Goal: Task Accomplishment & Management: Use online tool/utility

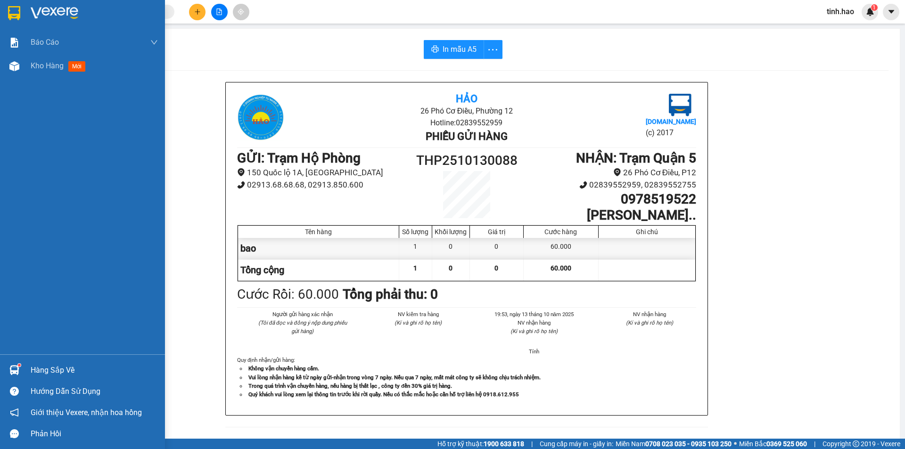
click at [82, 64] on span "mới" at bounding box center [76, 66] width 17 height 10
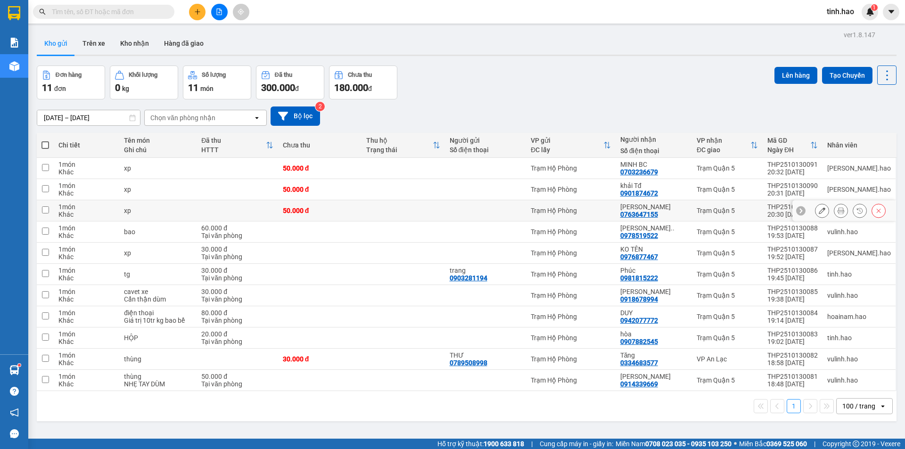
click at [838, 209] on icon at bounding box center [841, 210] width 7 height 7
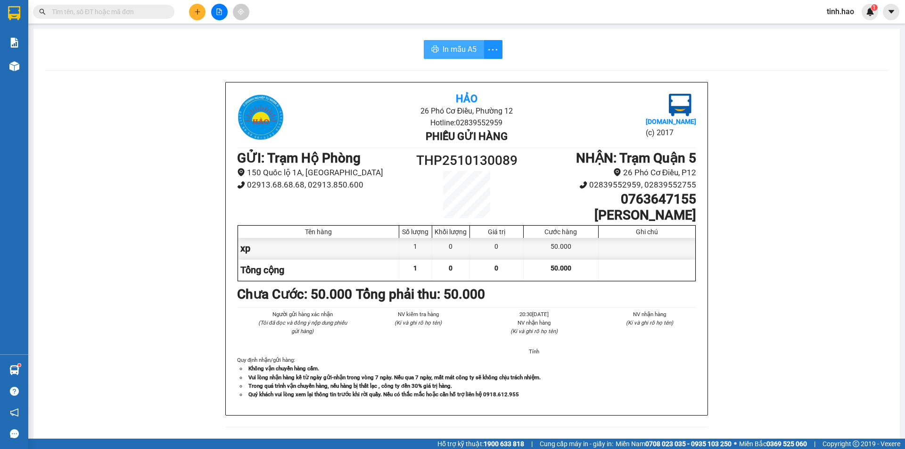
click at [452, 44] on span "In mẫu A5" at bounding box center [460, 49] width 34 height 12
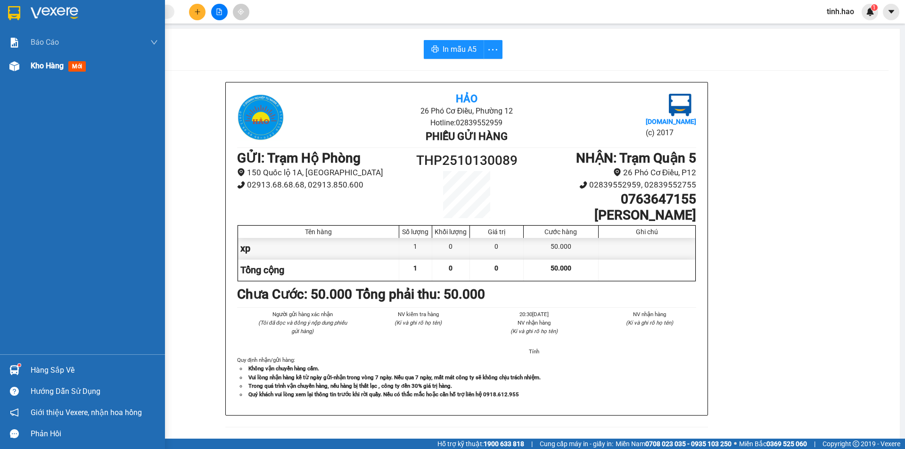
click at [74, 62] on span "mới" at bounding box center [76, 66] width 17 height 10
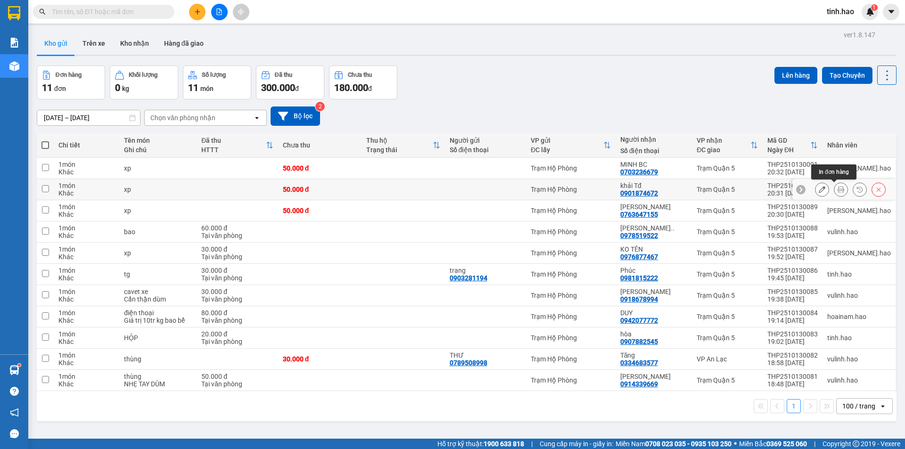
click at [838, 189] on icon at bounding box center [841, 189] width 7 height 7
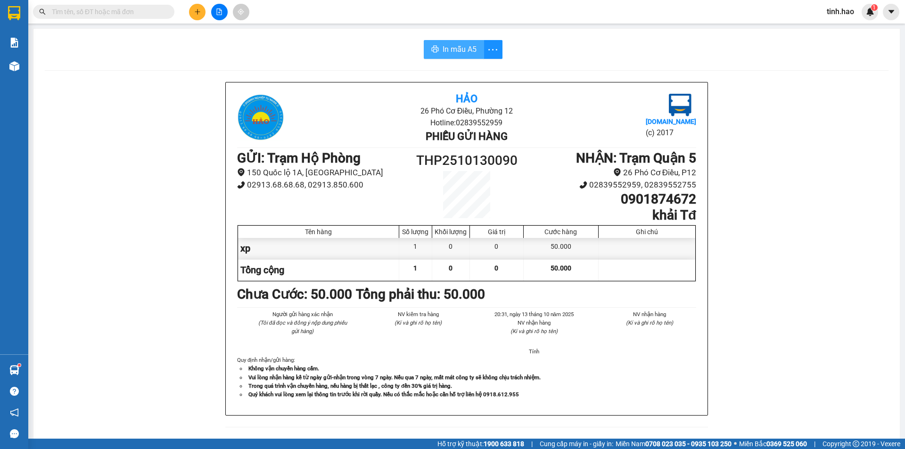
click at [443, 47] on span "In mẫu A5" at bounding box center [460, 49] width 34 height 12
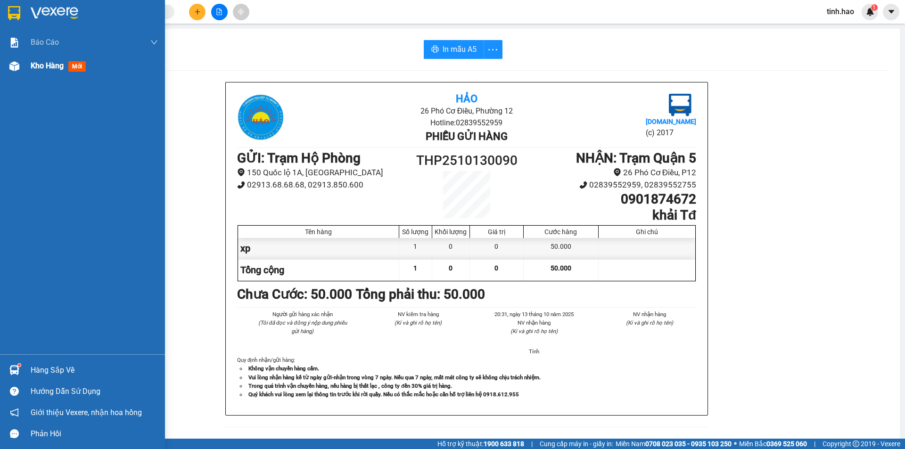
click at [77, 64] on span "mới" at bounding box center [76, 66] width 17 height 10
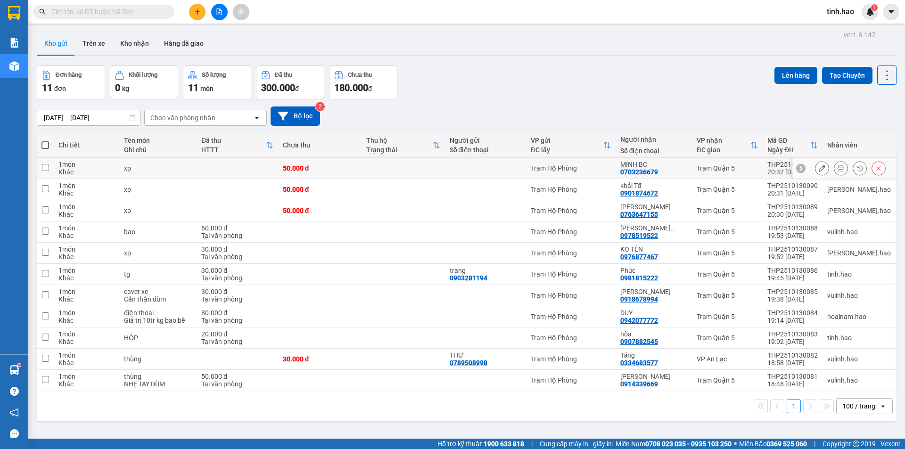
click at [838, 166] on icon at bounding box center [841, 168] width 7 height 7
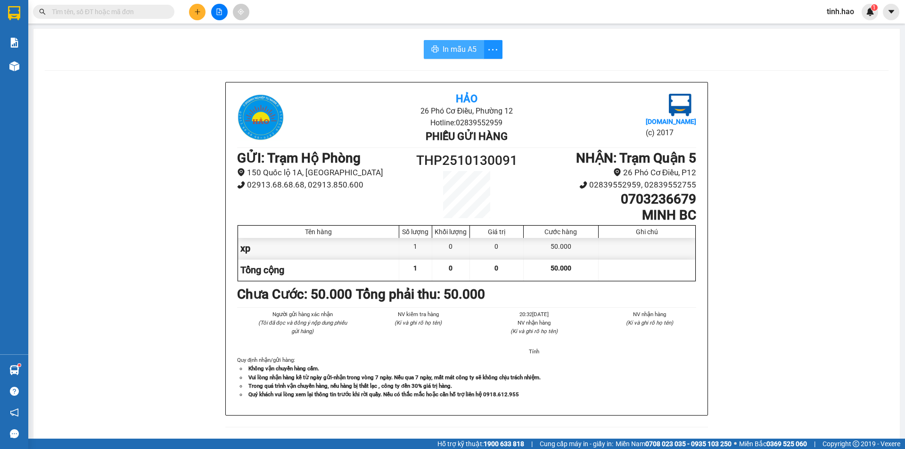
click at [462, 42] on button "In mẫu A5" at bounding box center [454, 49] width 60 height 19
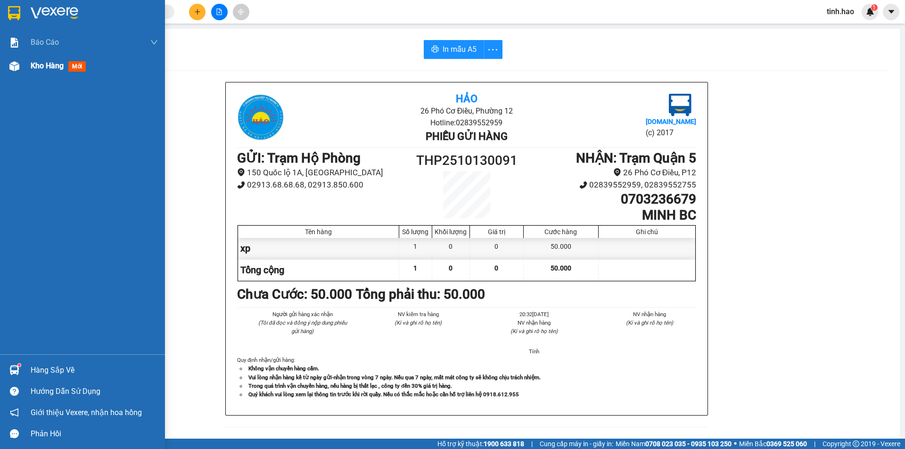
drag, startPoint x: 82, startPoint y: 65, endPoint x: 68, endPoint y: 65, distance: 13.2
click at [80, 65] on span "mới" at bounding box center [76, 66] width 17 height 10
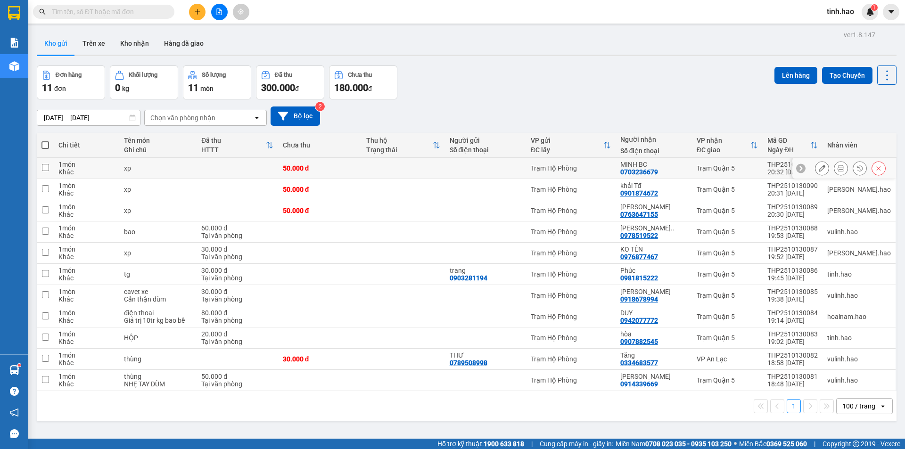
click at [819, 169] on button at bounding box center [822, 168] width 13 height 17
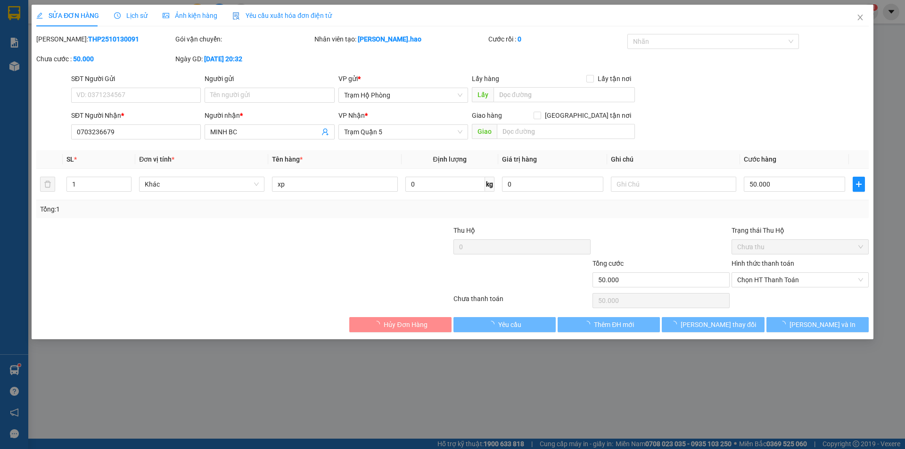
type input "0703236679"
type input "MINH BC"
type input "50.000"
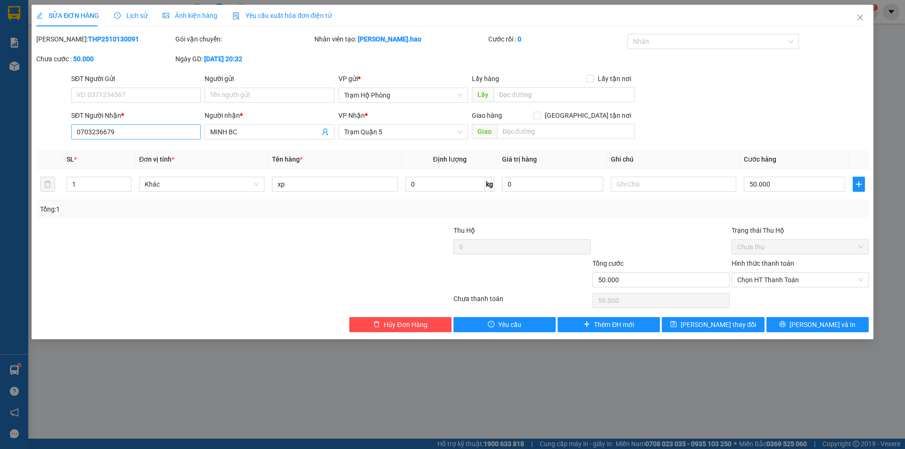
drag, startPoint x: 164, startPoint y: 121, endPoint x: 159, endPoint y: 126, distance: 7.1
click at [159, 126] on div "SĐT Người Nhận * 0703236679" at bounding box center [136, 126] width 130 height 33
click at [158, 128] on input "0703236679" at bounding box center [136, 131] width 130 height 15
type input "0"
type input "0848491475"
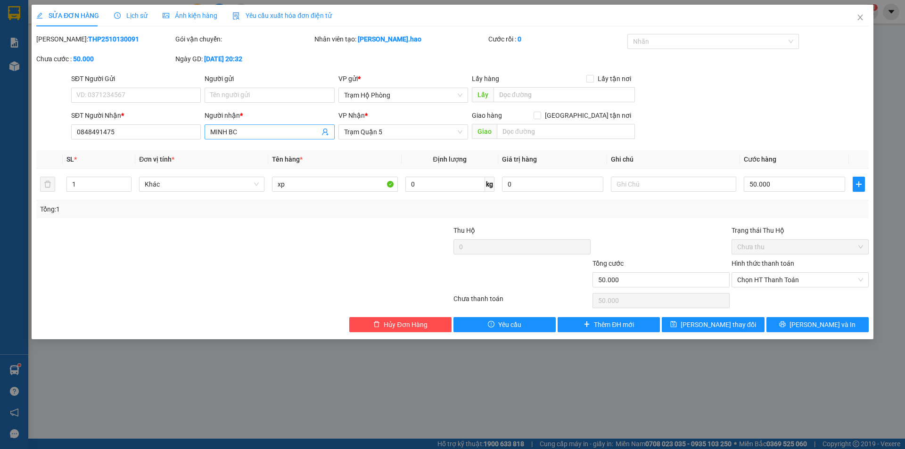
click at [260, 126] on span "MINH BC" at bounding box center [270, 131] width 130 height 15
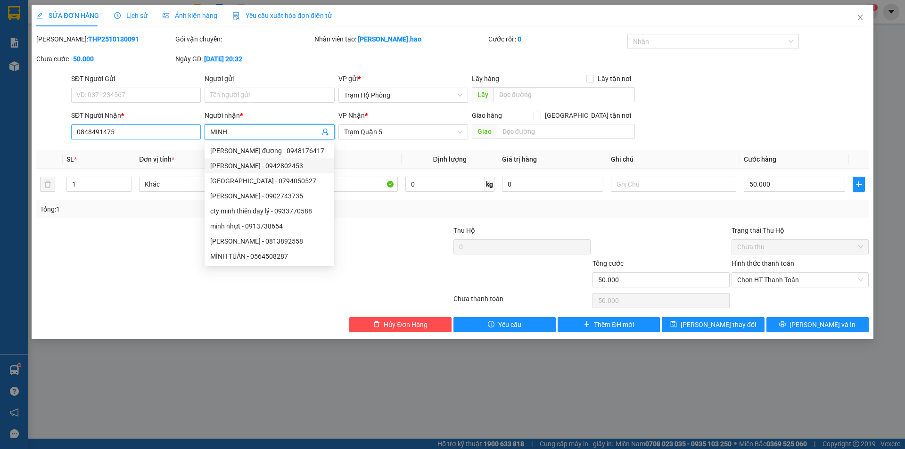
type input "MINH"
click at [173, 129] on input "0848491475" at bounding box center [136, 131] width 130 height 15
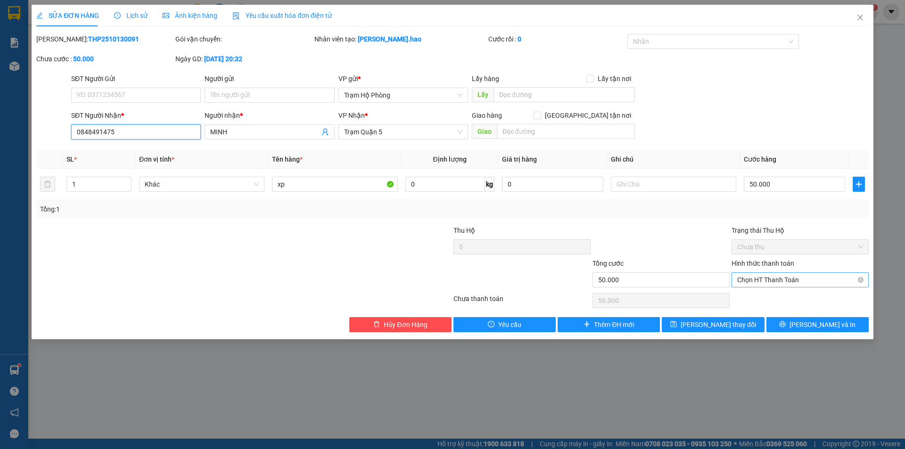
click at [756, 274] on span "Chọn HT Thanh Toán" at bounding box center [800, 280] width 126 height 14
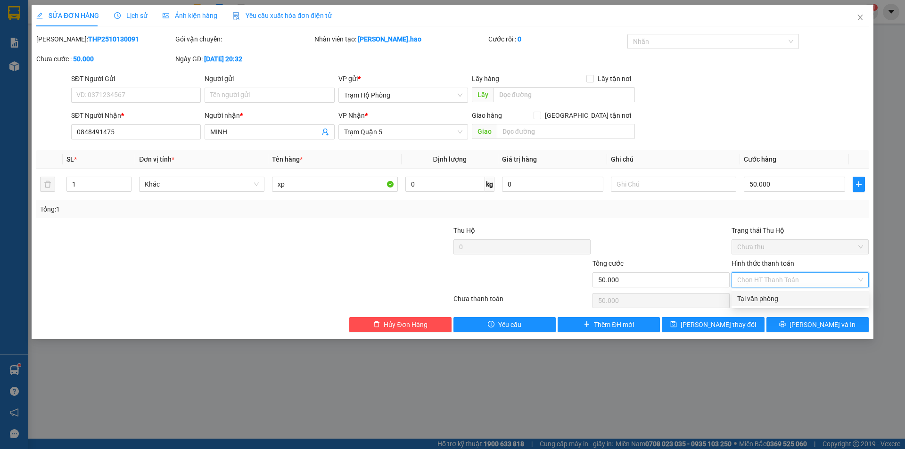
click at [761, 295] on div "Tại văn phòng" at bounding box center [800, 299] width 126 height 10
click at [755, 275] on span "Tại văn phòng" at bounding box center [800, 280] width 126 height 14
type input "50.000"
click at [713, 327] on span "Lưu thay đổi" at bounding box center [718, 325] width 75 height 10
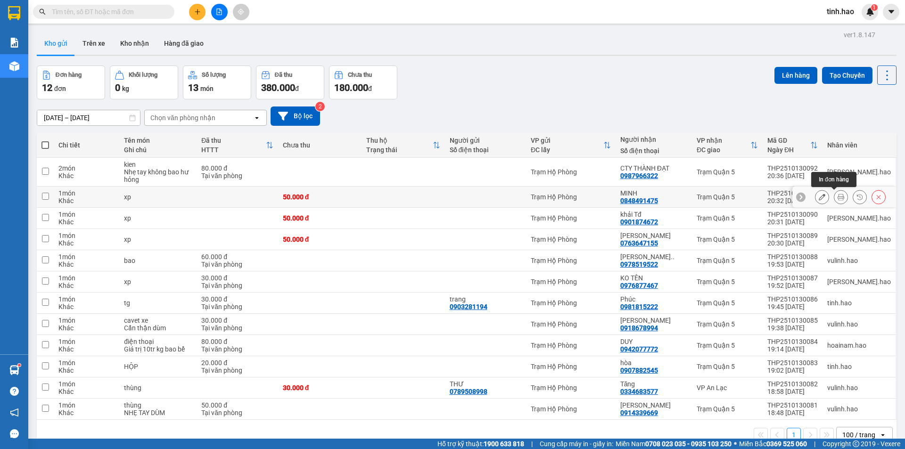
click at [838, 200] on icon at bounding box center [841, 197] width 7 height 7
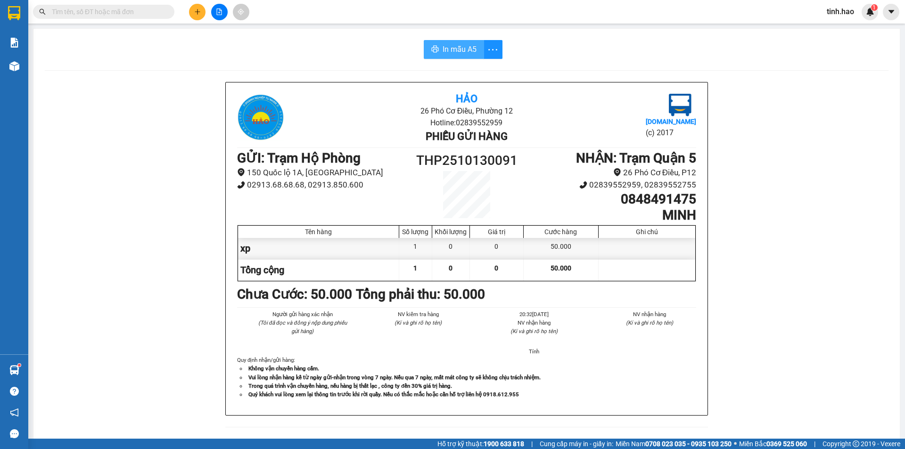
click at [457, 48] on span "In mẫu A5" at bounding box center [460, 49] width 34 height 12
click at [435, 41] on button "In mẫu A5" at bounding box center [454, 49] width 60 height 19
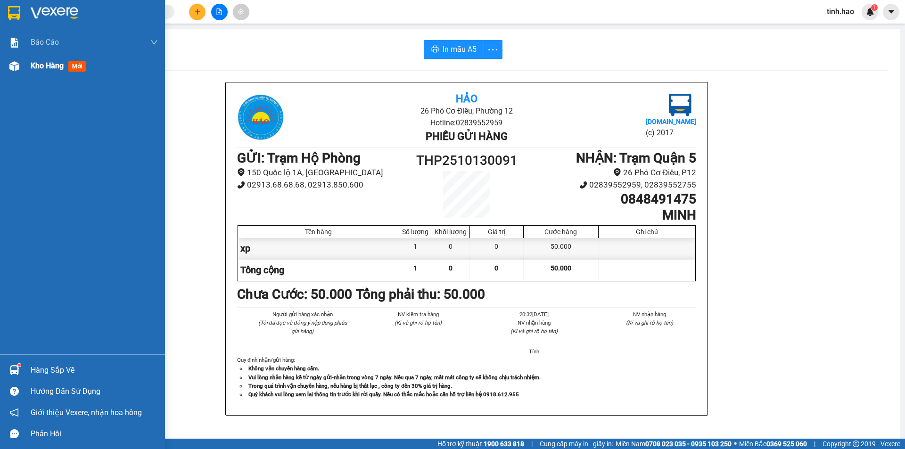
click at [76, 64] on span "mới" at bounding box center [76, 66] width 17 height 10
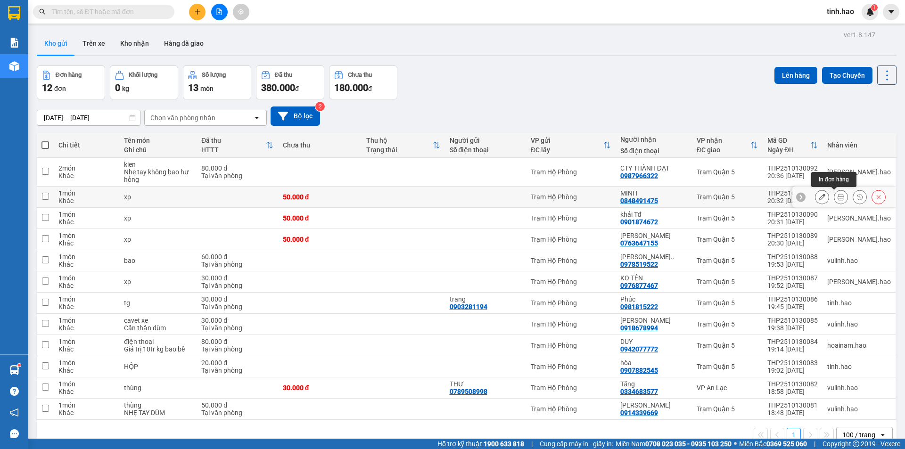
click at [838, 199] on icon at bounding box center [841, 197] width 7 height 7
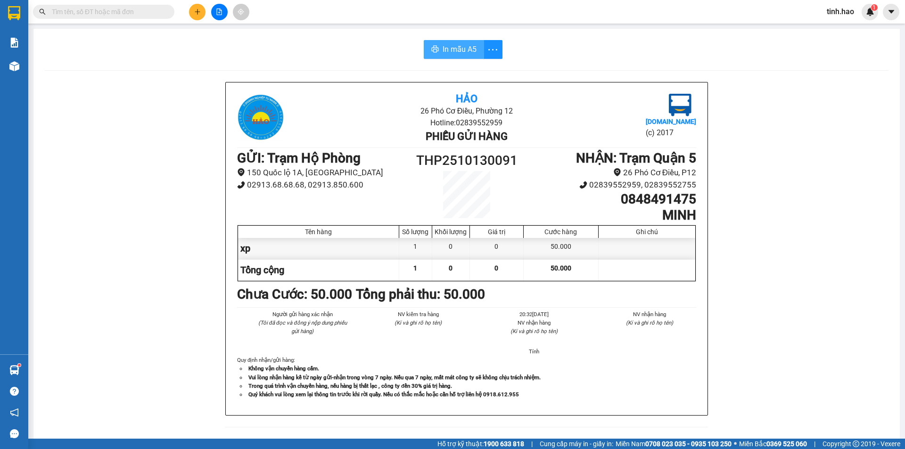
click at [455, 50] on span "In mẫu A5" at bounding box center [460, 49] width 34 height 12
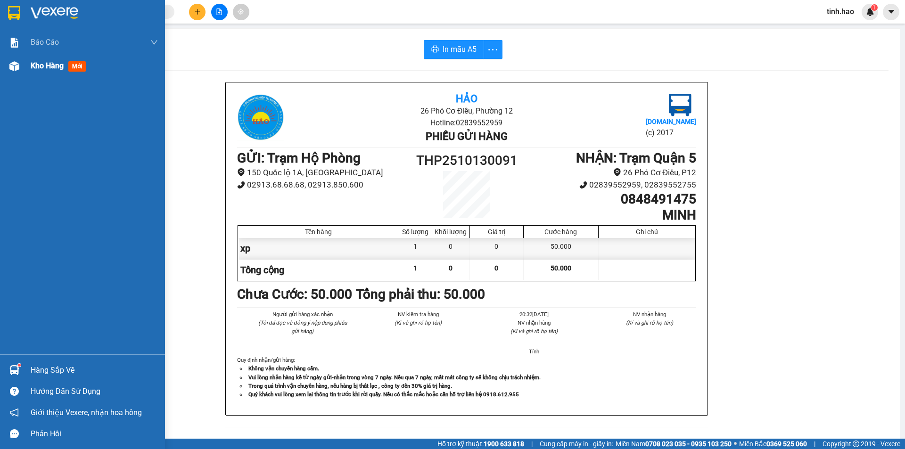
click at [75, 70] on span "mới" at bounding box center [76, 66] width 17 height 10
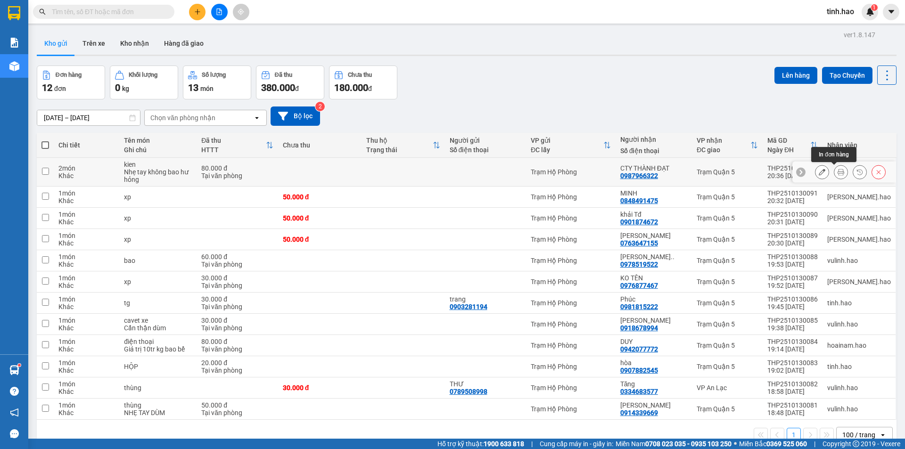
click at [834, 172] on button at bounding box center [840, 172] width 13 height 17
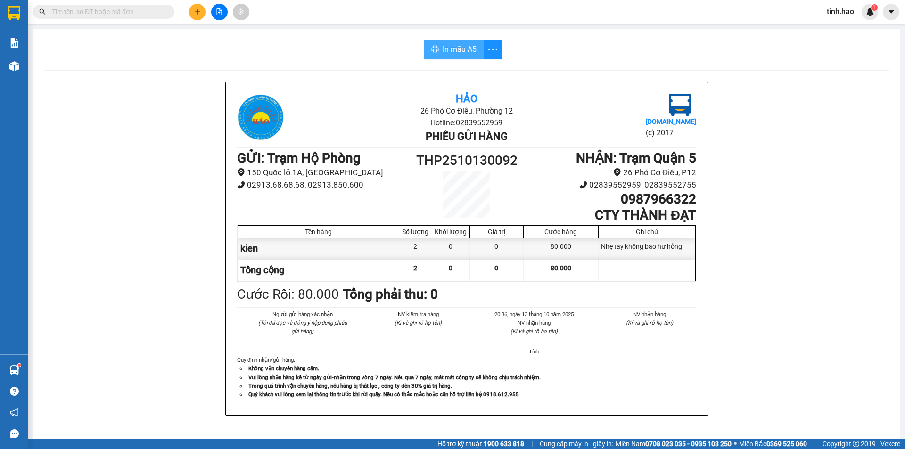
click at [433, 45] on button "In mẫu A5" at bounding box center [454, 49] width 60 height 19
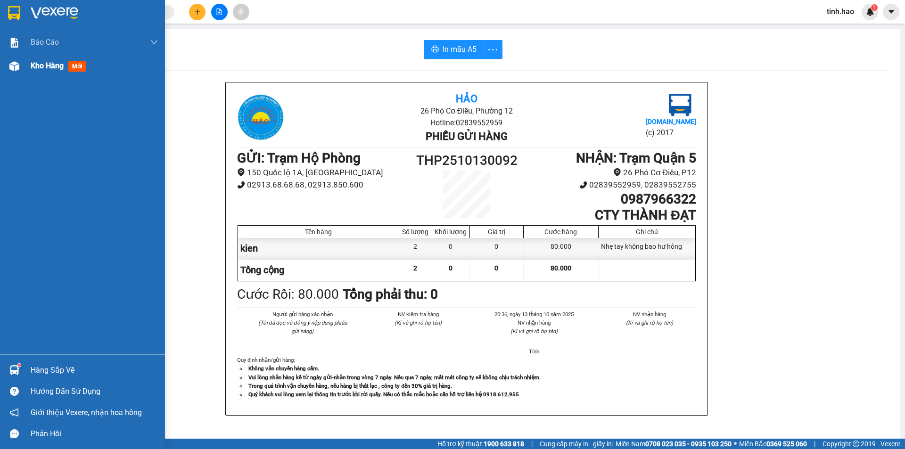
click at [80, 64] on span "mới" at bounding box center [76, 66] width 17 height 10
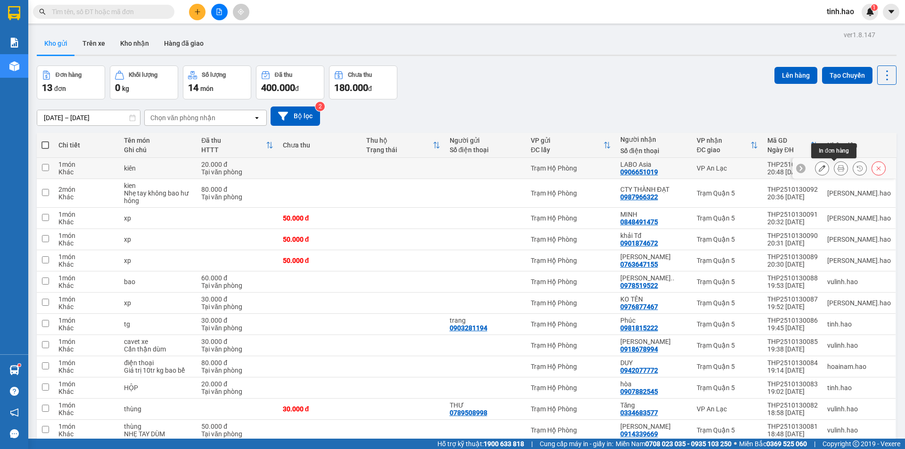
click at [838, 167] on icon at bounding box center [841, 168] width 7 height 7
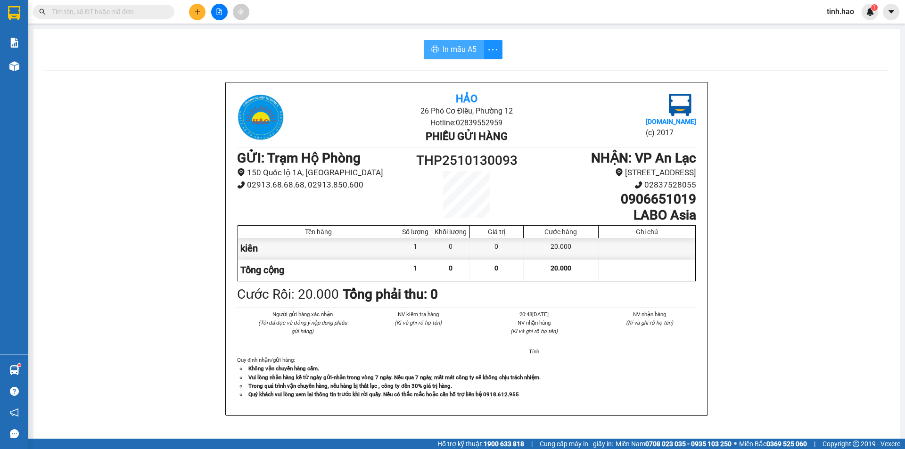
click at [443, 48] on span "In mẫu A5" at bounding box center [460, 49] width 34 height 12
click at [140, 15] on input "text" at bounding box center [107, 12] width 111 height 10
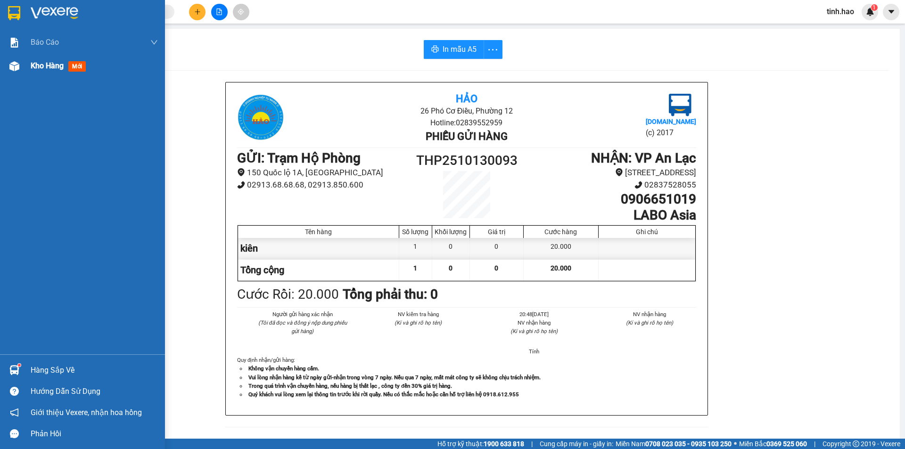
click at [80, 66] on span "mới" at bounding box center [76, 66] width 17 height 10
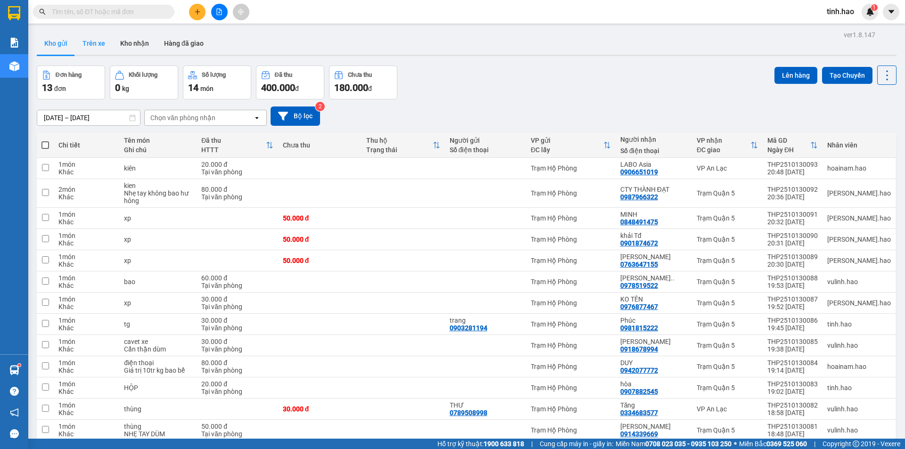
click at [91, 39] on button "Trên xe" at bounding box center [94, 43] width 38 height 23
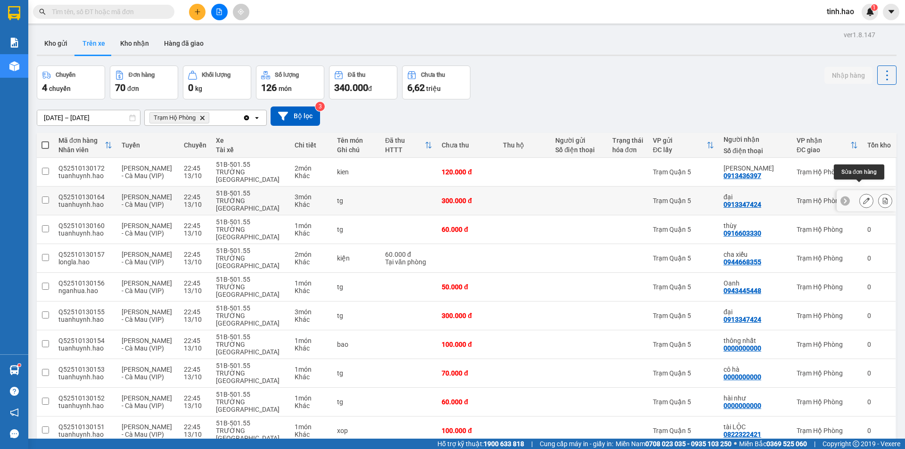
click at [863, 198] on icon at bounding box center [866, 201] width 7 height 7
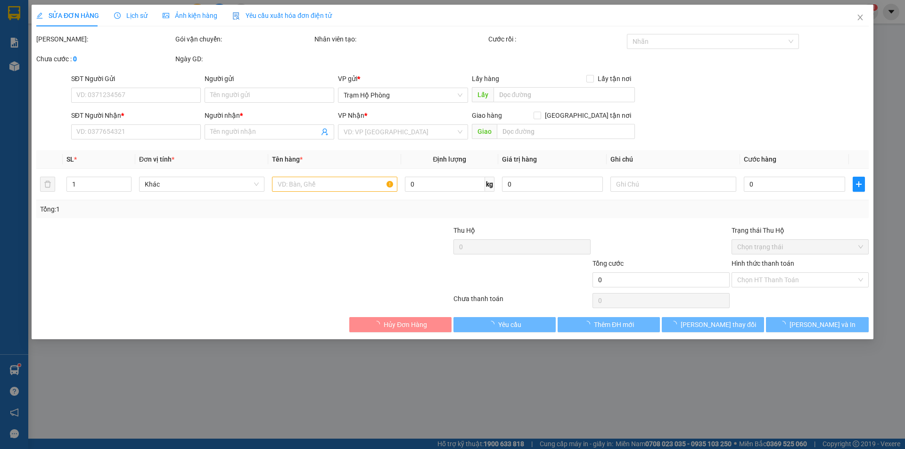
type input "0913347424"
type input "đại"
type input "300.000"
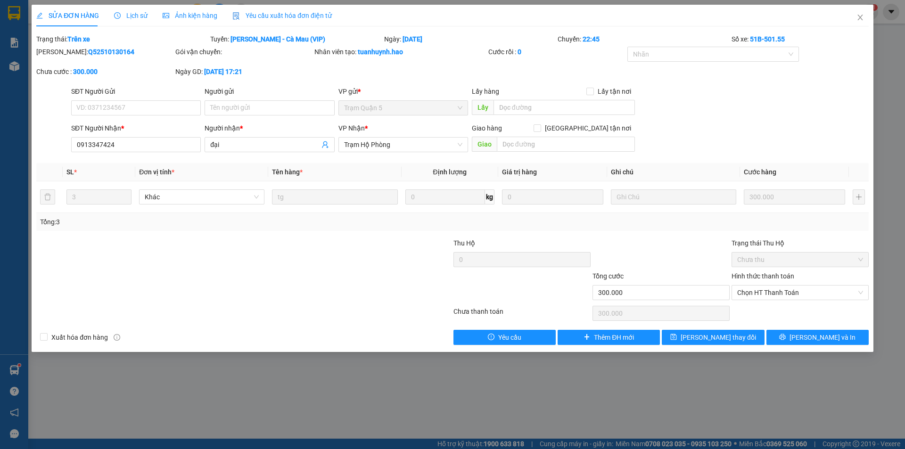
click at [133, 16] on span "Lịch sử" at bounding box center [130, 16] width 33 height 8
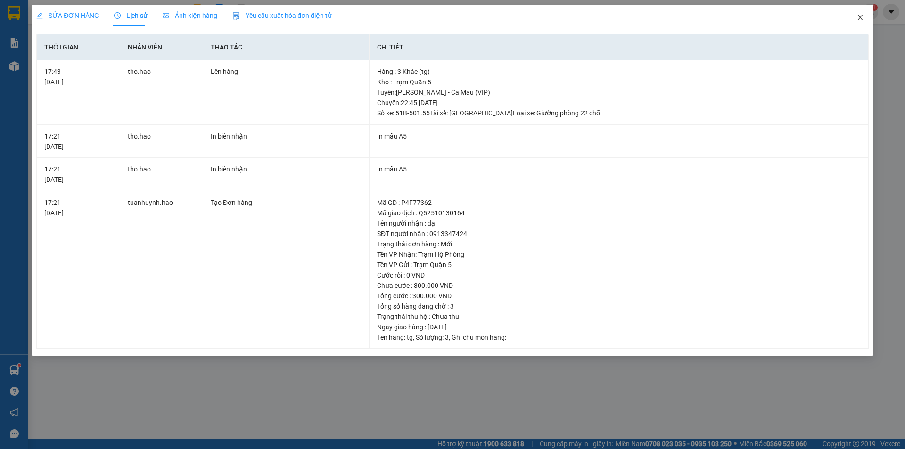
click at [859, 17] on icon "close" at bounding box center [861, 18] width 8 height 8
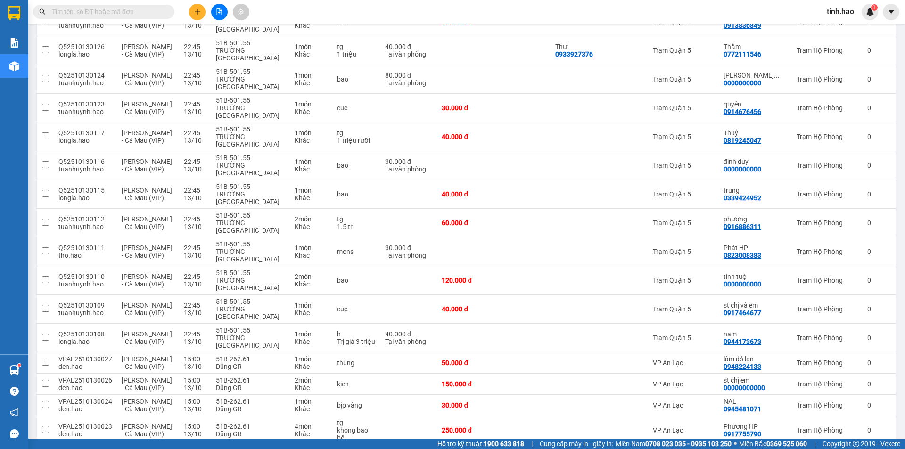
scroll to position [801, 0]
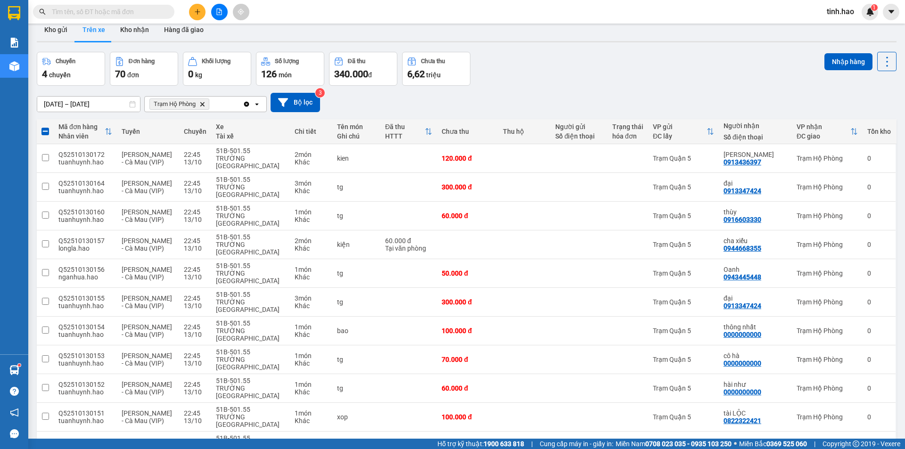
scroll to position [47, 0]
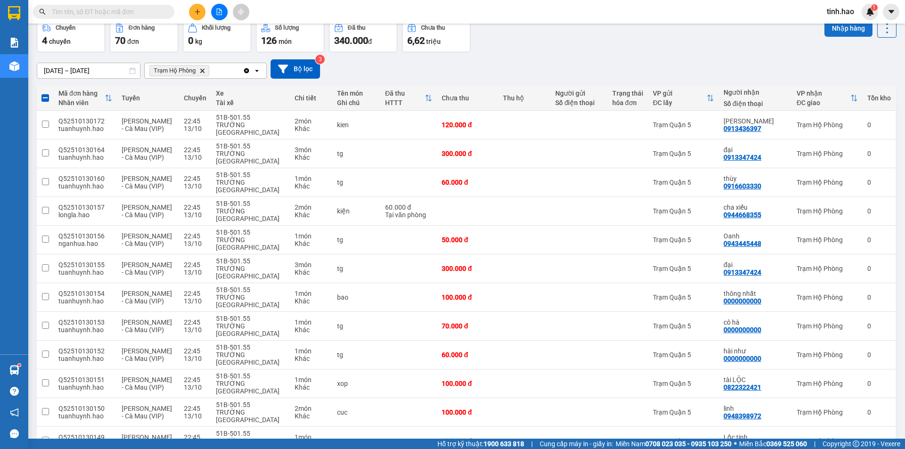
click at [829, 31] on button "Nhập hàng" at bounding box center [849, 28] width 48 height 17
checkbox input "false"
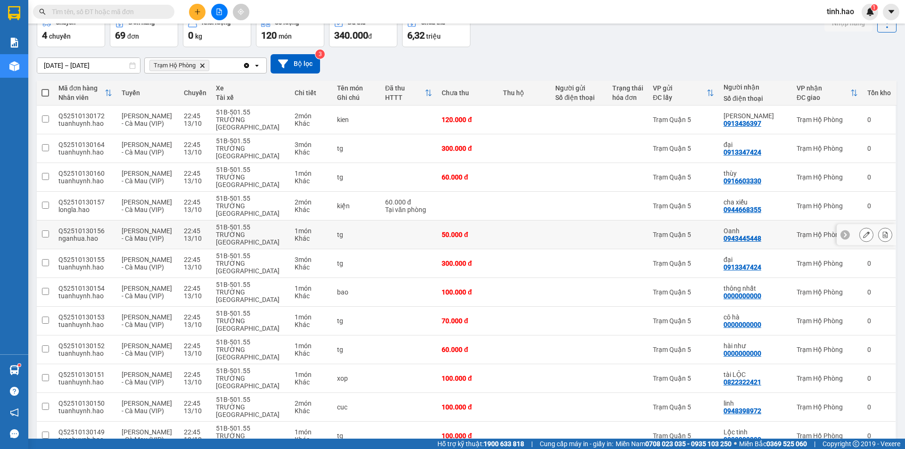
scroll to position [49, 0]
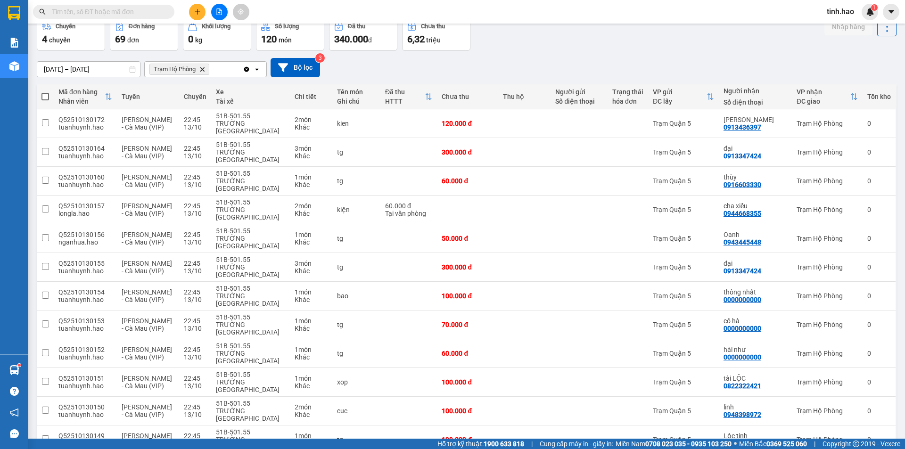
click at [120, 12] on input "text" at bounding box center [107, 12] width 111 height 10
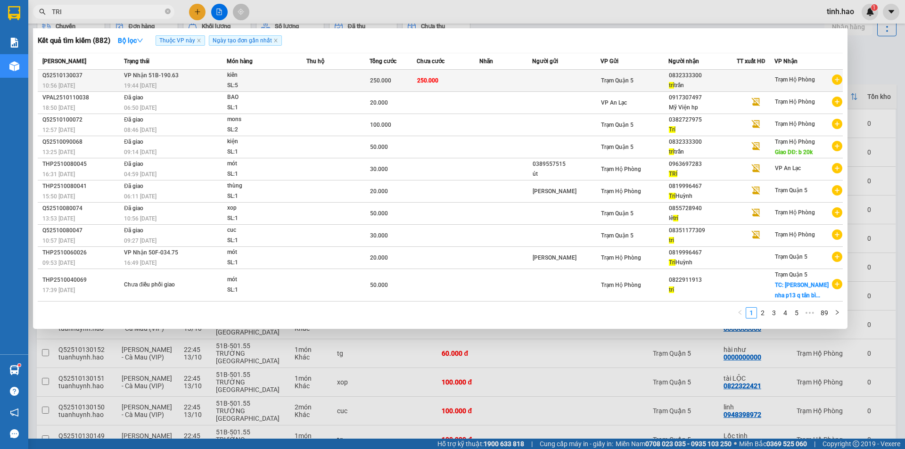
type input "TRI"
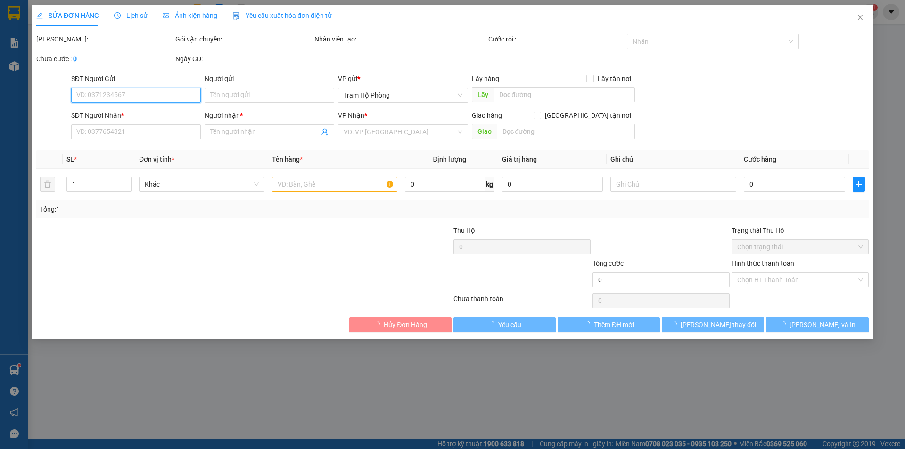
type input "0832333300"
type input "trí trần"
type input "250.000"
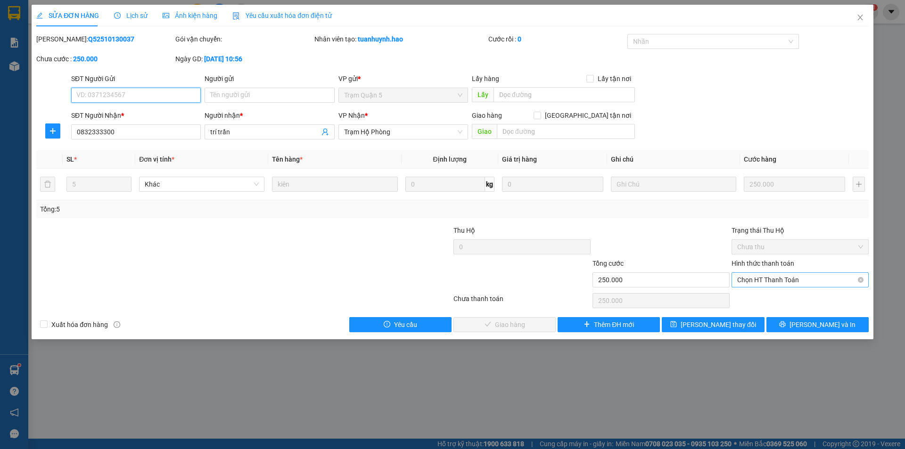
click at [760, 278] on span "Chọn HT Thanh Toán" at bounding box center [800, 280] width 126 height 14
click at [769, 303] on div "Tại văn phòng" at bounding box center [800, 299] width 126 height 10
type input "0"
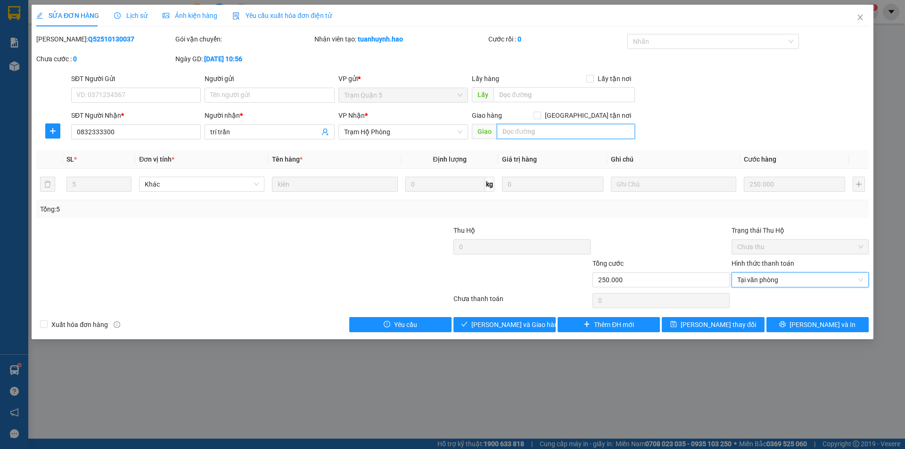
click at [506, 133] on input "text" at bounding box center [566, 131] width 138 height 15
type input "B90K"
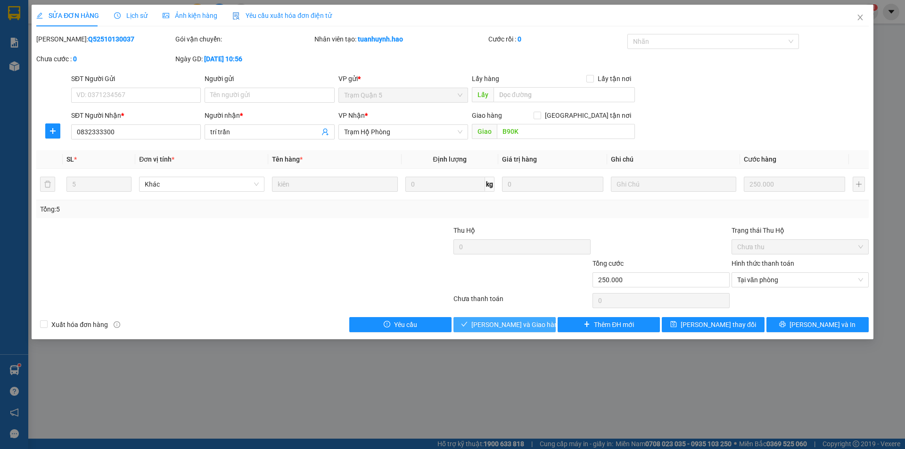
click at [486, 326] on span "Lưu và Giao hàng" at bounding box center [516, 325] width 91 height 10
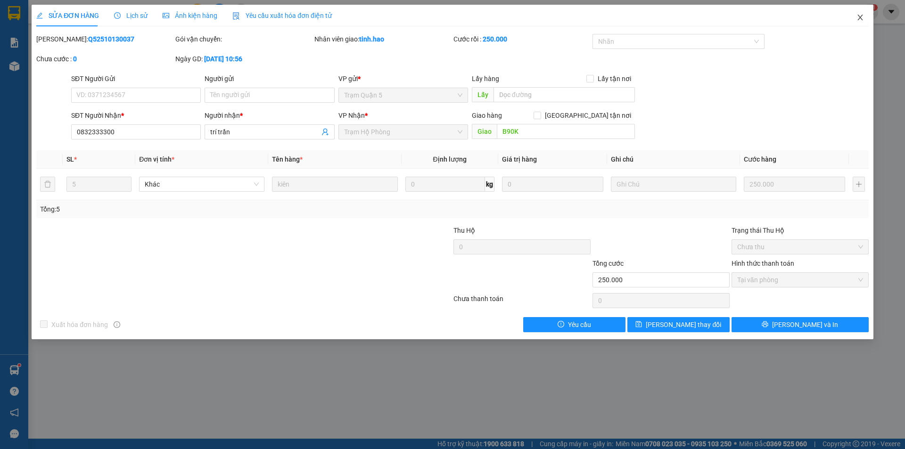
click at [861, 22] on span "Close" at bounding box center [860, 18] width 26 height 26
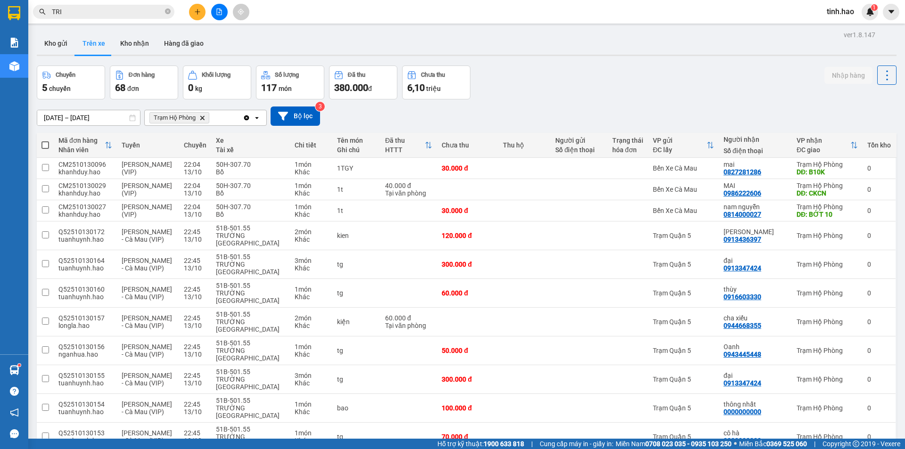
click at [168, 13] on icon "close-circle" at bounding box center [168, 11] width 6 height 6
click at [51, 43] on button "Kho gửi" at bounding box center [56, 43] width 38 height 23
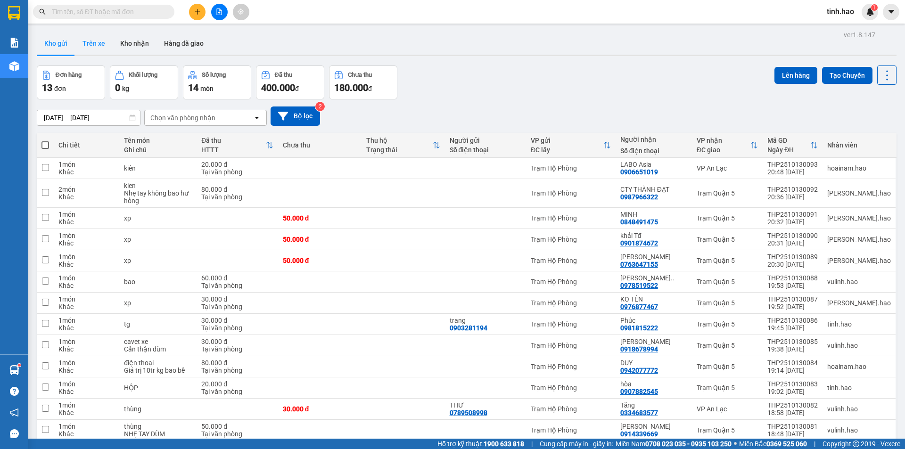
click at [97, 41] on button "Trên xe" at bounding box center [94, 43] width 38 height 23
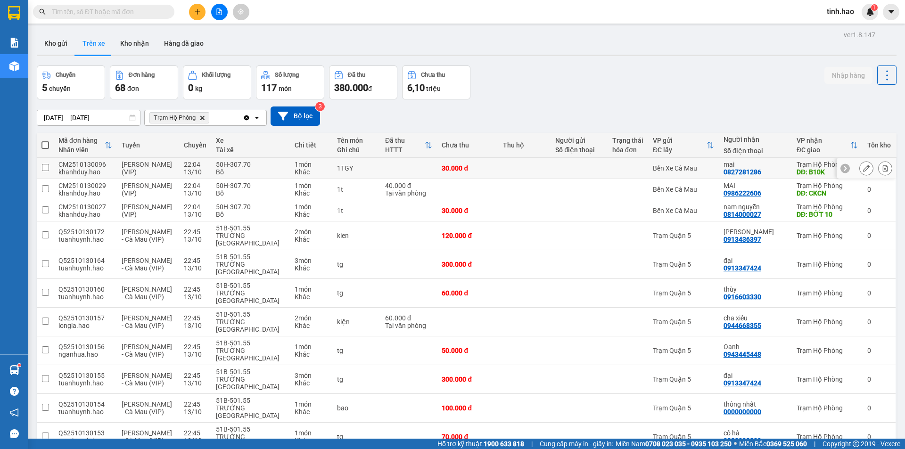
click at [547, 170] on td at bounding box center [524, 168] width 52 height 21
checkbox input "true"
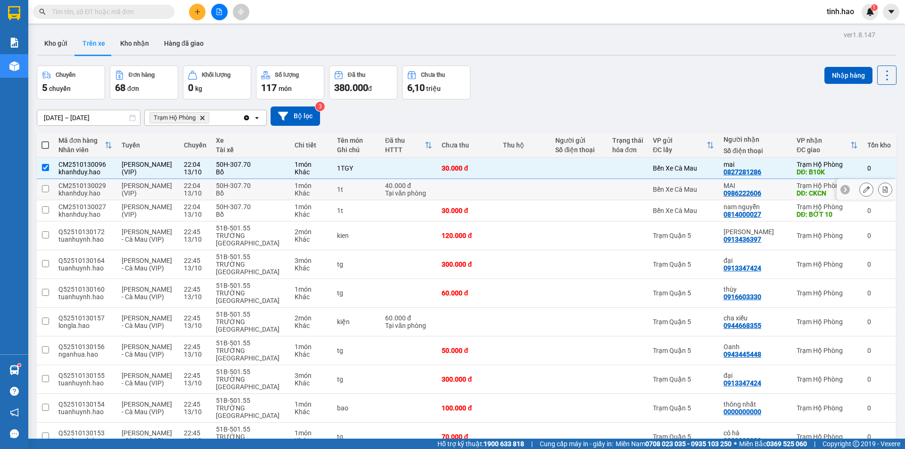
click at [546, 188] on td at bounding box center [524, 189] width 52 height 21
checkbox input "true"
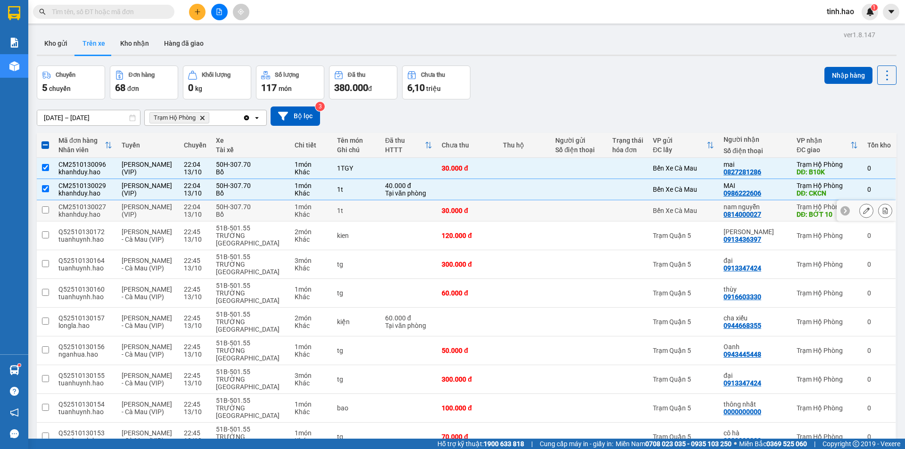
click at [548, 216] on td at bounding box center [524, 210] width 52 height 21
checkbox input "true"
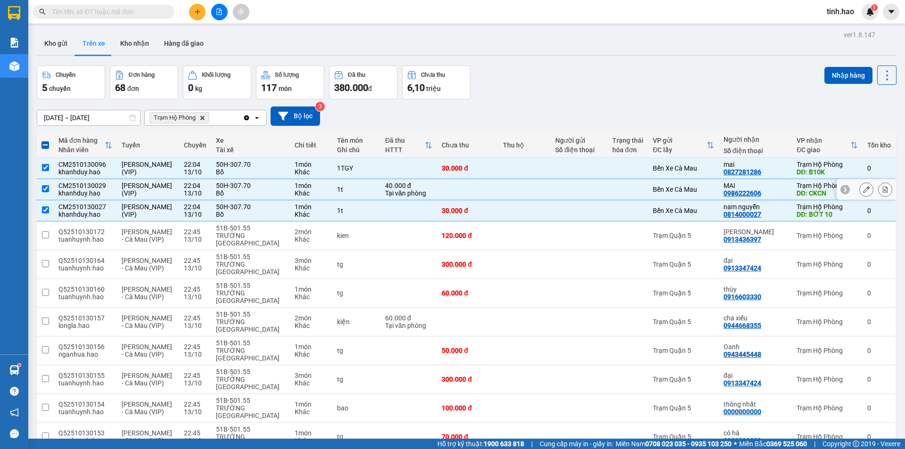
drag, startPoint x: 669, startPoint y: 191, endPoint x: 610, endPoint y: 176, distance: 60.8
click at [670, 190] on div "Bến Xe Cà Mau" at bounding box center [683, 190] width 61 height 8
checkbox input "false"
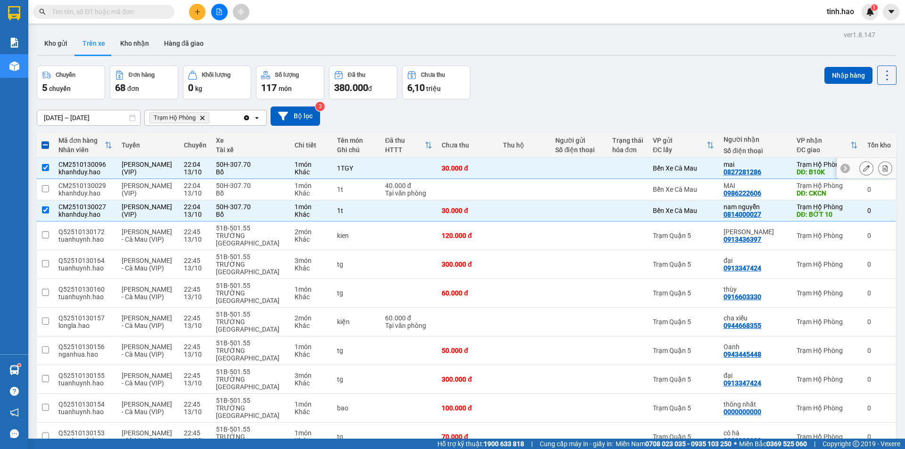
click at [603, 170] on div at bounding box center [578, 169] width 47 height 8
checkbox input "false"
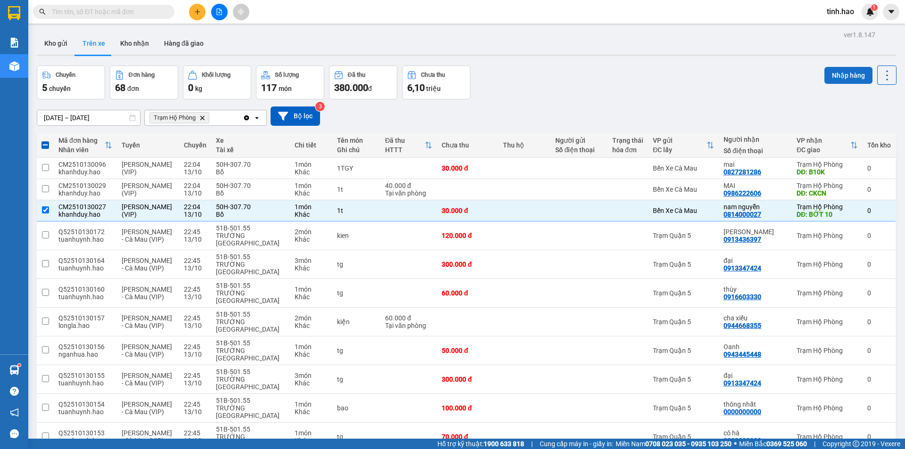
click at [842, 72] on button "Nhập hàng" at bounding box center [849, 75] width 48 height 17
checkbox input "false"
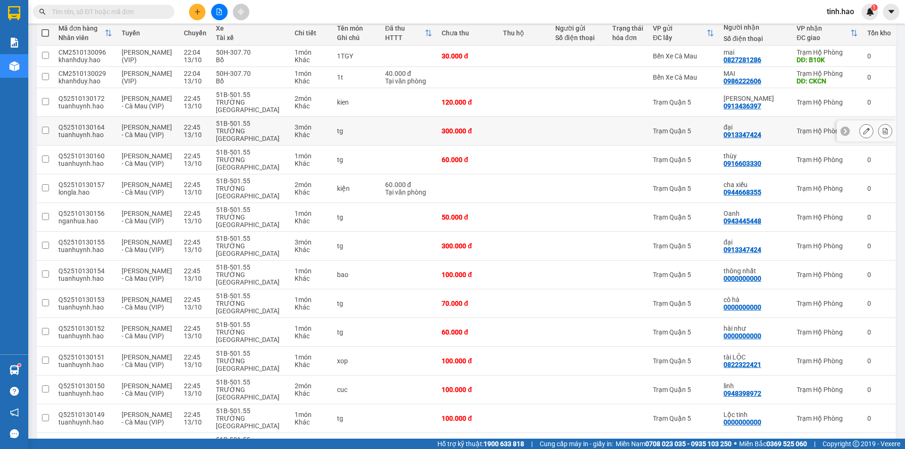
scroll to position [47, 0]
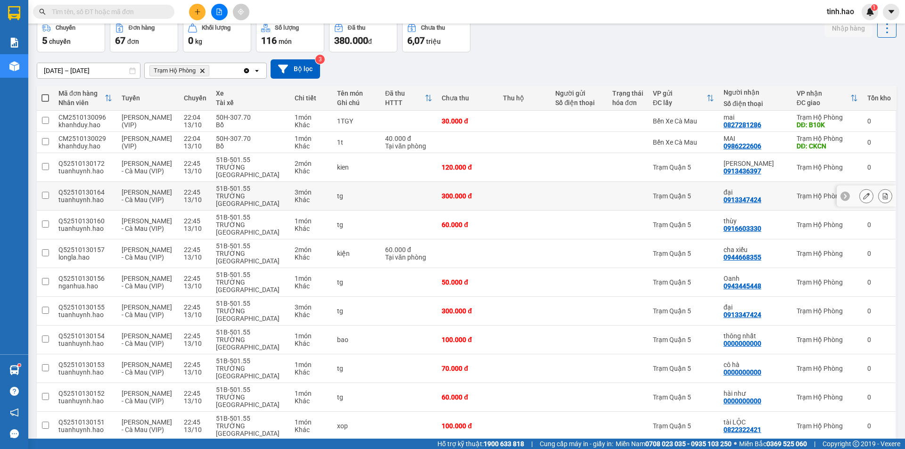
click at [423, 188] on td at bounding box center [408, 196] width 57 height 29
checkbox input "true"
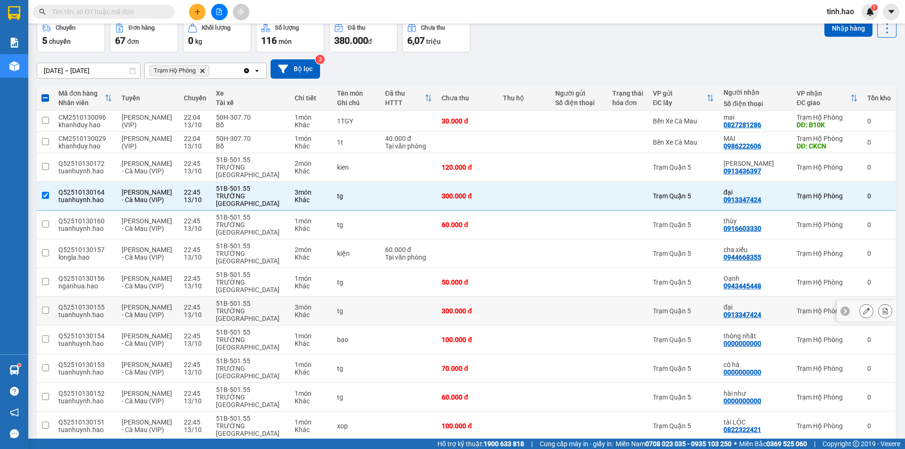
click at [578, 307] on div at bounding box center [578, 311] width 47 height 8
checkbox input "true"
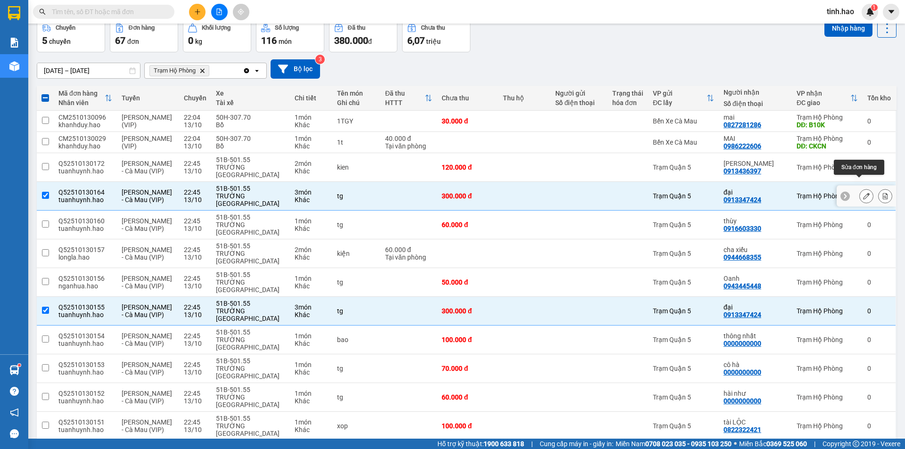
click at [864, 188] on button at bounding box center [866, 196] width 13 height 17
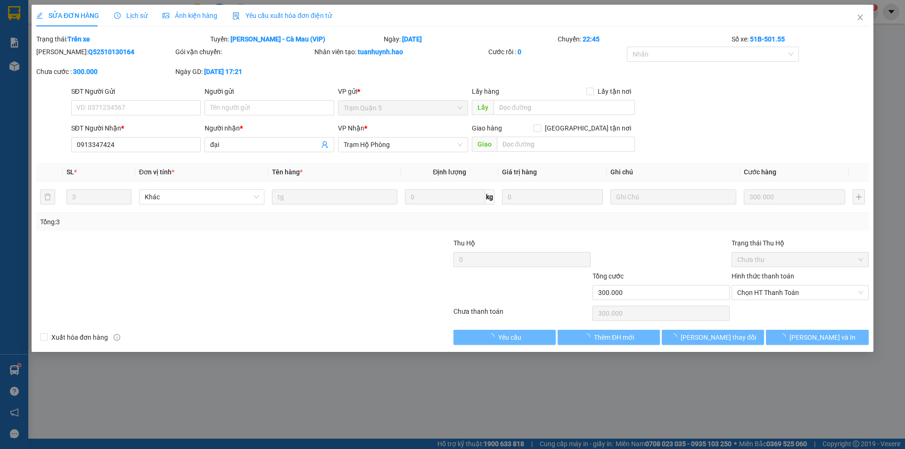
type input "0913347424"
type input "đại"
type input "300.000"
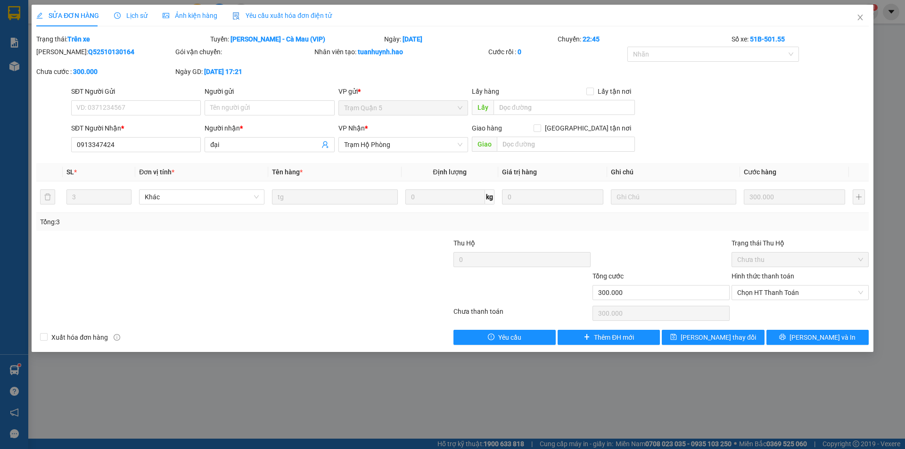
click at [194, 9] on div "Ảnh kiện hàng" at bounding box center [190, 16] width 55 height 22
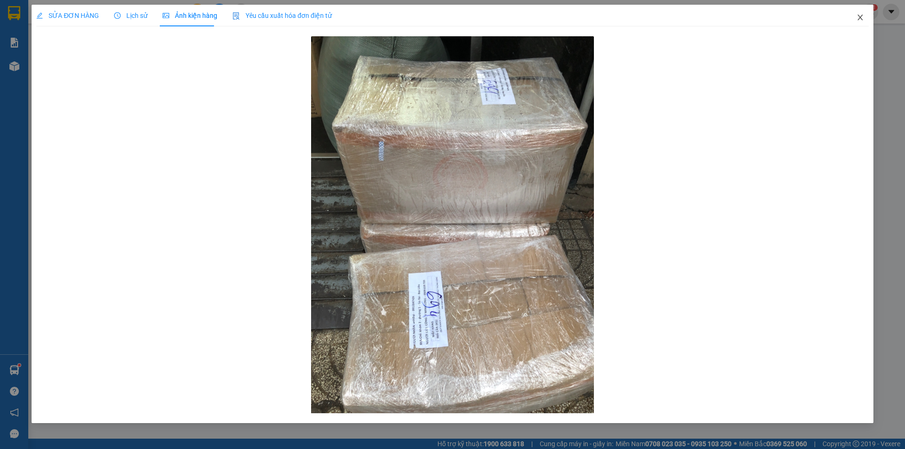
click at [863, 17] on icon "close" at bounding box center [861, 18] width 8 height 8
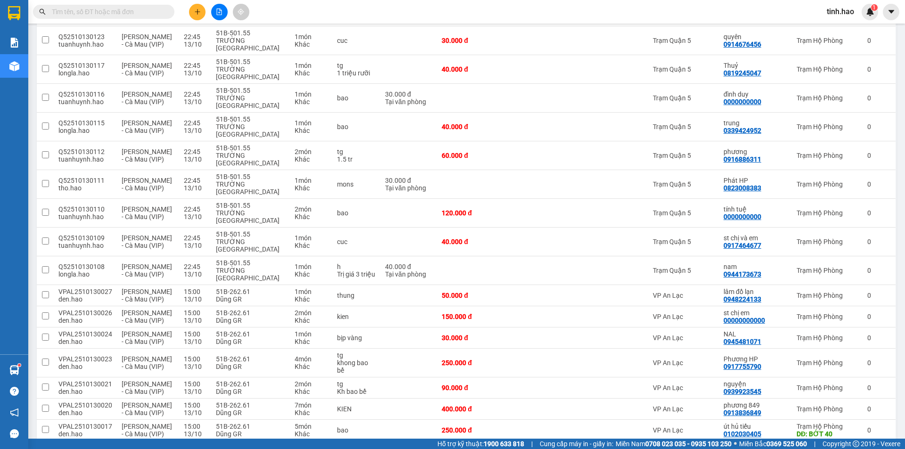
scroll to position [896, 0]
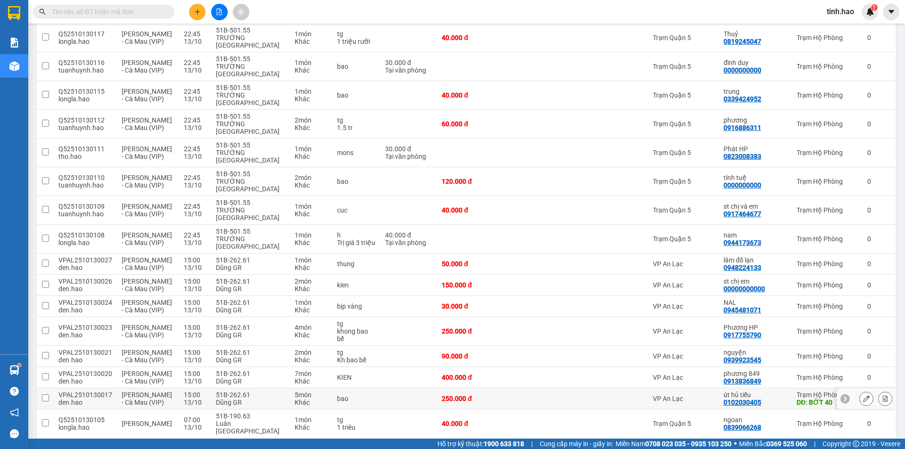
click at [860, 391] on button at bounding box center [866, 399] width 13 height 17
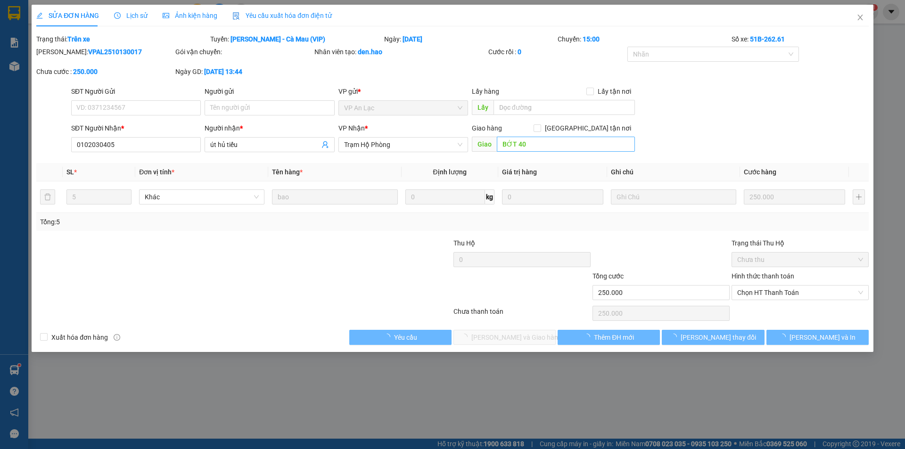
type input "0102030405"
type input "út hủ tiếu"
type input "BỚT 40"
type input "250.000"
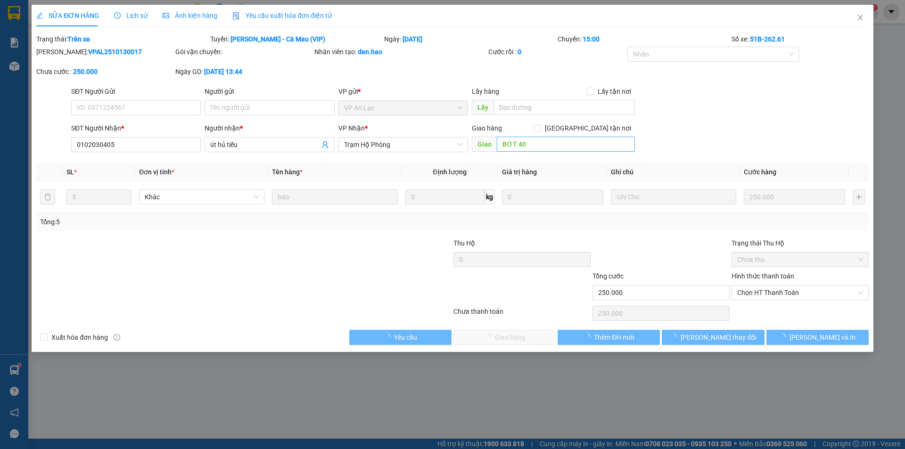
click at [542, 137] on div "Giao hàng Giao tận nơi Giao BỚT 40" at bounding box center [553, 139] width 163 height 33
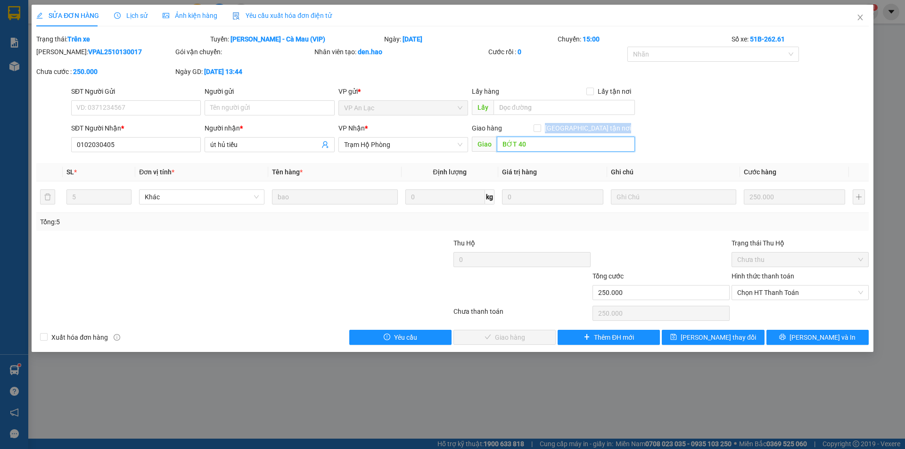
click at [539, 140] on input "BỚT 40" at bounding box center [566, 144] width 138 height 15
click at [705, 341] on span "Lưu thay đổi" at bounding box center [718, 337] width 75 height 10
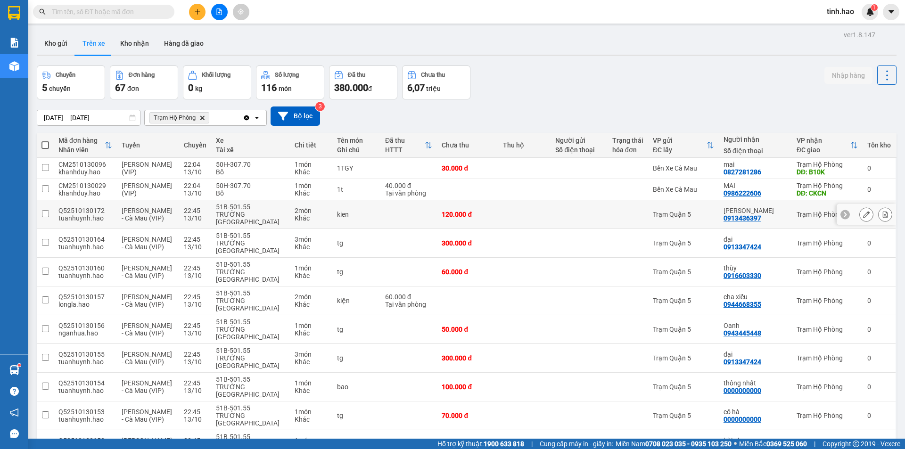
click at [863, 211] on icon at bounding box center [866, 214] width 7 height 7
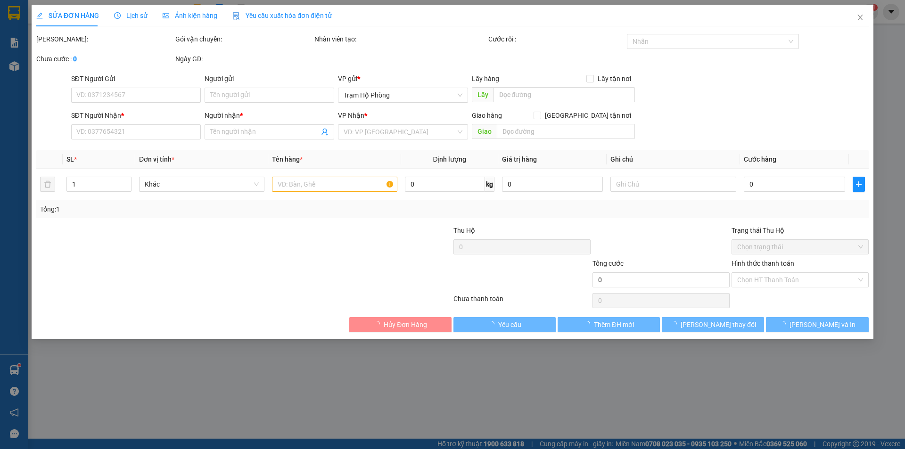
type input "0913436397"
type input "[PERSON_NAME]"
type input "120.000"
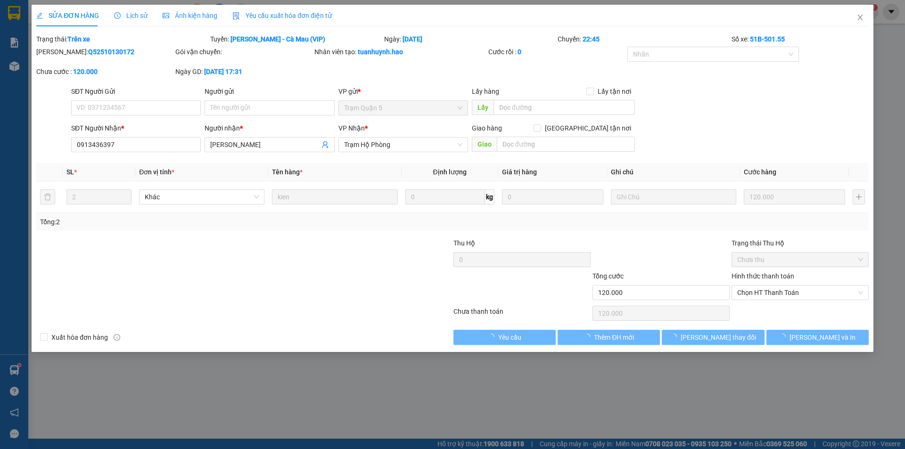
click at [182, 20] on div "Ảnh kiện hàng" at bounding box center [190, 15] width 55 height 10
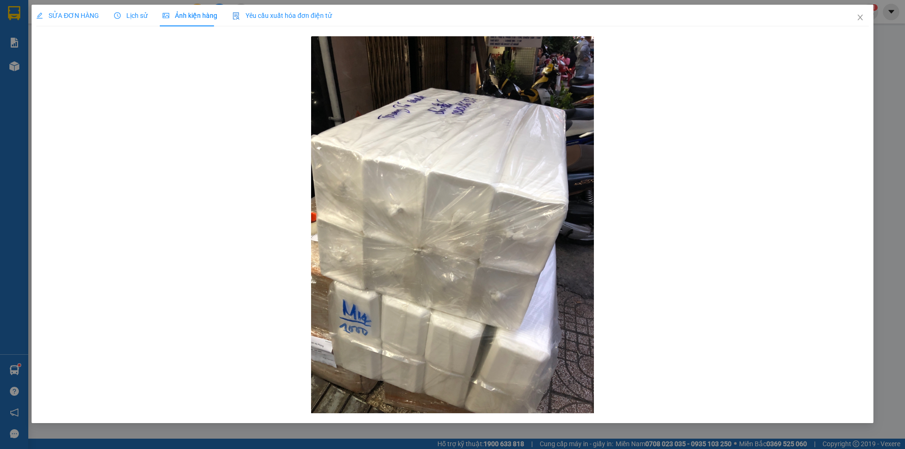
click at [132, 12] on span "Lịch sử" at bounding box center [130, 16] width 33 height 8
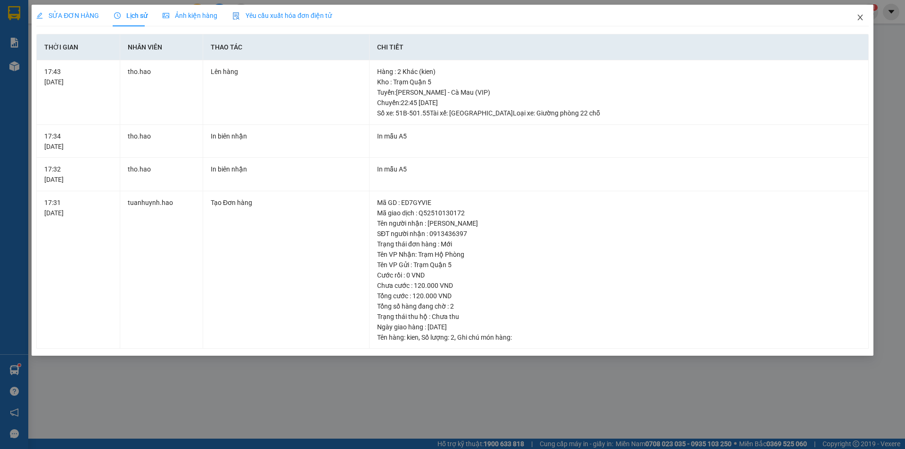
click at [861, 15] on icon "close" at bounding box center [861, 18] width 8 height 8
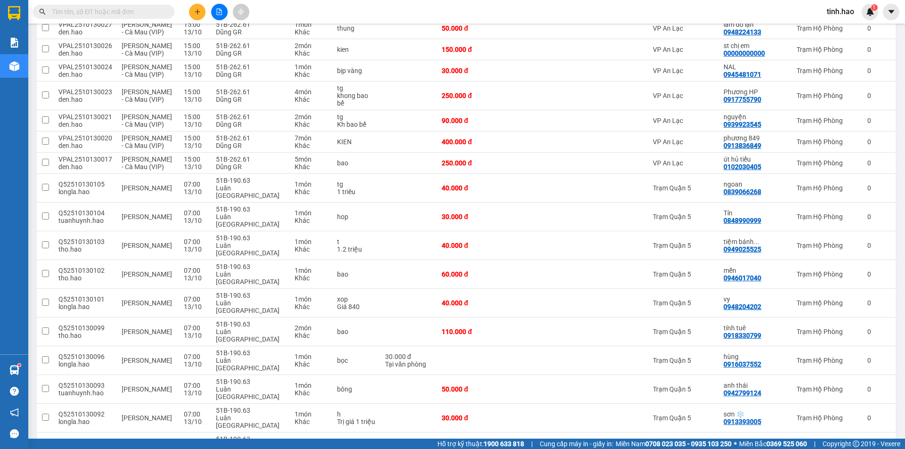
scroll to position [1187, 0]
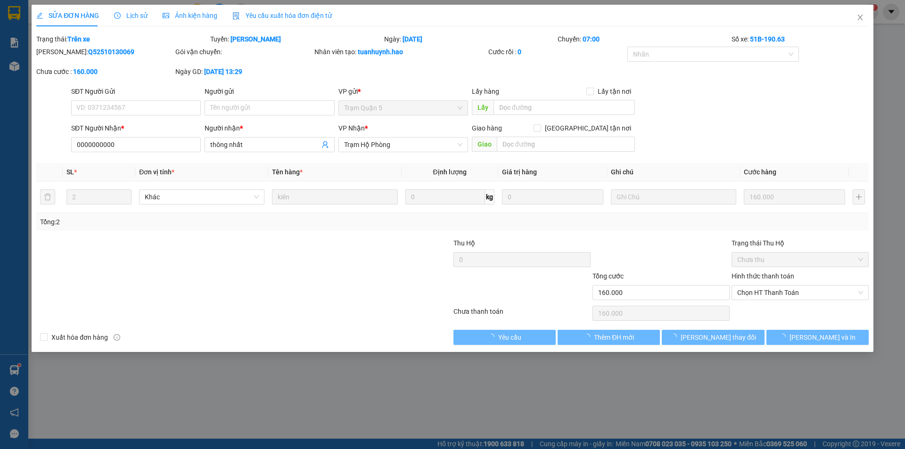
type input "0000000000"
type input "thông nhất"
type input "160.000"
click at [182, 15] on span "Ảnh kiện hàng" at bounding box center [190, 16] width 55 height 8
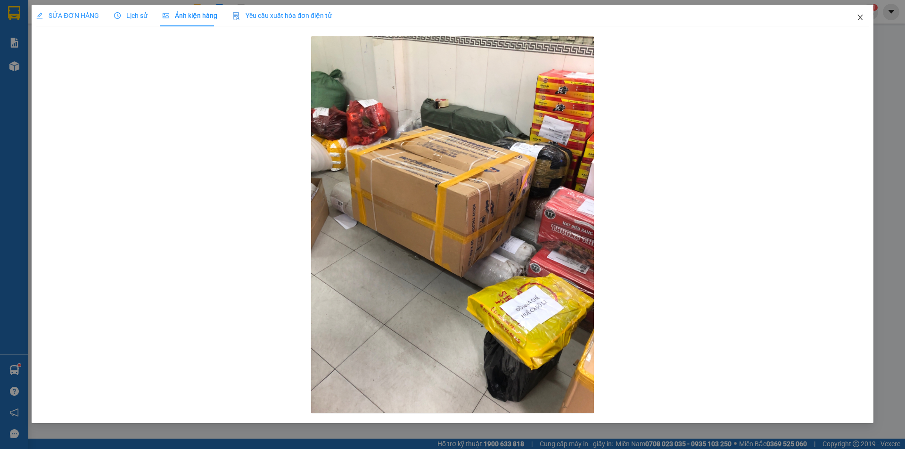
click at [859, 18] on icon "close" at bounding box center [861, 18] width 8 height 8
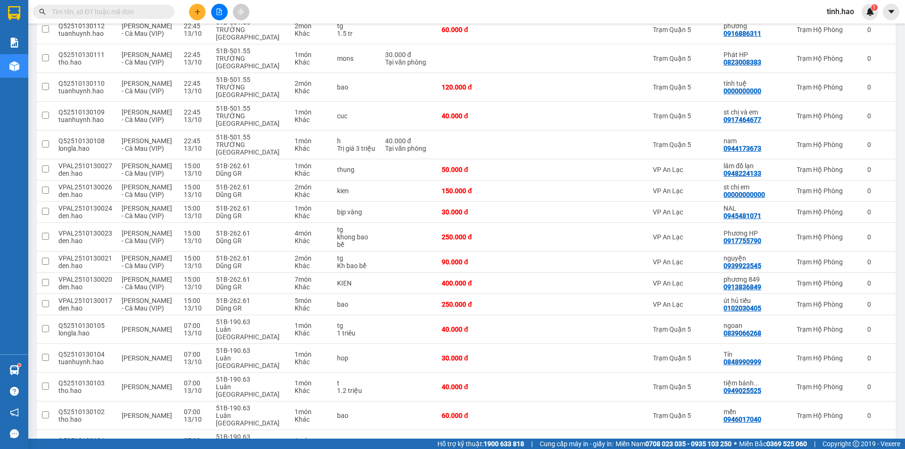
scroll to position [1187, 0]
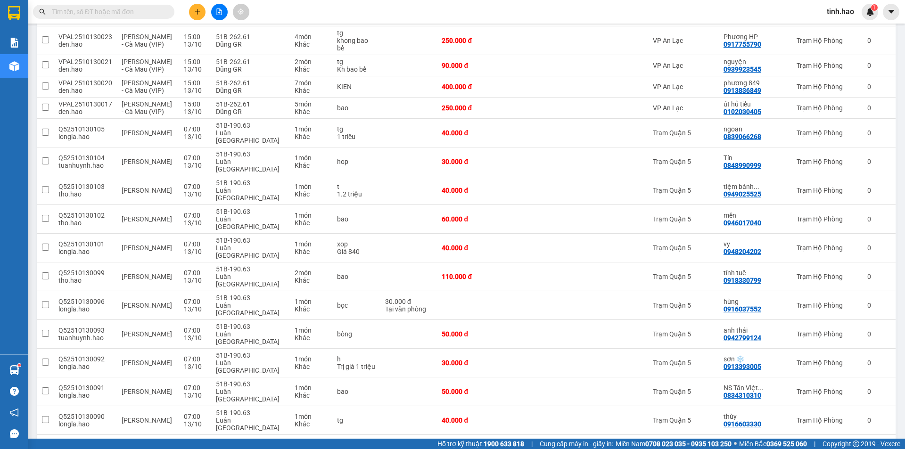
checkbox input "false"
checkbox input "true"
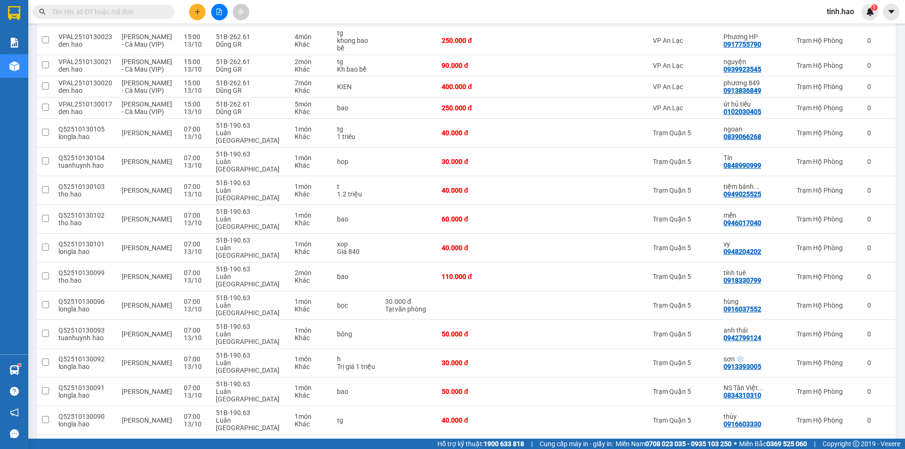
checkbox input "false"
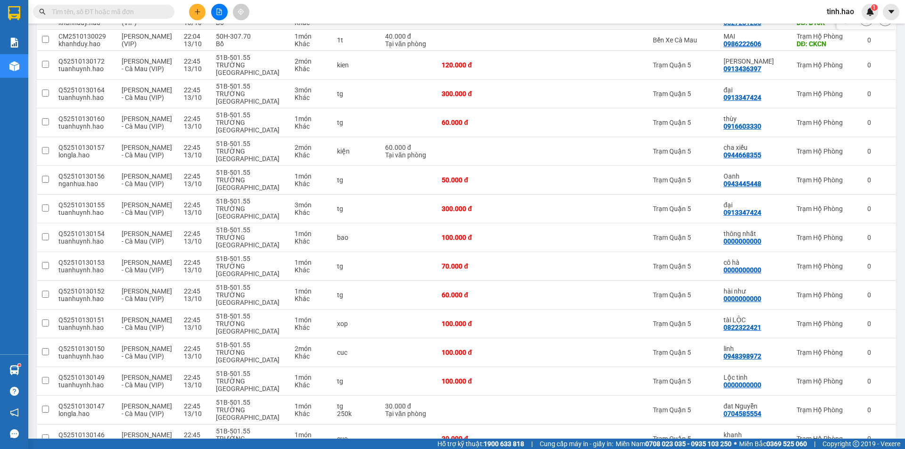
scroll to position [0, 0]
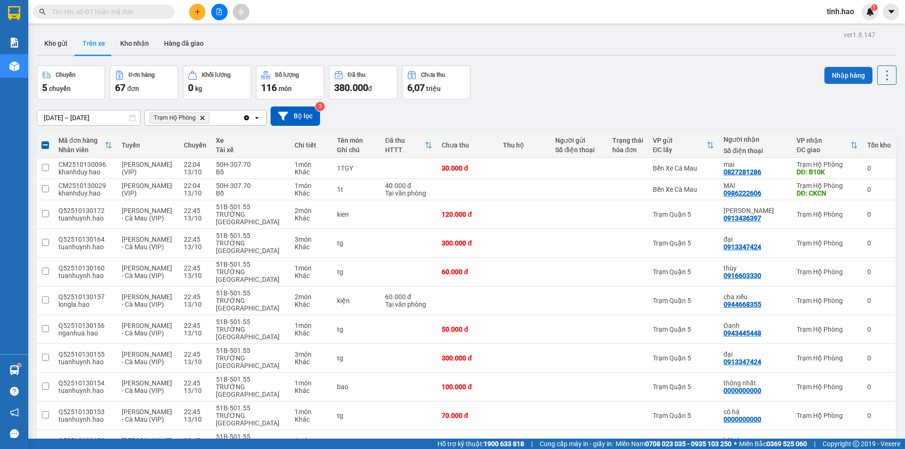
click at [842, 74] on button "Nhập hàng" at bounding box center [849, 75] width 48 height 17
checkbox input "false"
click at [859, 182] on div at bounding box center [866, 189] width 14 height 14
click at [863, 189] on icon at bounding box center [866, 189] width 7 height 7
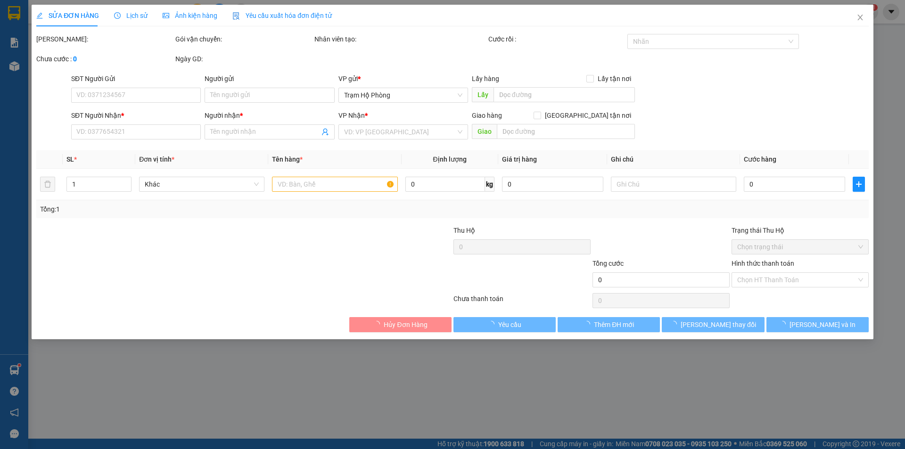
click at [138, 9] on div "Lịch sử" at bounding box center [130, 16] width 33 height 22
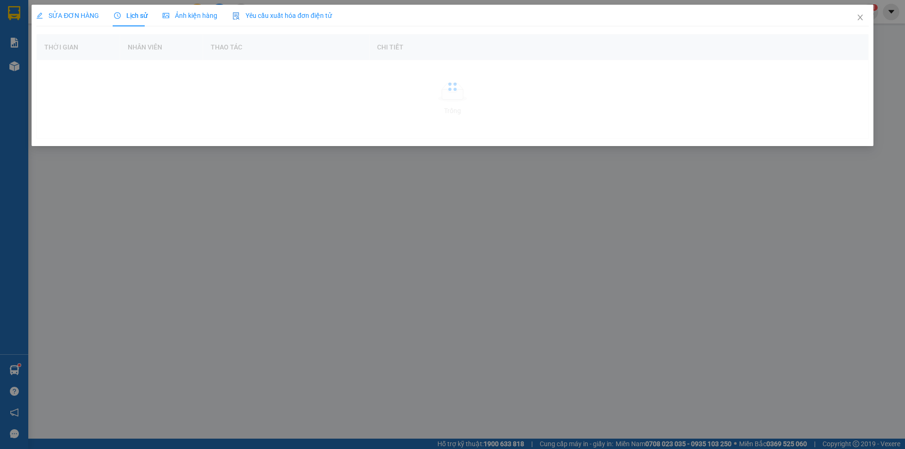
click at [138, 11] on div "Lịch sử" at bounding box center [130, 16] width 33 height 22
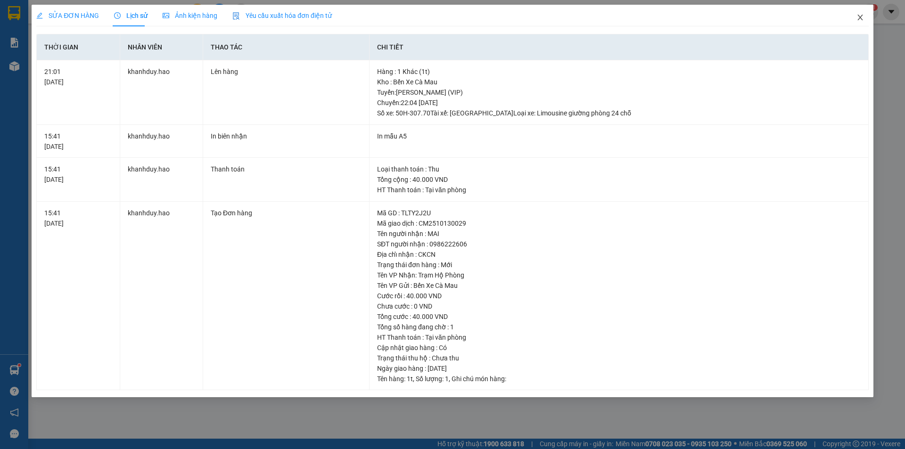
click at [862, 15] on icon "close" at bounding box center [861, 18] width 8 height 8
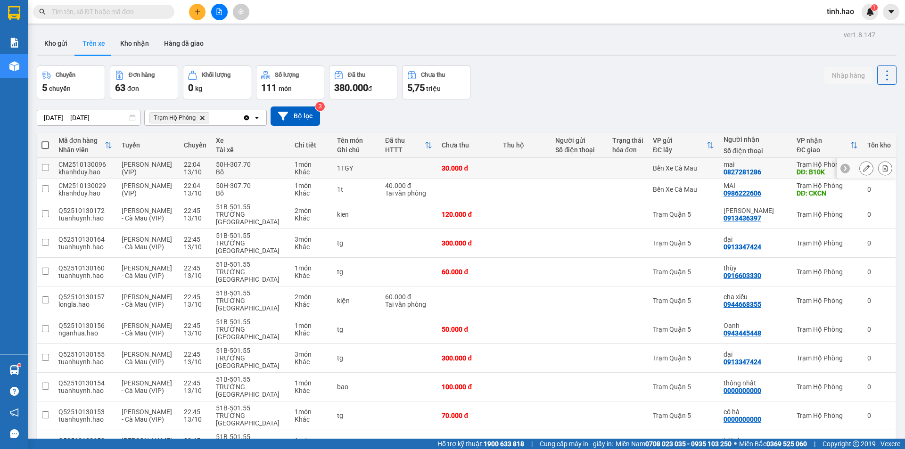
click at [863, 169] on icon at bounding box center [866, 168] width 7 height 7
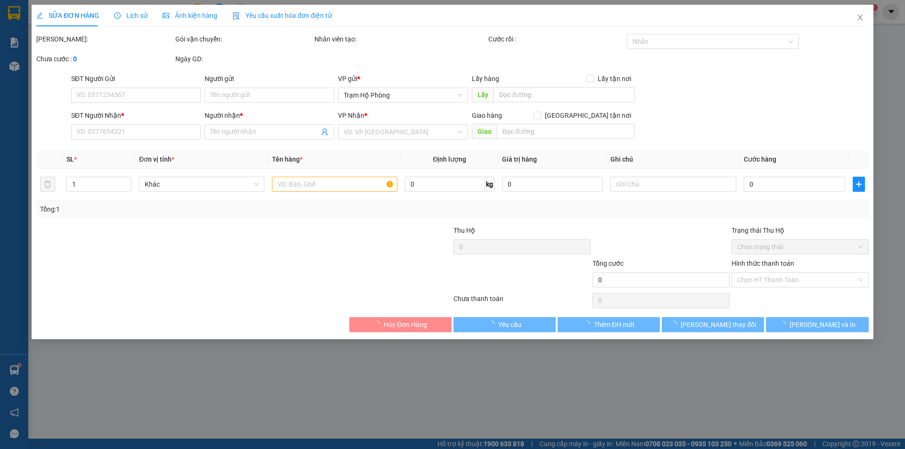
type input "0827281286"
type input "mai"
type input "B10K"
type input "30.000"
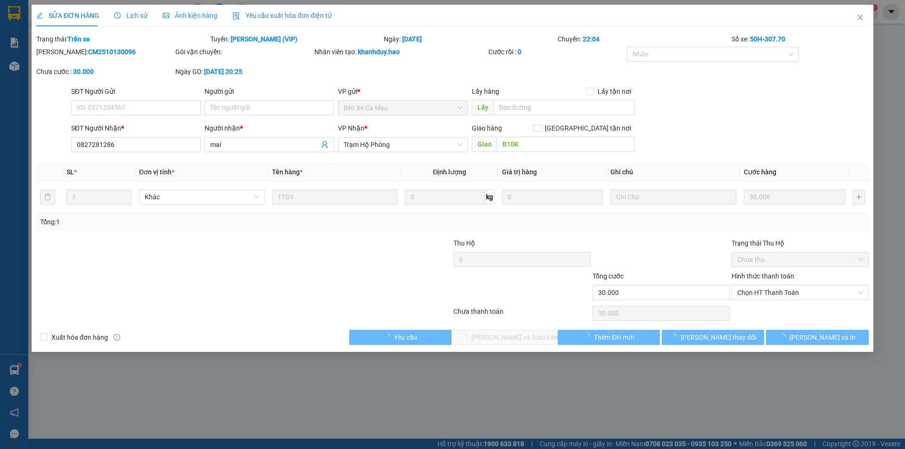
click at [138, 14] on span "Lịch sử" at bounding box center [130, 16] width 33 height 8
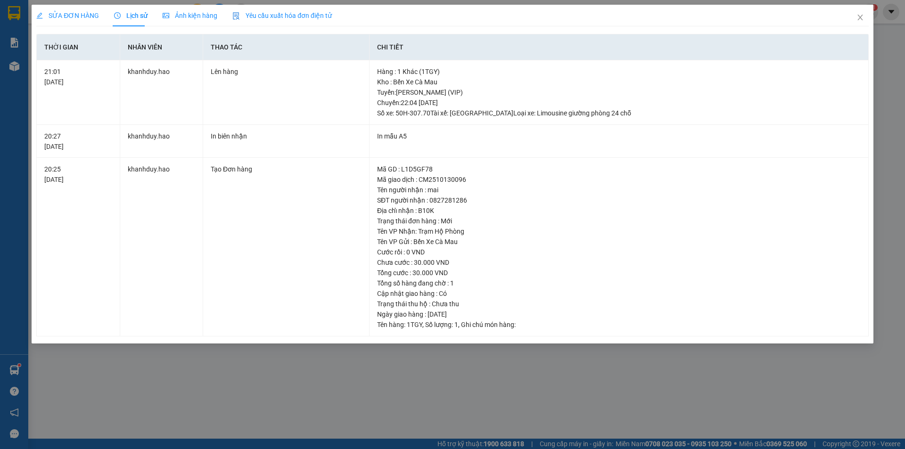
click at [76, 18] on span "SỬA ĐƠN HÀNG" at bounding box center [67, 16] width 63 height 8
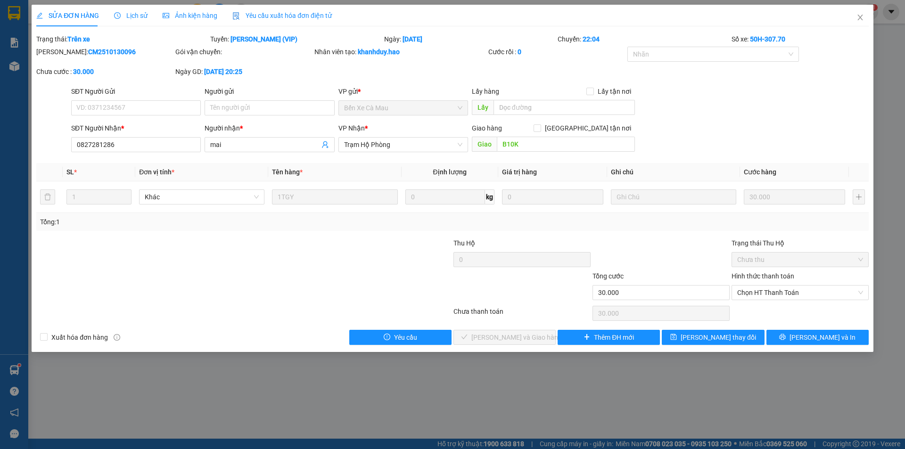
click at [124, 10] on div "Lịch sử" at bounding box center [130, 15] width 33 height 10
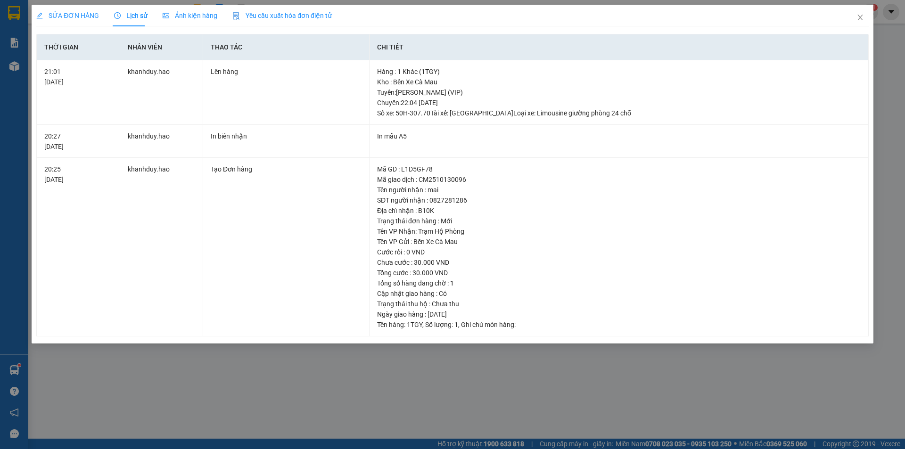
click at [124, 10] on div "Lịch sử" at bounding box center [130, 15] width 33 height 10
click at [861, 15] on icon "close" at bounding box center [861, 18] width 8 height 8
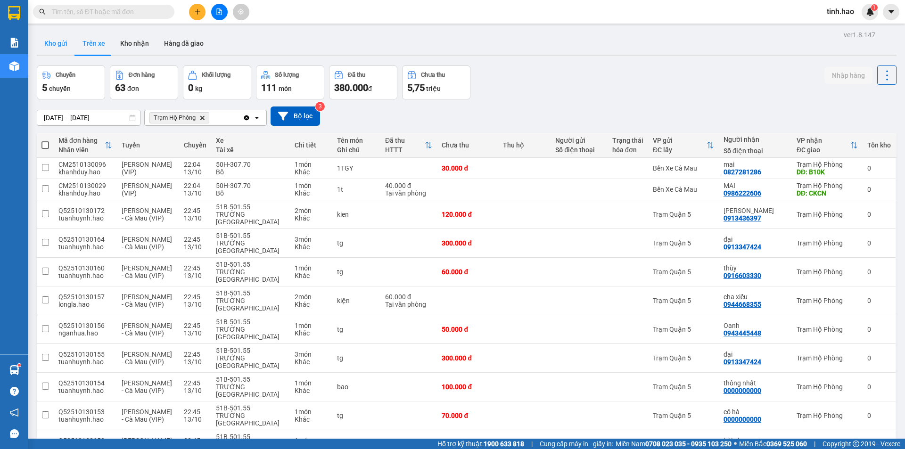
click at [62, 46] on button "Kho gửi" at bounding box center [56, 43] width 38 height 23
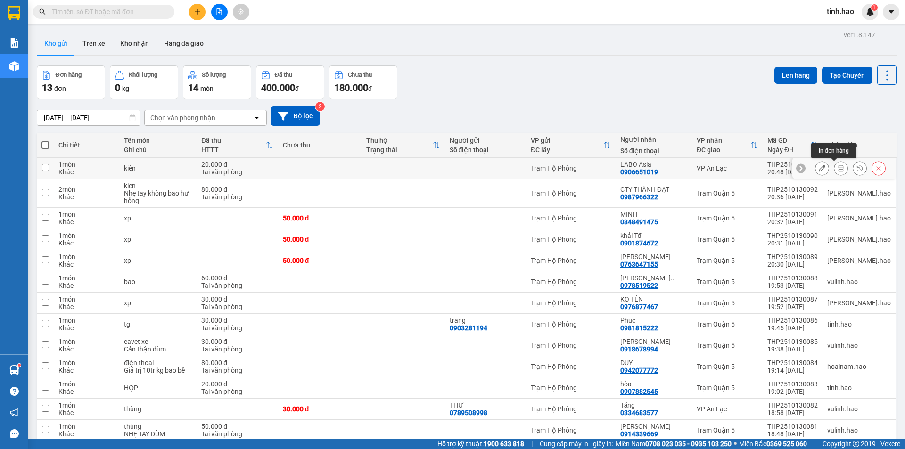
click at [838, 169] on icon at bounding box center [841, 168] width 7 height 7
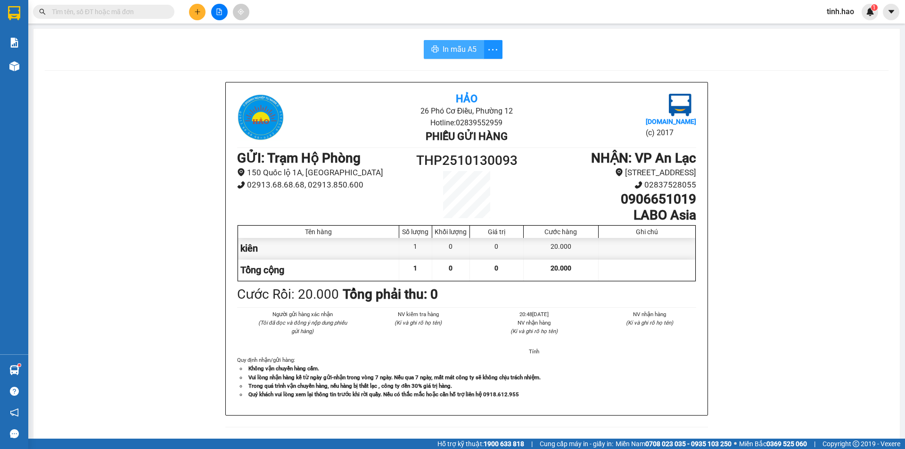
click at [439, 46] on button "In mẫu A5" at bounding box center [454, 49] width 60 height 19
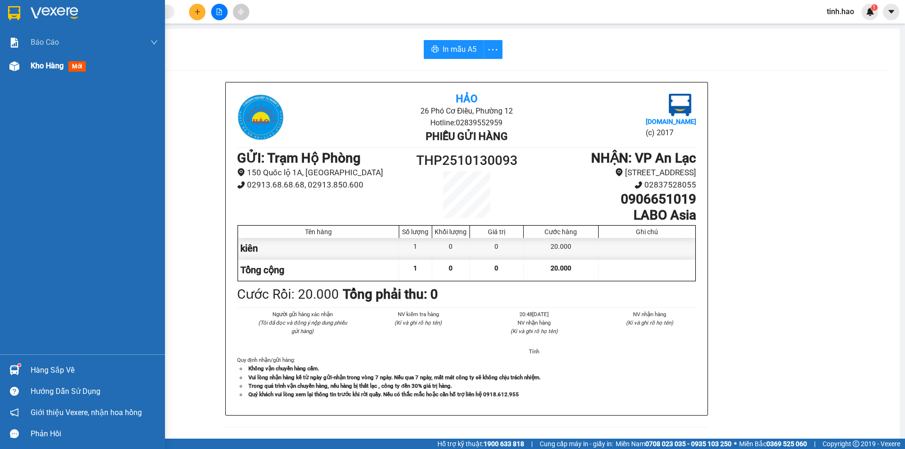
click at [39, 75] on div "Kho hàng mới" at bounding box center [94, 66] width 127 height 24
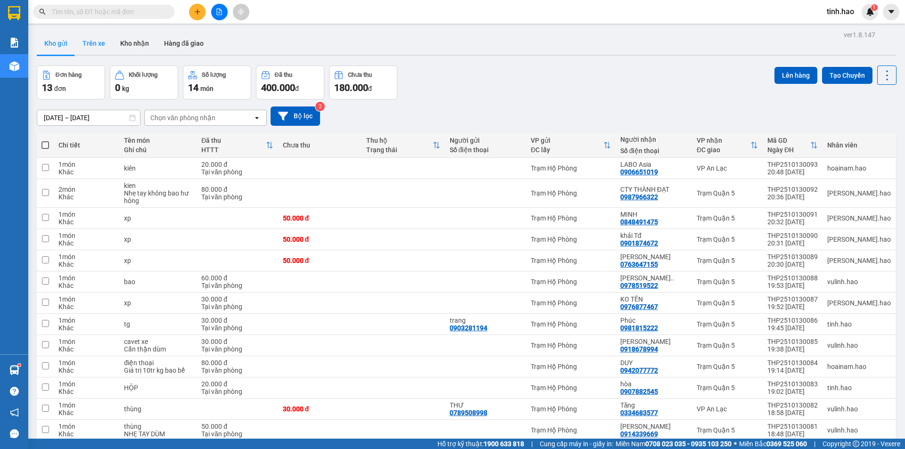
click at [87, 42] on button "Trên xe" at bounding box center [94, 43] width 38 height 23
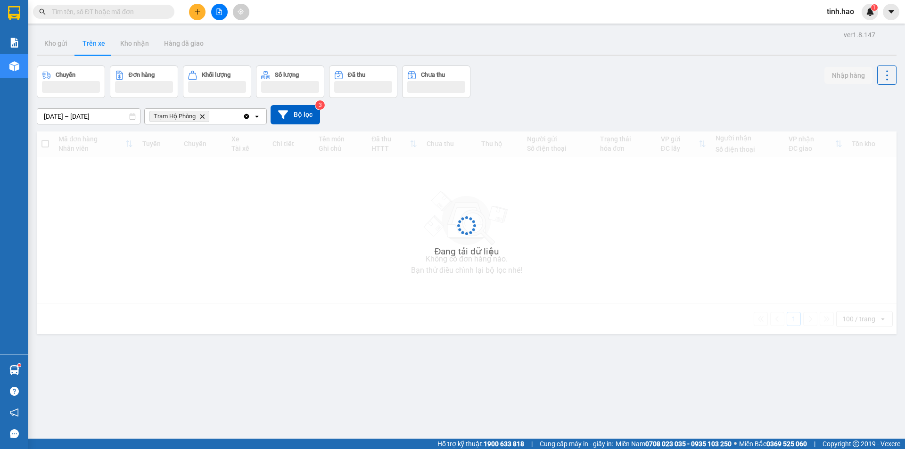
click at [87, 42] on button "Trên xe" at bounding box center [94, 43] width 38 height 23
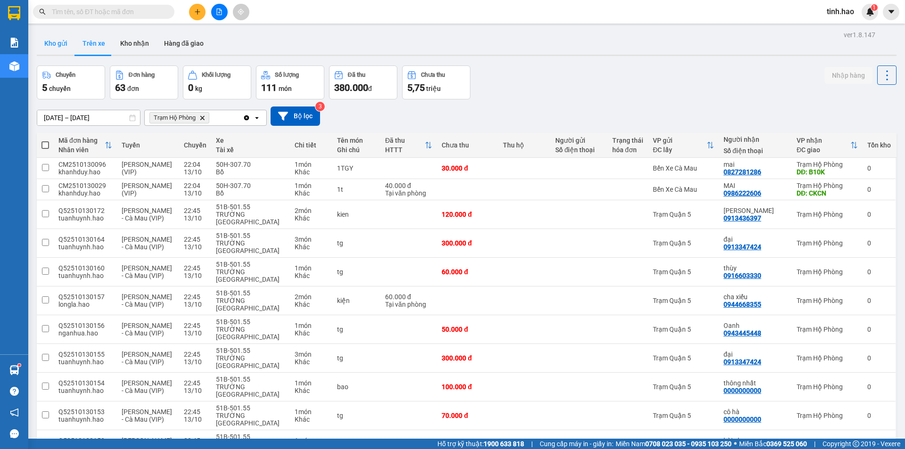
click at [53, 47] on button "Kho gửi" at bounding box center [56, 43] width 38 height 23
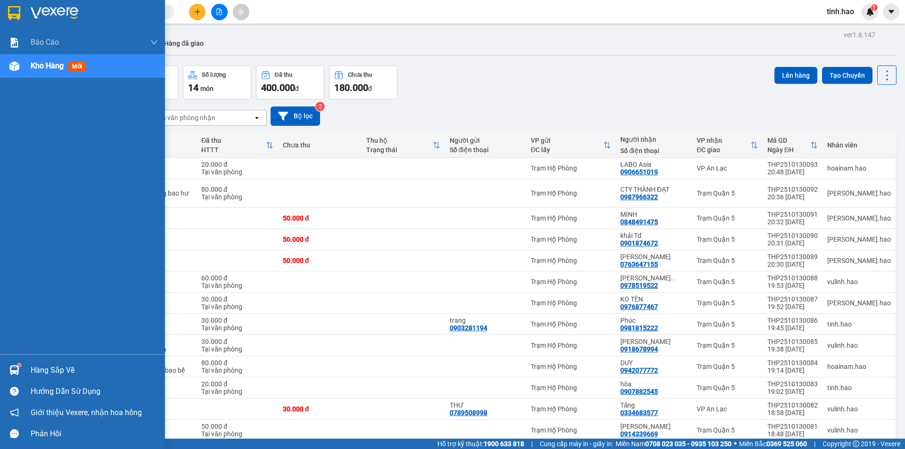
click at [78, 68] on span "mới" at bounding box center [76, 66] width 17 height 10
click at [75, 66] on span "mới" at bounding box center [76, 66] width 17 height 10
click at [77, 63] on span "mới" at bounding box center [76, 66] width 17 height 10
click at [80, 64] on span "mới" at bounding box center [76, 66] width 17 height 10
click at [74, 65] on span "mới" at bounding box center [76, 66] width 17 height 10
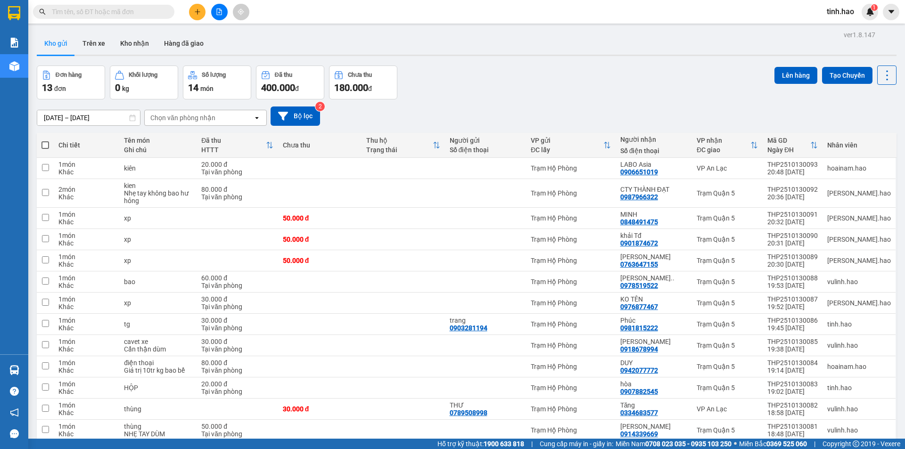
click at [200, 124] on div "Chọn văn phòng nhận" at bounding box center [199, 117] width 108 height 15
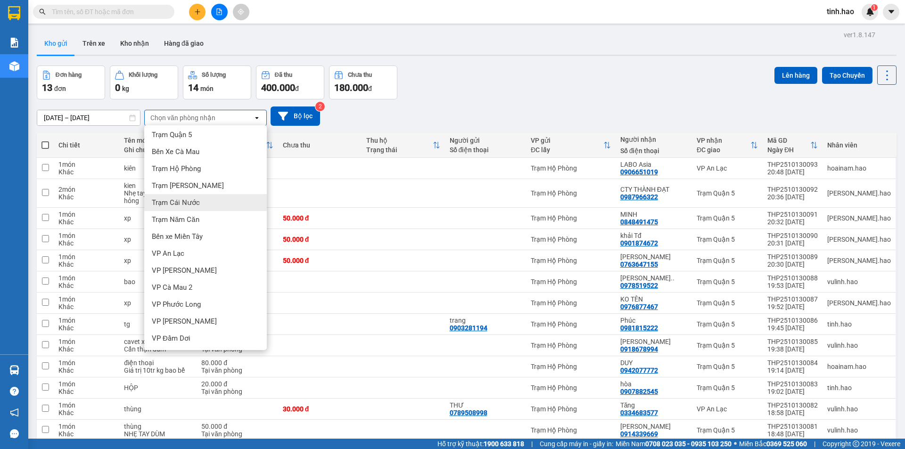
scroll to position [3, 0]
click at [180, 322] on span "VP Gành Hào" at bounding box center [184, 320] width 65 height 9
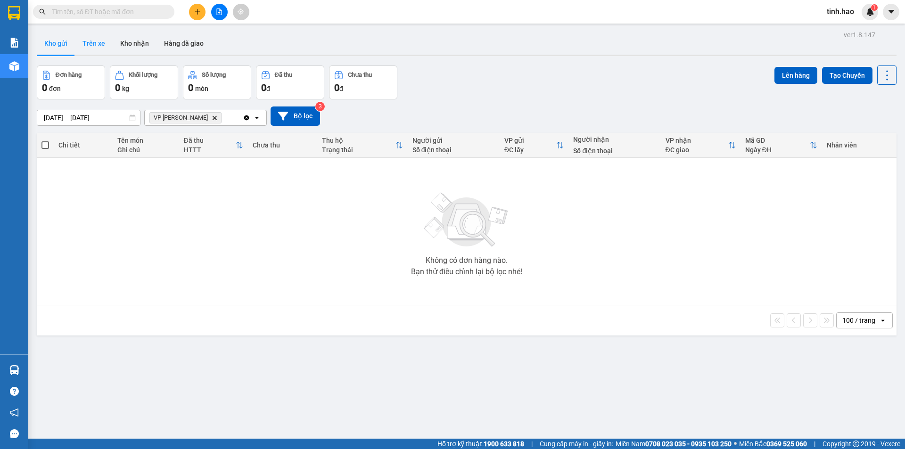
click at [97, 44] on button "Trên xe" at bounding box center [94, 43] width 38 height 23
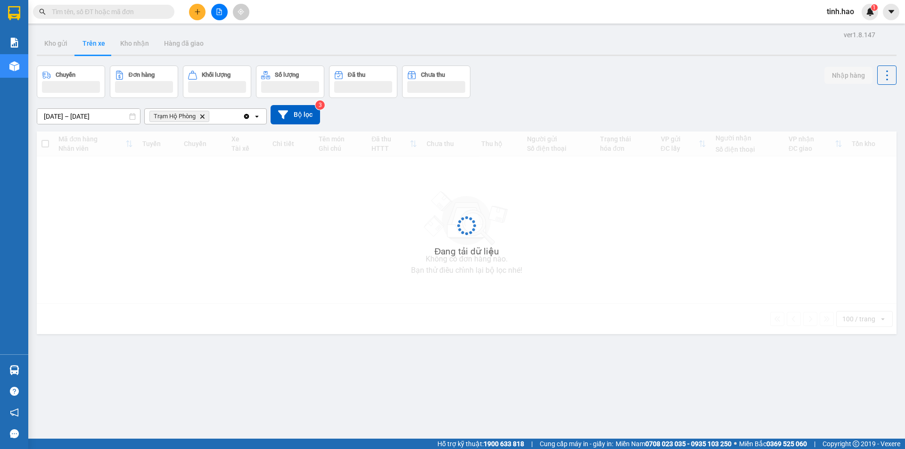
click at [97, 44] on button "Trên xe" at bounding box center [94, 43] width 38 height 23
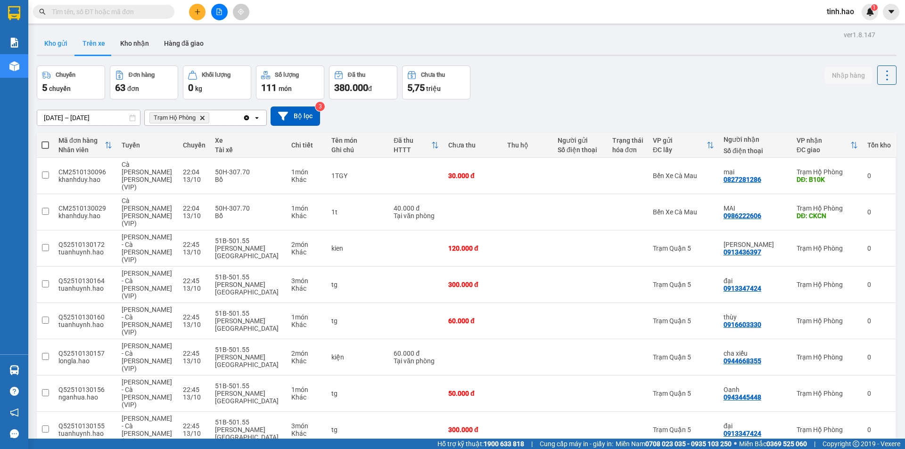
click at [46, 44] on button "Kho gửi" at bounding box center [56, 43] width 38 height 23
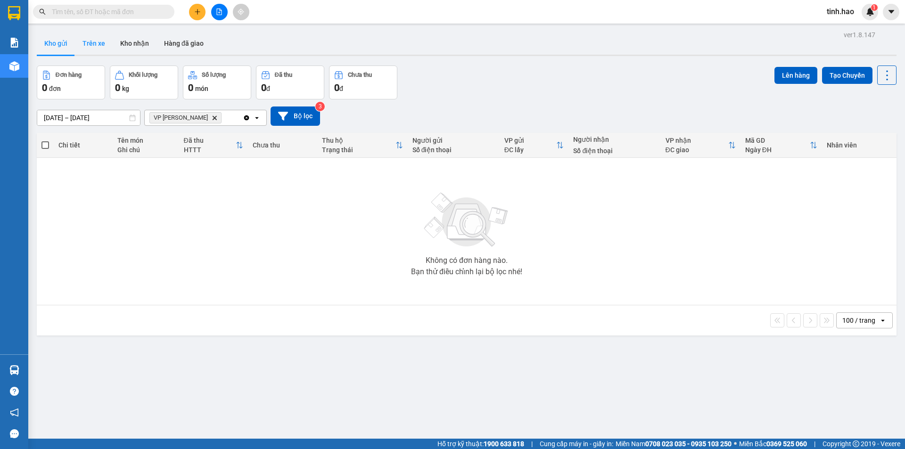
click at [91, 39] on button "Trên xe" at bounding box center [94, 43] width 38 height 23
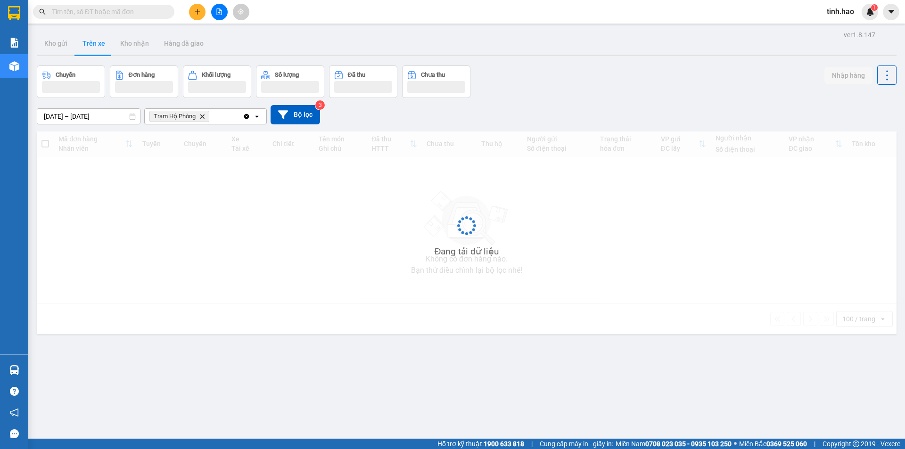
click at [91, 39] on button "Trên xe" at bounding box center [94, 43] width 38 height 23
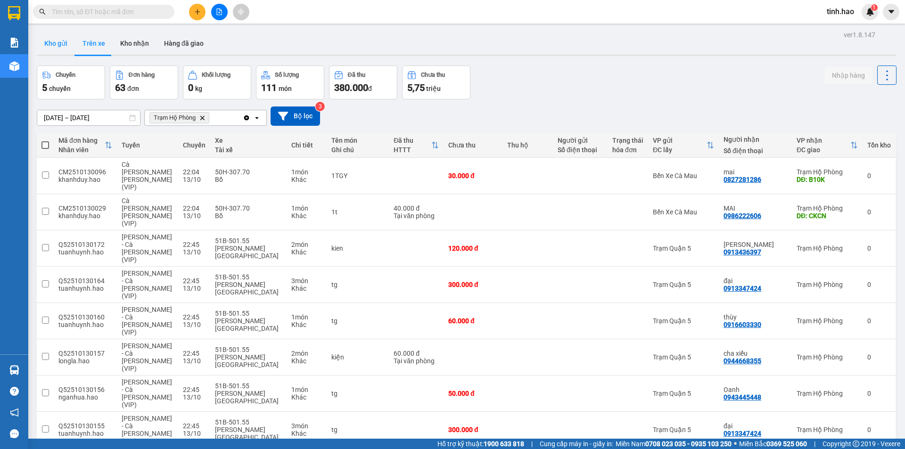
click at [57, 42] on button "Kho gửi" at bounding box center [56, 43] width 38 height 23
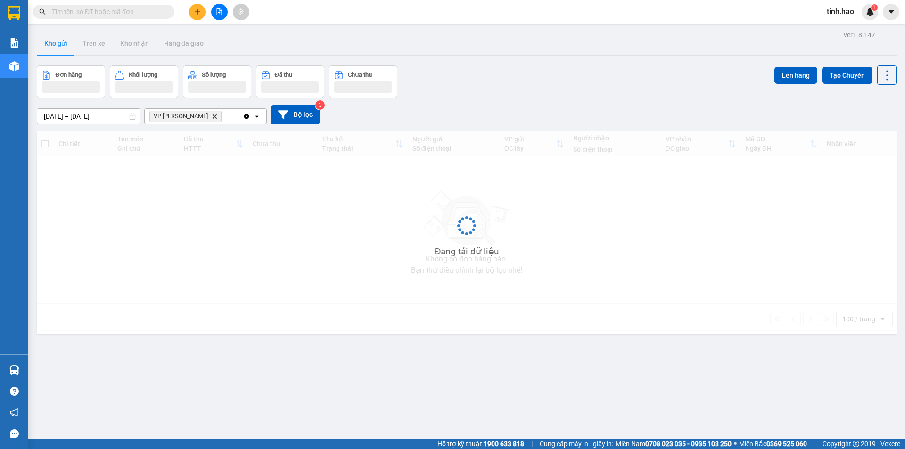
click at [57, 42] on button "Kho gửi" at bounding box center [56, 43] width 38 height 23
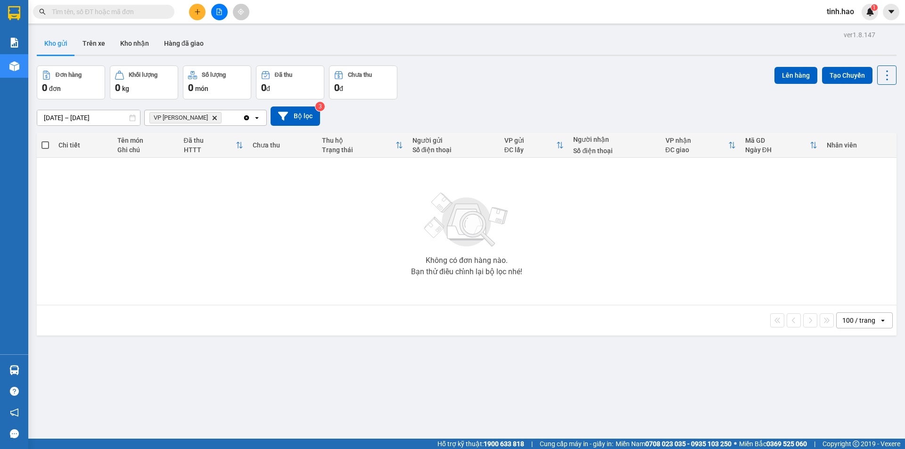
click at [207, 117] on div "VP Gành Hào Delete" at bounding box center [194, 117] width 98 height 15
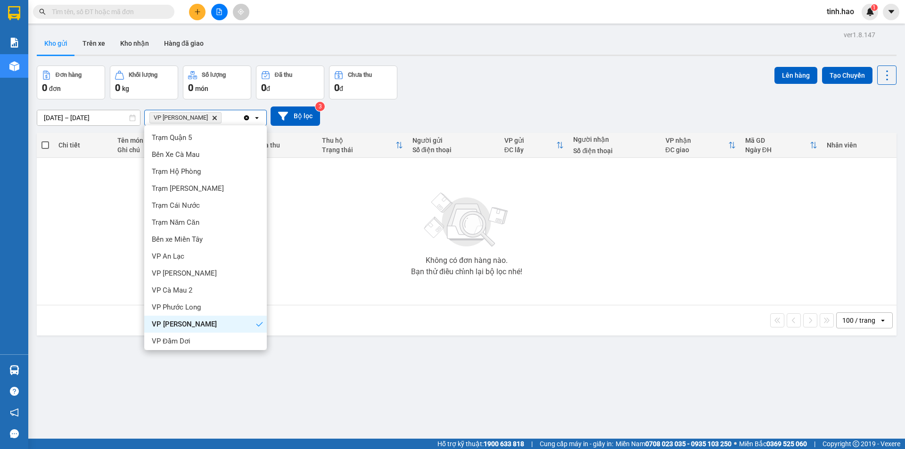
click at [197, 326] on div "VP Gành Hào" at bounding box center [205, 324] width 123 height 17
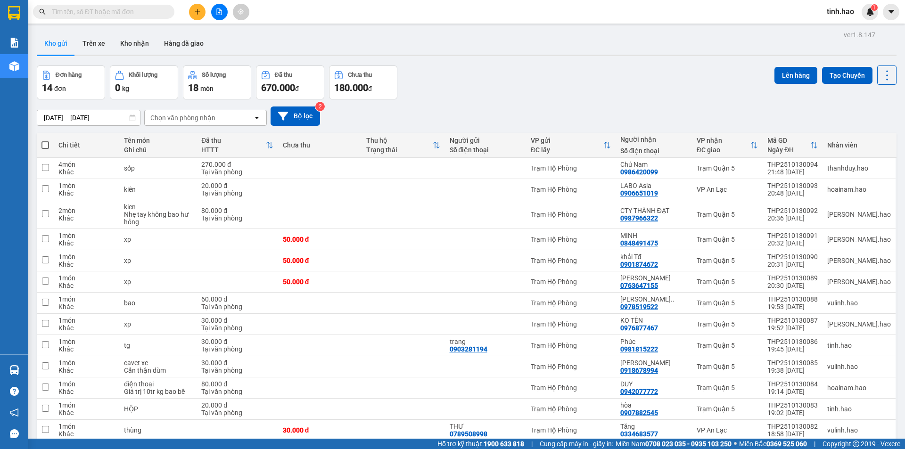
click at [191, 112] on div "Chọn văn phòng nhận" at bounding box center [199, 117] width 108 height 15
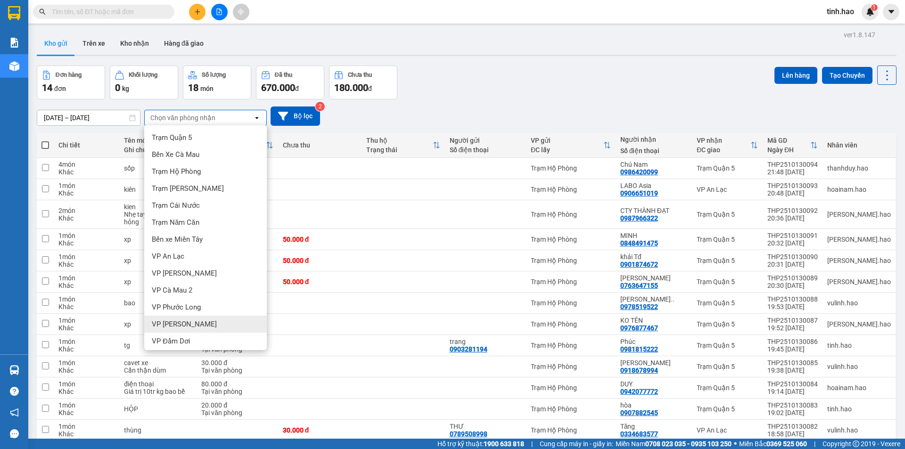
click at [182, 328] on span "VP Gành Hào" at bounding box center [184, 324] width 65 height 9
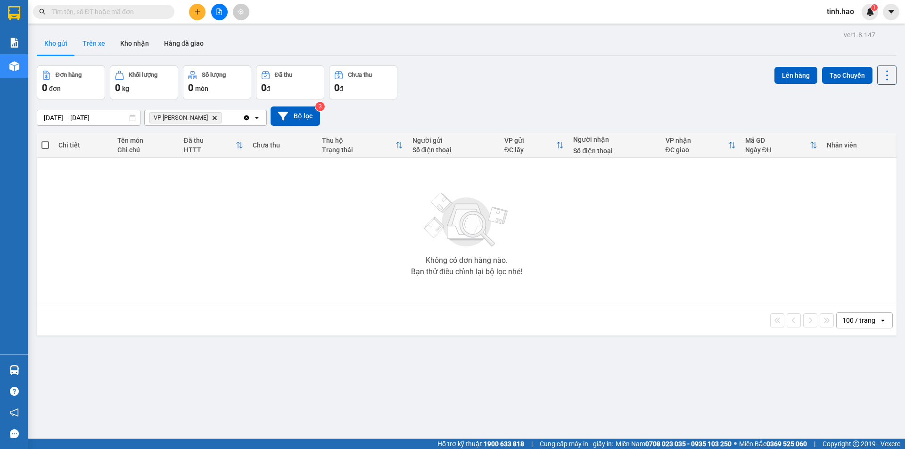
click at [93, 49] on button "Trên xe" at bounding box center [94, 43] width 38 height 23
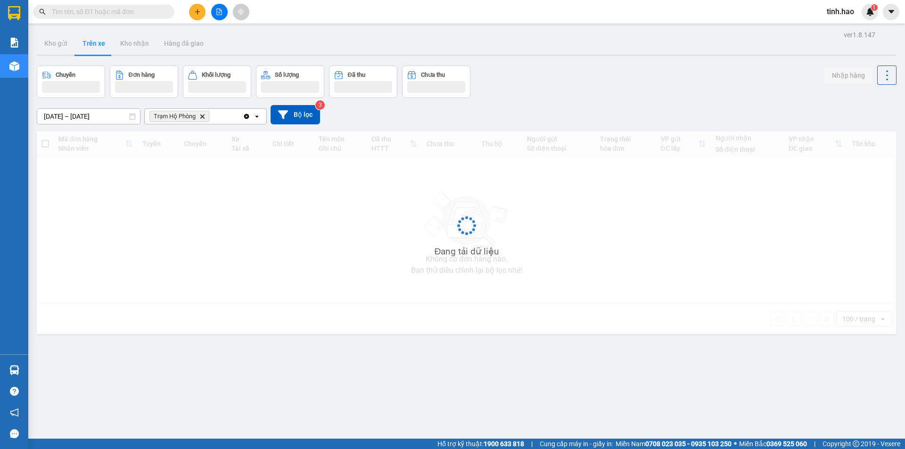
click at [93, 49] on button "Trên xe" at bounding box center [94, 43] width 38 height 23
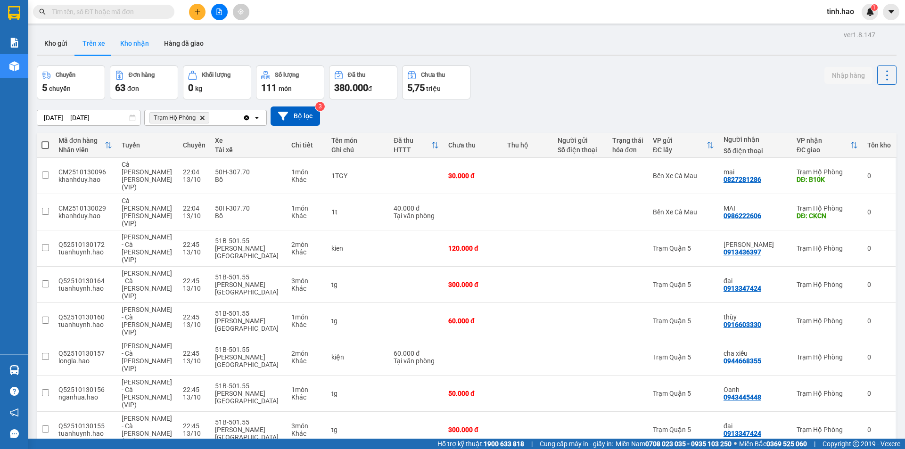
click at [120, 44] on button "Kho nhận" at bounding box center [135, 43] width 44 height 23
type input "01/10/2025 – 13/10/2025"
click at [120, 44] on button "Kho nhận" at bounding box center [135, 43] width 44 height 23
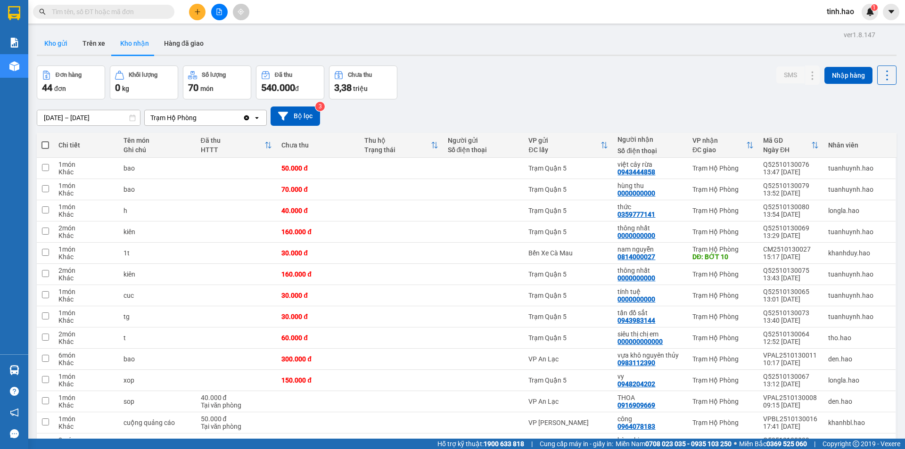
click at [63, 52] on button "Kho gửi" at bounding box center [56, 43] width 38 height 23
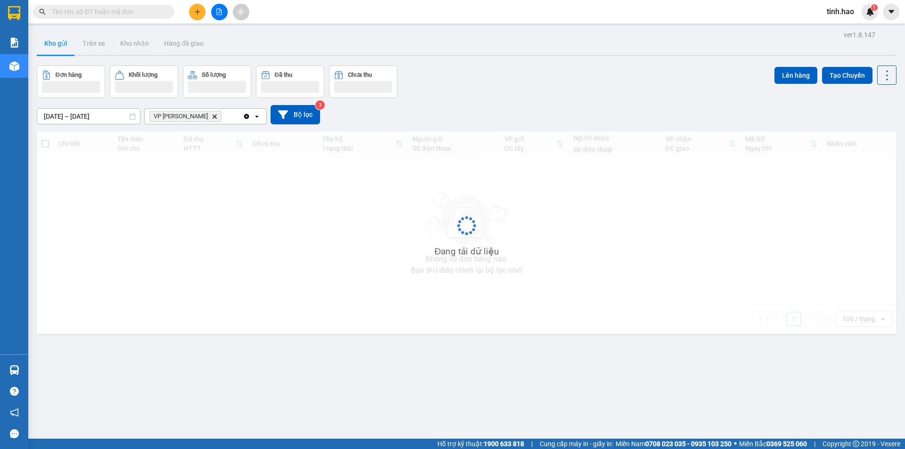
click at [63, 52] on button "Kho gửi" at bounding box center [56, 43] width 38 height 23
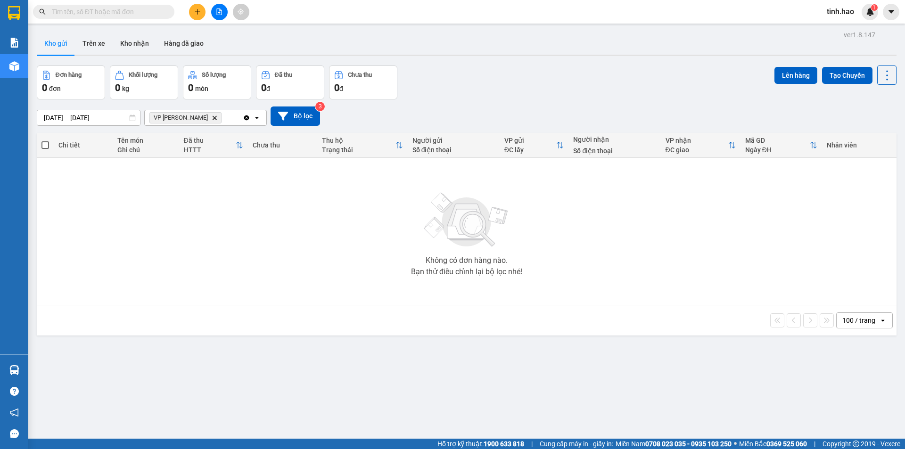
click at [261, 119] on div "Clear all open" at bounding box center [255, 117] width 24 height 15
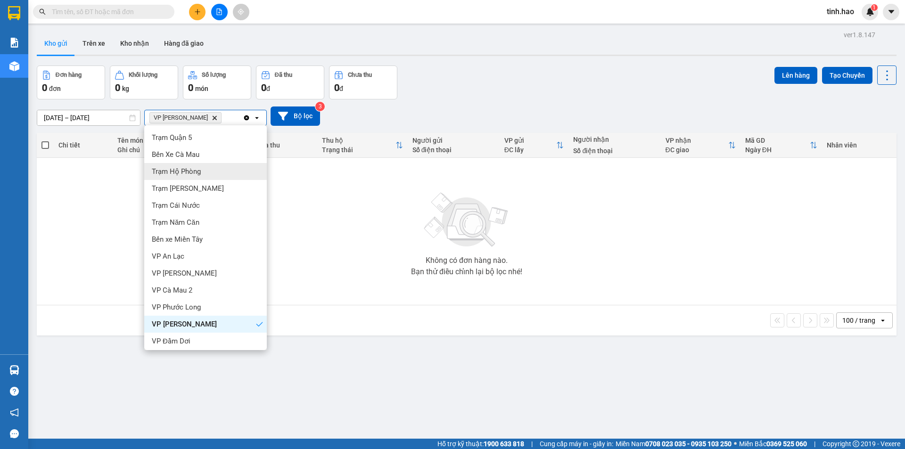
click at [197, 166] on div "Trạm Hộ Phòng" at bounding box center [205, 171] width 123 height 17
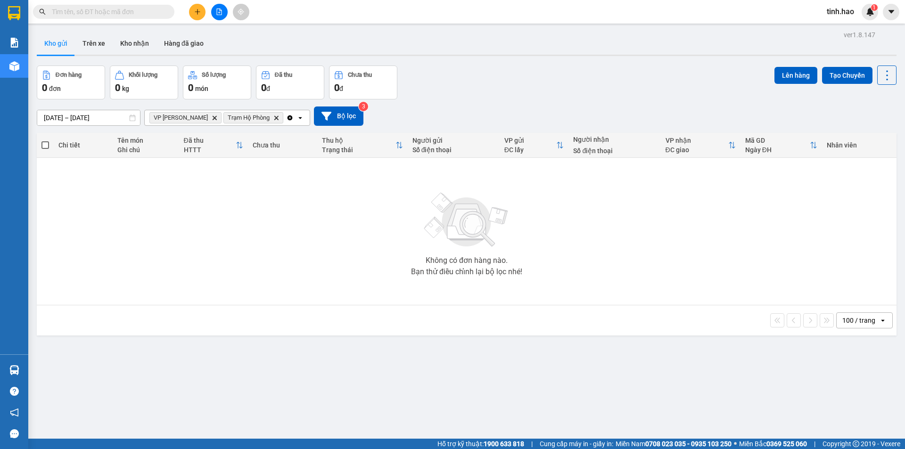
click at [273, 120] on icon "Delete" at bounding box center [276, 118] width 6 height 6
click at [212, 118] on icon "Delete" at bounding box center [215, 118] width 6 height 6
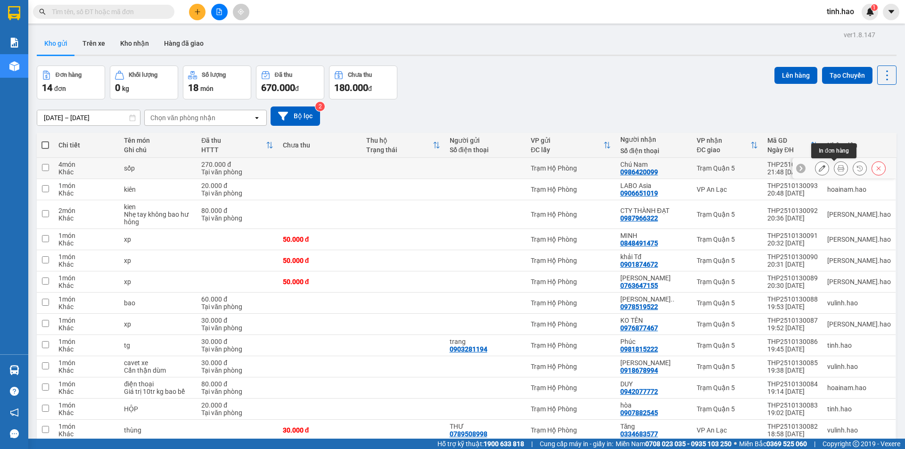
click at [837, 169] on button at bounding box center [840, 168] width 13 height 17
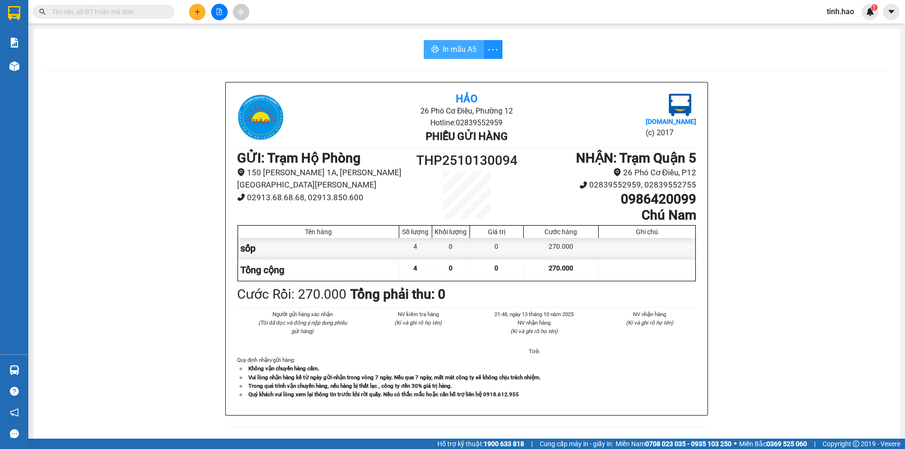
click at [450, 46] on span "In mẫu A5" at bounding box center [460, 49] width 34 height 12
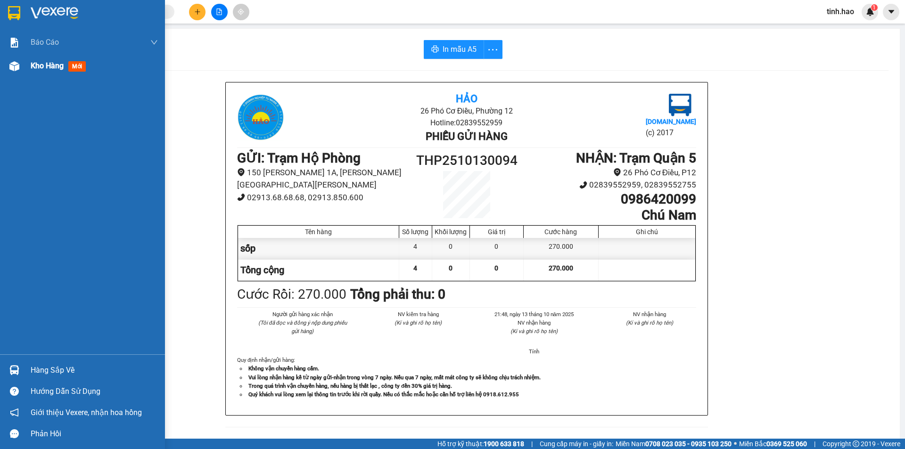
click at [22, 75] on div "Kho hàng mới" at bounding box center [82, 66] width 165 height 24
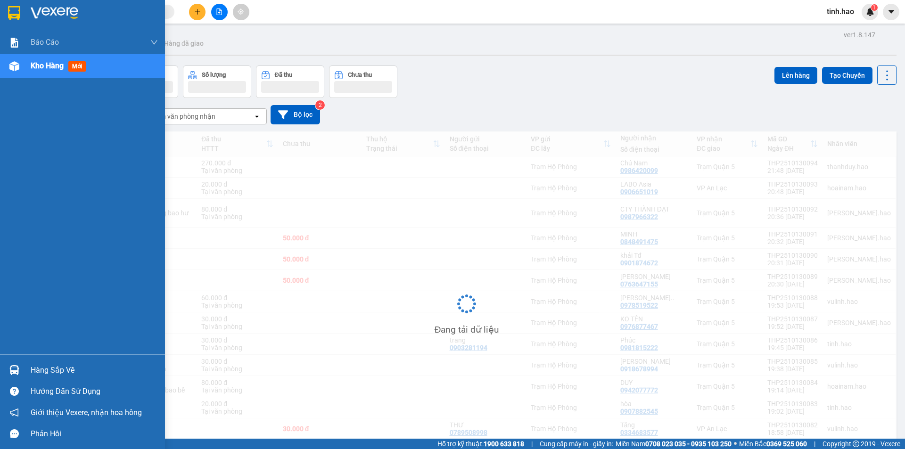
click at [22, 75] on div "Kho hàng mới" at bounding box center [82, 66] width 165 height 24
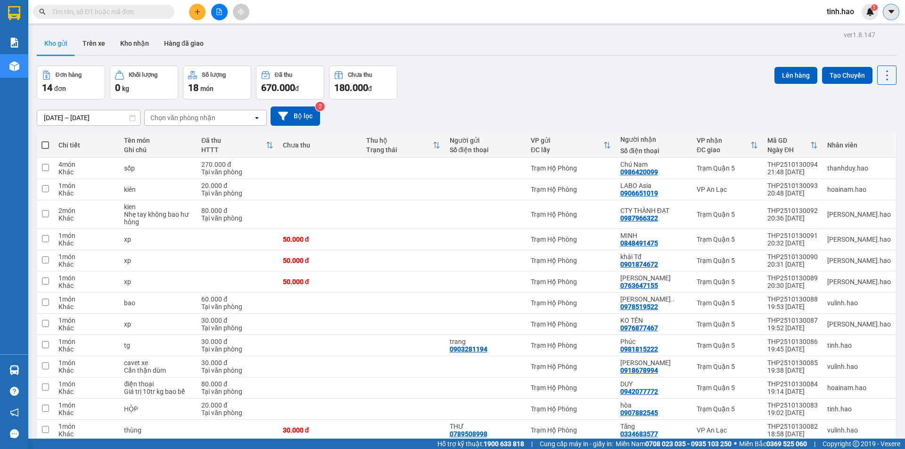
click at [887, 7] on button at bounding box center [891, 12] width 17 height 17
click at [884, 12] on button at bounding box center [891, 12] width 17 height 17
click at [891, 10] on icon "caret-down" at bounding box center [891, 11] width 6 height 3
click at [680, 101] on div "11/10/2025 – 13/10/2025 Press the down arrow key to interact with the calendar …" at bounding box center [467, 115] width 860 height 33
click at [846, 38] on div "Kho gửi Trên xe Kho nhận Hàng đã giao" at bounding box center [467, 44] width 860 height 25
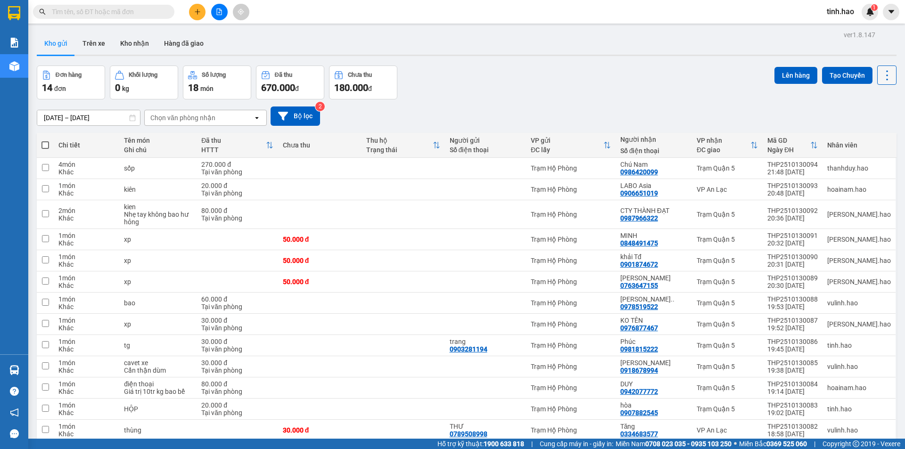
click at [884, 72] on icon at bounding box center [887, 75] width 13 height 13
click at [877, 69] on button at bounding box center [886, 75] width 19 height 19
click at [871, 15] on img at bounding box center [870, 12] width 8 height 8
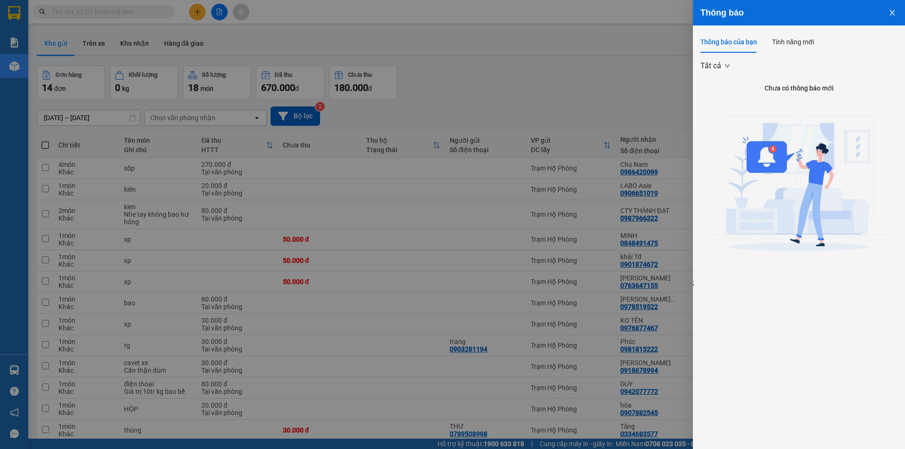
click at [889, 8] on button "Close" at bounding box center [892, 12] width 25 height 24
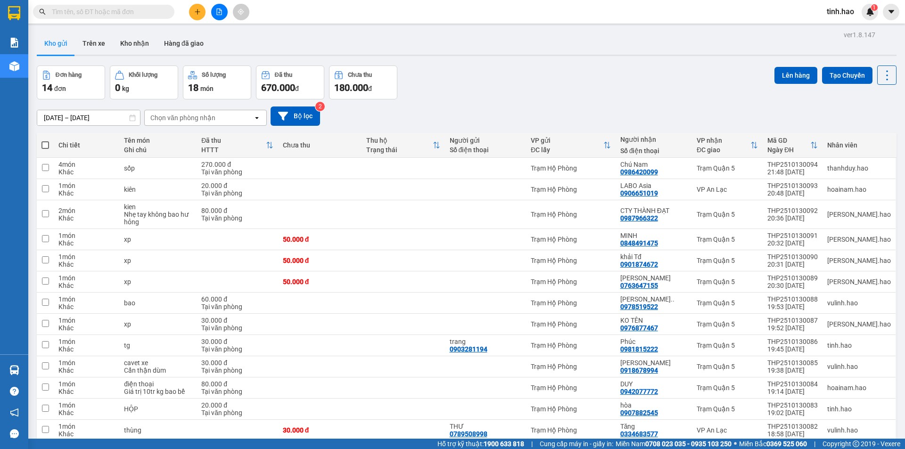
drag, startPoint x: 892, startPoint y: 1, endPoint x: 627, endPoint y: 67, distance: 273.1
click at [619, 70] on div "Đơn hàng 14 đơn Khối lượng 0 kg Số lượng 18 món Đã thu 670.000 đ Chưa thu 180.0…" at bounding box center [467, 83] width 860 height 34
click at [890, 11] on icon "caret-down" at bounding box center [891, 11] width 6 height 3
click at [877, 84] on button at bounding box center [886, 75] width 19 height 19
click at [865, 123] on li "Xuất excel" at bounding box center [862, 117] width 71 height 17
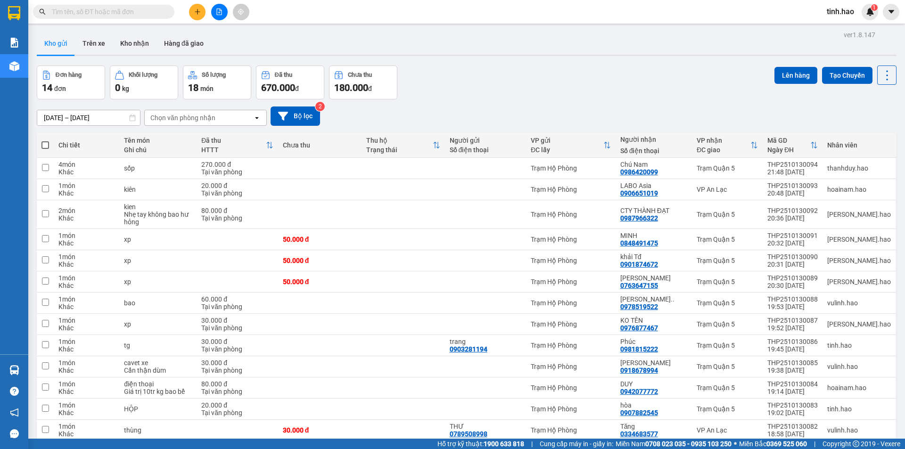
click at [873, 24] on main "ver 1.8.147 Kho gửi Trên xe Kho nhận Hàng đã giao Đơn hàng 14 đơn Khối lượng 0 …" at bounding box center [452, 219] width 905 height 439
click at [859, 37] on div "Kho gửi Trên xe Kho nhận Hàng đã giao" at bounding box center [467, 44] width 860 height 25
click at [900, 8] on div "tinh.hao 1" at bounding box center [862, 12] width 86 height 17
click at [894, 11] on icon "caret-down" at bounding box center [891, 12] width 8 height 8
click at [831, 113] on div "11/10/2025 – 13/10/2025 Press the down arrow key to interact with the calendar …" at bounding box center [467, 116] width 860 height 19
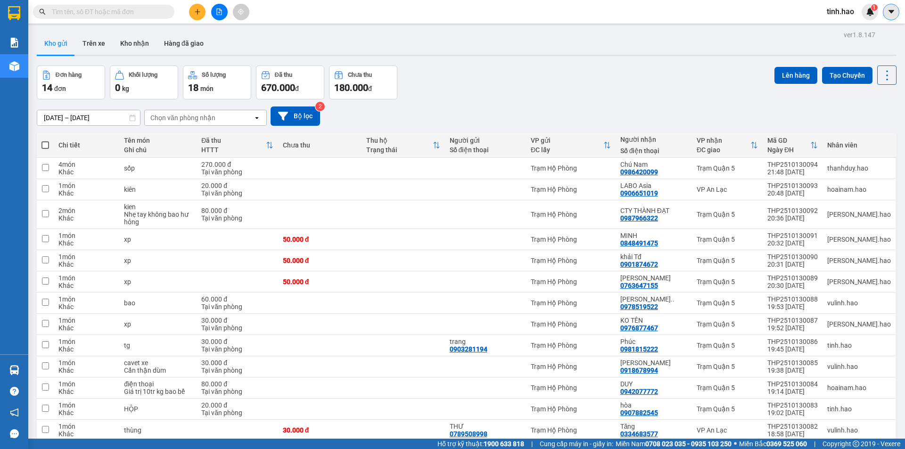
click at [891, 12] on icon "caret-down" at bounding box center [891, 11] width 6 height 3
click at [527, 161] on td at bounding box center [486, 168] width 82 height 21
checkbox input "true"
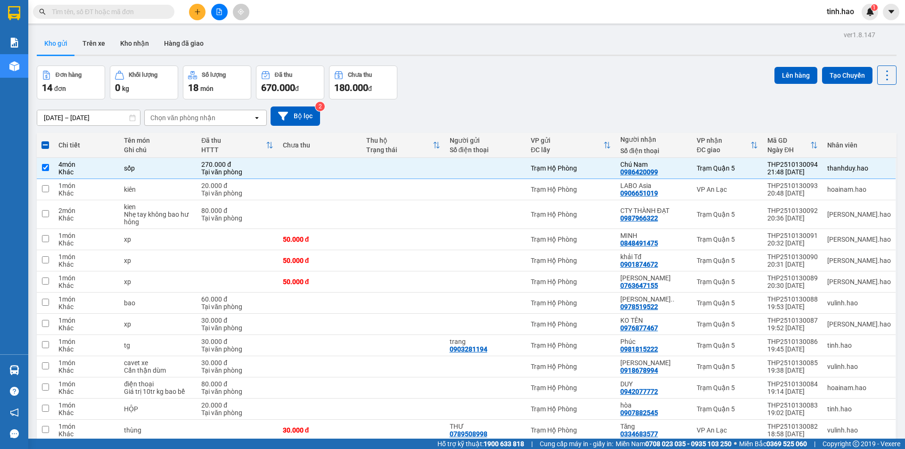
drag, startPoint x: 578, startPoint y: 120, endPoint x: 624, endPoint y: 103, distance: 49.2
click at [590, 110] on div "11/10/2025 – 13/10/2025 Press the down arrow key to interact with the calendar …" at bounding box center [467, 116] width 860 height 19
click at [866, 15] on img at bounding box center [870, 12] width 8 height 8
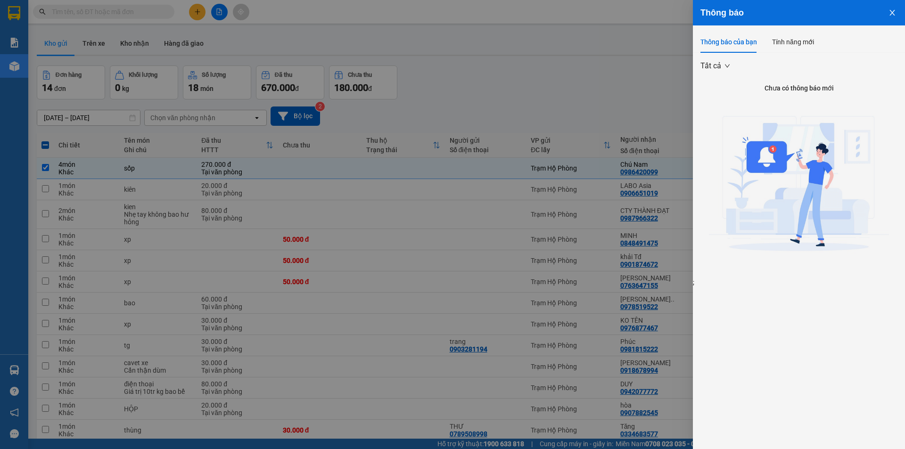
click at [888, 13] on button "Close" at bounding box center [892, 12] width 25 height 24
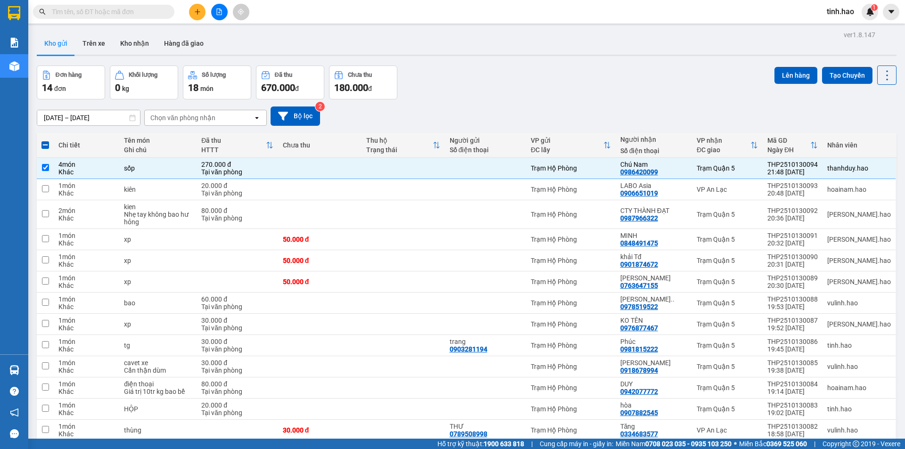
click at [834, 16] on span "tinh.hao" at bounding box center [840, 12] width 42 height 12
click at [835, 33] on span "Đăng xuất" at bounding box center [854, 29] width 40 height 10
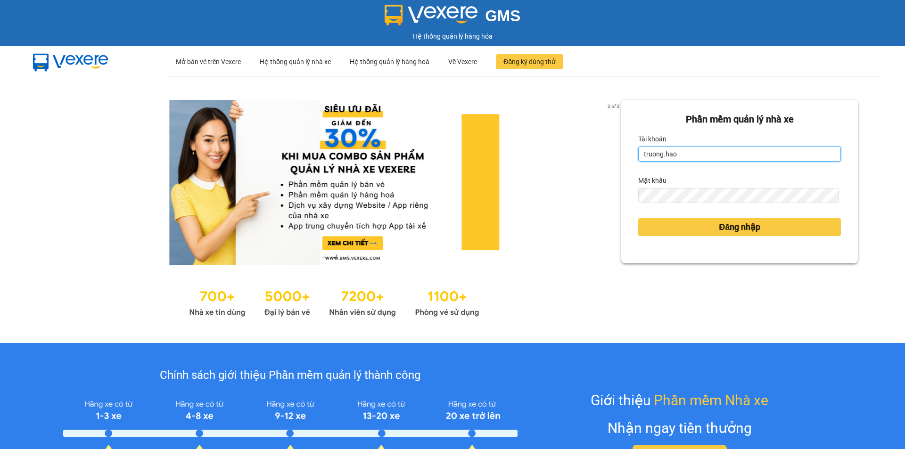
click at [735, 156] on input "truong.hao" at bounding box center [739, 154] width 203 height 15
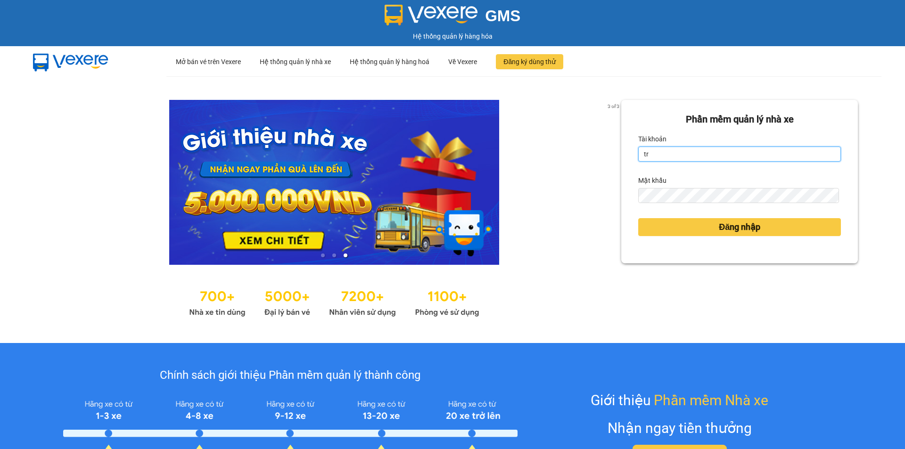
type input "t"
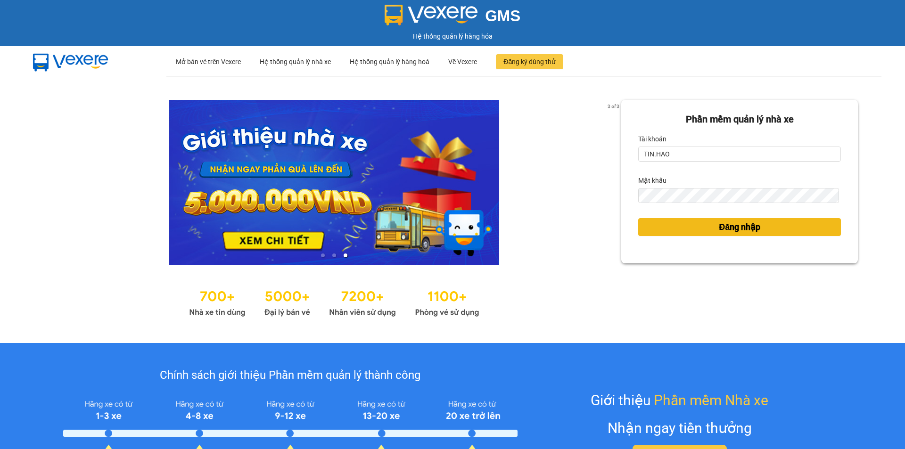
click at [652, 234] on button "Đăng nhập" at bounding box center [739, 227] width 203 height 18
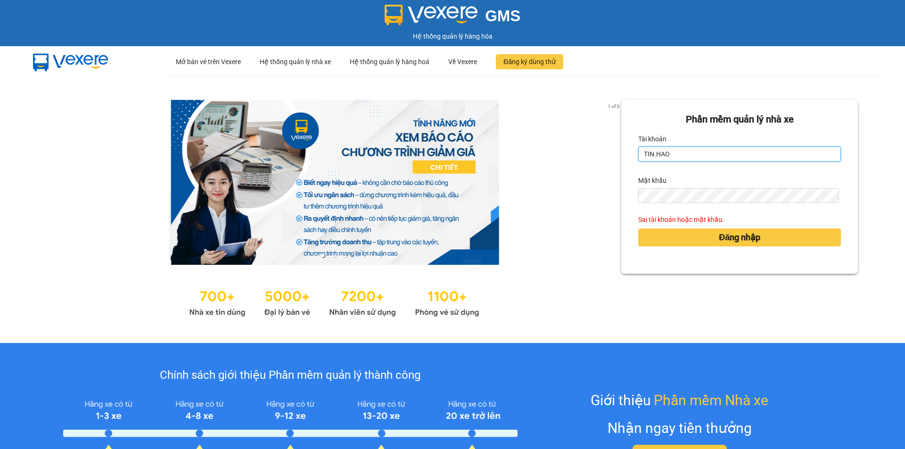
click at [689, 157] on input "TIN.HAO" at bounding box center [739, 154] width 203 height 15
type input "T"
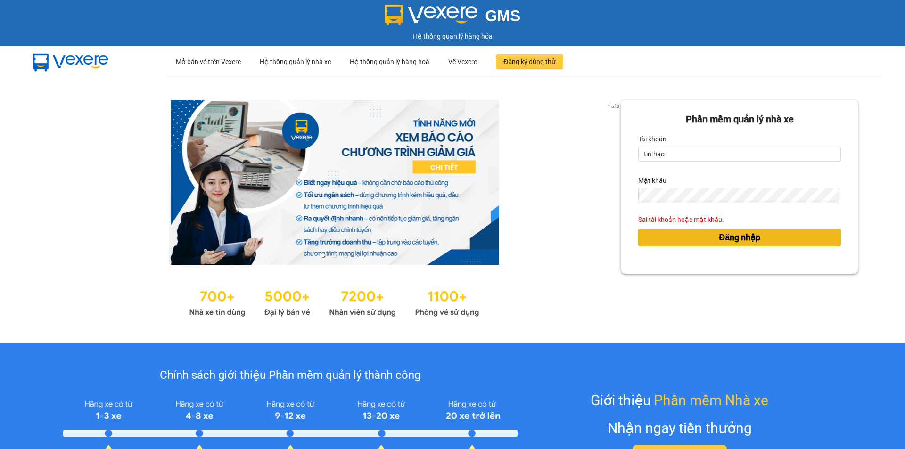
click at [688, 241] on button "Đăng nhập" at bounding box center [739, 238] width 203 height 18
click at [690, 236] on button "Đăng nhập" at bounding box center [739, 238] width 203 height 18
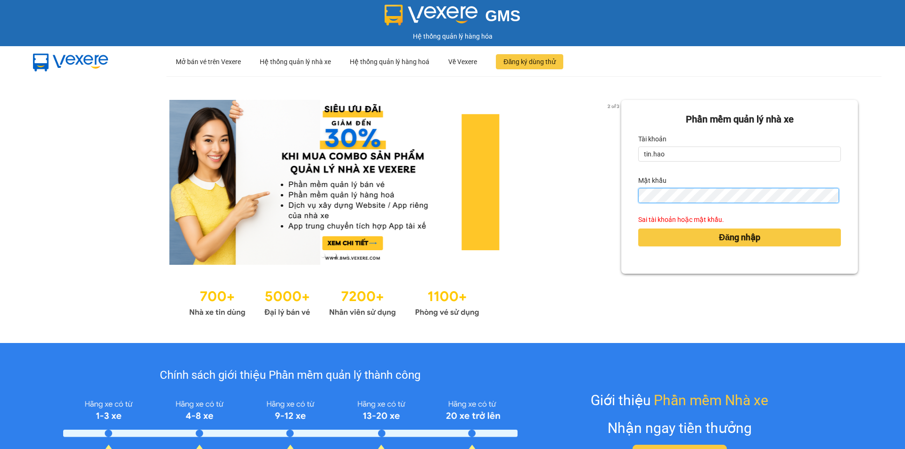
click at [638, 229] on button "Đăng nhập" at bounding box center [739, 238] width 203 height 18
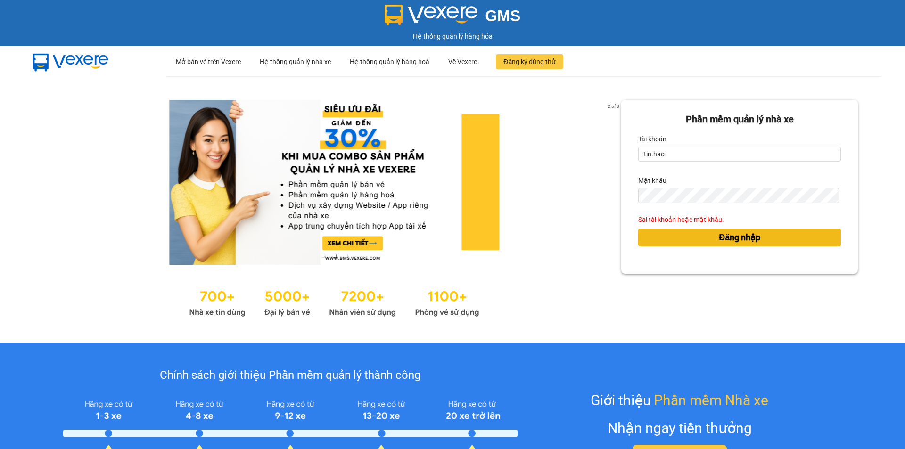
click at [659, 229] on button "Đăng nhập" at bounding box center [739, 238] width 203 height 18
click at [659, 234] on button "Đăng nhập" at bounding box center [739, 238] width 203 height 18
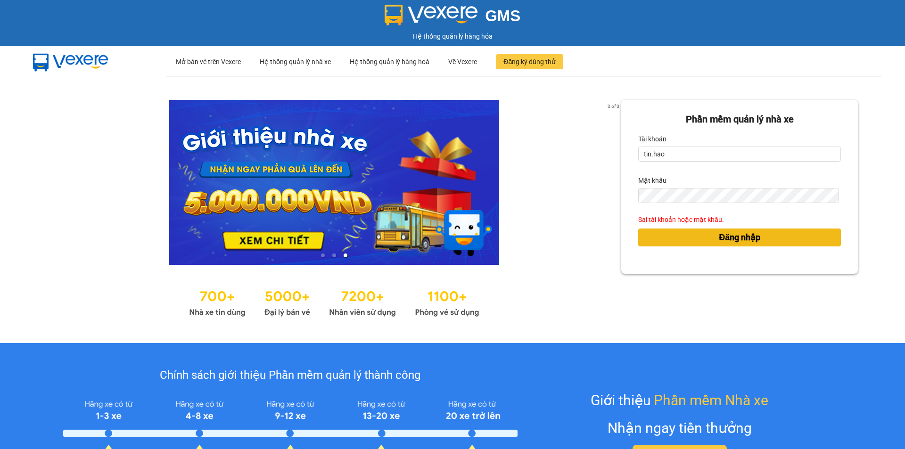
click at [662, 236] on button "Đăng nhập" at bounding box center [739, 238] width 203 height 18
click at [675, 203] on form "Phần mềm quản lý nhà xe Tài khoản tin.hao Mật khẩu Sai tài khoản hoặc mật khẩu.…" at bounding box center [739, 186] width 203 height 149
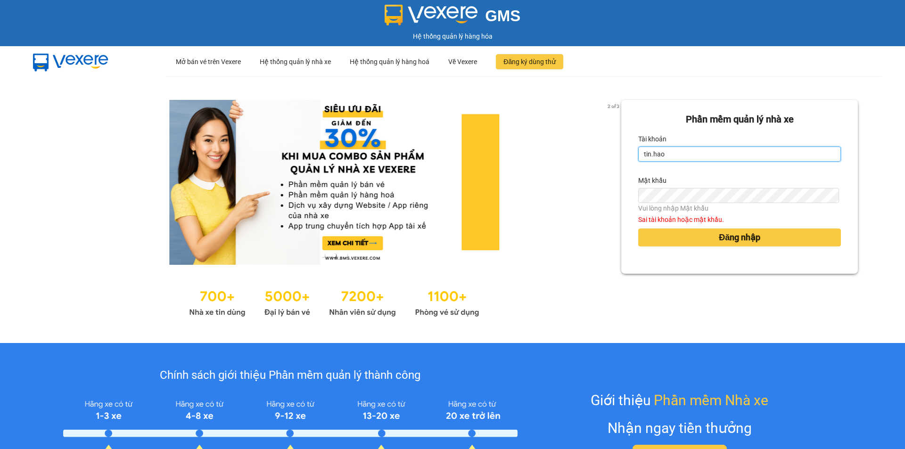
click at [669, 156] on input "tin.hao" at bounding box center [739, 154] width 203 height 15
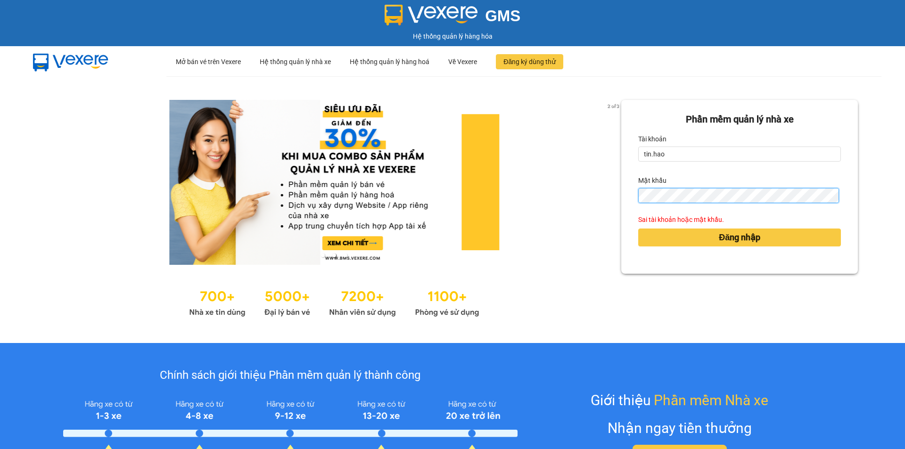
click at [638, 229] on button "Đăng nhập" at bounding box center [739, 238] width 203 height 18
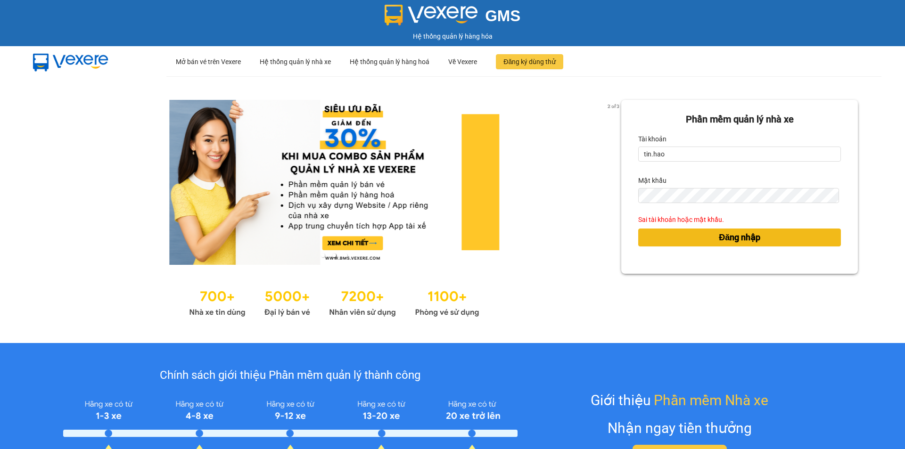
click at [650, 238] on button "Đăng nhập" at bounding box center [739, 238] width 203 height 18
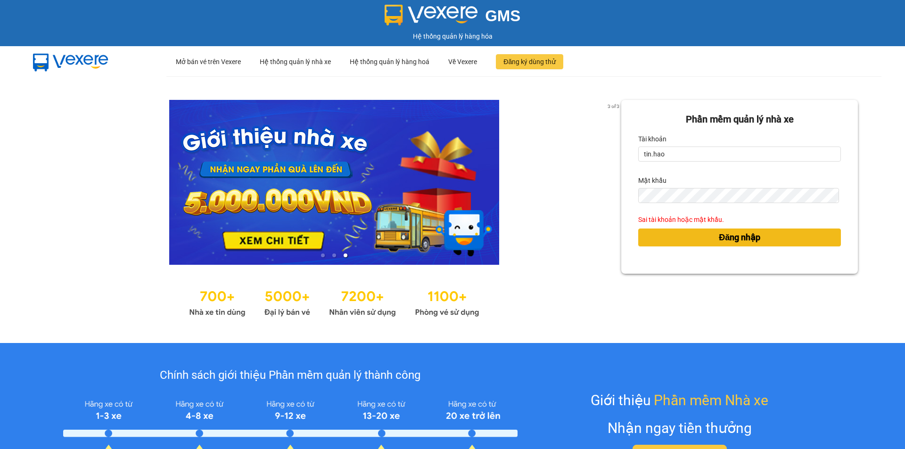
click at [650, 238] on button "Đăng nhập" at bounding box center [739, 238] width 203 height 18
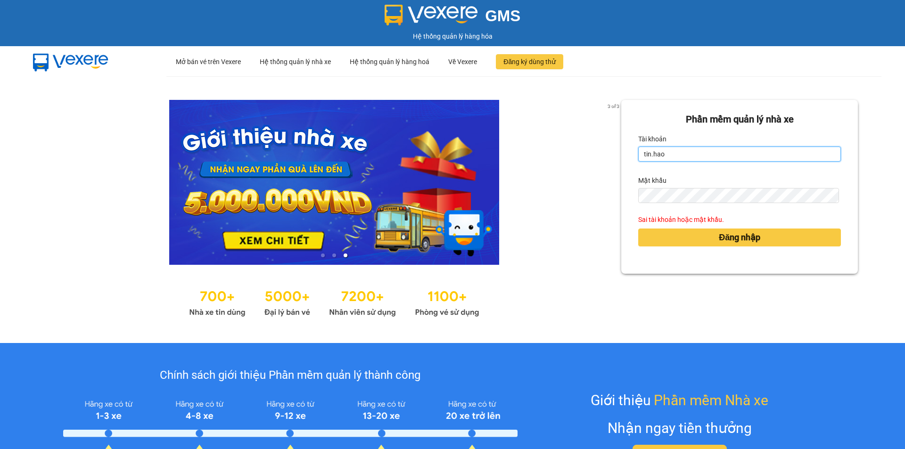
click at [648, 155] on input "tin.hao" at bounding box center [739, 154] width 203 height 15
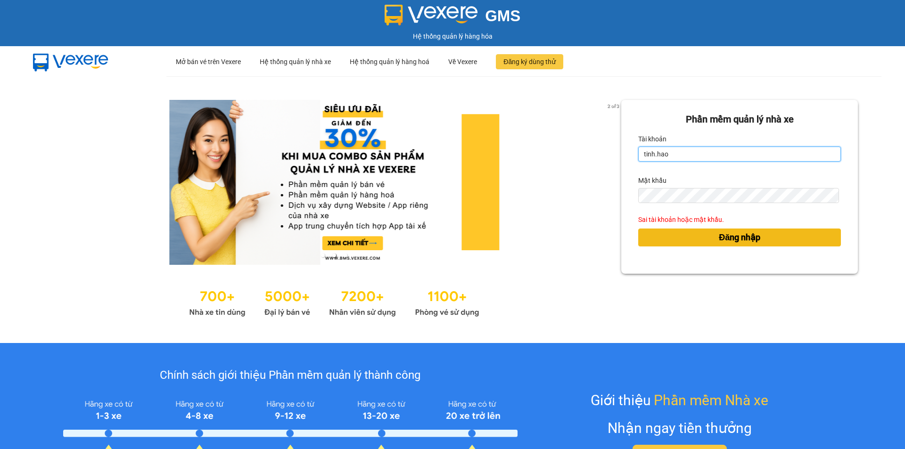
type input "tinh.hao"
click at [673, 239] on button "Đăng nhập" at bounding box center [739, 238] width 203 height 18
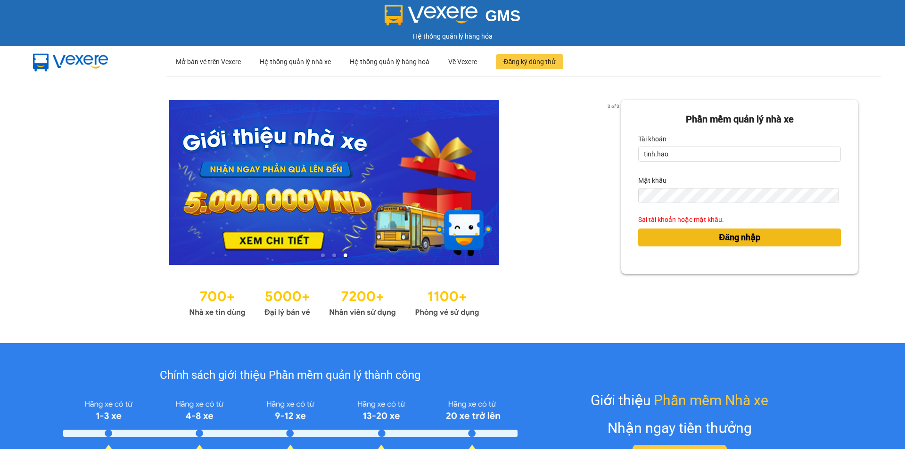
click at [660, 239] on button "Đăng nhập" at bounding box center [739, 238] width 203 height 18
click at [660, 234] on button "Đăng nhập" at bounding box center [739, 238] width 203 height 18
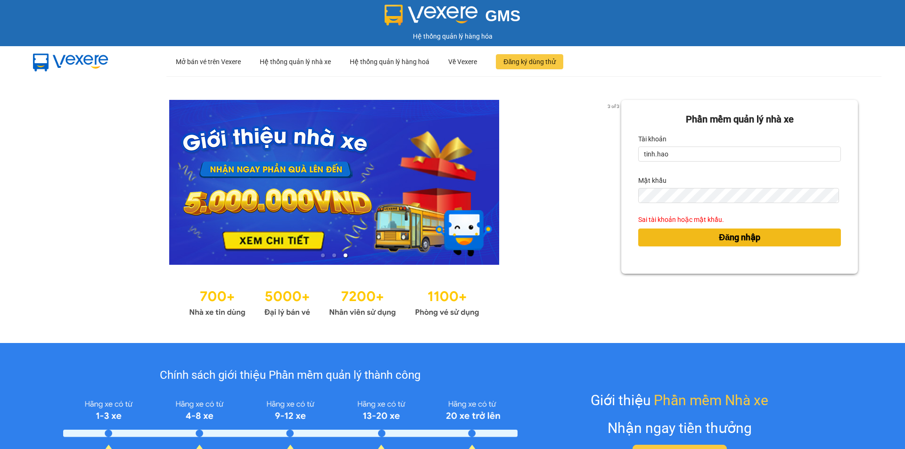
click at [638, 229] on button "Đăng nhập" at bounding box center [739, 238] width 203 height 18
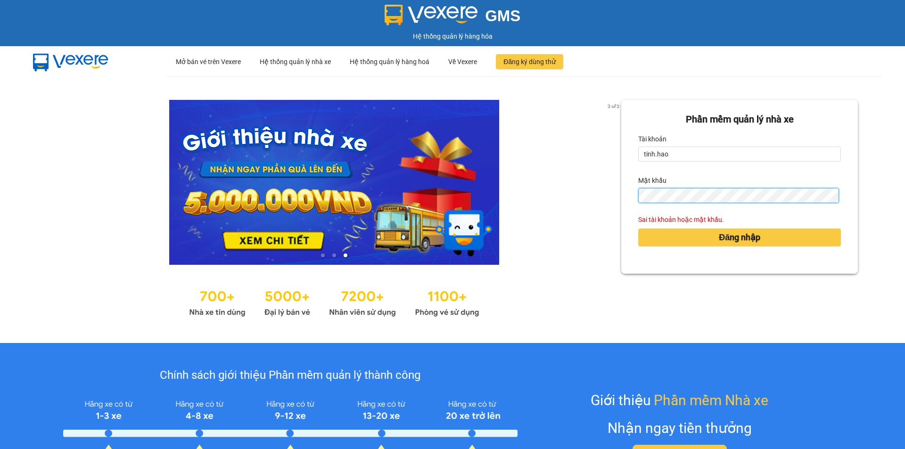
click at [638, 229] on button "Đăng nhập" at bounding box center [739, 238] width 203 height 18
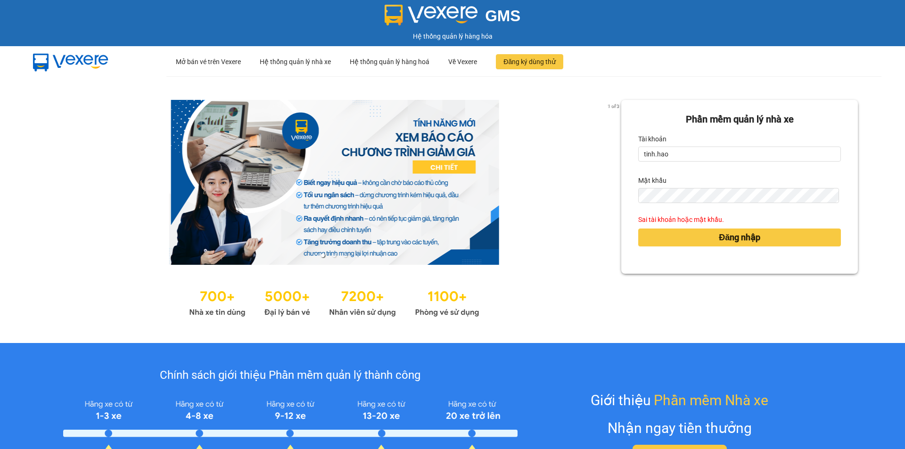
click at [794, 202] on form "Phần mềm quản lý nhà xe Tài khoản tinh.hao Mật khẩu Sai tài khoản hoặc mật khẩu…" at bounding box center [739, 186] width 203 height 149
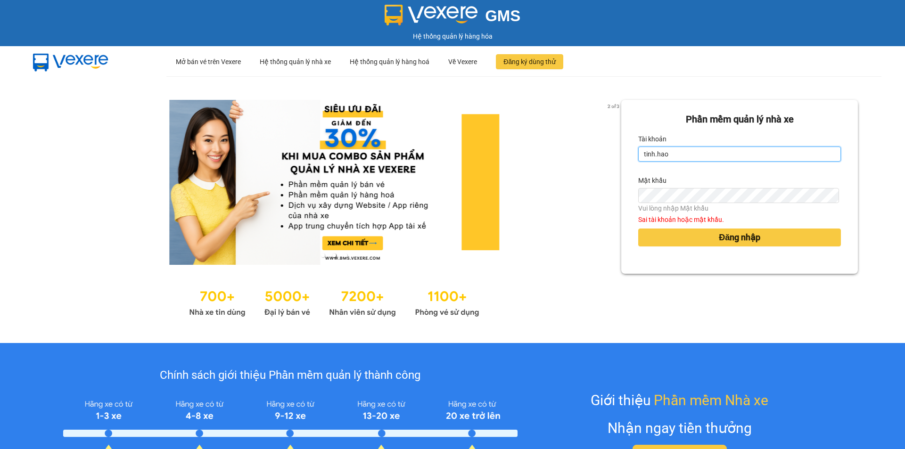
click at [708, 156] on input "tinh.hao" at bounding box center [739, 154] width 203 height 15
click at [676, 187] on div "Mật khẩu" at bounding box center [739, 180] width 203 height 15
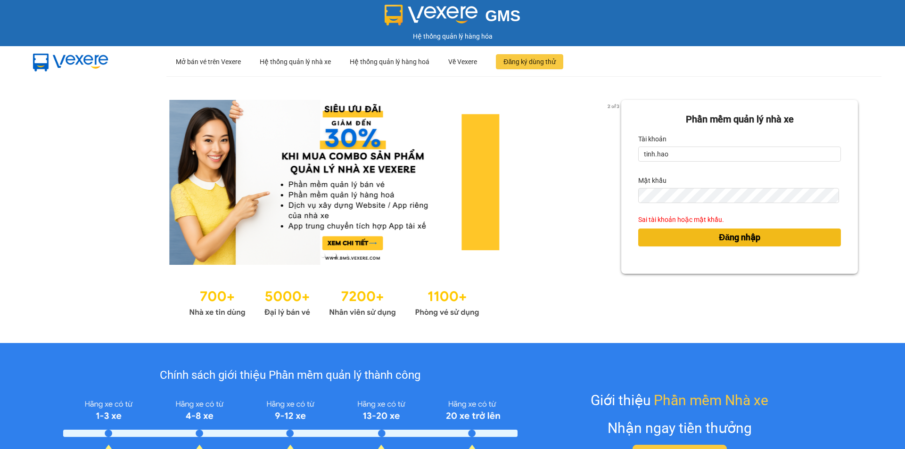
click at [652, 239] on button "Đăng nhập" at bounding box center [739, 238] width 203 height 18
click at [653, 239] on button "Đăng nhập" at bounding box center [739, 238] width 203 height 18
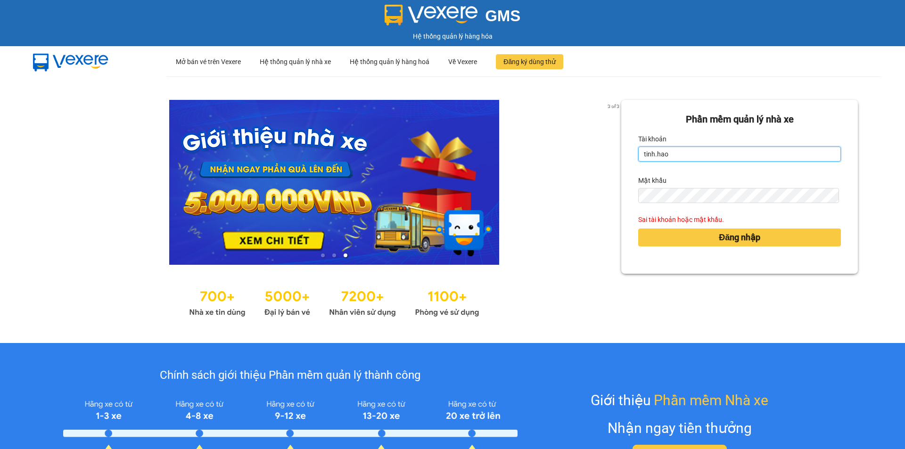
click at [670, 154] on input "tinh.hao" at bounding box center [739, 154] width 203 height 15
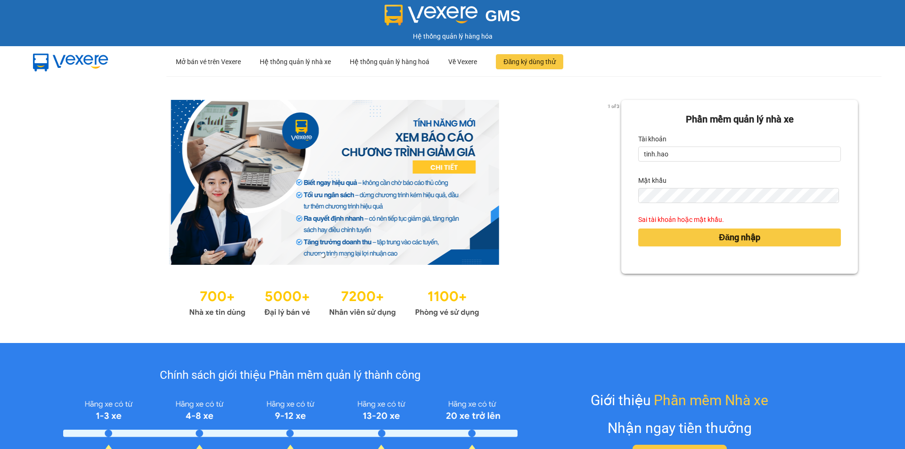
click at [667, 182] on div "Mật khẩu" at bounding box center [739, 180] width 203 height 15
click at [681, 220] on div "Sai tài khoản hoặc mật khẩu." at bounding box center [739, 220] width 203 height 10
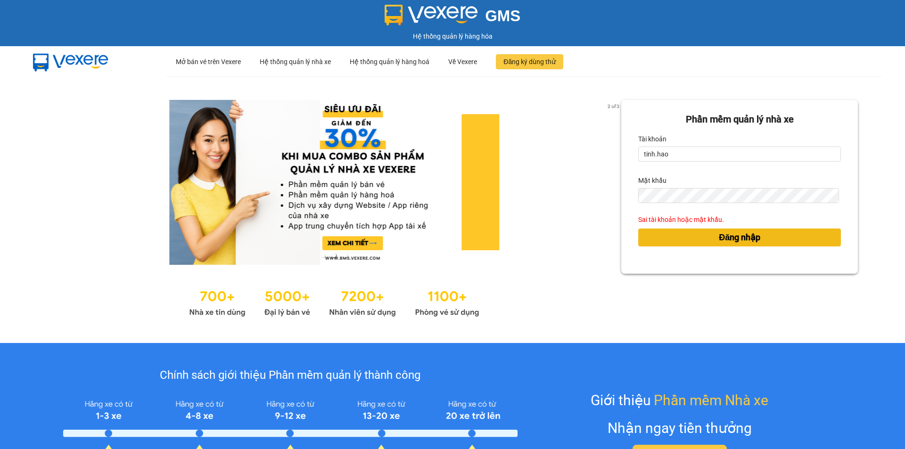
click at [736, 235] on span "Đăng nhập" at bounding box center [739, 237] width 41 height 13
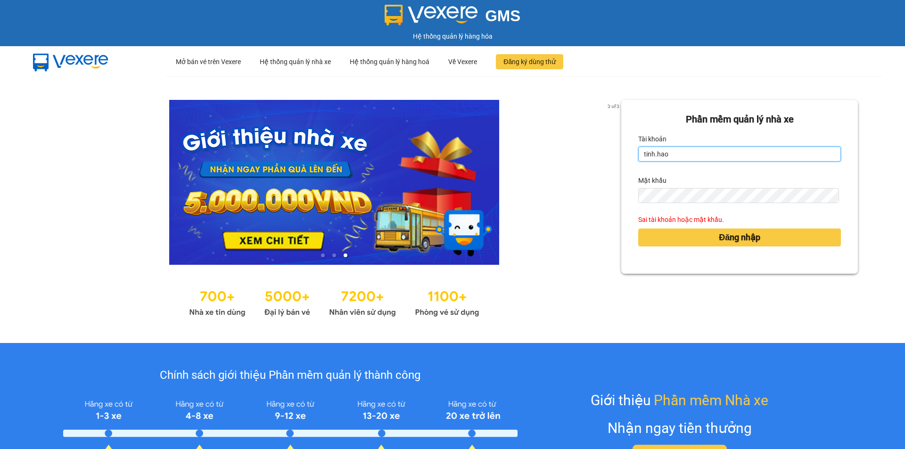
click at [719, 157] on input "tinh.hao" at bounding box center [739, 154] width 203 height 15
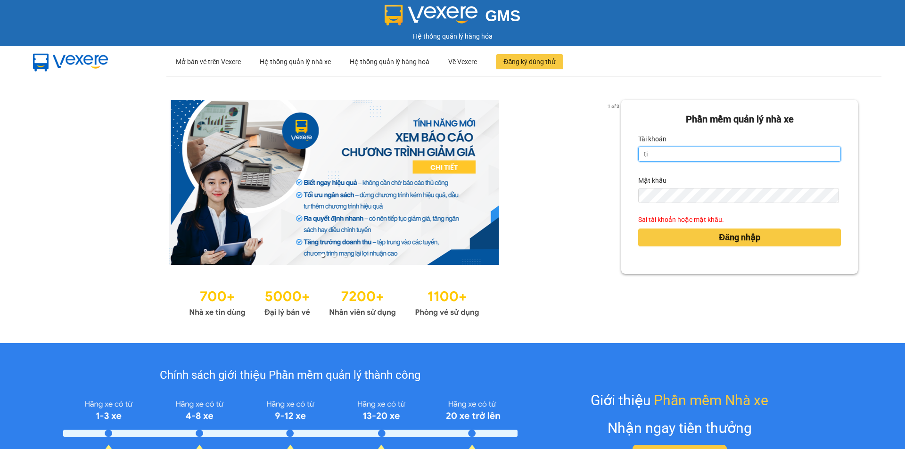
type input "t"
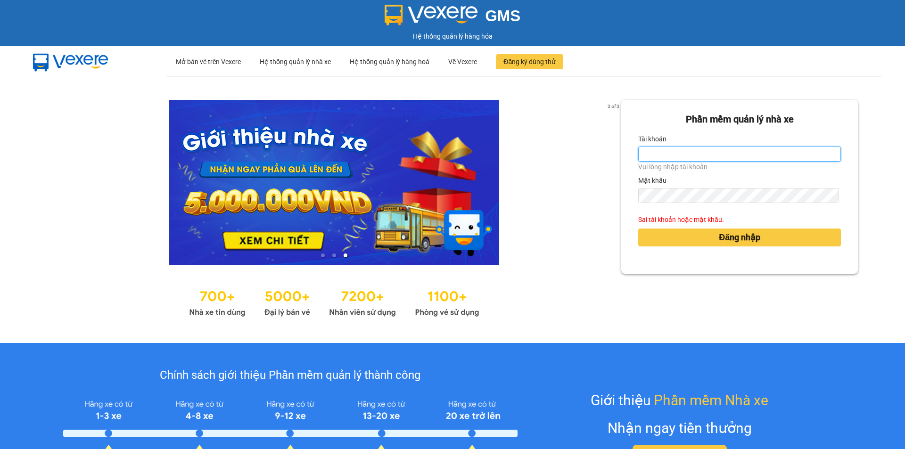
drag, startPoint x: 674, startPoint y: 147, endPoint x: 674, endPoint y: 155, distance: 8.0
click at [674, 149] on input "Tài khoản" at bounding box center [739, 154] width 203 height 15
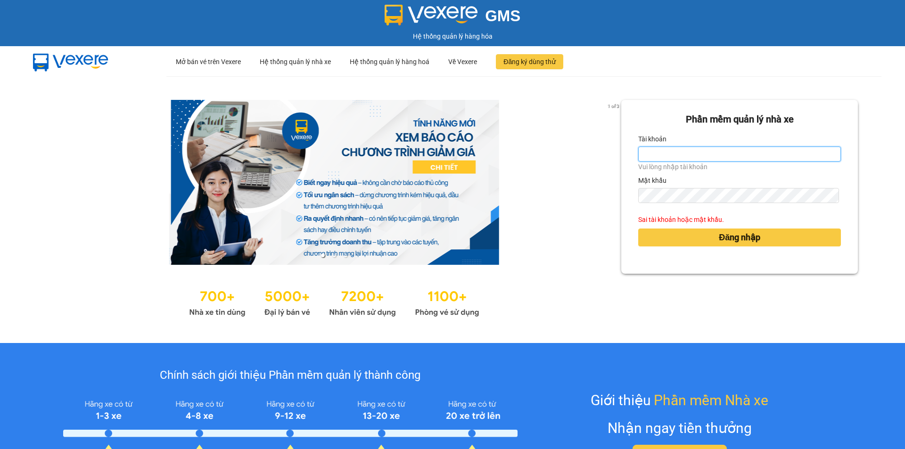
type input "T"
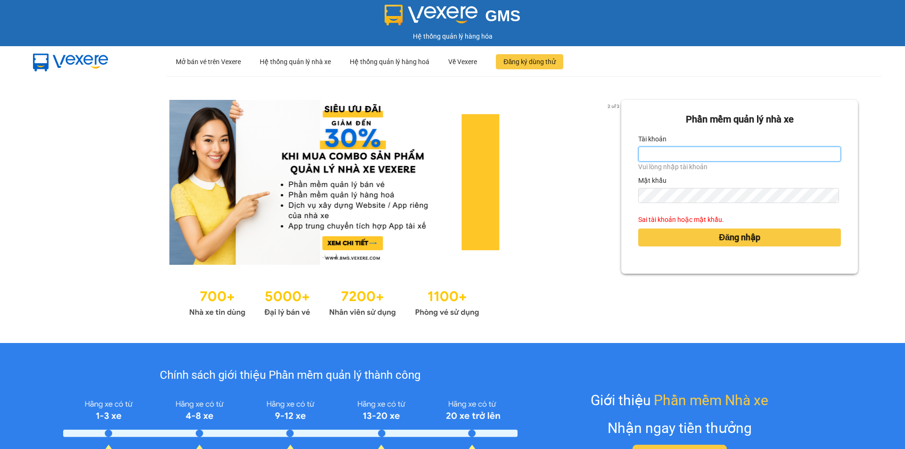
type input "T"
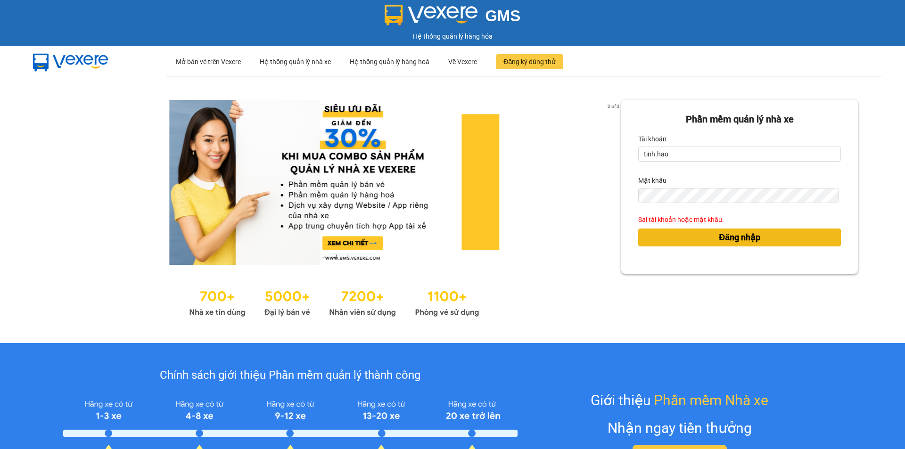
click at [666, 239] on button "Đăng nhập" at bounding box center [739, 238] width 203 height 18
click at [689, 236] on button "Đăng nhập" at bounding box center [739, 238] width 203 height 18
click at [684, 236] on button "Đăng nhập" at bounding box center [739, 238] width 203 height 18
click at [665, 220] on div "Sai tài khoản hoặc mật khẩu." at bounding box center [739, 220] width 203 height 10
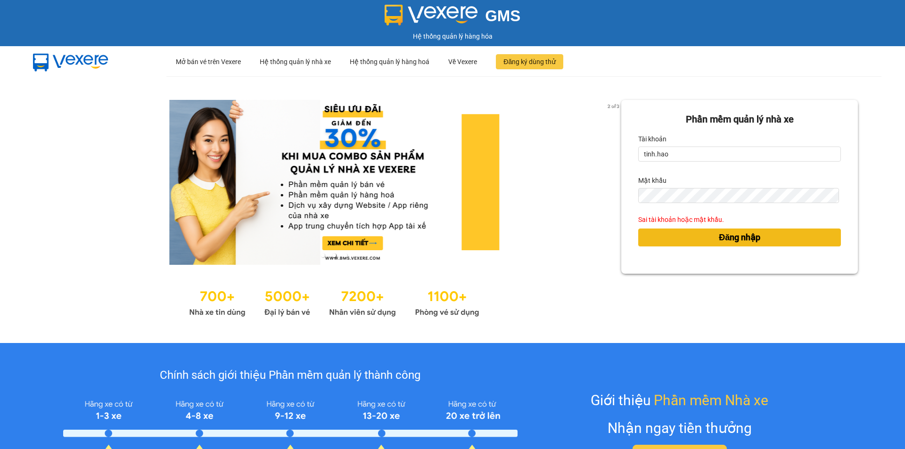
click at [696, 235] on button "Đăng nhập" at bounding box center [739, 238] width 203 height 18
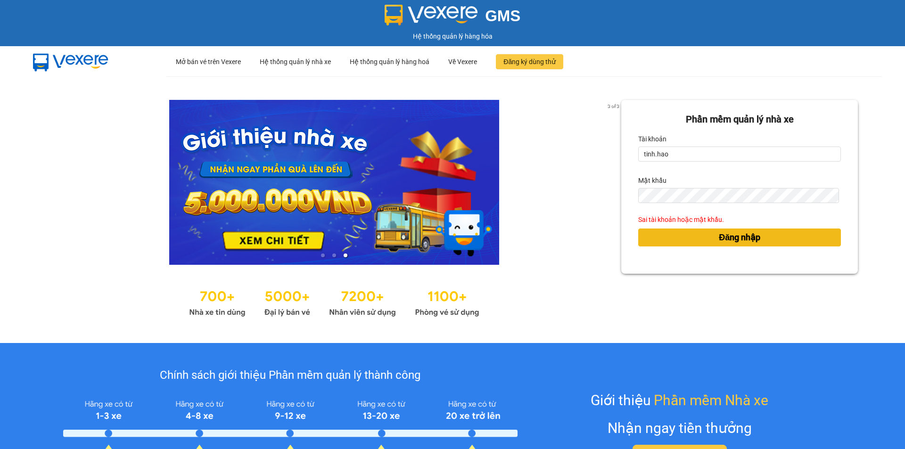
click at [697, 238] on button "Đăng nhập" at bounding box center [739, 238] width 203 height 18
click at [697, 235] on button "Đăng nhập" at bounding box center [739, 238] width 203 height 18
click at [694, 230] on button "Đăng nhập" at bounding box center [739, 238] width 203 height 18
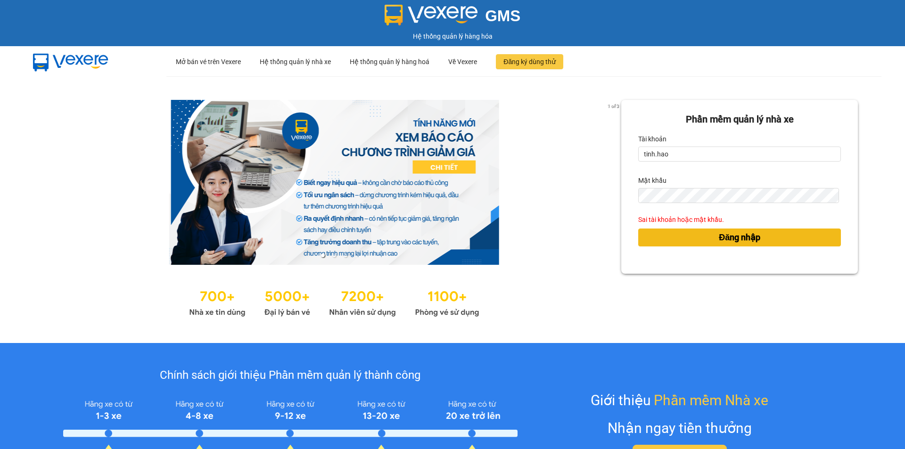
click at [694, 230] on button "Đăng nhập" at bounding box center [739, 238] width 203 height 18
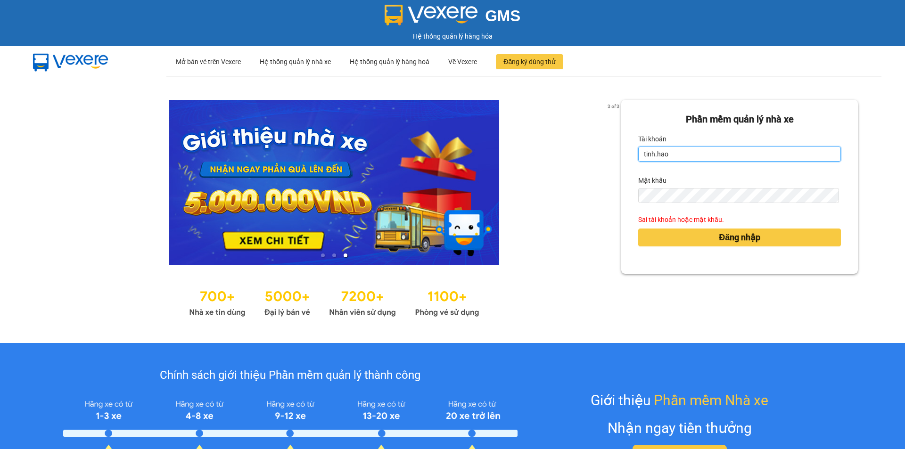
click at [650, 152] on input "tinh.hao" at bounding box center [739, 154] width 203 height 15
click at [638, 229] on button "Đăng nhập" at bounding box center [739, 238] width 203 height 18
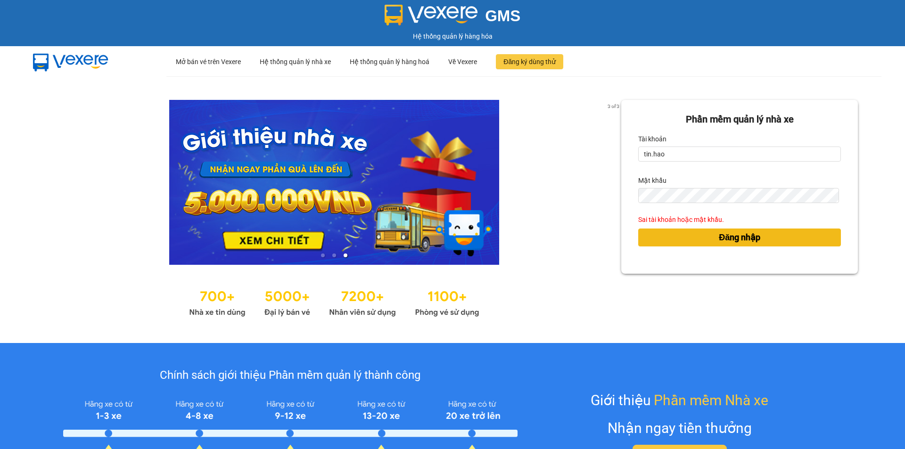
click at [696, 238] on button "Đăng nhập" at bounding box center [739, 238] width 203 height 18
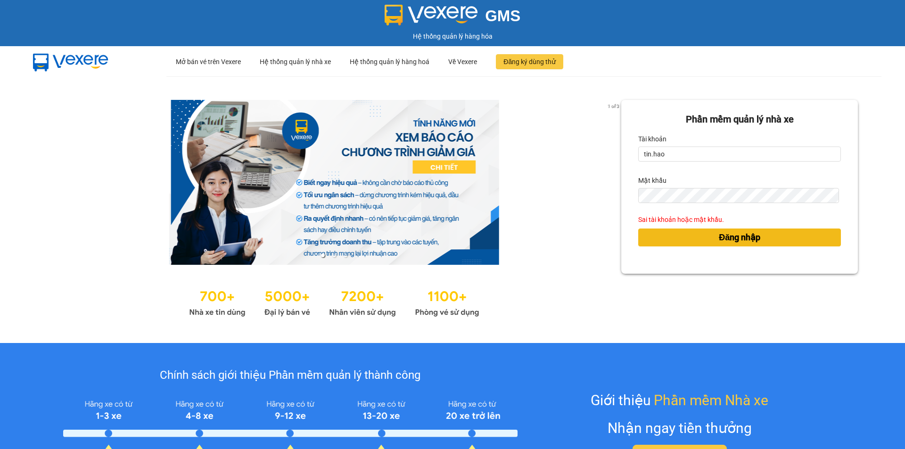
click at [694, 238] on button "Đăng nhập" at bounding box center [739, 238] width 203 height 18
drag, startPoint x: 685, startPoint y: 234, endPoint x: 671, endPoint y: 236, distance: 13.7
click at [685, 234] on button "Đăng nhập" at bounding box center [739, 238] width 203 height 18
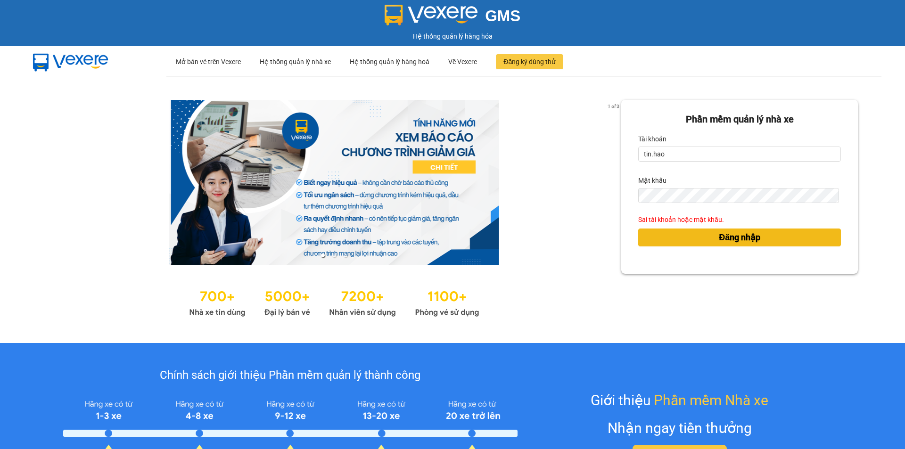
click at [671, 236] on button "Đăng nhập" at bounding box center [739, 238] width 203 height 18
drag, startPoint x: 671, startPoint y: 236, endPoint x: 660, endPoint y: 187, distance: 49.9
click at [668, 228] on div "Đăng nhập" at bounding box center [739, 237] width 203 height 25
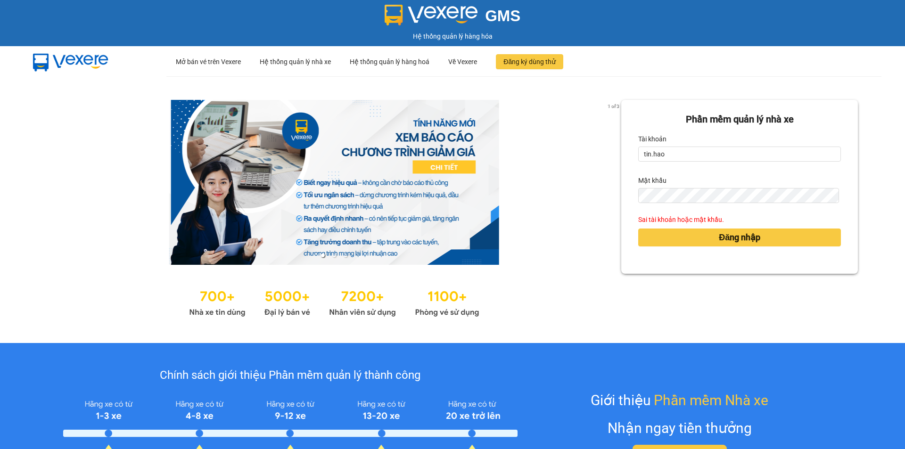
drag, startPoint x: 660, startPoint y: 187, endPoint x: 629, endPoint y: 251, distance: 70.9
click at [659, 204] on form "Phần mềm quản lý nhà xe Tài khoản tin.hao Mật khẩu Sai tài khoản hoặc mật khẩu.…" at bounding box center [739, 186] width 203 height 149
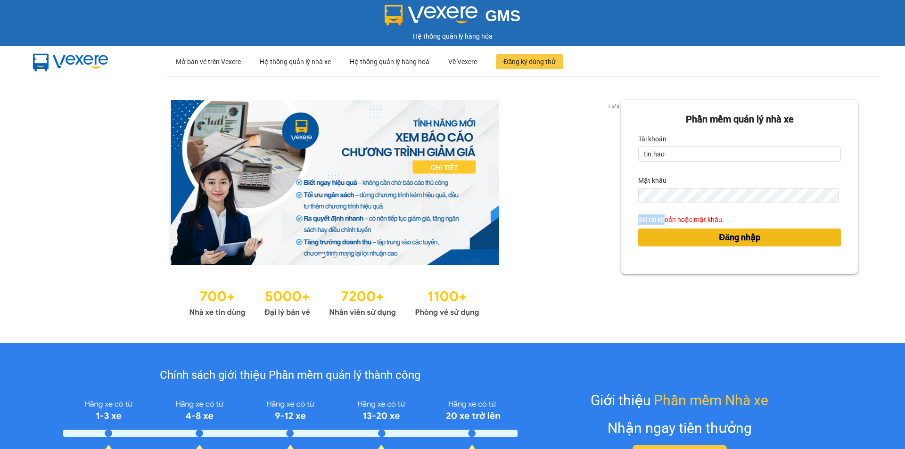
click at [659, 232] on button "Đăng nhập" at bounding box center [739, 238] width 203 height 18
drag, startPoint x: 659, startPoint y: 232, endPoint x: 652, endPoint y: 235, distance: 7.6
click at [659, 231] on button "Đăng nhập" at bounding box center [739, 238] width 203 height 18
click at [652, 235] on button "Đăng nhập" at bounding box center [739, 238] width 203 height 18
click at [652, 239] on button "Đăng nhập" at bounding box center [739, 238] width 203 height 18
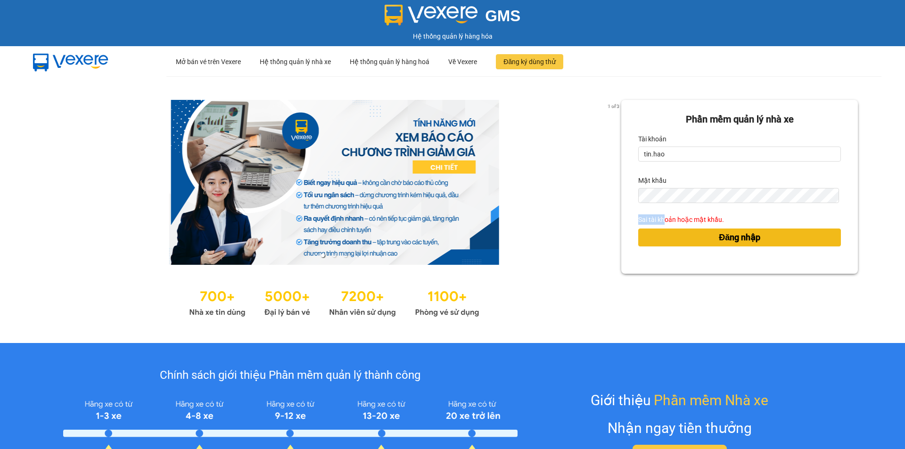
click at [652, 240] on button "Đăng nhập" at bounding box center [739, 238] width 203 height 18
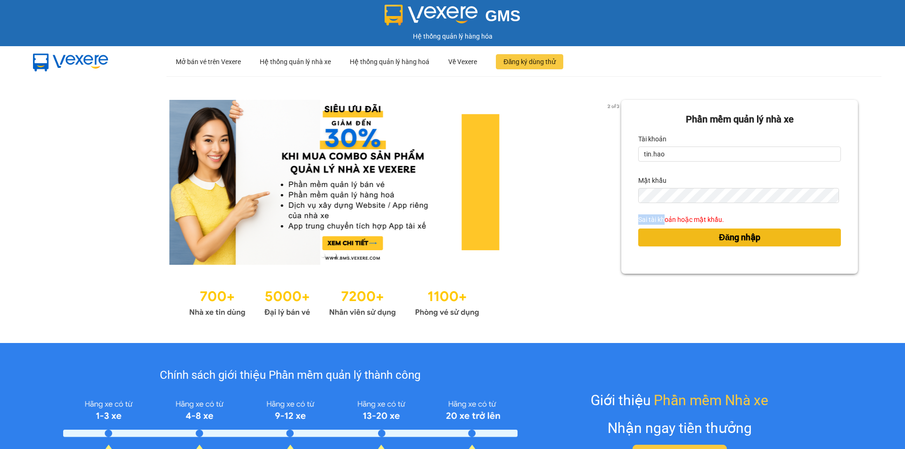
click at [652, 240] on button "Đăng nhập" at bounding box center [739, 238] width 203 height 18
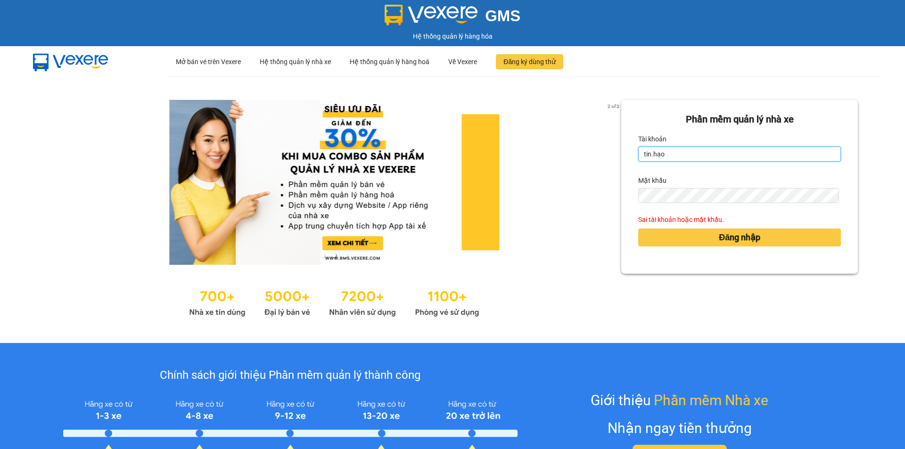
click at [665, 152] on input "tin.hao" at bounding box center [739, 154] width 203 height 15
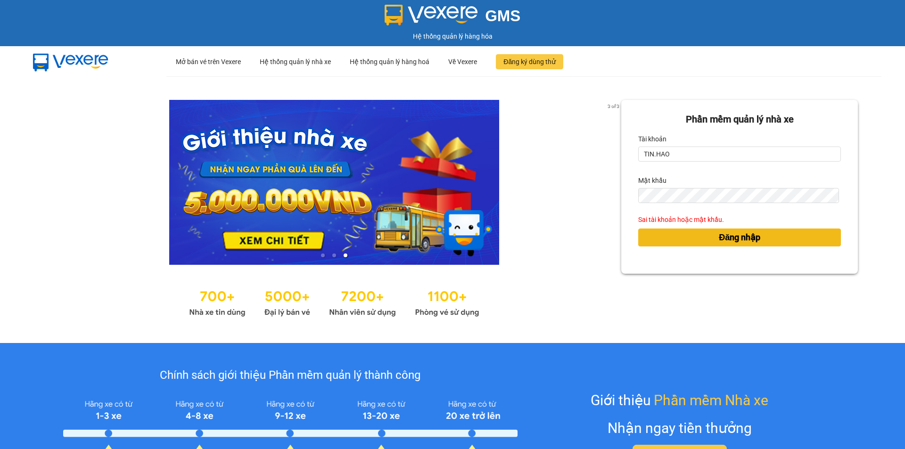
click at [685, 240] on button "Đăng nhập" at bounding box center [739, 238] width 203 height 18
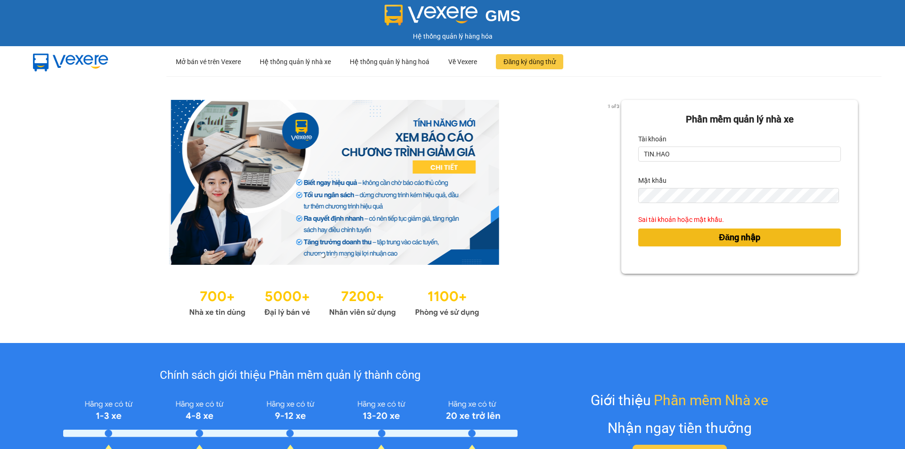
click at [685, 240] on button "Đăng nhập" at bounding box center [739, 238] width 203 height 18
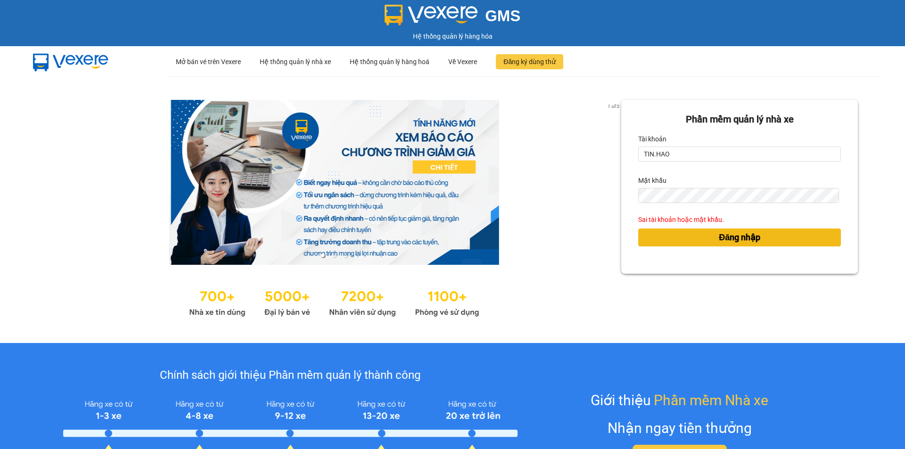
click at [685, 240] on button "Đăng nhập" at bounding box center [739, 238] width 203 height 18
click at [683, 240] on button "Đăng nhập" at bounding box center [739, 238] width 203 height 18
click at [640, 224] on div "Sai tài khoản hoặc mật khẩu." at bounding box center [739, 220] width 203 height 10
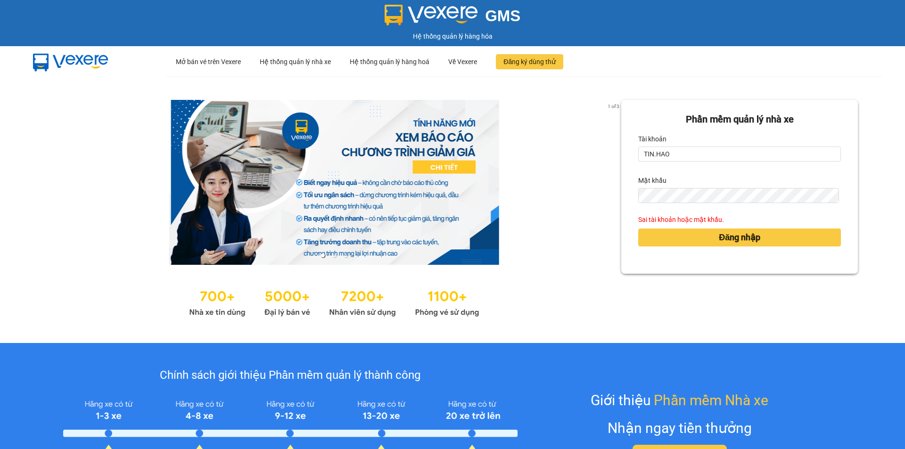
click at [658, 227] on div "Đăng nhập" at bounding box center [739, 237] width 203 height 25
drag, startPoint x: 658, startPoint y: 230, endPoint x: 657, endPoint y: 238, distance: 8.1
click at [658, 231] on button "Đăng nhập" at bounding box center [739, 238] width 203 height 18
click at [657, 238] on button "Đăng nhập" at bounding box center [739, 238] width 203 height 18
click at [676, 160] on input "TIN.HAO" at bounding box center [739, 154] width 203 height 15
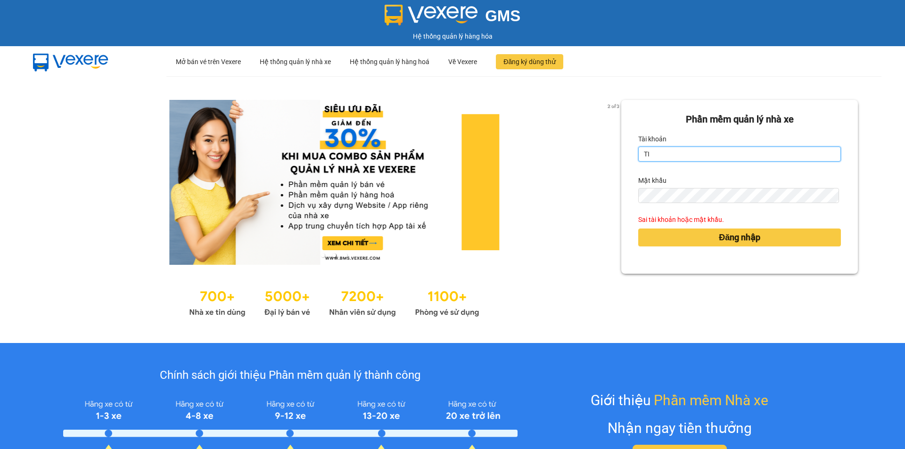
type input "T"
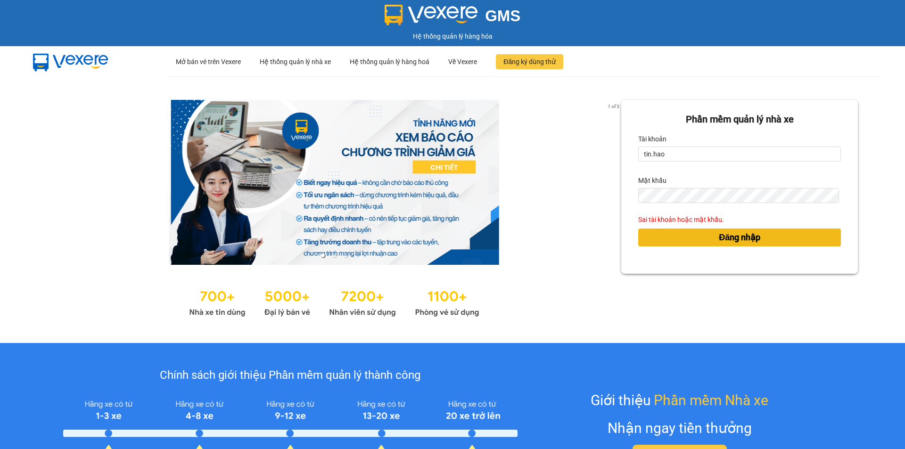
click at [662, 246] on button "Đăng nhập" at bounding box center [739, 238] width 203 height 18
click at [663, 246] on button "Đăng nhập" at bounding box center [739, 238] width 203 height 18
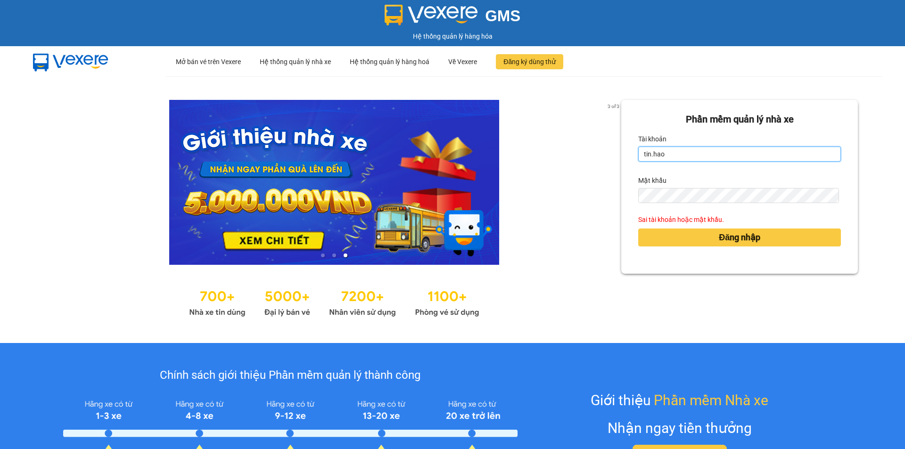
click at [646, 155] on input "tin.hao" at bounding box center [739, 154] width 203 height 15
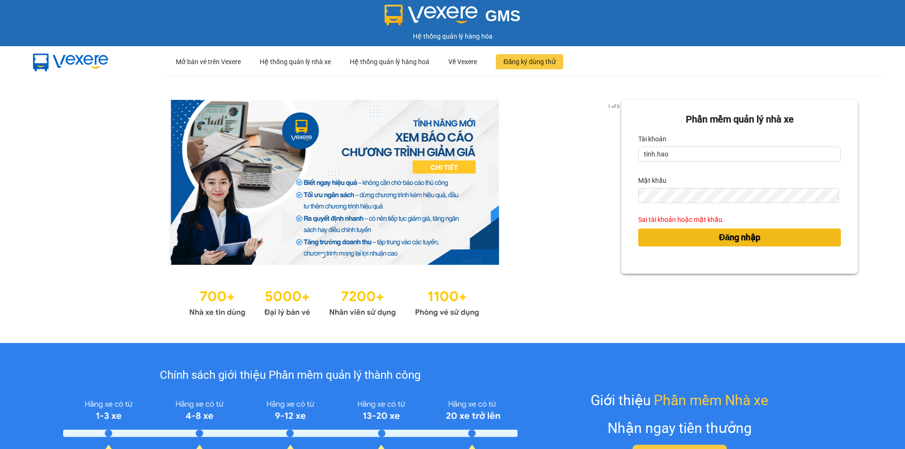
click at [663, 232] on button "Đăng nhập" at bounding box center [739, 238] width 203 height 18
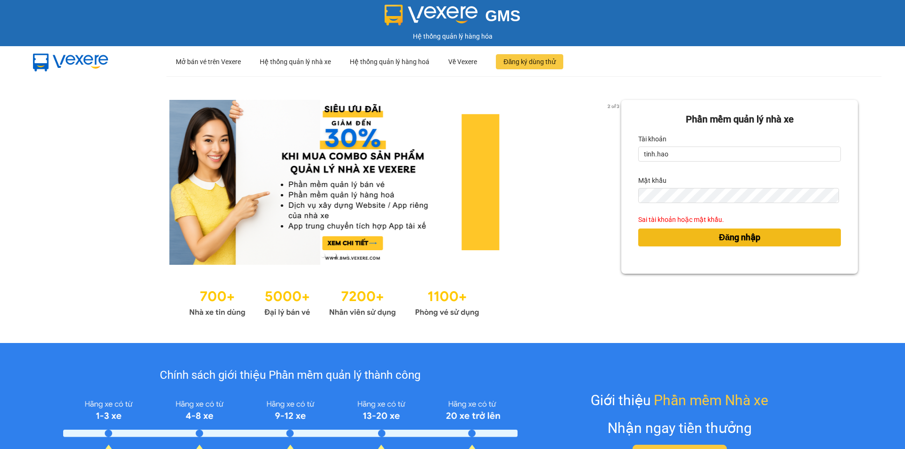
click at [663, 234] on button "Đăng nhập" at bounding box center [739, 238] width 203 height 18
click at [662, 235] on button "Đăng nhập" at bounding box center [739, 238] width 203 height 18
click at [662, 236] on button "Đăng nhập" at bounding box center [739, 238] width 203 height 18
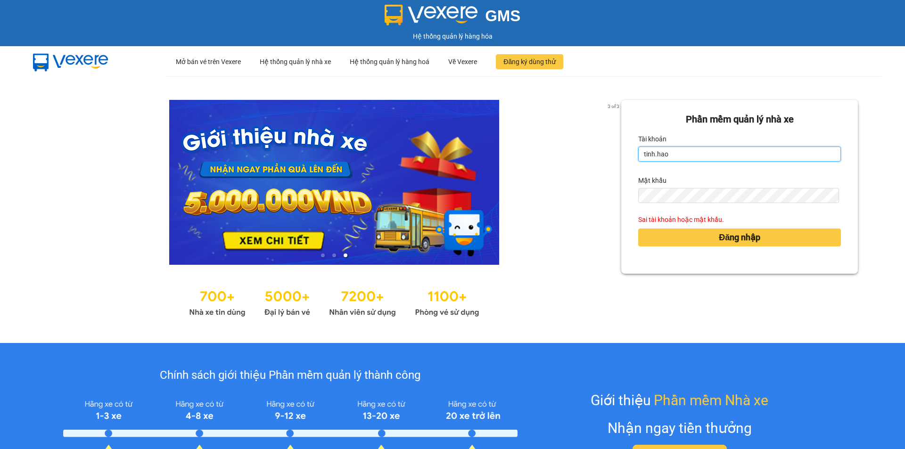
click at [699, 154] on input "tinh.hao" at bounding box center [739, 154] width 203 height 15
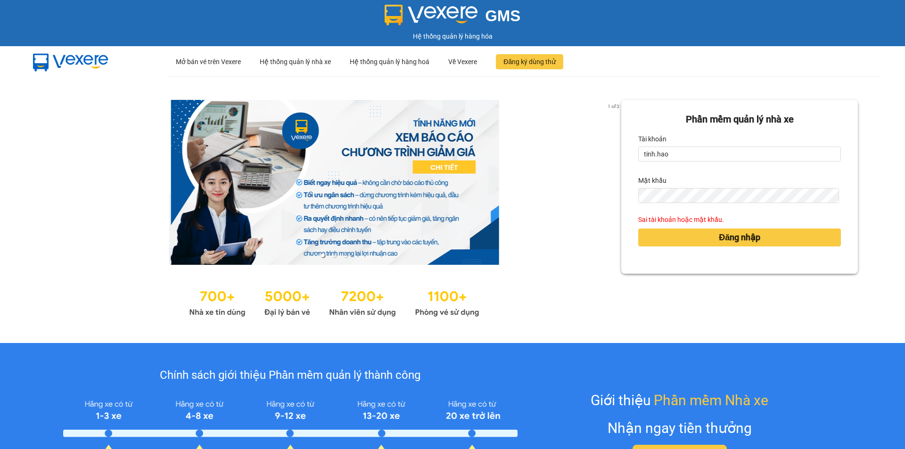
click at [674, 184] on div "Mật khẩu" at bounding box center [739, 180] width 203 height 15
click at [638, 229] on button "Đăng nhập" at bounding box center [739, 238] width 203 height 18
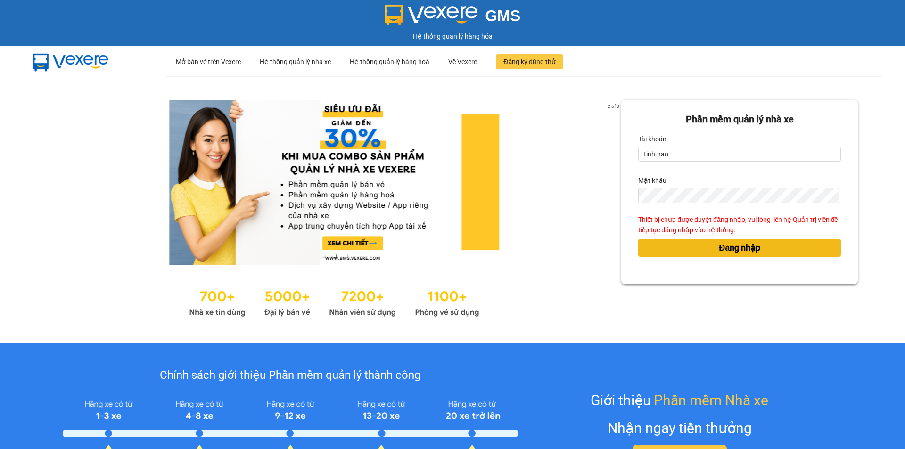
click at [811, 250] on button "Đăng nhập" at bounding box center [739, 248] width 203 height 18
click at [710, 247] on button "Đăng nhập" at bounding box center [739, 248] width 203 height 18
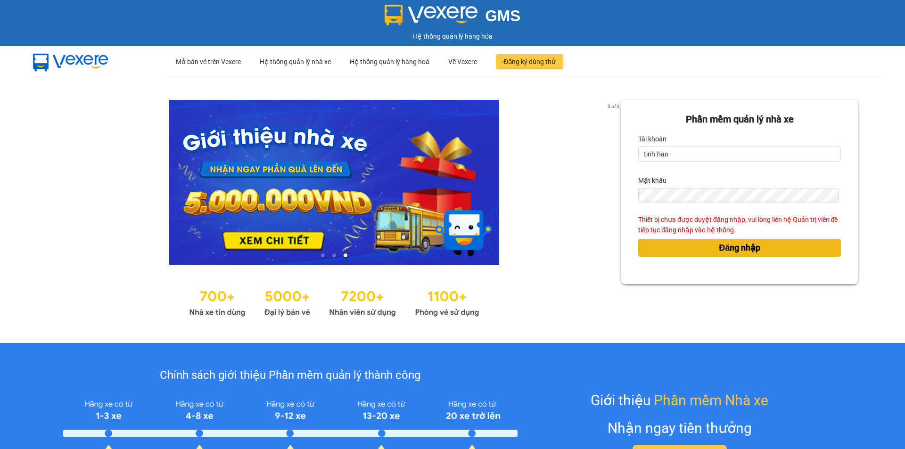
click at [710, 247] on button "Đăng nhập" at bounding box center [739, 248] width 203 height 18
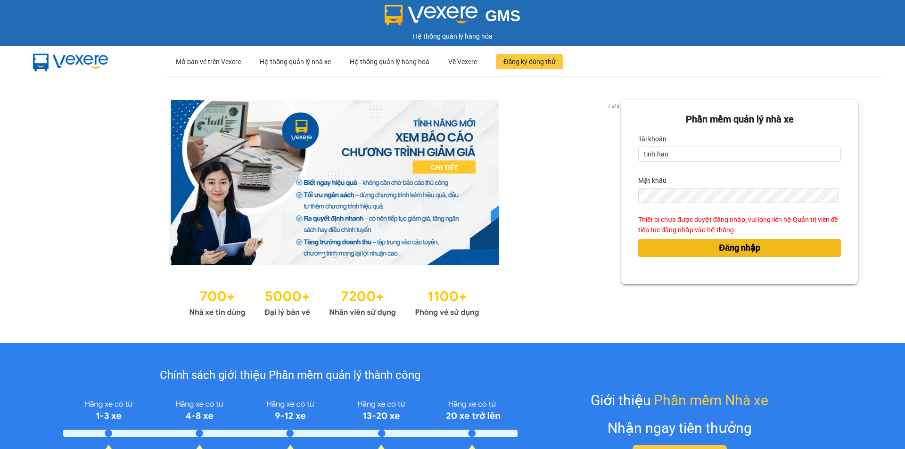
click at [683, 249] on button "Đăng nhập" at bounding box center [739, 248] width 203 height 18
click at [683, 250] on button "Đăng nhập" at bounding box center [739, 248] width 203 height 18
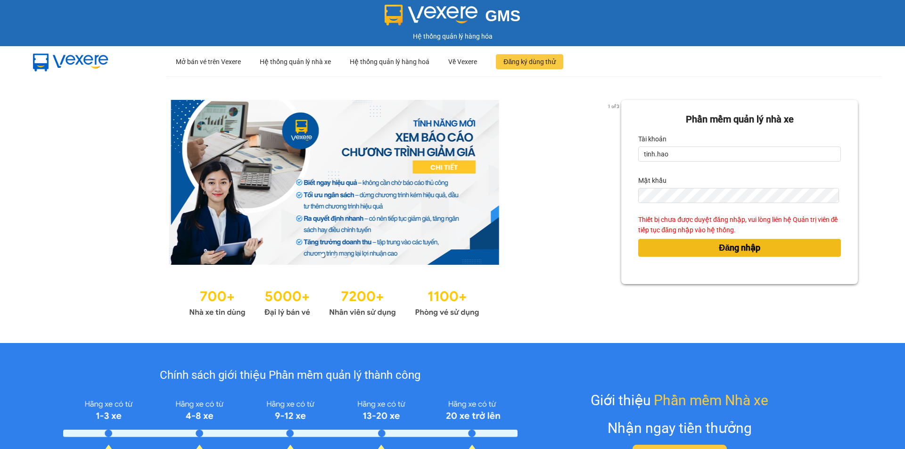
click at [683, 250] on button "Đăng nhập" at bounding box center [739, 248] width 203 height 18
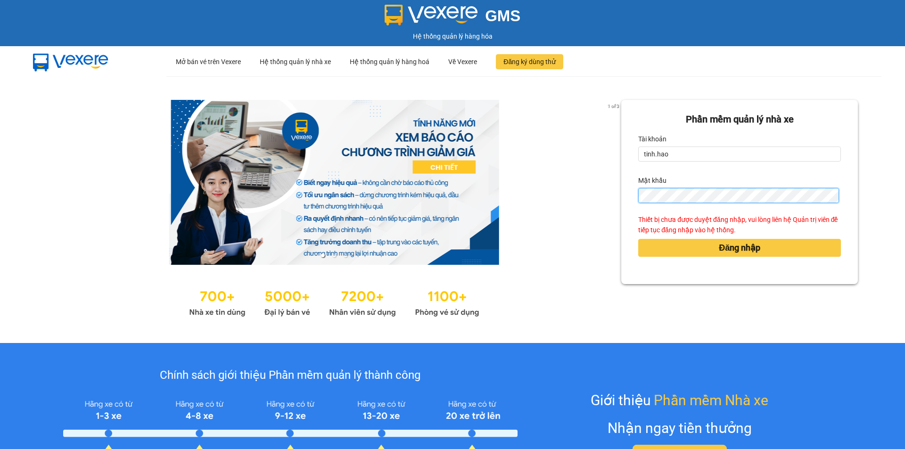
click at [638, 239] on button "Đăng nhập" at bounding box center [739, 248] width 203 height 18
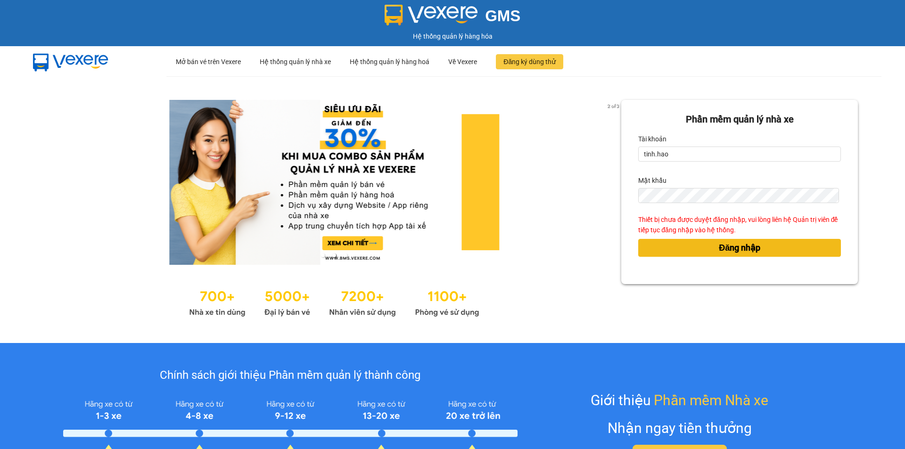
click at [650, 243] on button "Đăng nhập" at bounding box center [739, 248] width 203 height 18
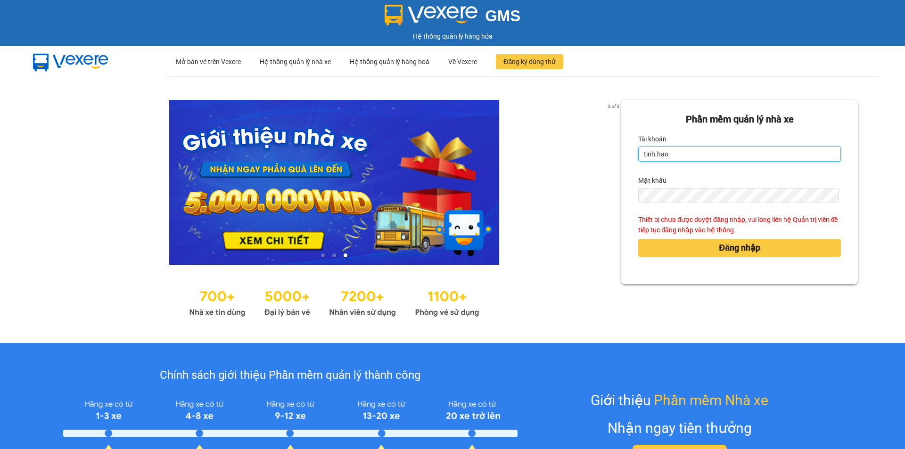
click at [680, 159] on input "tinh.hao" at bounding box center [739, 154] width 203 height 15
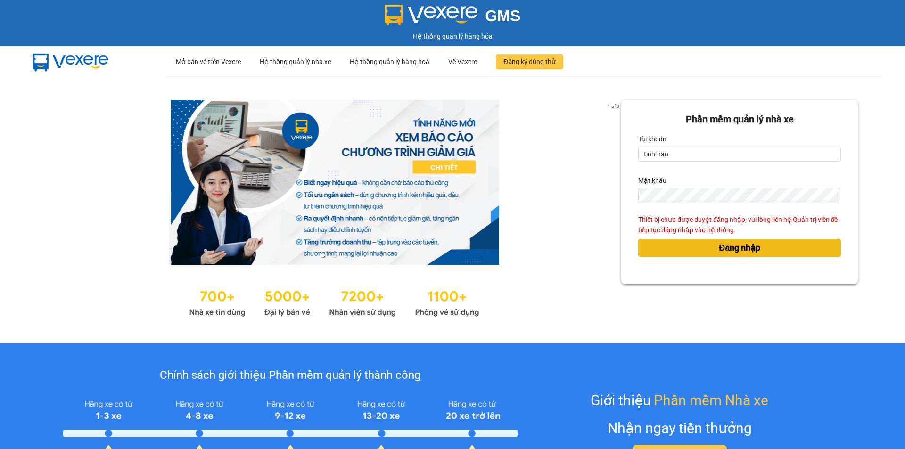
click at [677, 253] on button "Đăng nhập" at bounding box center [739, 248] width 203 height 18
click at [705, 250] on button "Đăng nhập" at bounding box center [739, 248] width 203 height 18
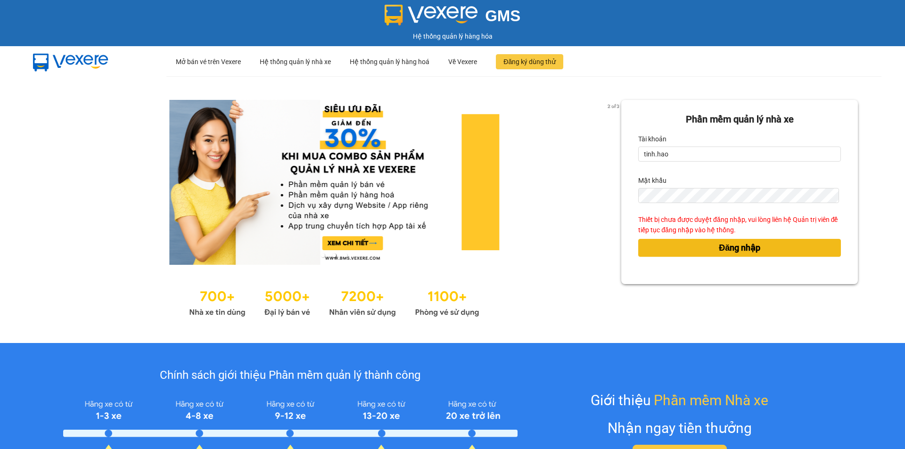
click at [705, 250] on button "Đăng nhập" at bounding box center [739, 248] width 203 height 18
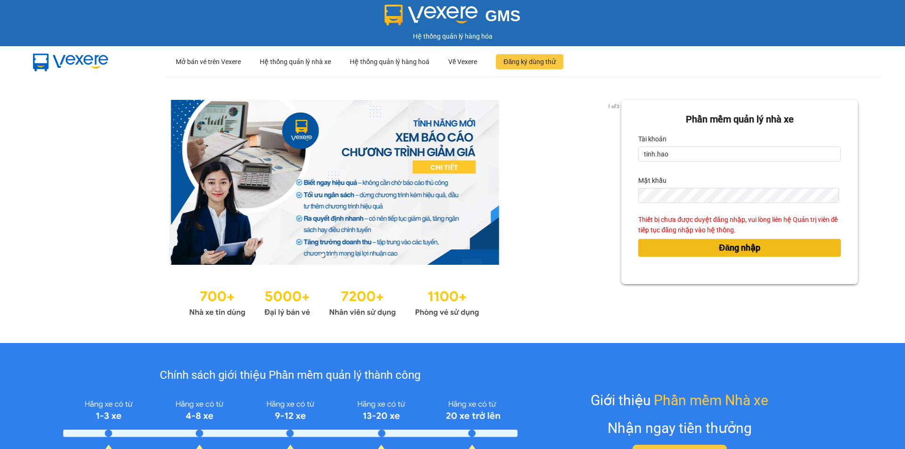
click at [700, 252] on button "Đăng nhập" at bounding box center [739, 248] width 203 height 18
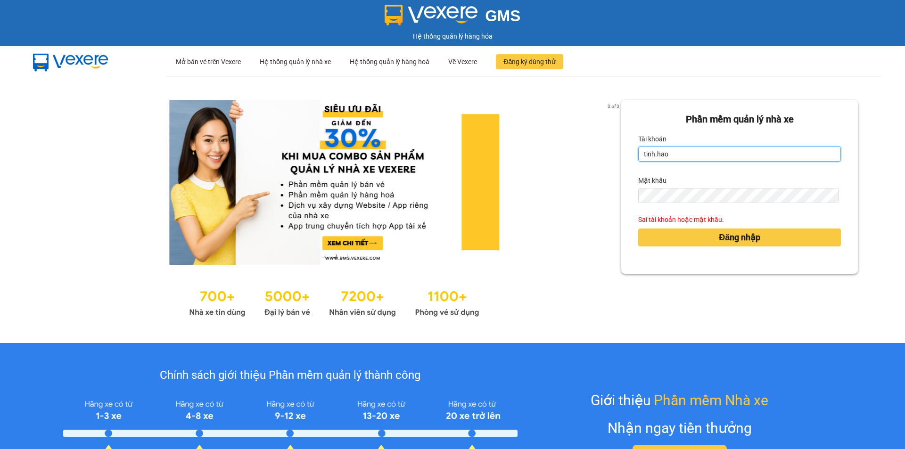
click at [670, 149] on input "tinh.hao" at bounding box center [739, 154] width 203 height 15
type input "t"
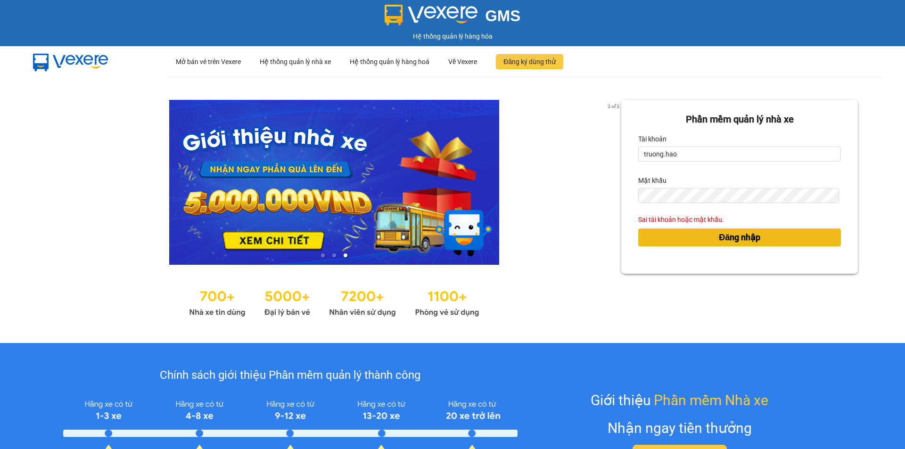
click at [702, 233] on button "Đăng nhập" at bounding box center [739, 238] width 203 height 18
click at [702, 236] on button "Đăng nhập" at bounding box center [739, 238] width 203 height 18
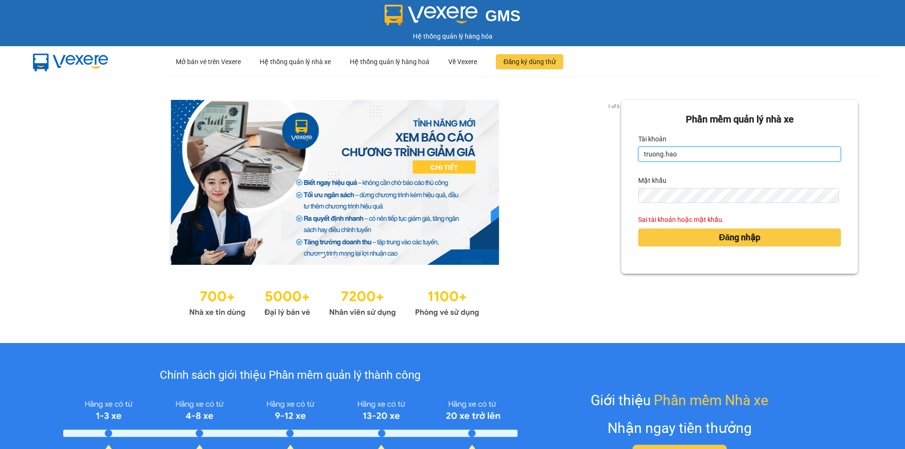
click at [682, 151] on input "truong.hao" at bounding box center [739, 154] width 203 height 15
type input "t"
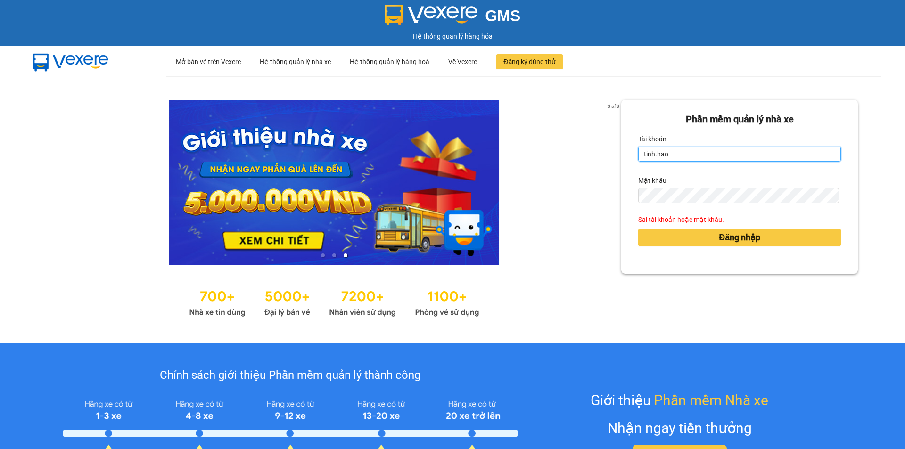
type input "tinh.hao"
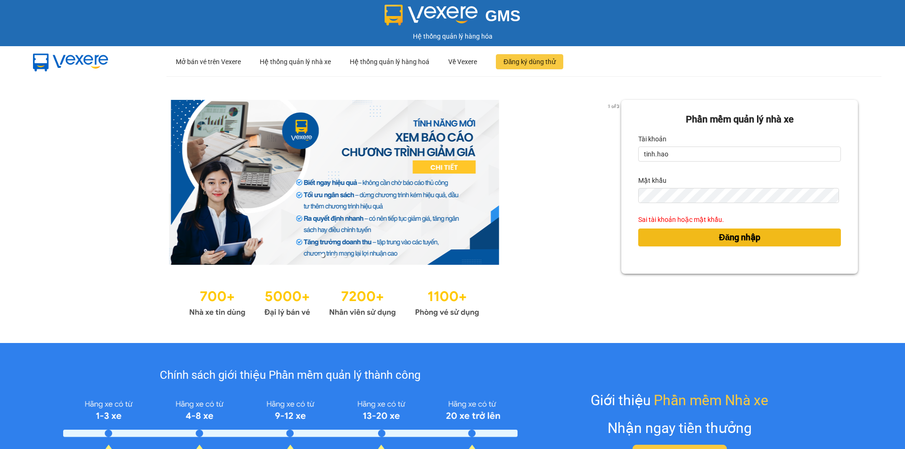
click at [665, 239] on button "Đăng nhập" at bounding box center [739, 238] width 203 height 18
click at [663, 244] on button "Đăng nhập" at bounding box center [739, 238] width 203 height 18
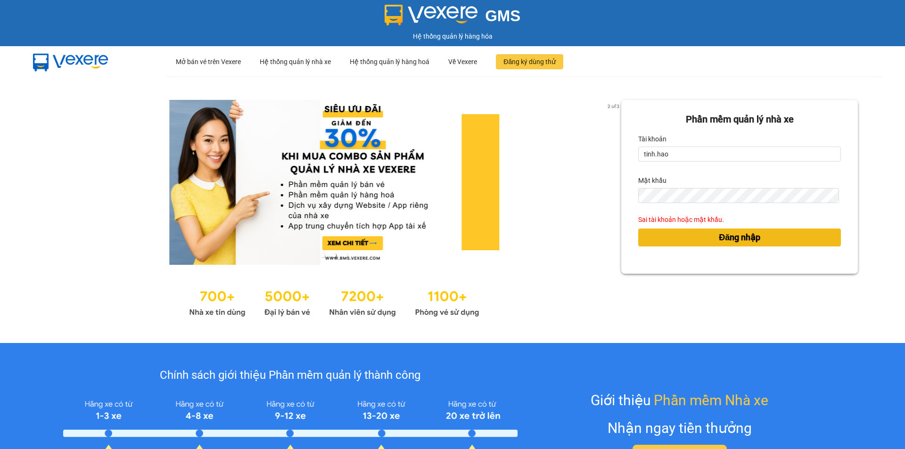
click at [814, 242] on button "Đăng nhập" at bounding box center [739, 238] width 203 height 18
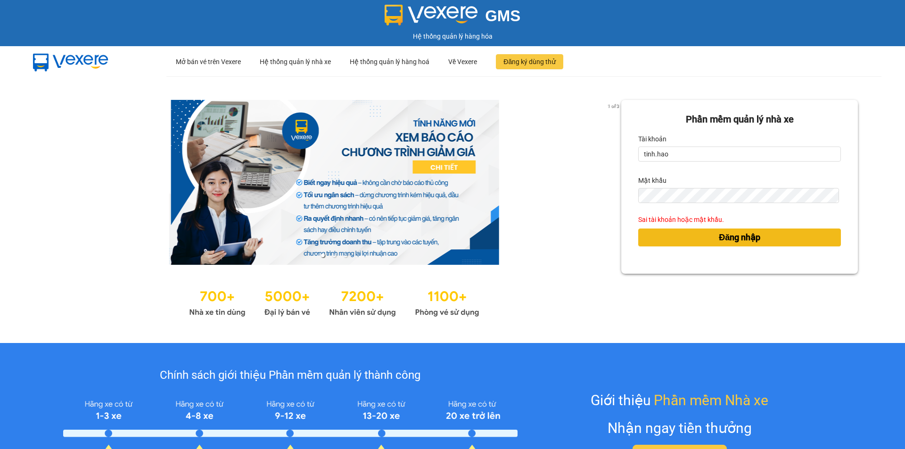
click at [666, 235] on button "Đăng nhập" at bounding box center [739, 238] width 203 height 18
click at [667, 234] on button "Đăng nhập" at bounding box center [739, 238] width 203 height 18
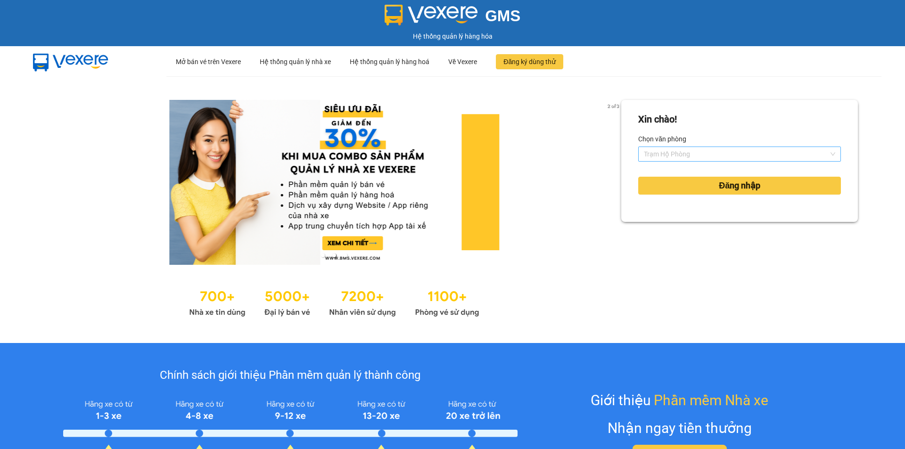
click at [697, 153] on span "Trạm Hộ Phòng" at bounding box center [739, 154] width 191 height 14
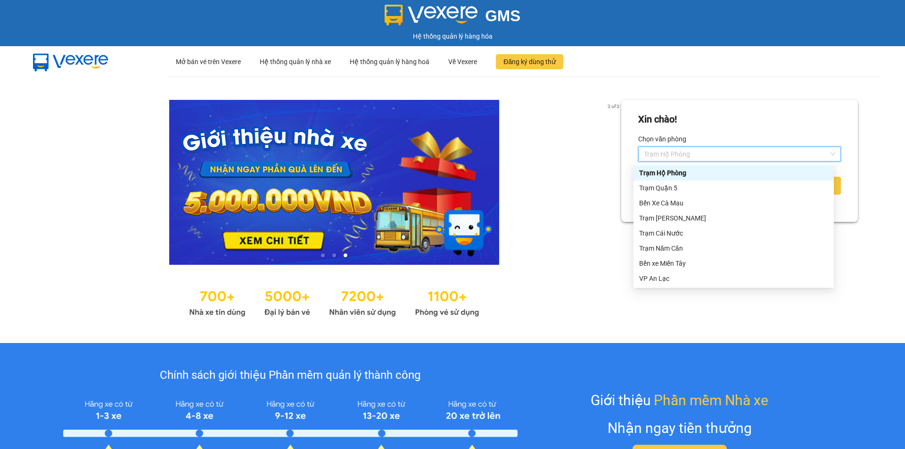
scroll to position [75, 0]
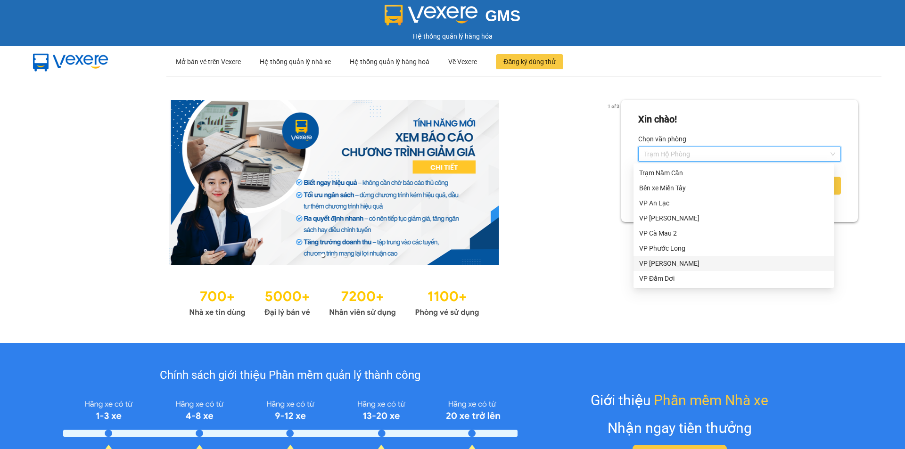
click at [670, 263] on div "VP Gành Hào" at bounding box center [733, 263] width 189 height 10
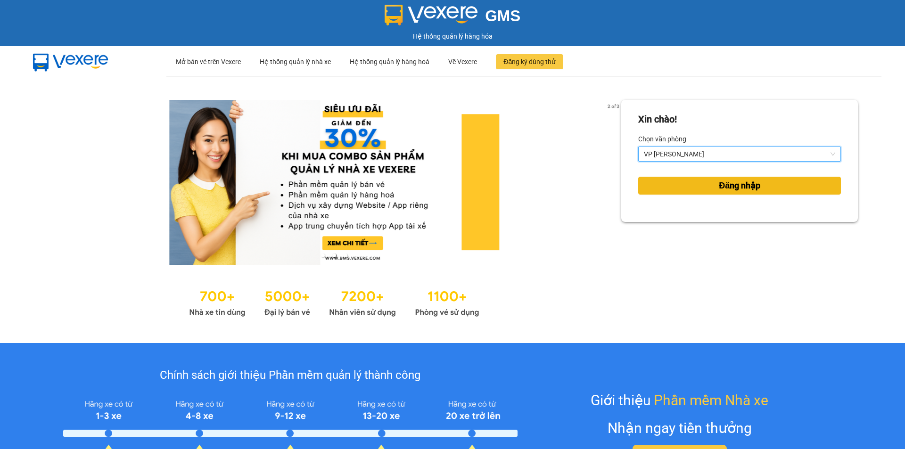
click at [685, 187] on button "Đăng nhập" at bounding box center [739, 186] width 203 height 18
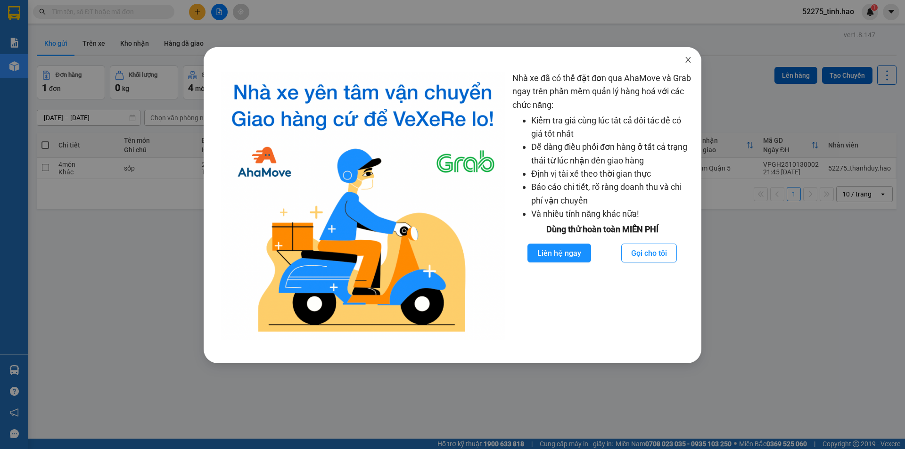
click at [691, 58] on icon "close" at bounding box center [689, 60] width 8 height 8
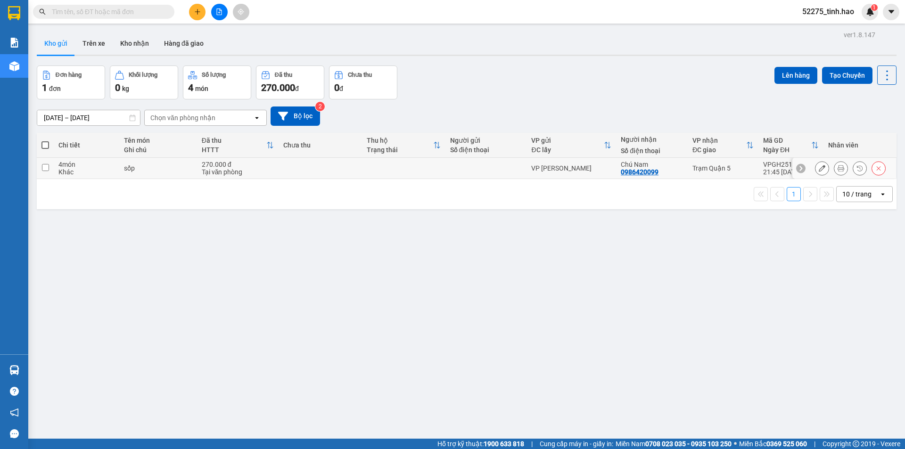
click at [819, 169] on icon at bounding box center [822, 168] width 7 height 7
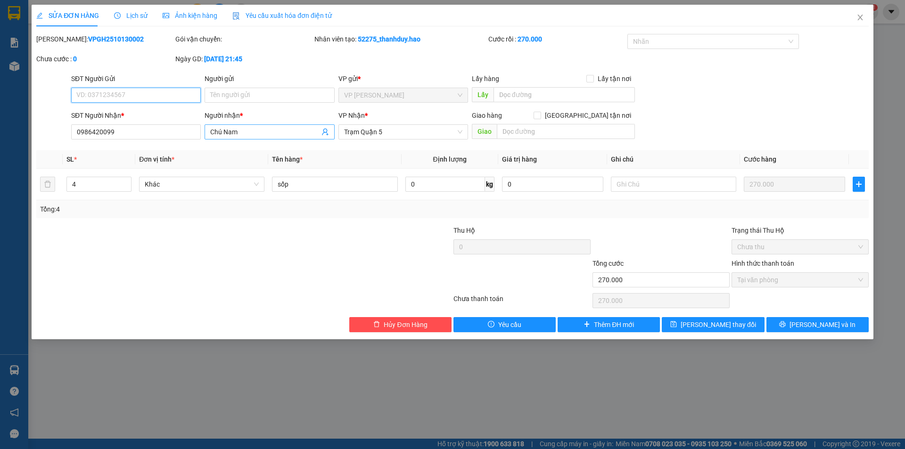
type input "0986420099"
type input "Chú Nam"
type input "270.000"
click at [391, 96] on span "VP [PERSON_NAME]" at bounding box center [403, 95] width 118 height 14
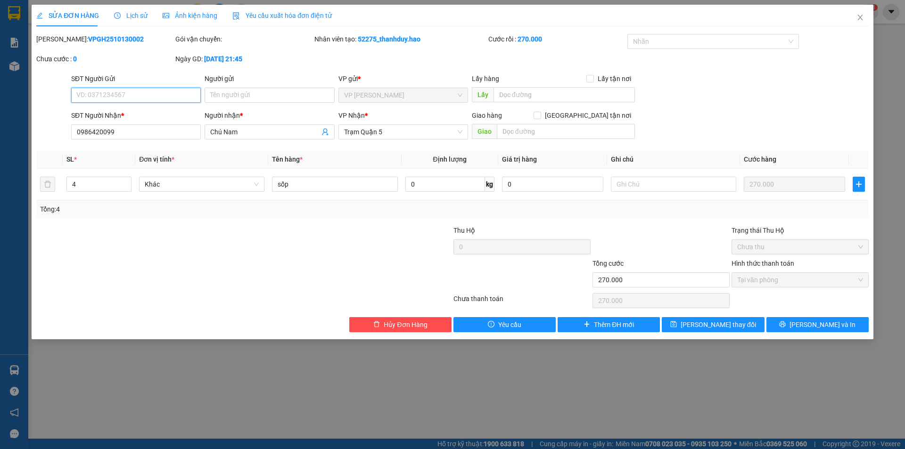
click at [455, 96] on span "VP [PERSON_NAME]" at bounding box center [403, 95] width 118 height 14
click at [405, 321] on span "Hủy Đơn Hàng" at bounding box center [405, 325] width 43 height 10
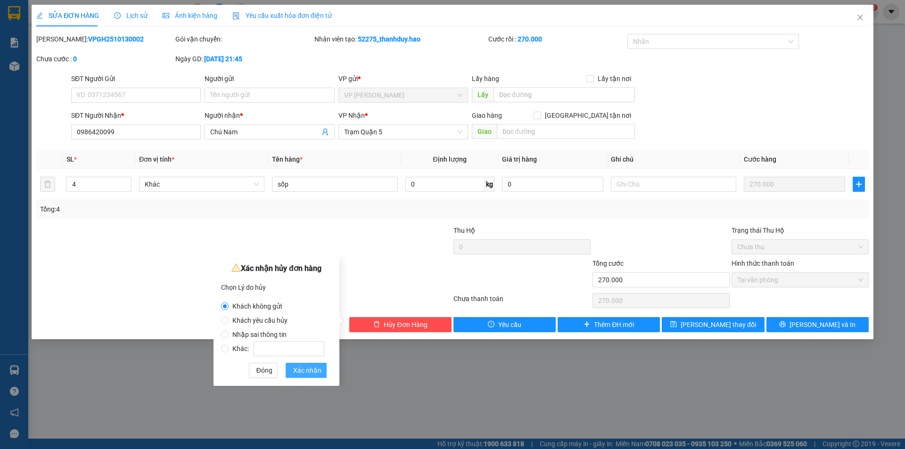
click at [311, 372] on span "Xác nhận" at bounding box center [307, 370] width 28 height 10
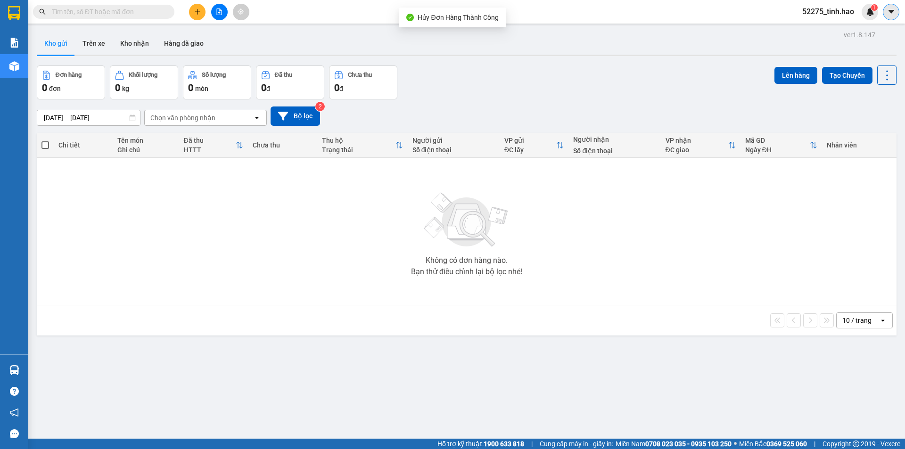
click at [896, 6] on button at bounding box center [891, 12] width 17 height 17
click at [848, 7] on span "52275_tinh.hao" at bounding box center [828, 12] width 67 height 12
click at [797, 20] on div "Đăng xuất Đổi mật khẩu" at bounding box center [828, 37] width 67 height 34
click at [813, 27] on span "Đăng xuất" at bounding box center [833, 29] width 46 height 10
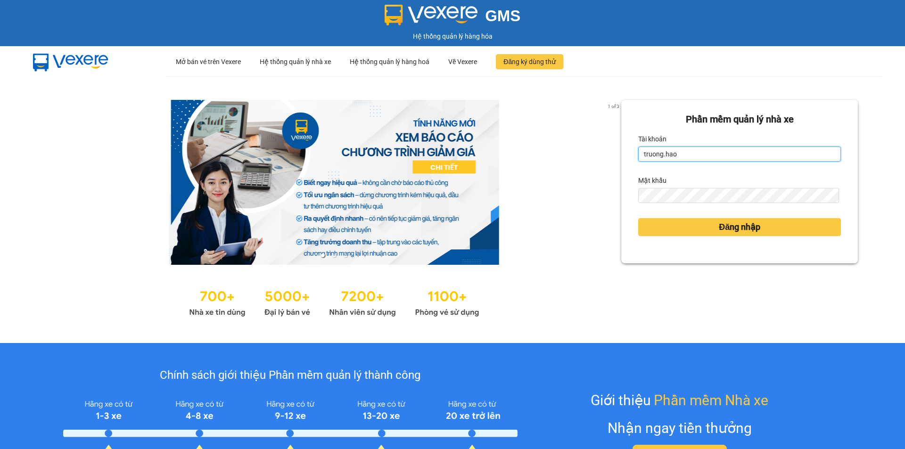
click at [678, 154] on input "truong.hao" at bounding box center [739, 154] width 203 height 15
type input "t"
type input "tinh.hao"
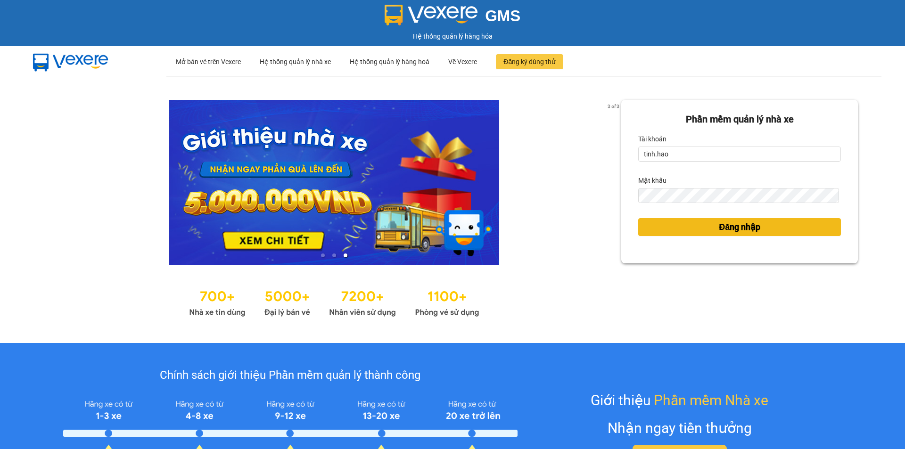
click at [638, 230] on button "Đăng nhập" at bounding box center [739, 227] width 203 height 18
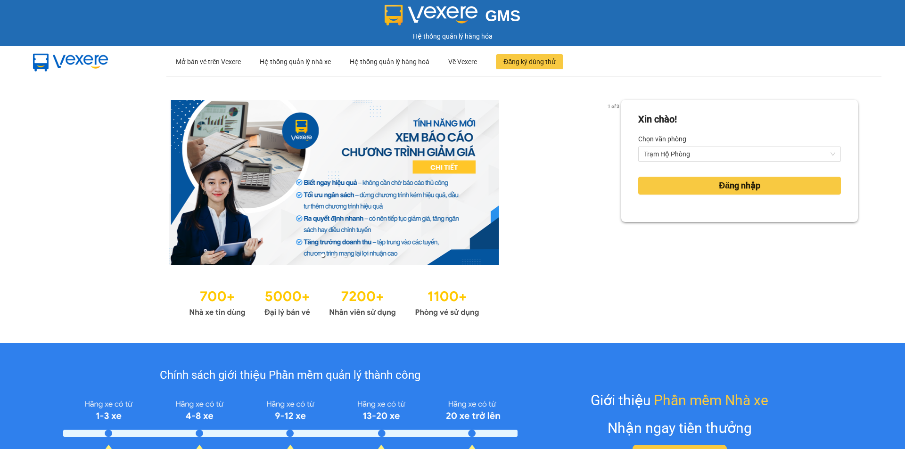
click at [657, 227] on div "Xin chào! Chọn văn phòng Trạm Hộ Phòng Đăng nhập" at bounding box center [739, 210] width 237 height 220
click at [702, 177] on button "Đăng nhập" at bounding box center [739, 186] width 203 height 18
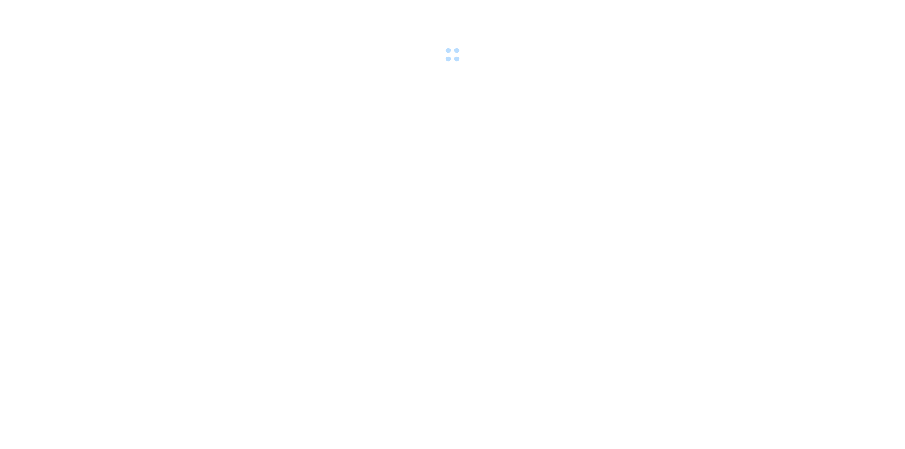
click at [703, 183] on body at bounding box center [452, 224] width 905 height 449
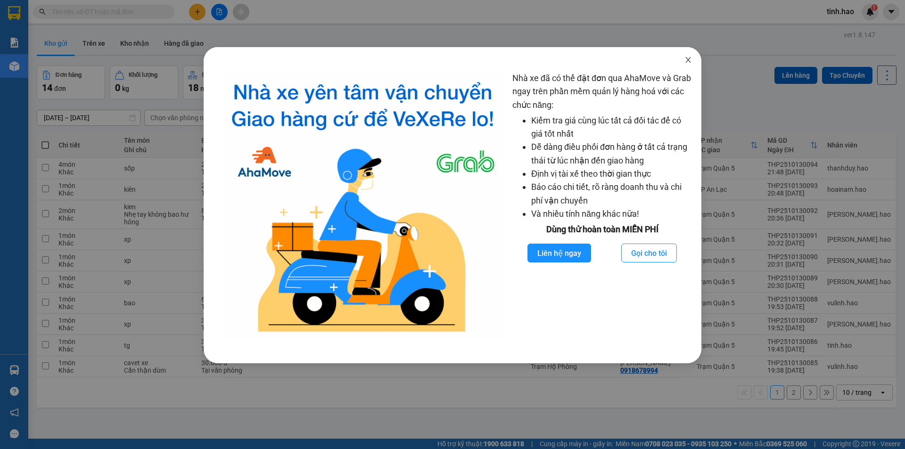
click at [688, 62] on icon "close" at bounding box center [689, 60] width 8 height 8
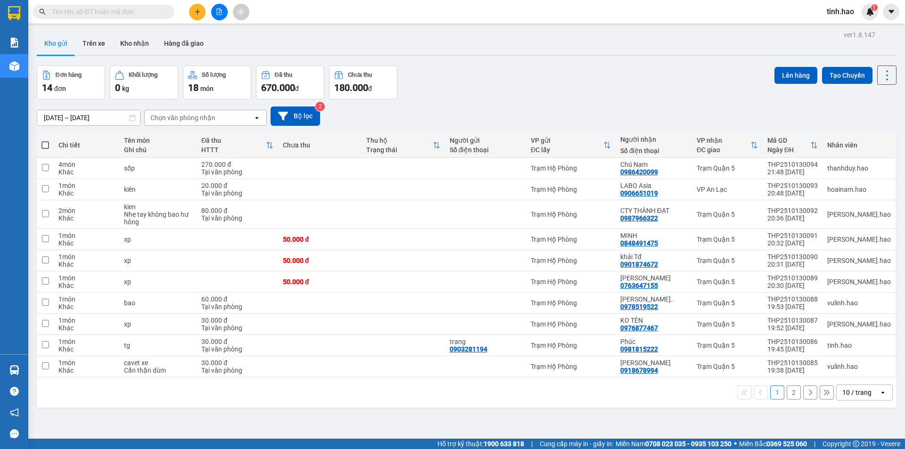
click at [859, 390] on div "10 / trang" at bounding box center [856, 392] width 29 height 9
drag, startPoint x: 842, startPoint y: 369, endPoint x: 677, endPoint y: 306, distance: 177.1
click at [842, 370] on span "100 / trang" at bounding box center [854, 371] width 34 height 9
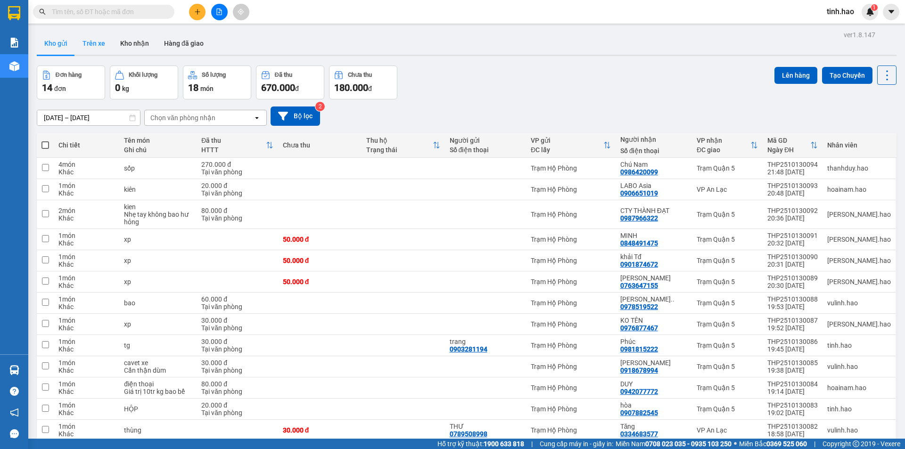
click at [89, 34] on button "Trên xe" at bounding box center [94, 43] width 38 height 23
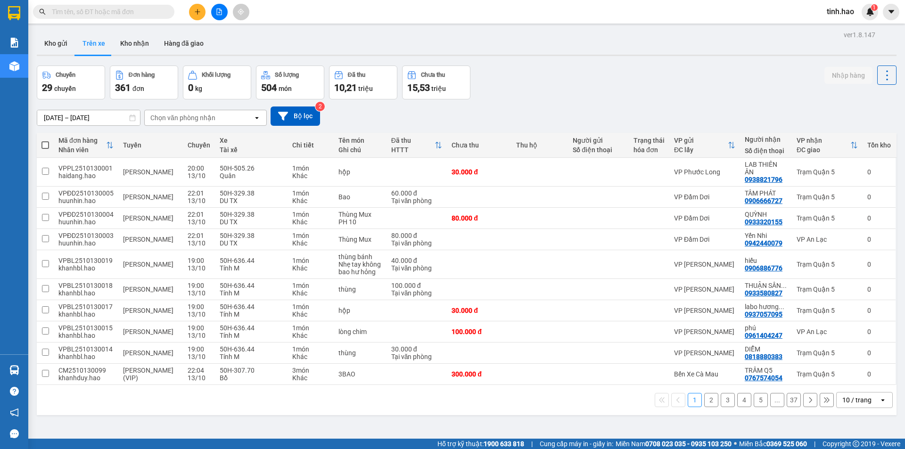
click at [865, 393] on div "10 / trang" at bounding box center [858, 400] width 42 height 15
click at [861, 379] on div "100 / trang" at bounding box center [857, 371] width 57 height 17
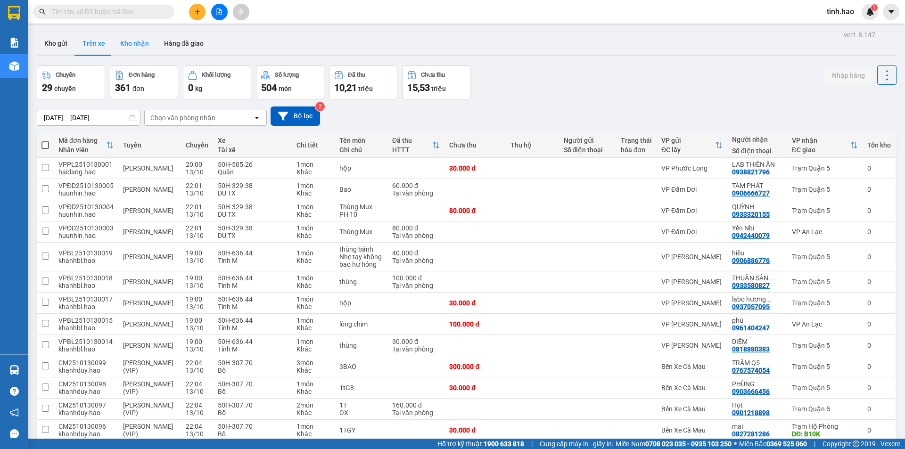
click at [132, 50] on button "Kho nhận" at bounding box center [135, 43] width 44 height 23
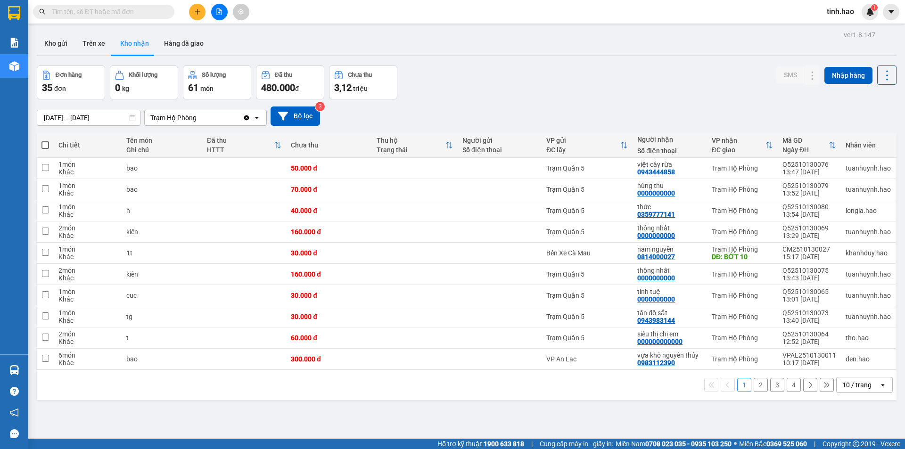
click at [844, 385] on div "10 / trang" at bounding box center [856, 384] width 29 height 9
click at [840, 362] on span "100 / trang" at bounding box center [854, 364] width 34 height 9
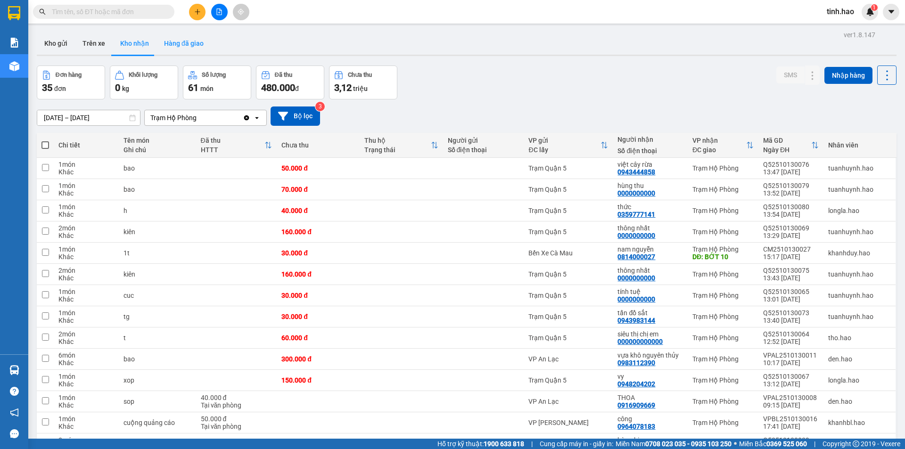
click at [181, 50] on button "Hàng đã giao" at bounding box center [184, 43] width 55 height 23
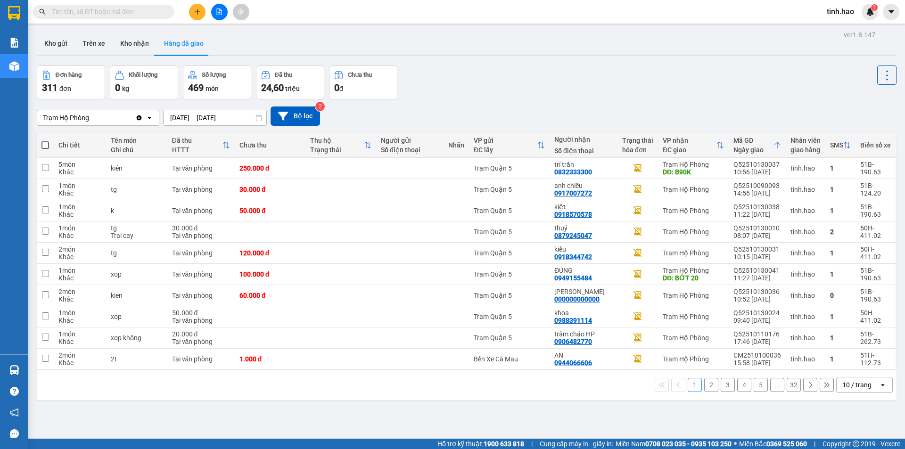
drag, startPoint x: 850, startPoint y: 385, endPoint x: 850, endPoint y: 380, distance: 5.7
click at [850, 385] on div "10 / trang" at bounding box center [856, 384] width 29 height 9
drag, startPoint x: 848, startPoint y: 362, endPoint x: 840, endPoint y: 362, distance: 8.0
click at [846, 362] on span "100 / trang" at bounding box center [854, 364] width 34 height 9
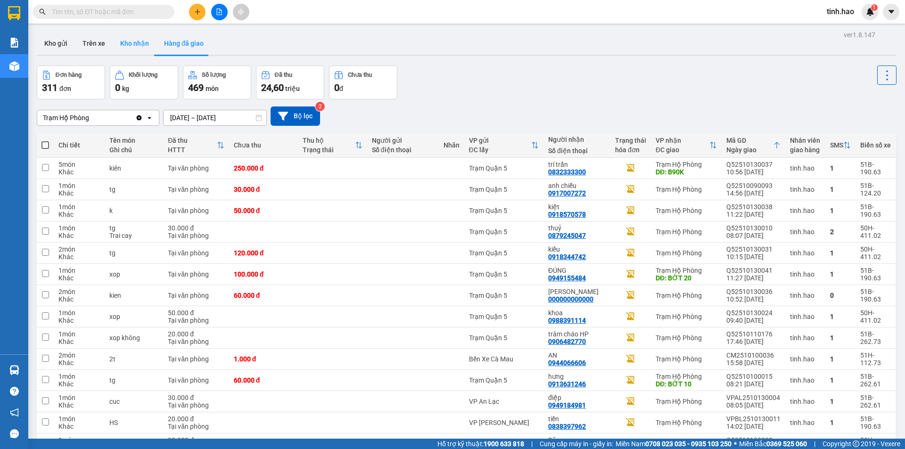
click at [132, 53] on button "Kho nhận" at bounding box center [135, 43] width 44 height 23
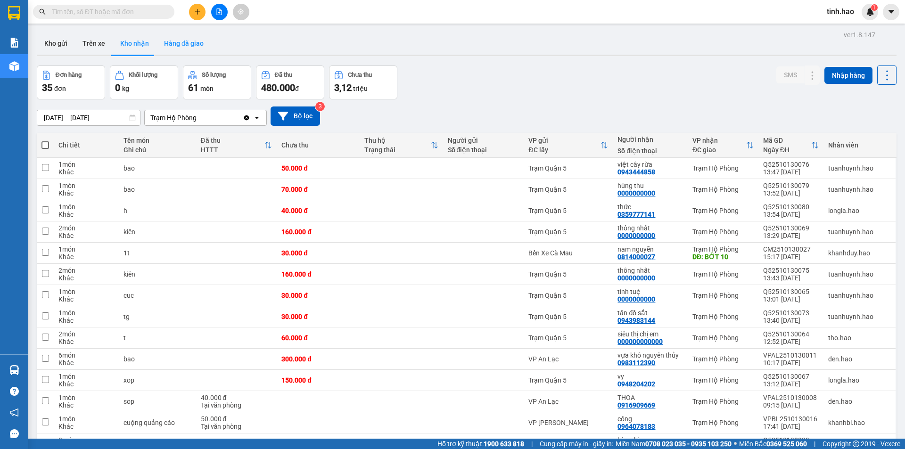
click at [168, 44] on button "Hàng đã giao" at bounding box center [184, 43] width 55 height 23
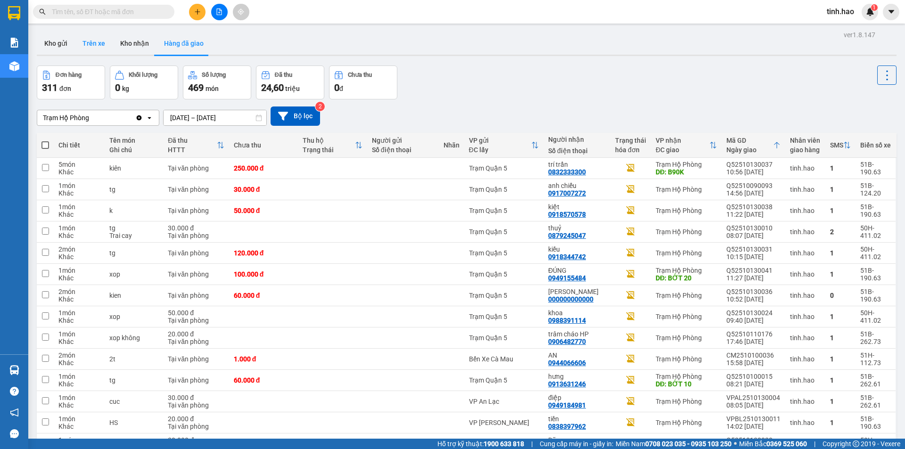
click at [86, 48] on button "Trên xe" at bounding box center [94, 43] width 38 height 23
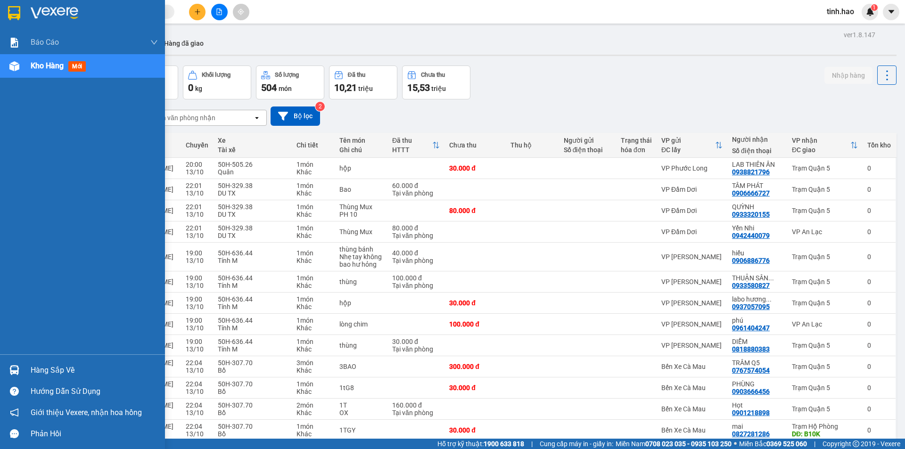
click at [78, 66] on span "mới" at bounding box center [76, 66] width 17 height 10
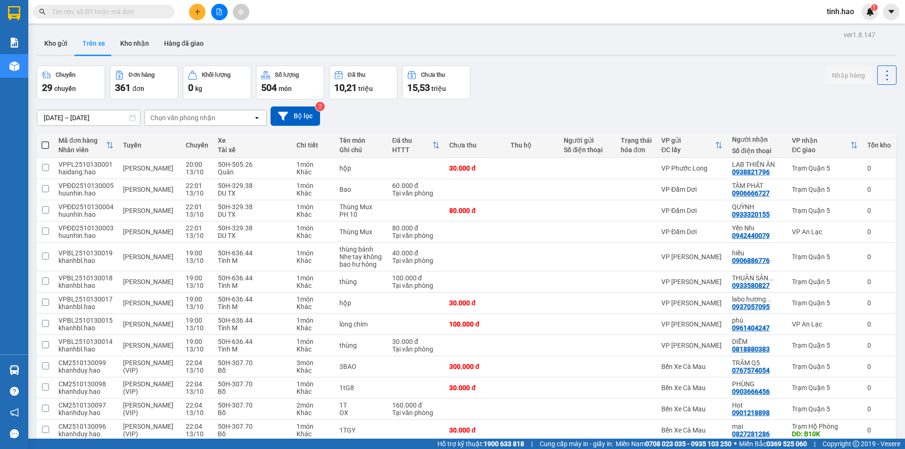
click at [217, 111] on div "Chọn văn phòng nhận" at bounding box center [199, 117] width 108 height 15
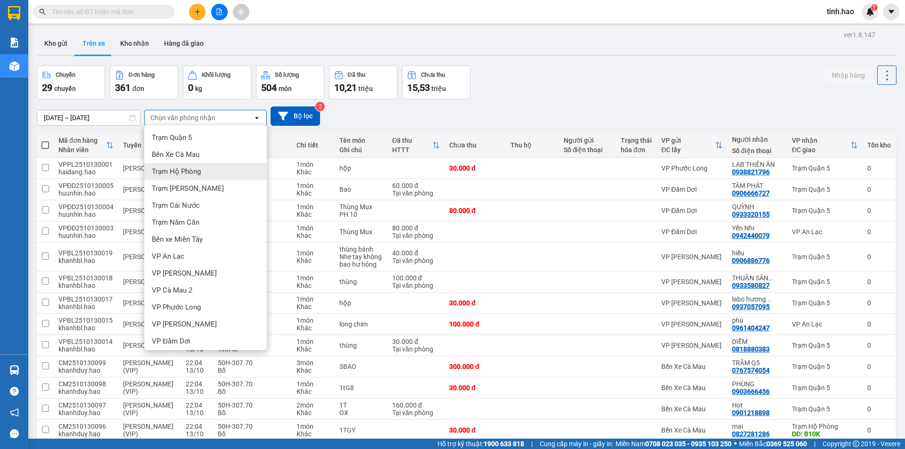
click at [212, 167] on div "Trạm Hộ Phòng" at bounding box center [205, 171] width 123 height 17
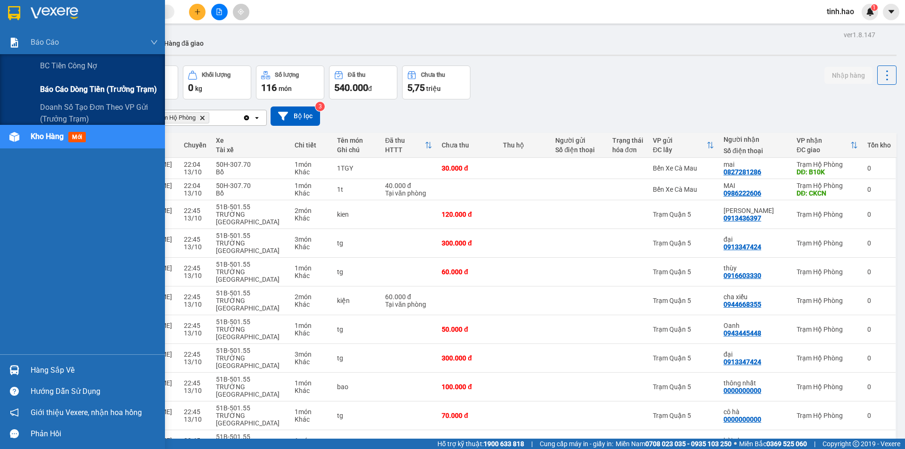
click at [73, 95] on span "Báo cáo dòng tiền (trưởng trạm)" at bounding box center [98, 89] width 117 height 12
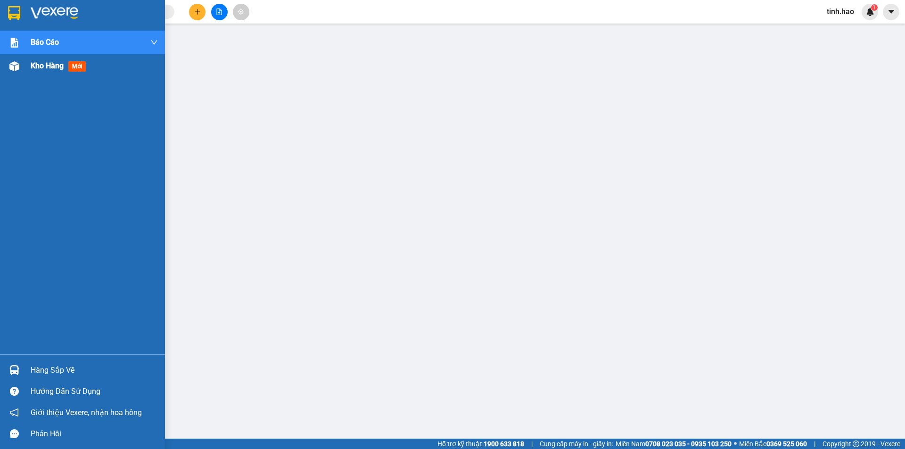
click at [75, 65] on span "mới" at bounding box center [76, 66] width 17 height 10
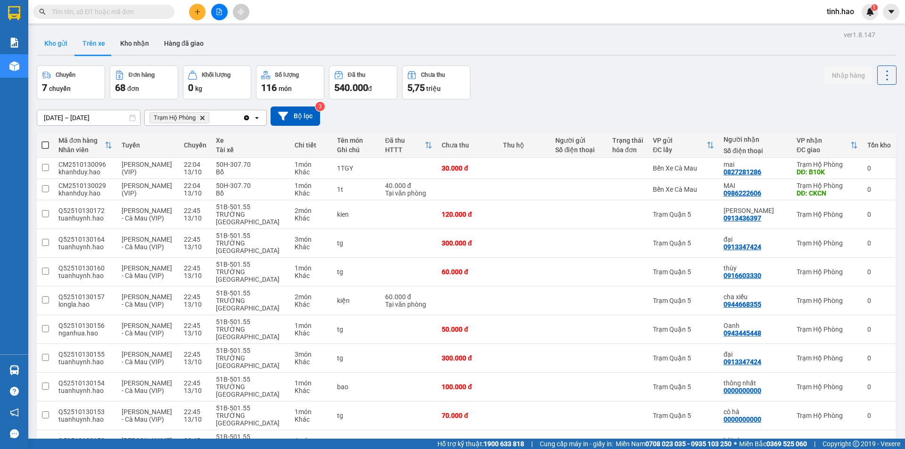
click at [54, 47] on button "Kho gửi" at bounding box center [56, 43] width 38 height 23
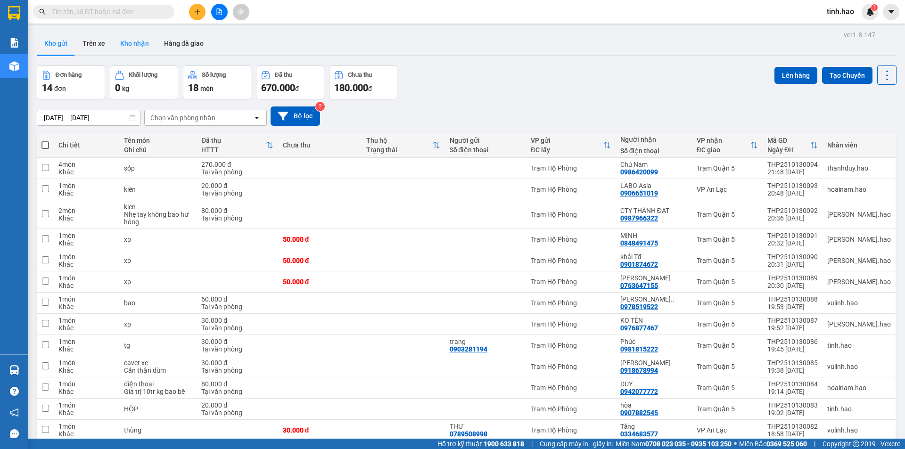
click at [138, 41] on button "Kho nhận" at bounding box center [135, 43] width 44 height 23
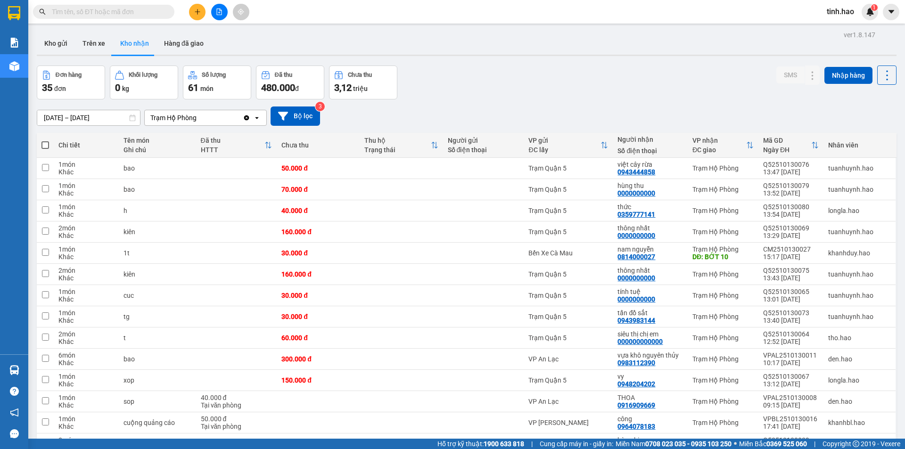
click at [67, 120] on input "[DATE] – [DATE]" at bounding box center [88, 117] width 103 height 15
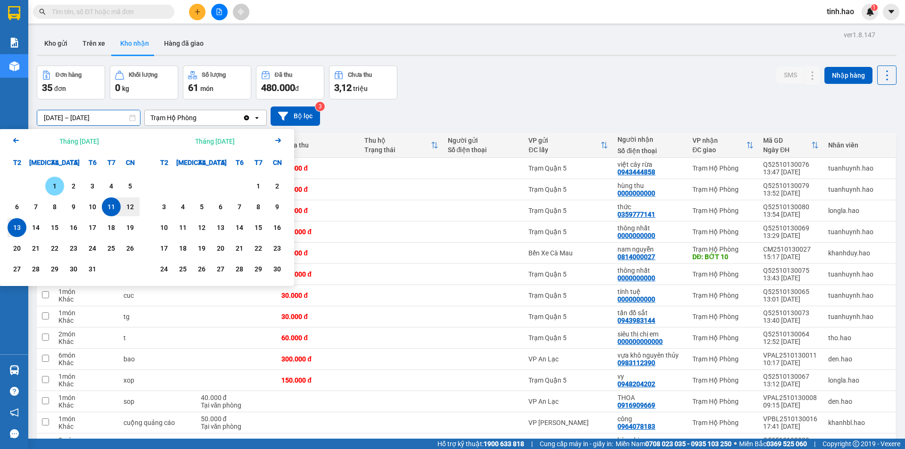
click at [53, 186] on div "1" at bounding box center [54, 186] width 13 height 11
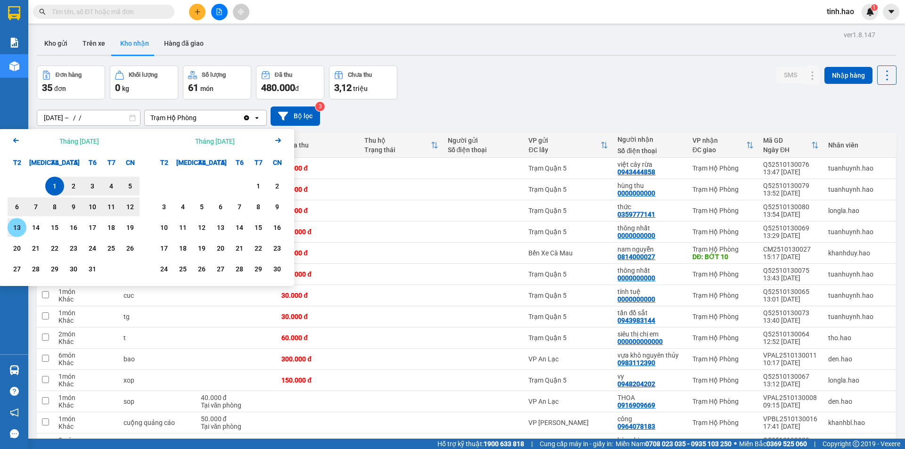
click at [14, 225] on div "13" at bounding box center [16, 227] width 13 height 11
type input "01/10/2025 – 13/10/2025"
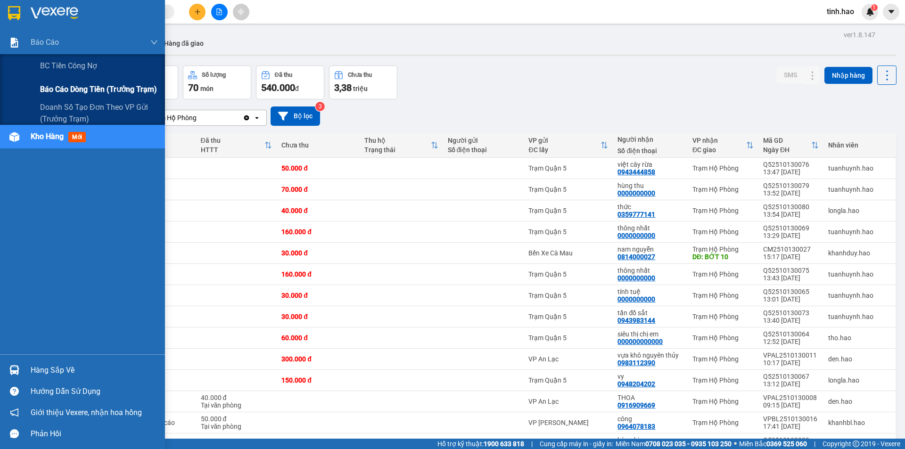
click at [78, 91] on span "Báo cáo dòng tiền (trưởng trạm)" at bounding box center [98, 89] width 117 height 12
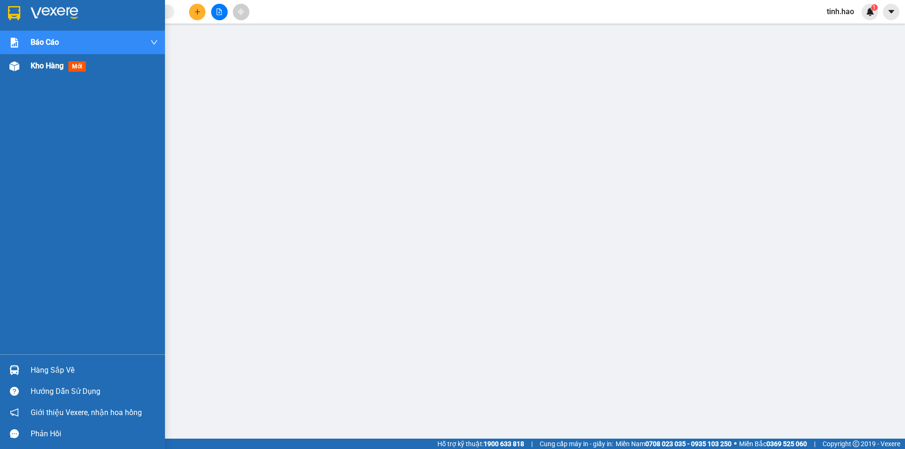
click at [70, 74] on div "Kho hàng mới" at bounding box center [94, 66] width 127 height 24
click at [71, 68] on span "mới" at bounding box center [76, 66] width 17 height 10
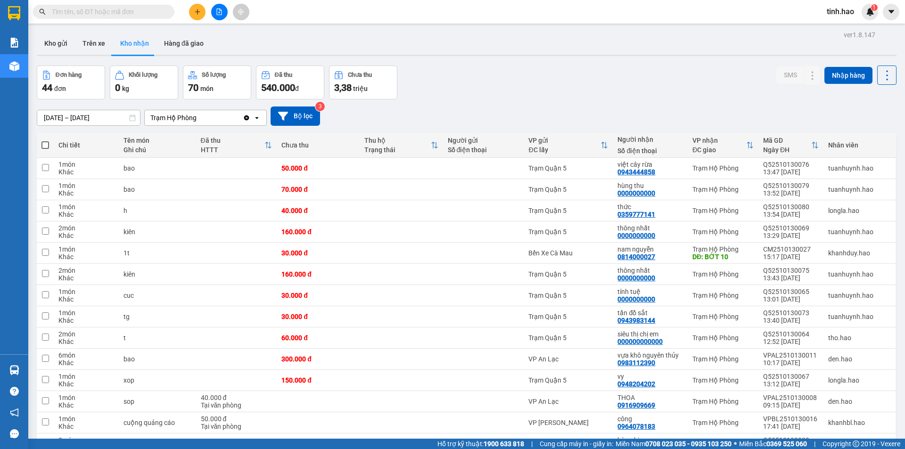
click at [115, 38] on button "Kho nhận" at bounding box center [135, 43] width 44 height 23
click at [91, 39] on button "Trên xe" at bounding box center [94, 43] width 38 height 23
type input "[DATE] – [DATE]"
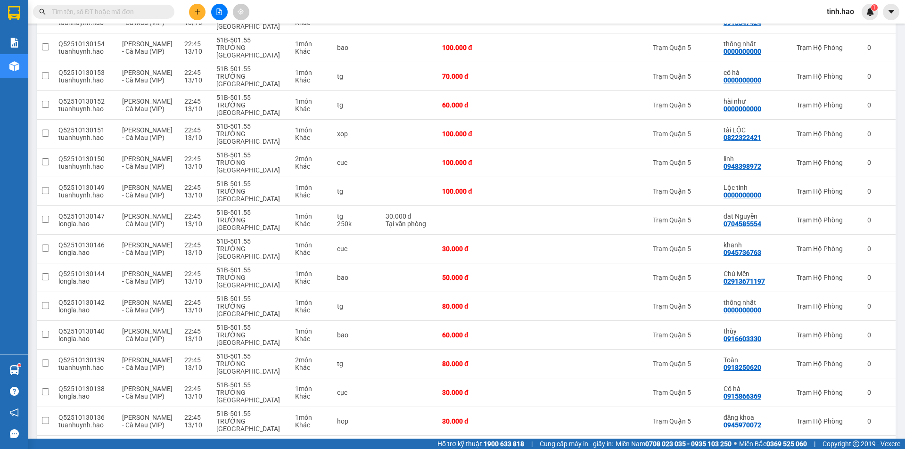
scroll to position [377, 0]
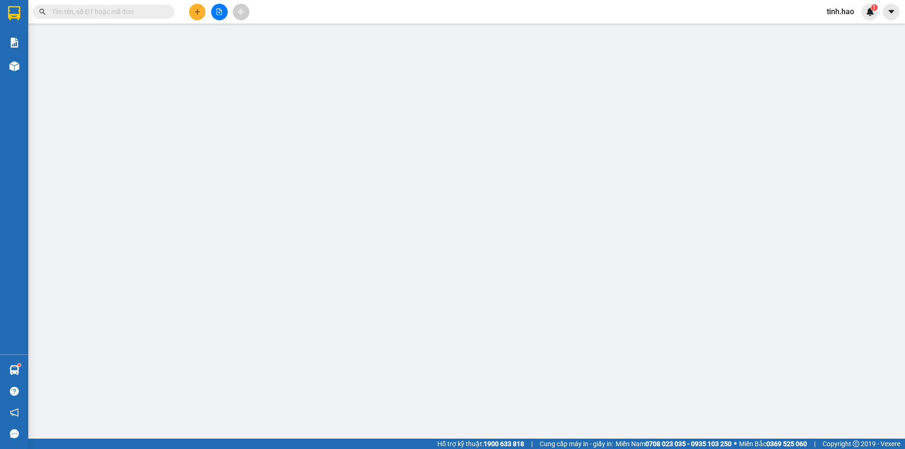
type input "0913836849"
type input "phương 849"
type input "400.000"
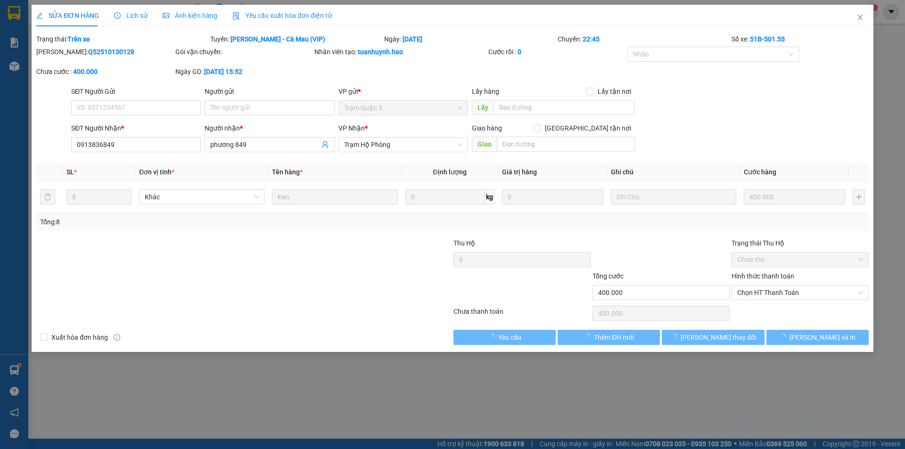
click at [187, 16] on span "Ảnh kiện hàng" at bounding box center [190, 16] width 55 height 8
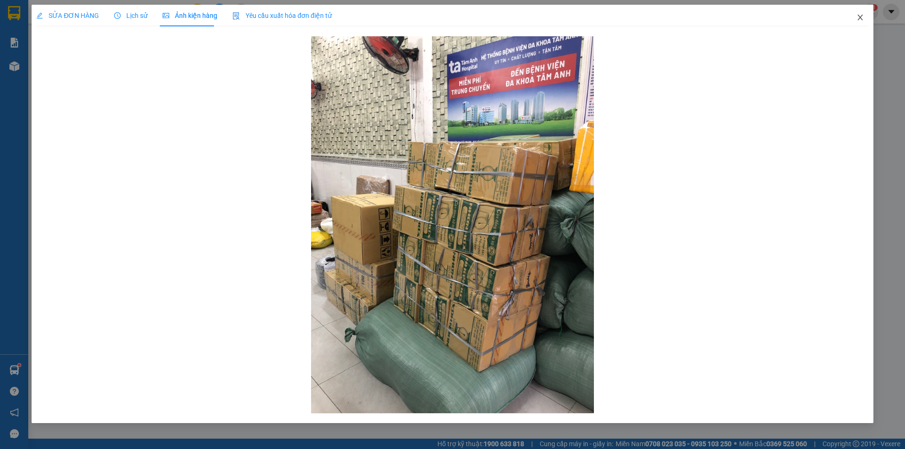
click at [865, 14] on span "Close" at bounding box center [860, 18] width 26 height 26
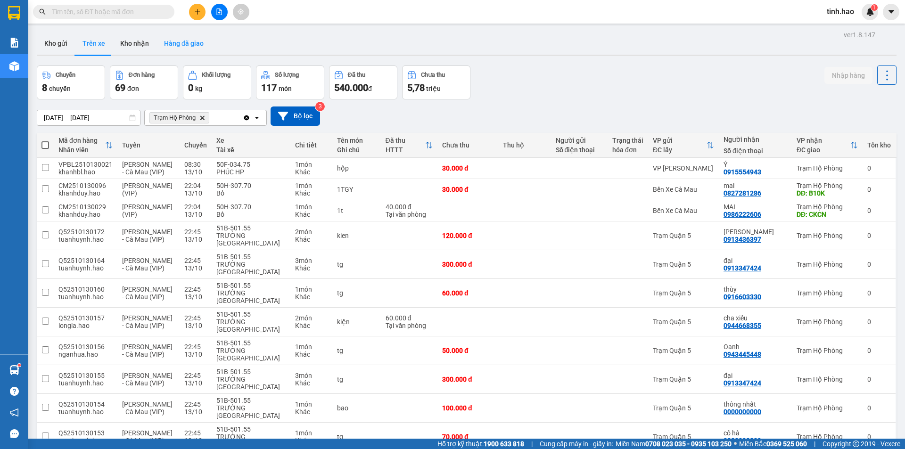
click at [188, 46] on button "Hàng đã giao" at bounding box center [184, 43] width 55 height 23
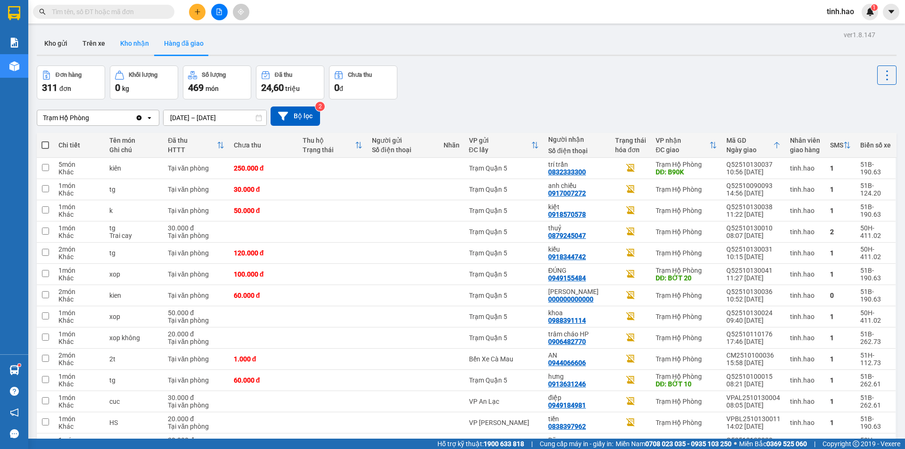
click at [133, 50] on button "Kho nhận" at bounding box center [135, 43] width 44 height 23
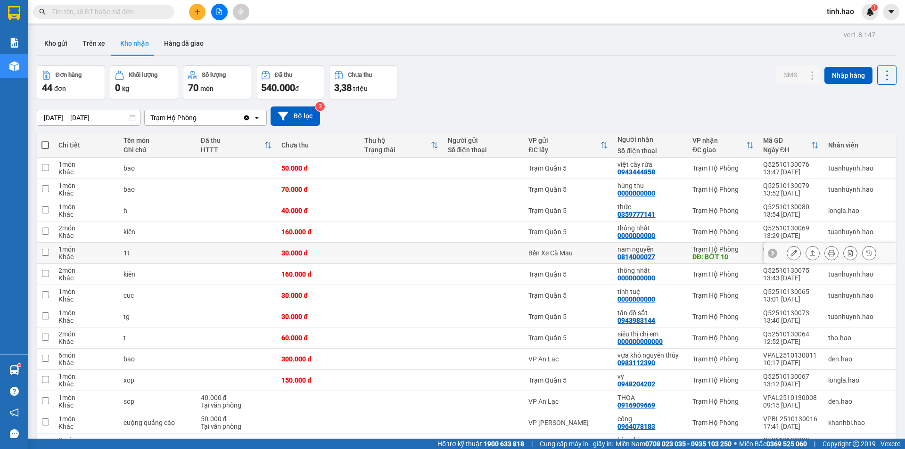
click at [608, 253] on div "Bến Xe Cà Mau" at bounding box center [568, 253] width 80 height 8
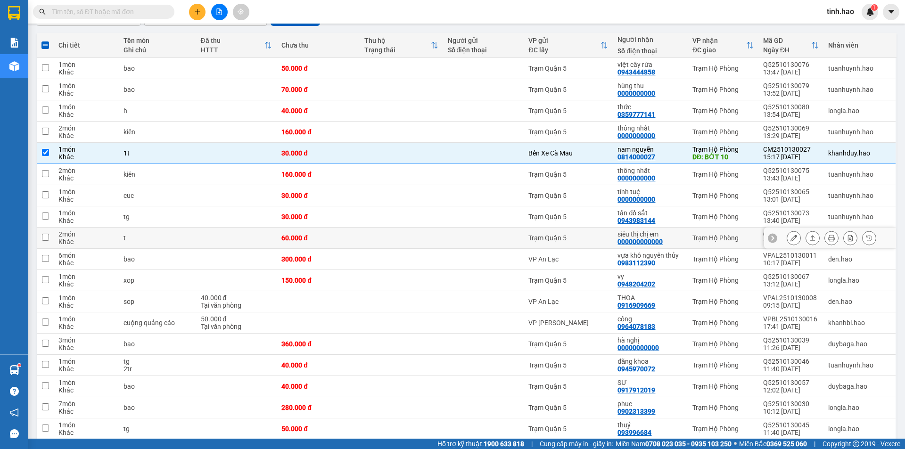
scroll to position [47, 0]
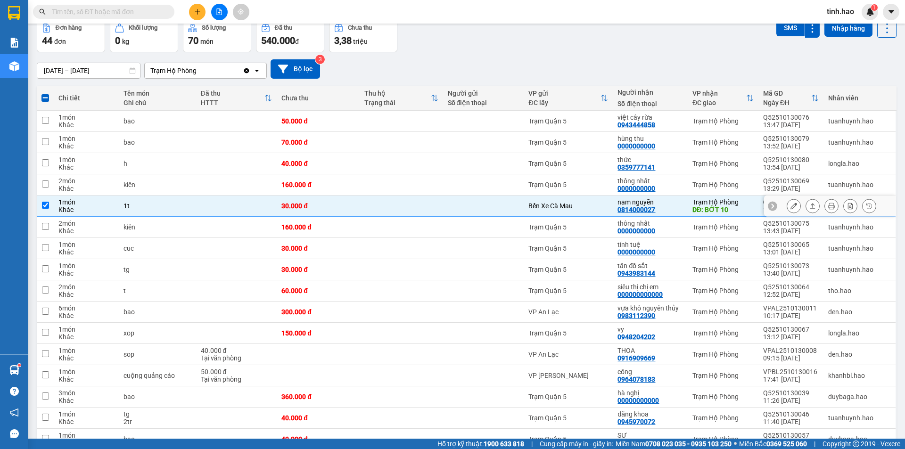
click at [209, 209] on td at bounding box center [236, 206] width 81 height 21
checkbox input "false"
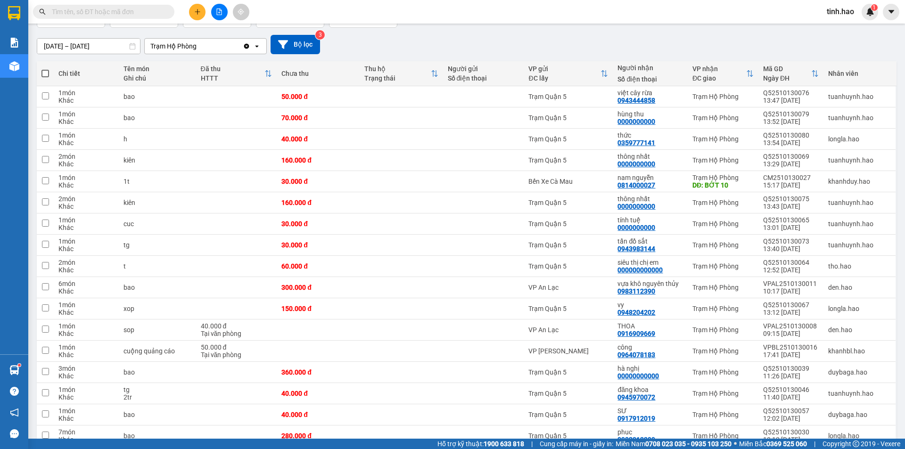
scroll to position [0, 0]
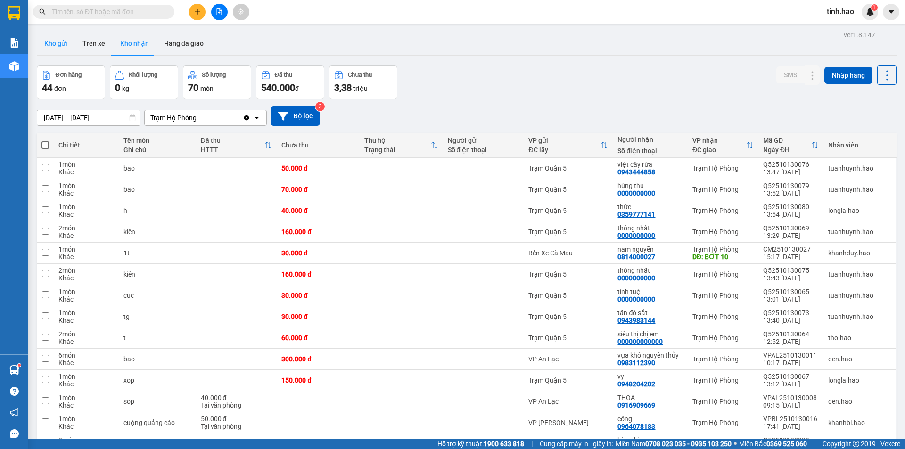
click at [49, 43] on button "Kho gửi" at bounding box center [56, 43] width 38 height 23
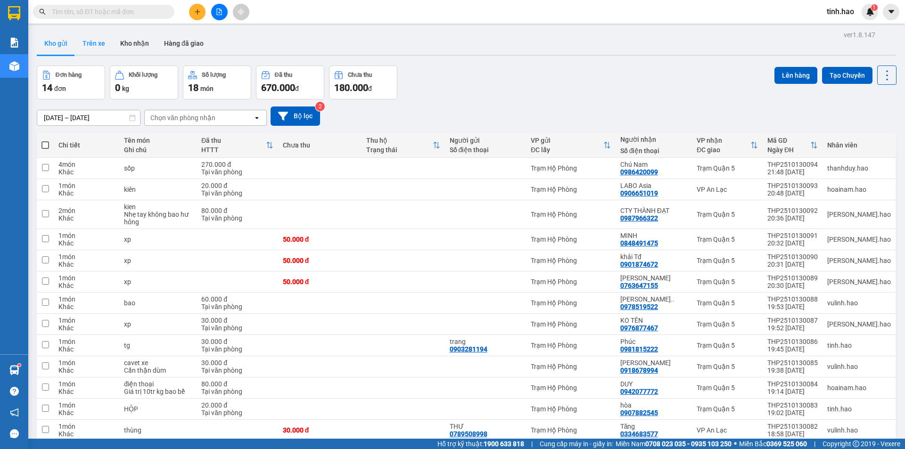
click at [101, 42] on button "Trên xe" at bounding box center [94, 43] width 38 height 23
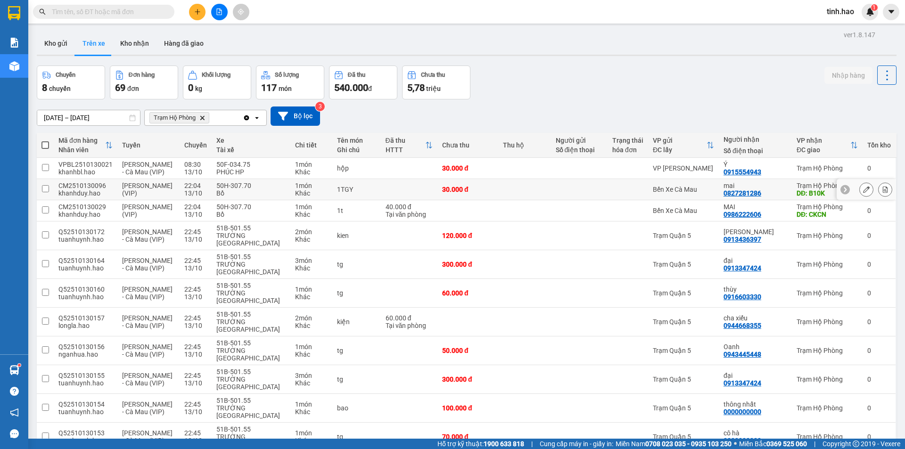
click at [568, 195] on td at bounding box center [579, 189] width 57 height 21
checkbox input "true"
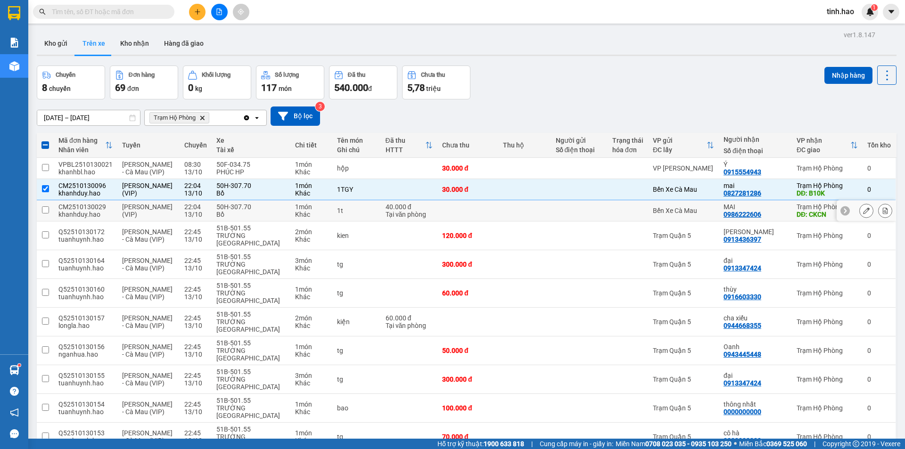
click at [608, 219] on td at bounding box center [579, 210] width 57 height 21
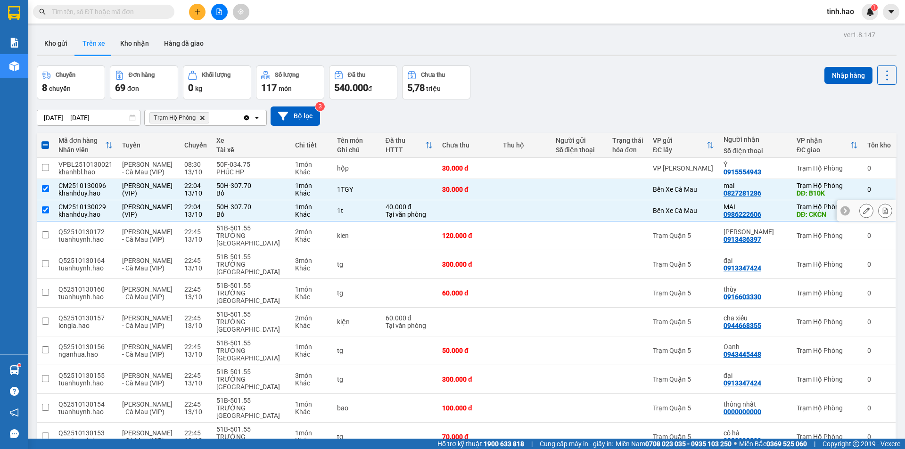
click at [622, 213] on td at bounding box center [628, 210] width 41 height 21
checkbox input "false"
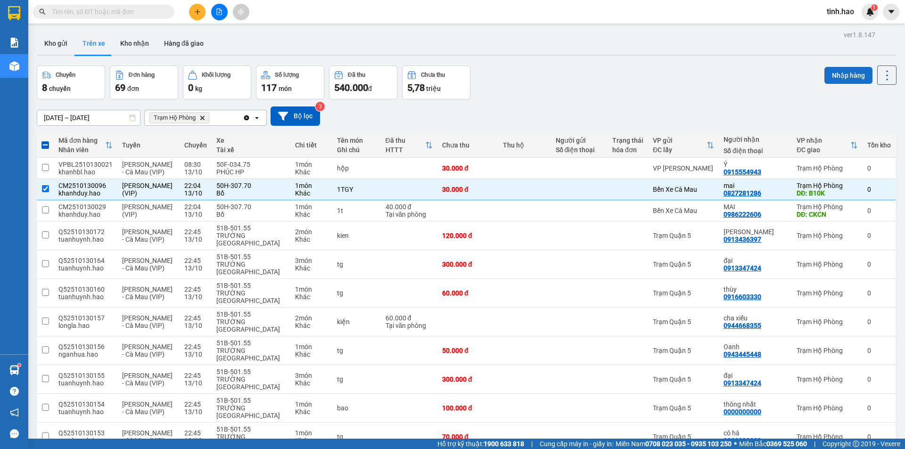
click at [828, 75] on button "Nhập hàng" at bounding box center [849, 75] width 48 height 17
checkbox input "false"
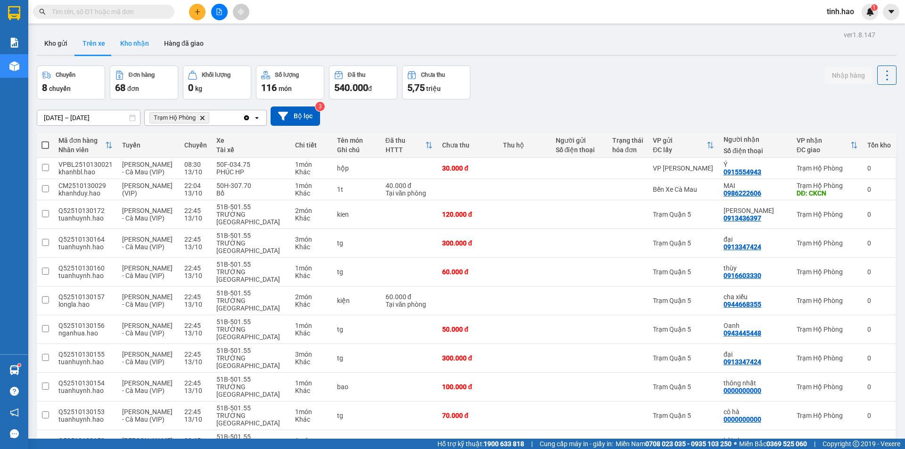
click at [144, 45] on button "Kho nhận" at bounding box center [135, 43] width 44 height 23
type input "01/10/2025 – 13/10/2025"
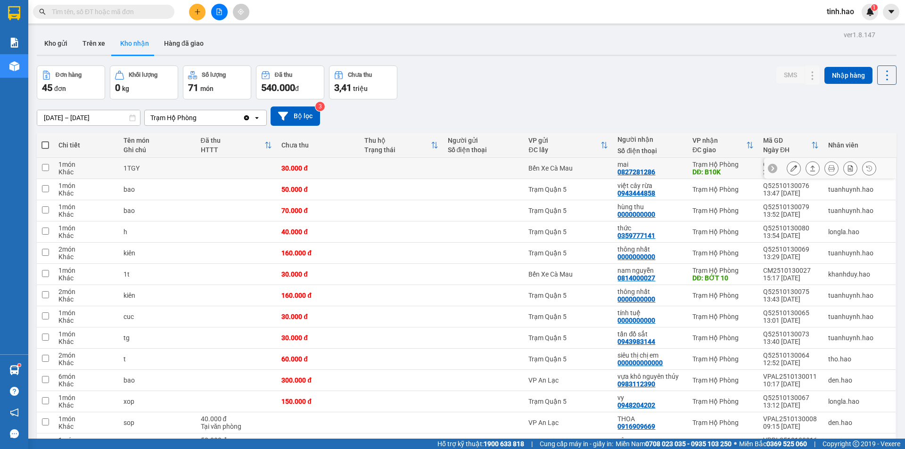
click at [683, 173] on td "mai 0827281286" at bounding box center [650, 168] width 74 height 21
checkbox input "true"
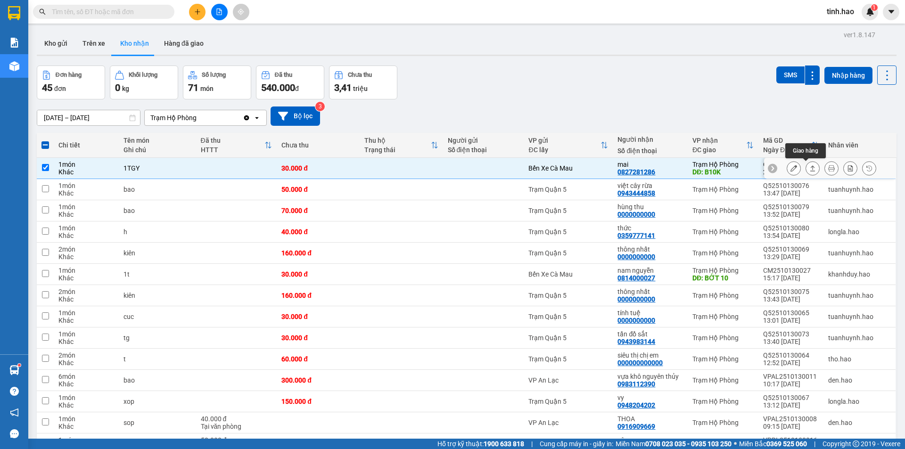
click at [809, 169] on icon at bounding box center [812, 168] width 7 height 7
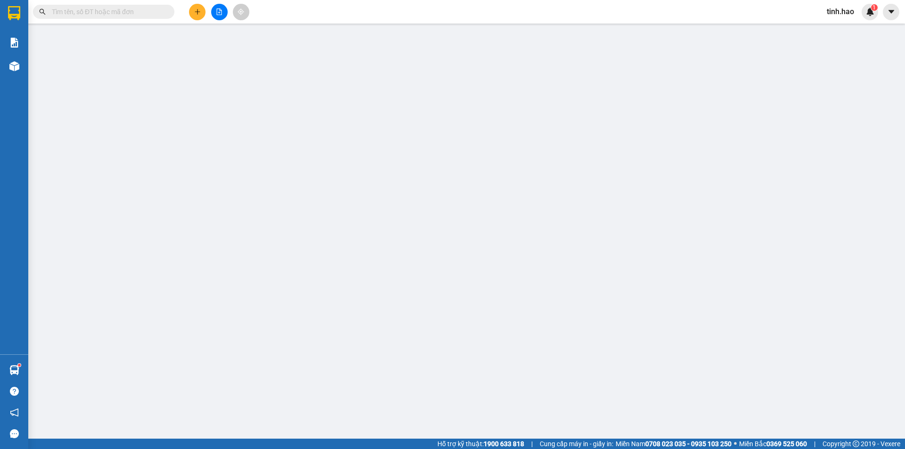
type input "0827281286"
type input "mai"
type input "B10K"
type input "30.000"
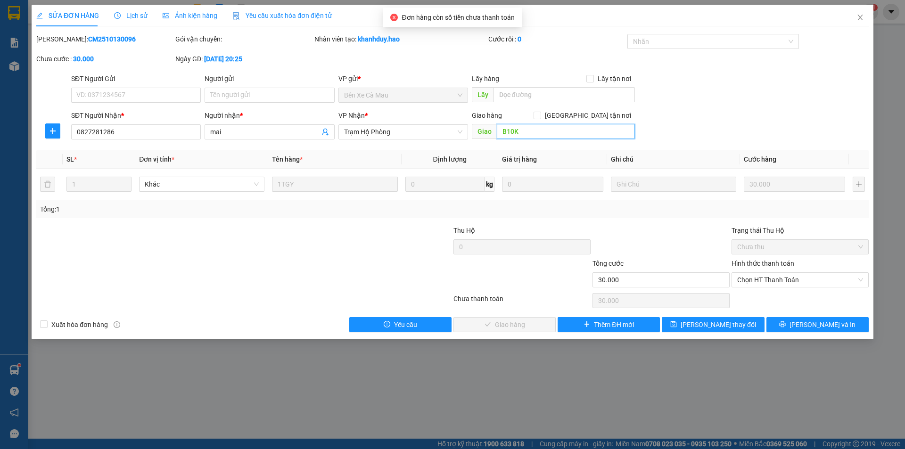
click at [528, 139] on input "B10K" at bounding box center [566, 131] width 138 height 15
click at [782, 285] on span "Chọn HT Thanh Toán" at bounding box center [800, 280] width 126 height 14
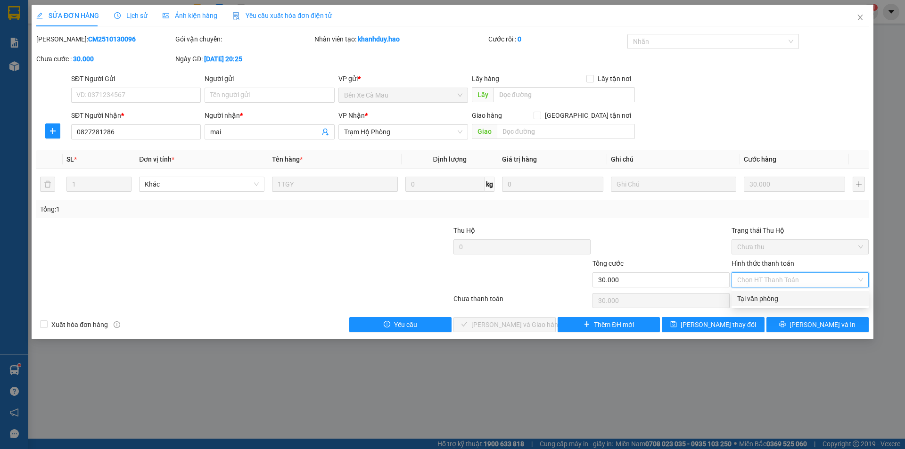
click at [764, 298] on div "Tại văn phòng" at bounding box center [800, 299] width 126 height 10
type input "0"
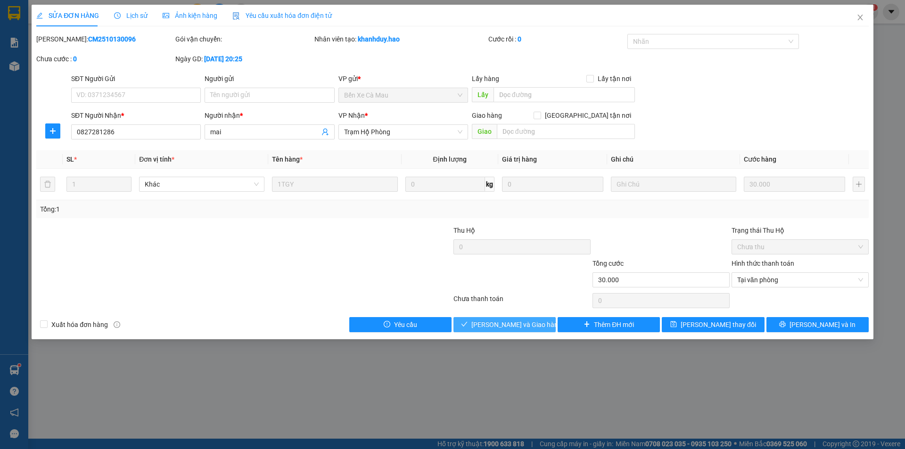
click at [512, 321] on span "Lưu và Giao hàng" at bounding box center [516, 325] width 91 height 10
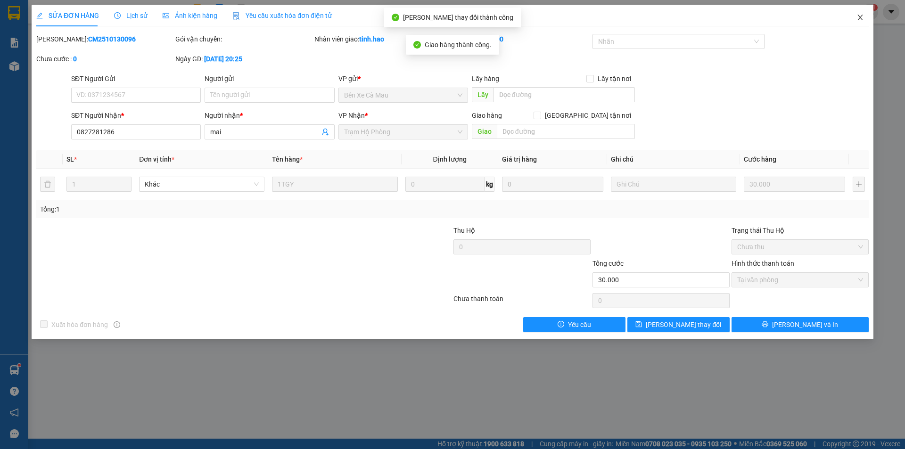
click at [859, 18] on icon "close" at bounding box center [861, 18] width 8 height 8
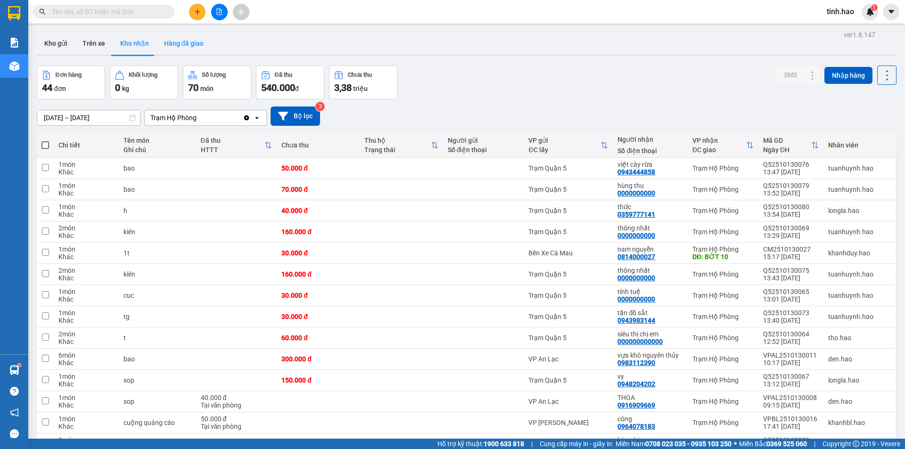
click at [178, 44] on button "Hàng đã giao" at bounding box center [184, 43] width 55 height 23
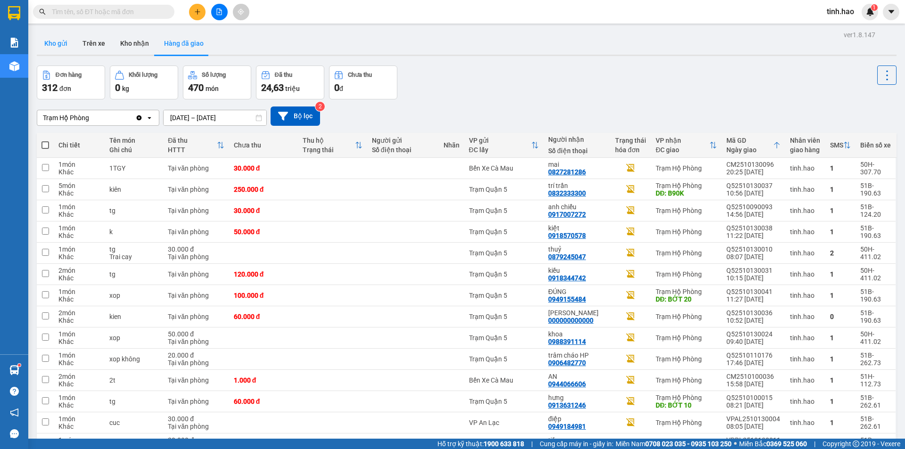
click at [37, 40] on button "Kho gửi" at bounding box center [56, 43] width 38 height 23
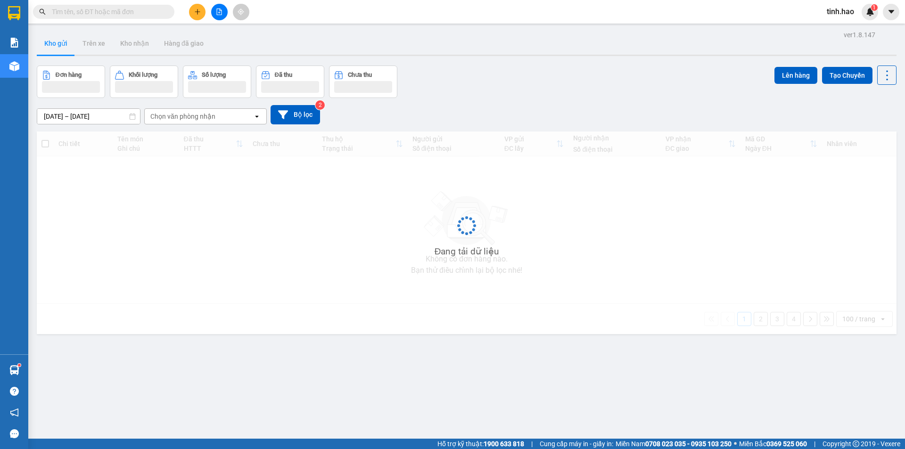
click at [52, 39] on button "Kho gửi" at bounding box center [56, 43] width 38 height 23
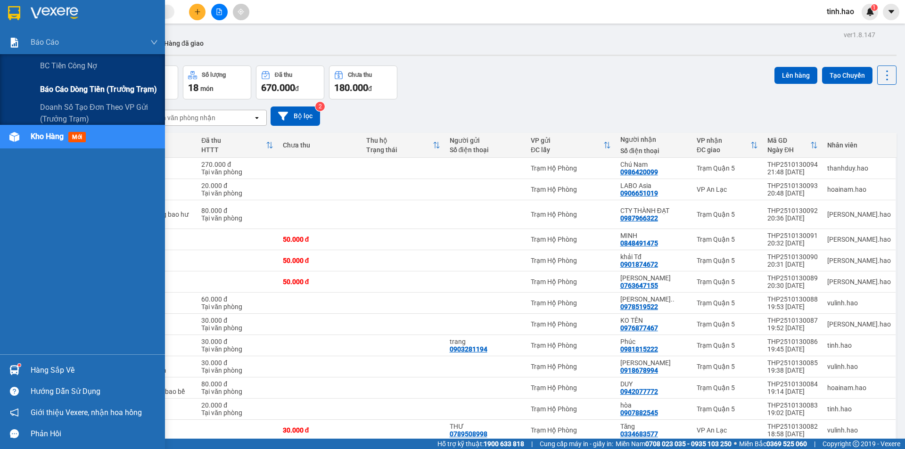
click at [57, 82] on div "Báo cáo dòng tiền (trưởng trạm)" at bounding box center [99, 90] width 118 height 24
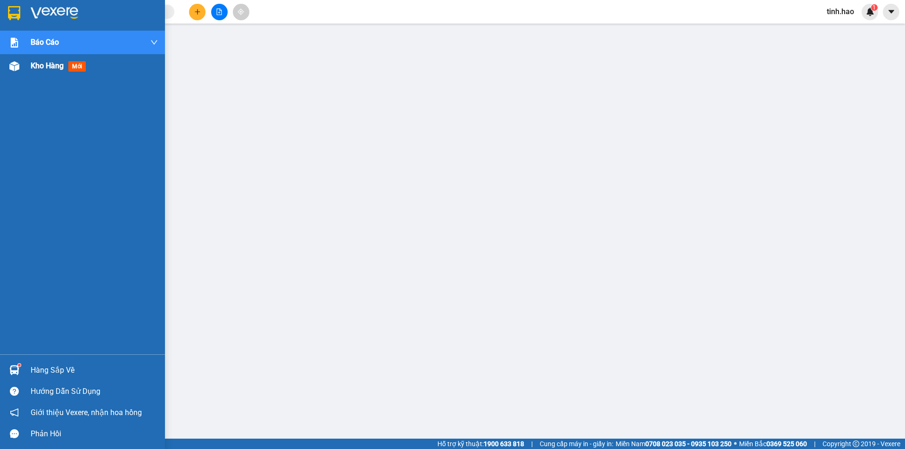
click at [71, 67] on span "mới" at bounding box center [76, 66] width 17 height 10
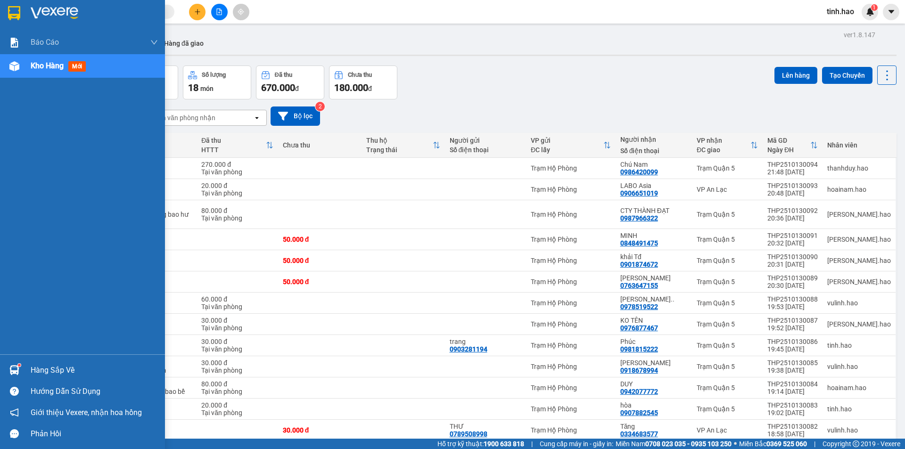
click at [86, 62] on span "mới" at bounding box center [76, 66] width 17 height 10
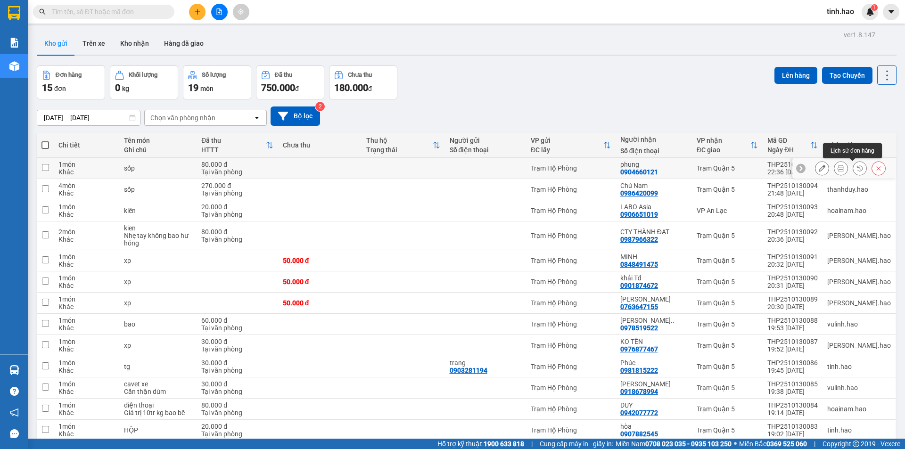
click at [838, 170] on icon at bounding box center [841, 168] width 7 height 7
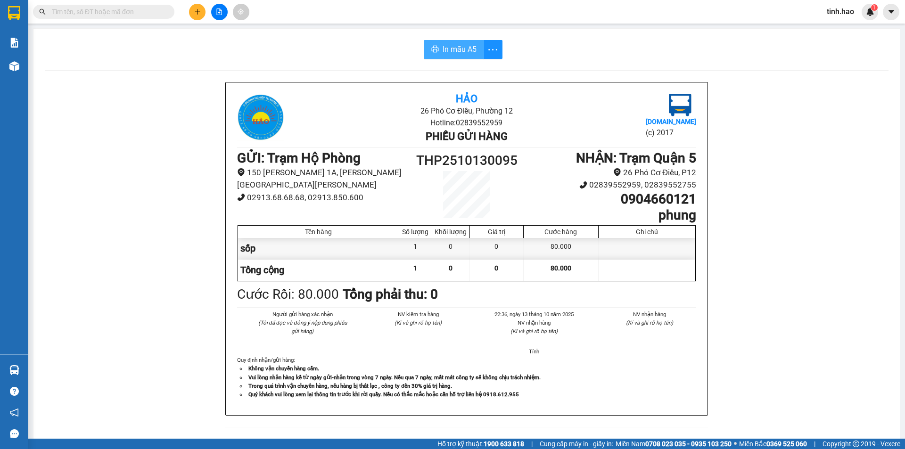
click at [438, 48] on button "In mẫu A5" at bounding box center [454, 49] width 60 height 19
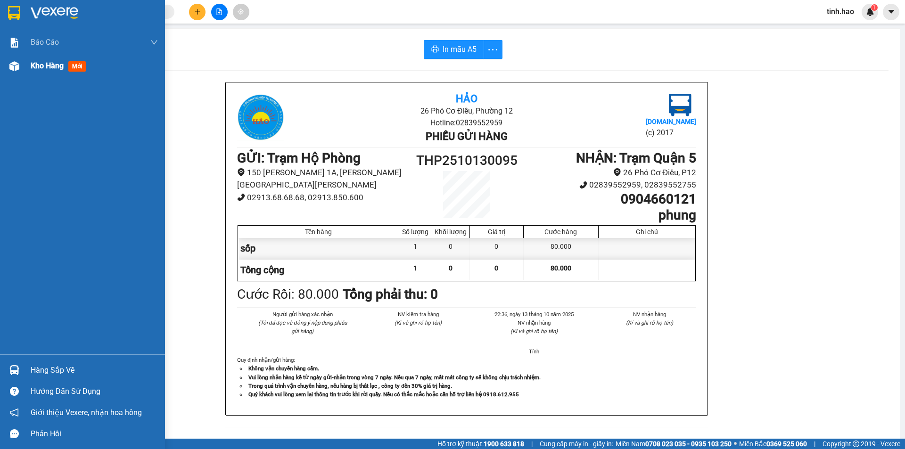
click at [74, 64] on span "mới" at bounding box center [76, 66] width 17 height 10
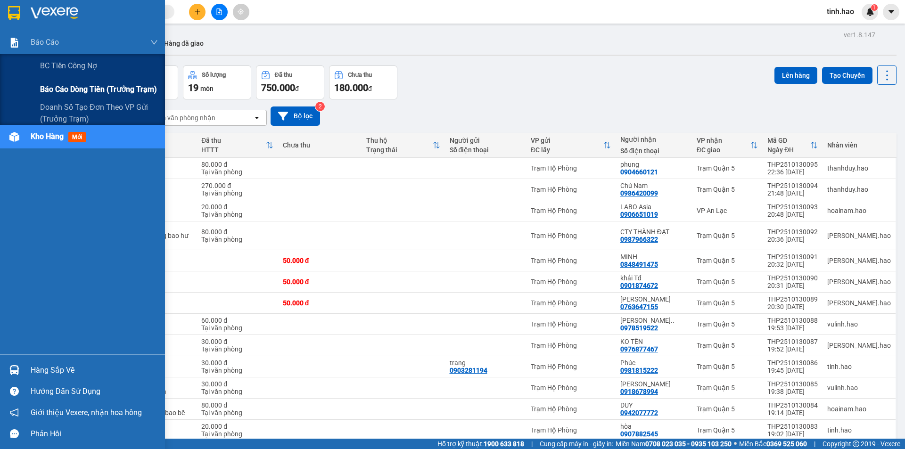
click at [68, 94] on span "Báo cáo dòng tiền (trưởng trạm)" at bounding box center [98, 89] width 117 height 12
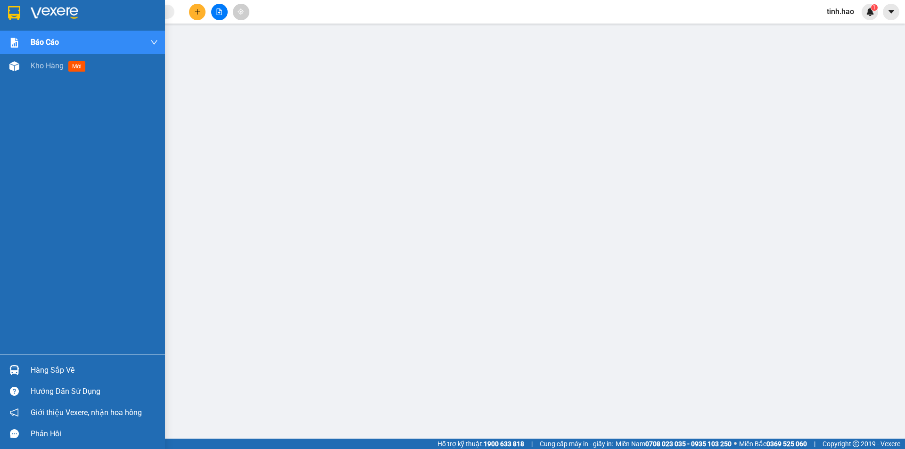
drag, startPoint x: 69, startPoint y: 66, endPoint x: 338, endPoint y: 3, distance: 276.2
click at [70, 66] on span "mới" at bounding box center [76, 66] width 17 height 10
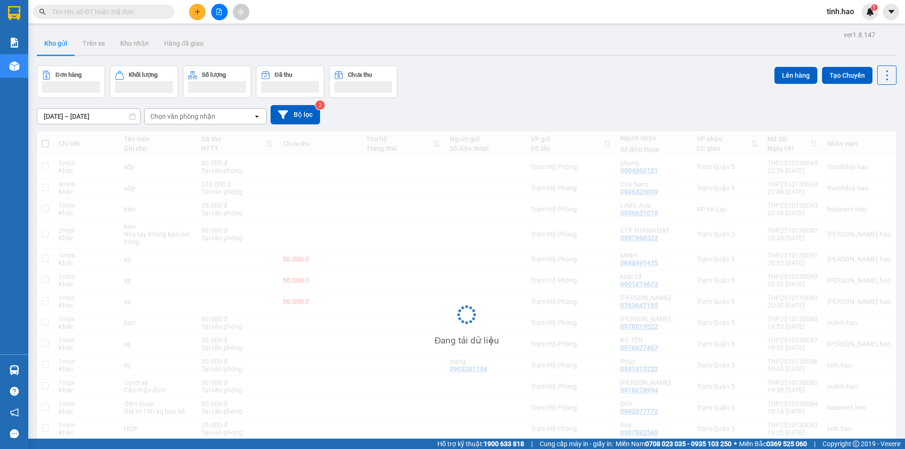
click at [176, 56] on div "Kho gửi Trên xe Kho nhận Hàng đã giao" at bounding box center [467, 44] width 860 height 24
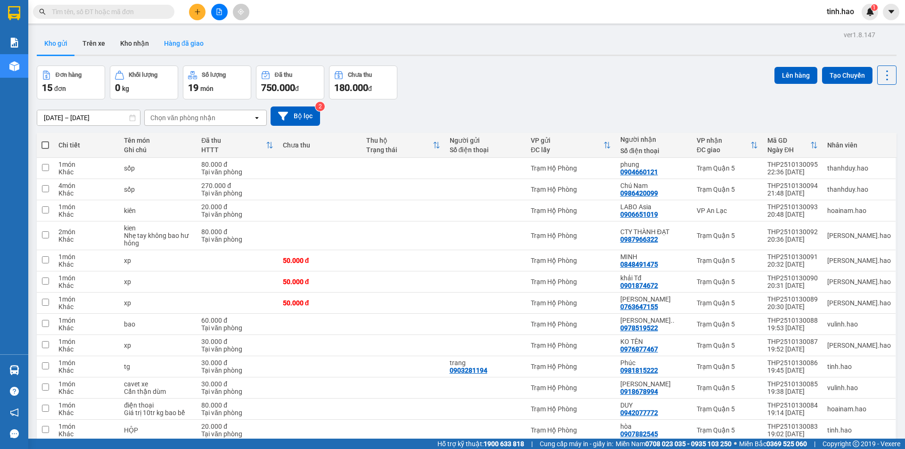
click at [178, 51] on button "Hàng đã giao" at bounding box center [184, 43] width 55 height 23
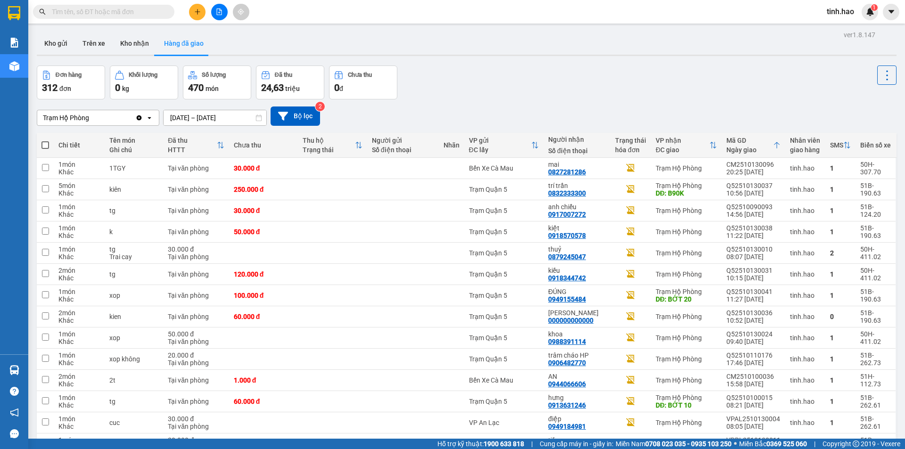
click at [208, 114] on input "[DATE] – [DATE]" at bounding box center [215, 117] width 103 height 15
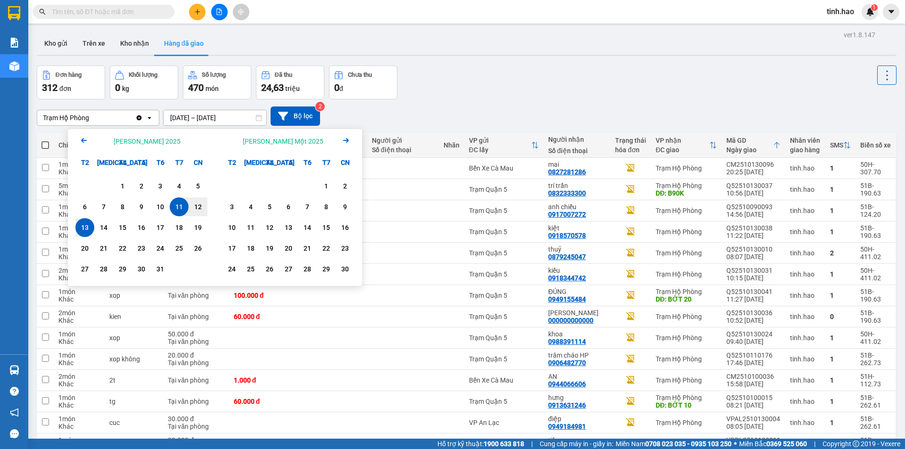
click at [84, 230] on div "13" at bounding box center [84, 227] width 13 height 11
type input "[DATE] – [DATE]"
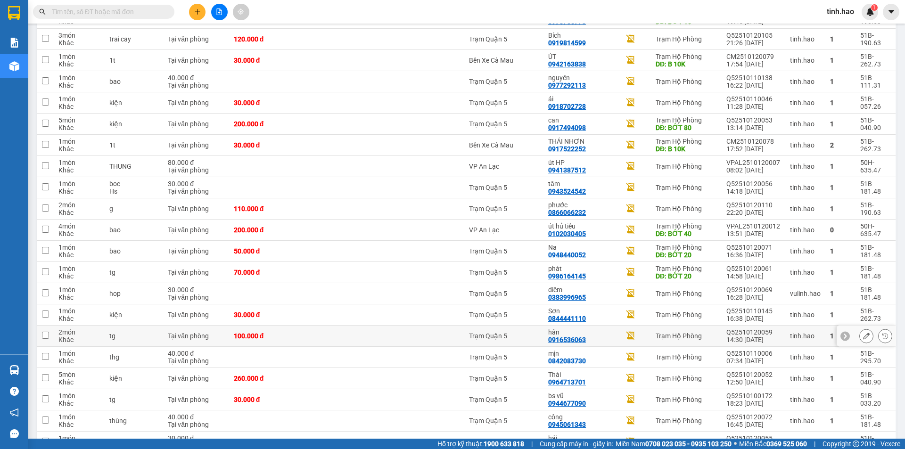
scroll to position [1455, 0]
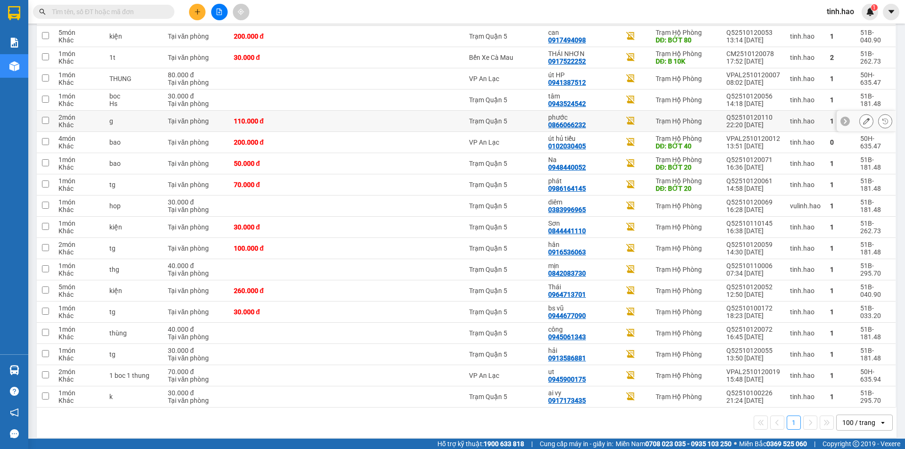
click at [522, 117] on div "Trạm Quận 5" at bounding box center [504, 121] width 70 height 8
checkbox input "true"
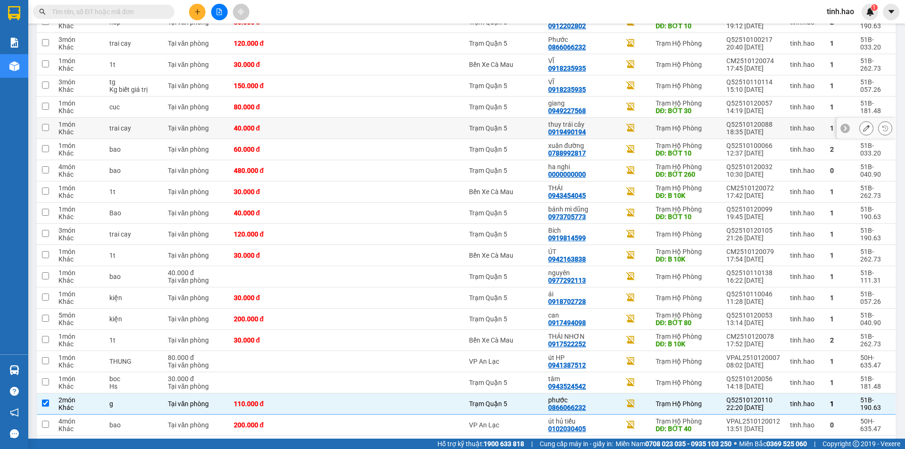
scroll to position [1125, 0]
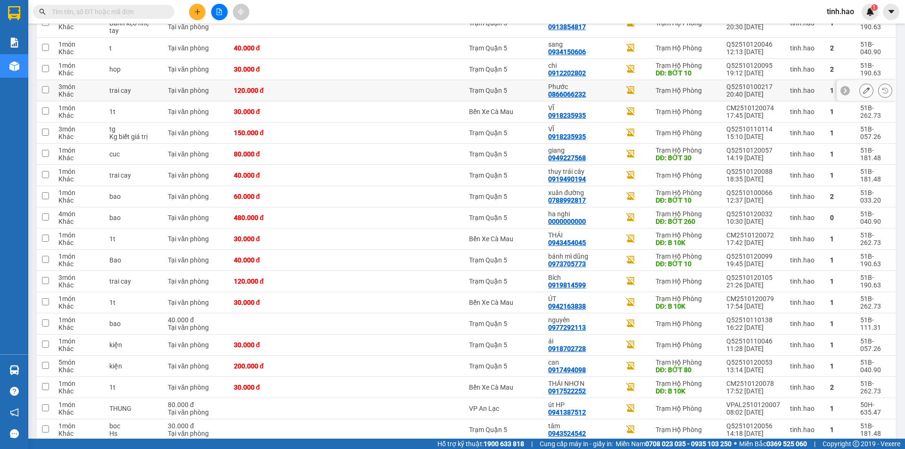
click at [544, 88] on td "Trạm Quận 5" at bounding box center [504, 90] width 80 height 21
checkbox input "true"
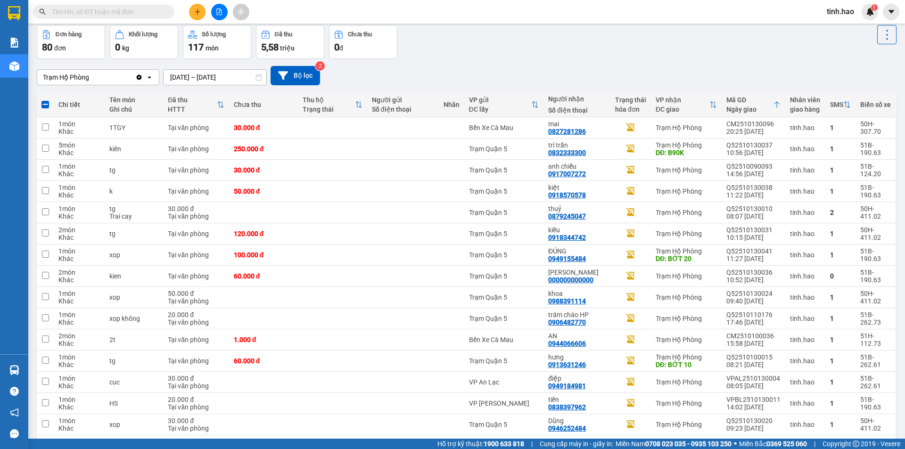
scroll to position [0, 0]
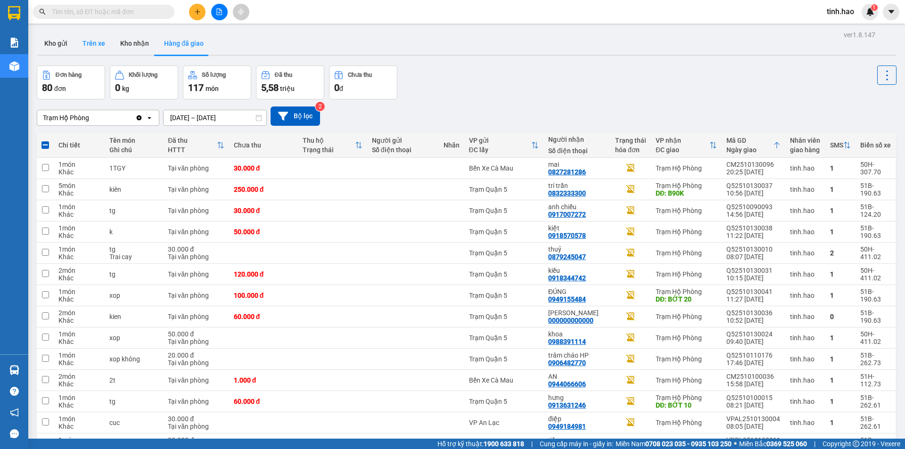
click at [88, 44] on button "Trên xe" at bounding box center [94, 43] width 38 height 23
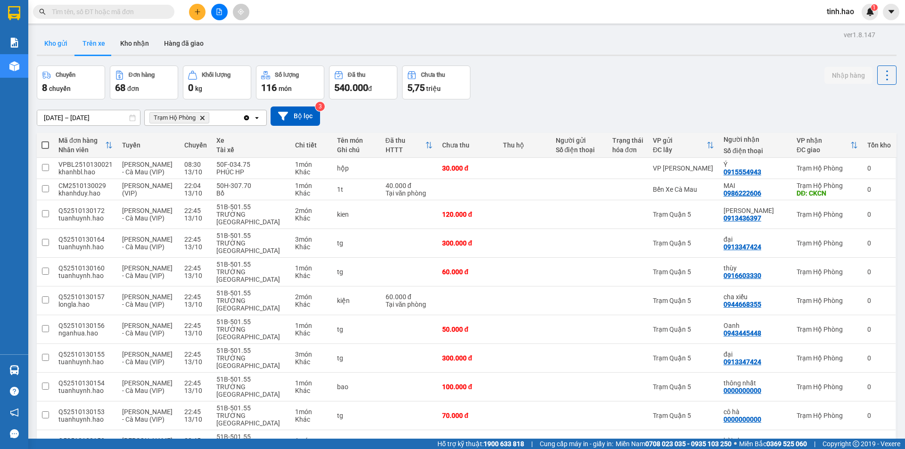
click at [49, 41] on button "Kho gửi" at bounding box center [56, 43] width 38 height 23
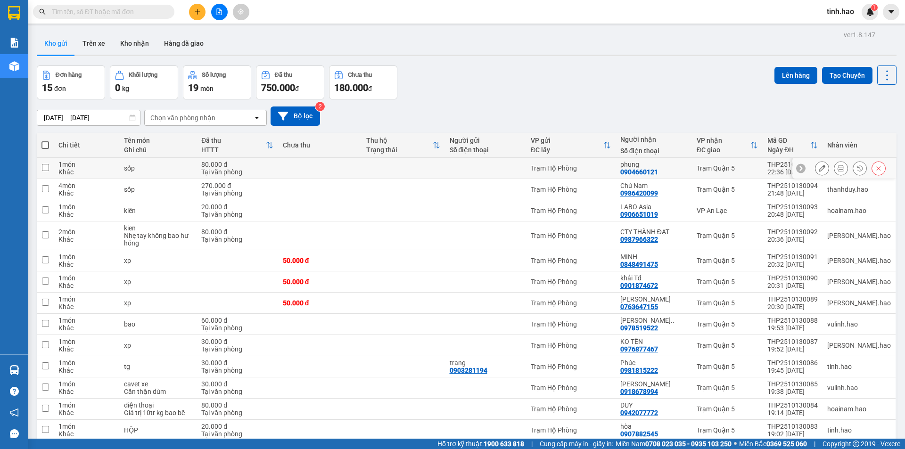
click at [608, 169] on div "Trạm Hộ Phòng" at bounding box center [571, 169] width 80 height 8
checkbox input "true"
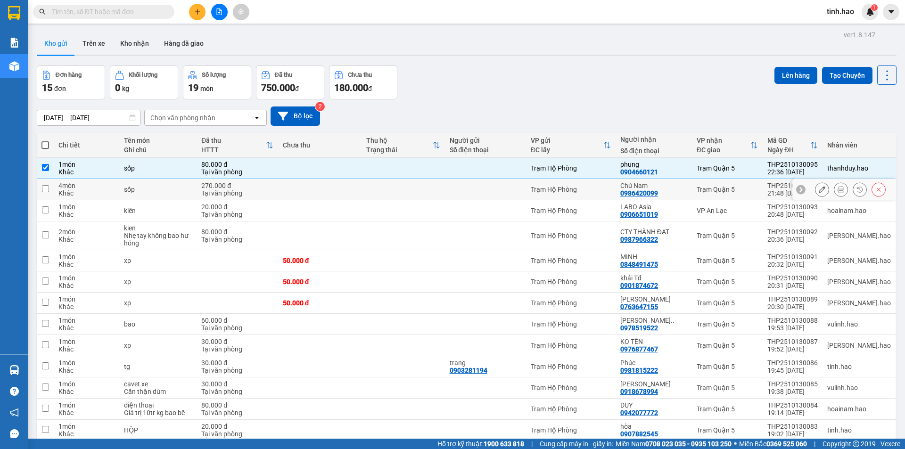
click at [611, 183] on td "Trạm Hộ Phòng" at bounding box center [571, 189] width 90 height 21
checkbox input "true"
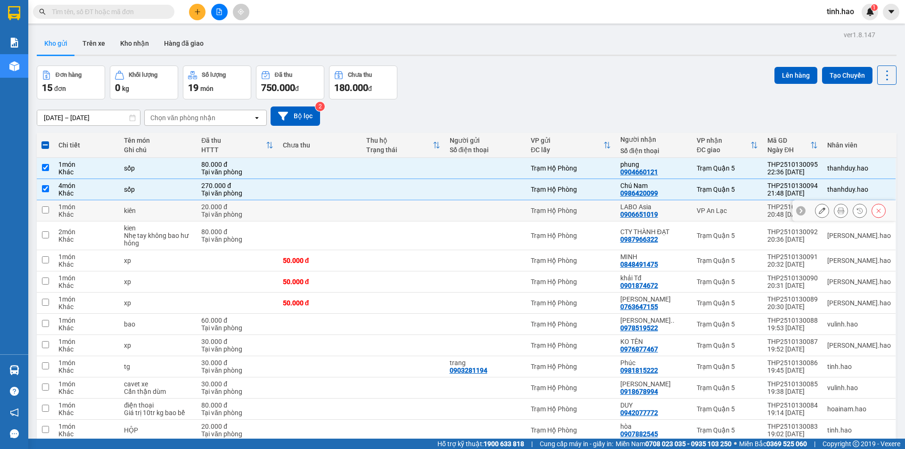
click at [614, 204] on td "Trạm Hộ Phòng" at bounding box center [571, 210] width 90 height 21
checkbox input "true"
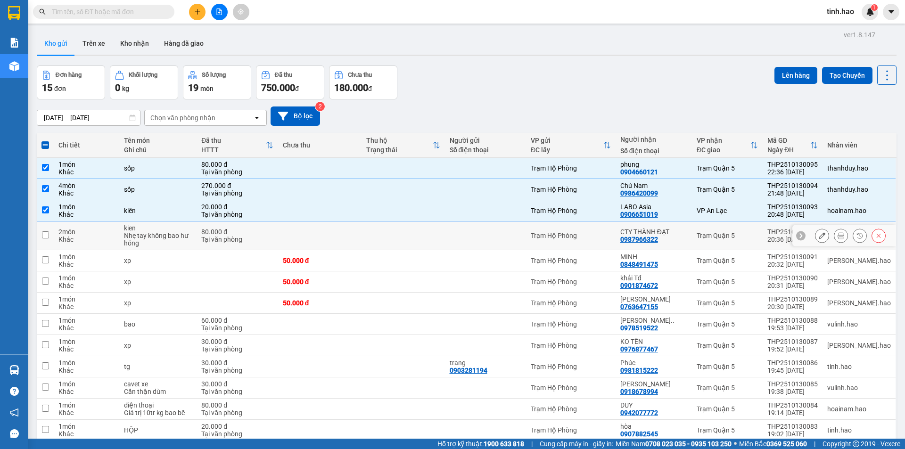
click at [611, 234] on div "Trạm Hộ Phòng" at bounding box center [571, 236] width 80 height 8
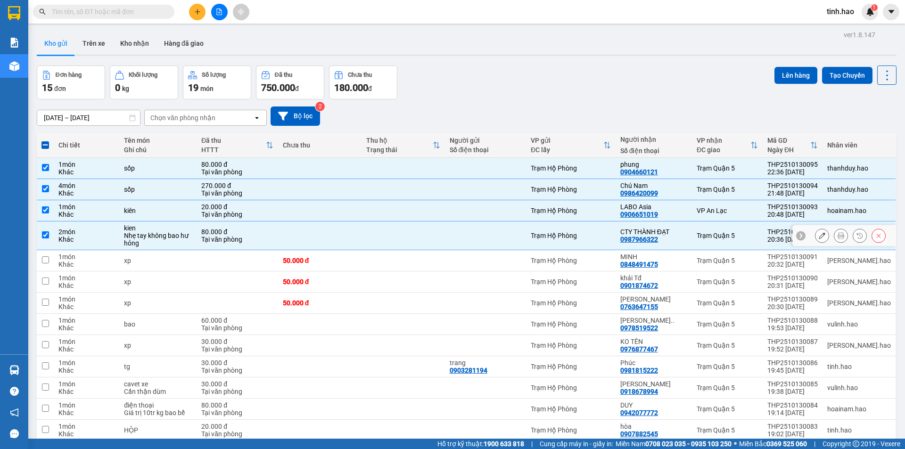
checkbox input "true"
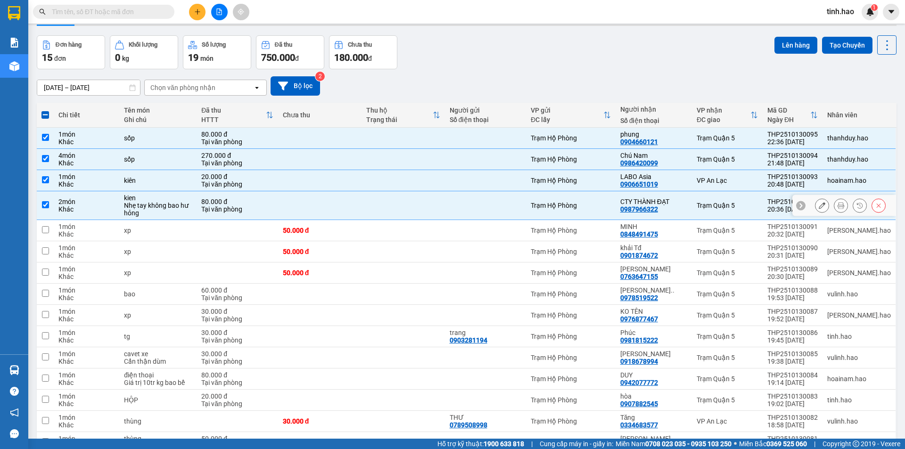
scroll to position [47, 0]
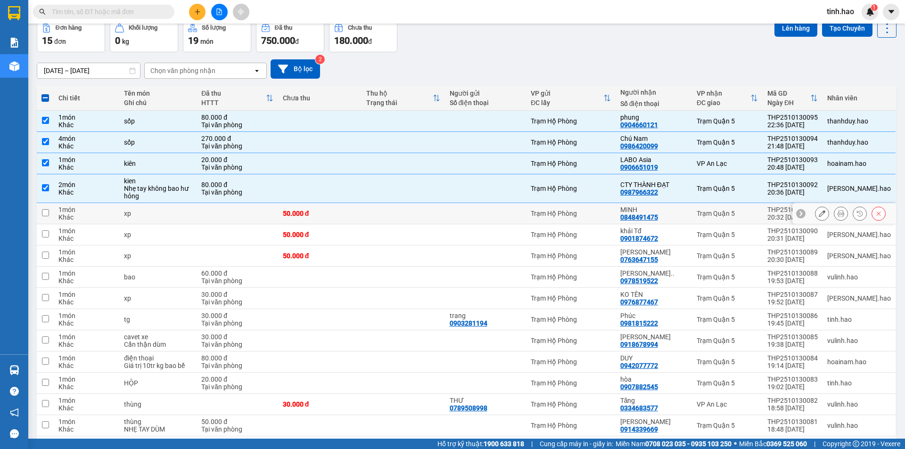
click at [611, 211] on div "Trạm Hộ Phòng" at bounding box center [571, 214] width 80 height 8
checkbox input "true"
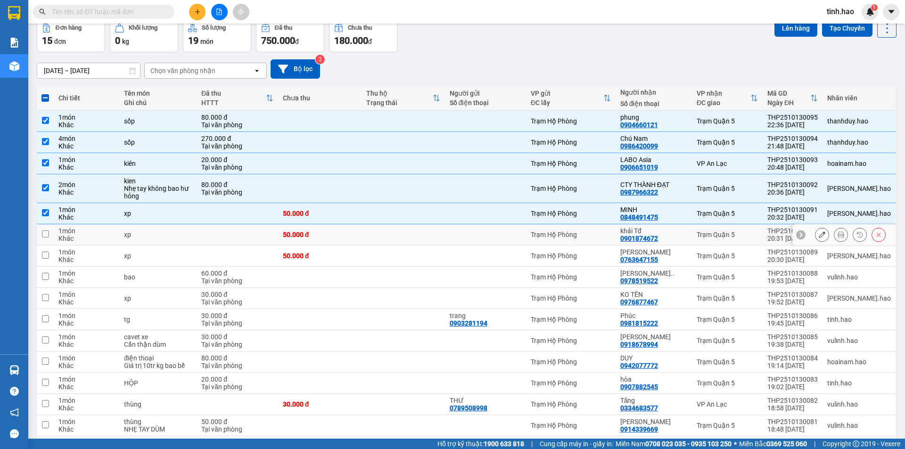
click at [611, 235] on div "Trạm Hộ Phòng" at bounding box center [571, 235] width 80 height 8
checkbox input "true"
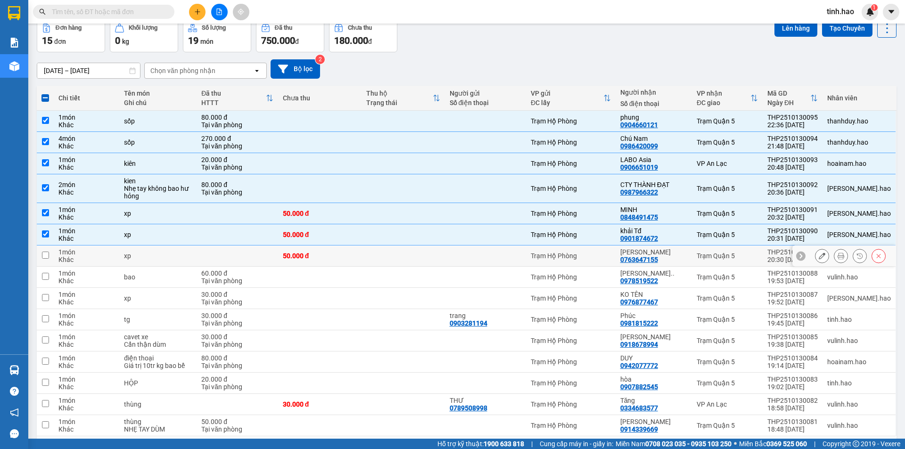
scroll to position [83, 0]
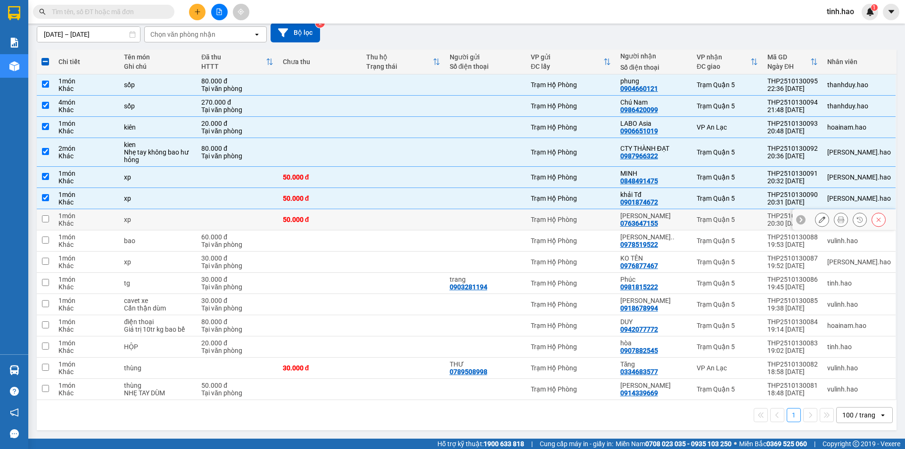
click at [616, 213] on td "Trạm Hộ Phòng" at bounding box center [571, 219] width 90 height 21
checkbox input "true"
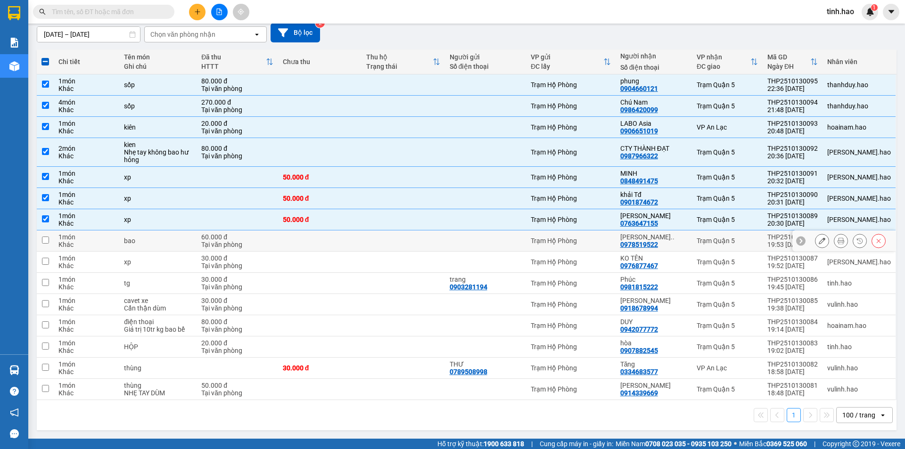
click at [616, 235] on td "Trạm Hộ Phòng" at bounding box center [571, 241] width 90 height 21
checkbox input "true"
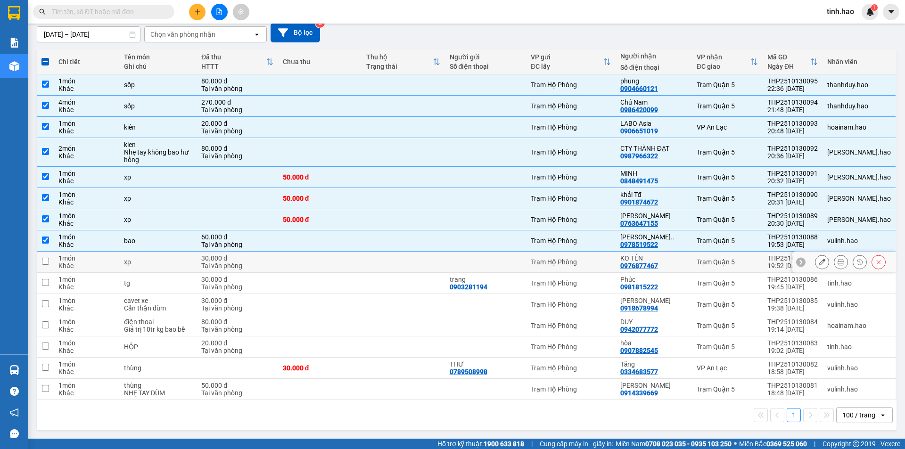
click at [611, 264] on div "Trạm Hộ Phòng" at bounding box center [571, 262] width 80 height 8
checkbox input "true"
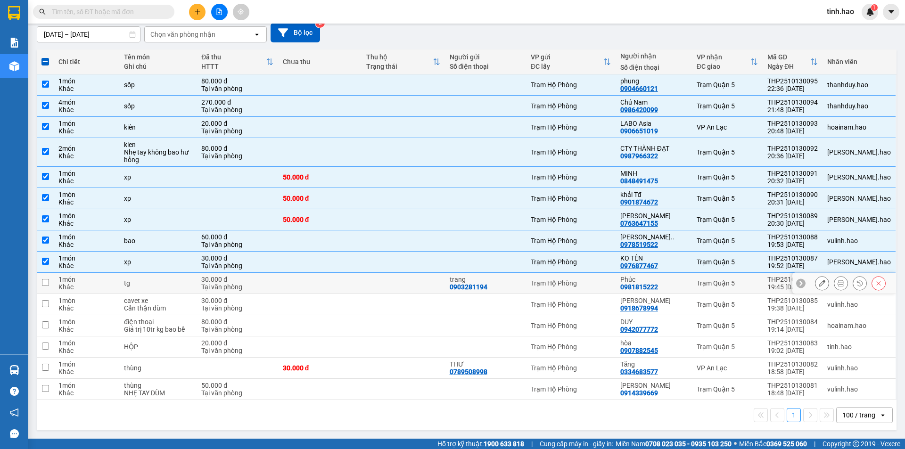
click at [616, 289] on td "Trạm Hộ Phòng" at bounding box center [571, 283] width 90 height 21
checkbox input "true"
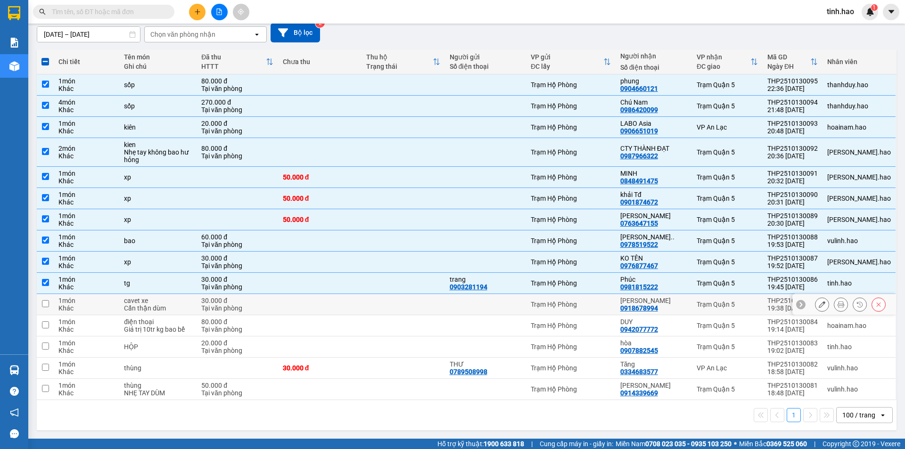
drag, startPoint x: 631, startPoint y: 305, endPoint x: 631, endPoint y: 310, distance: 5.2
click at [611, 308] on div "Trạm Hộ Phòng" at bounding box center [571, 305] width 80 height 8
checkbox input "true"
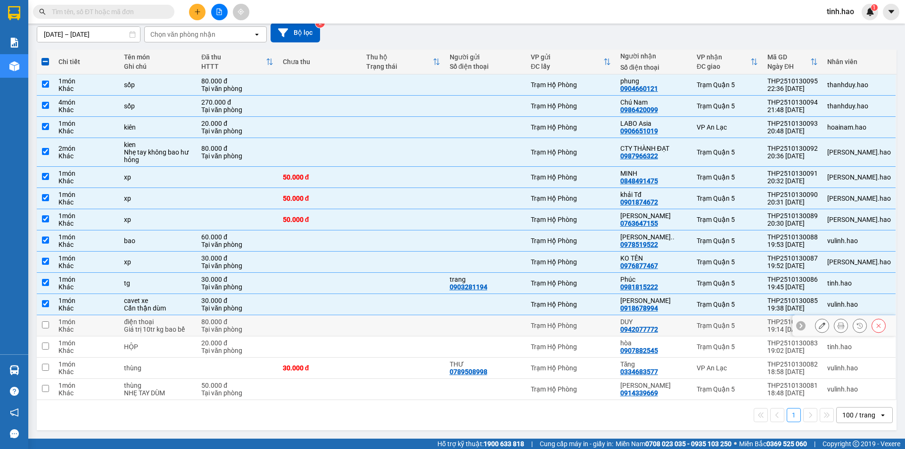
drag, startPoint x: 631, startPoint y: 319, endPoint x: 632, endPoint y: 327, distance: 7.6
click at [616, 323] on td "Trạm Hộ Phòng" at bounding box center [571, 325] width 90 height 21
checkbox input "true"
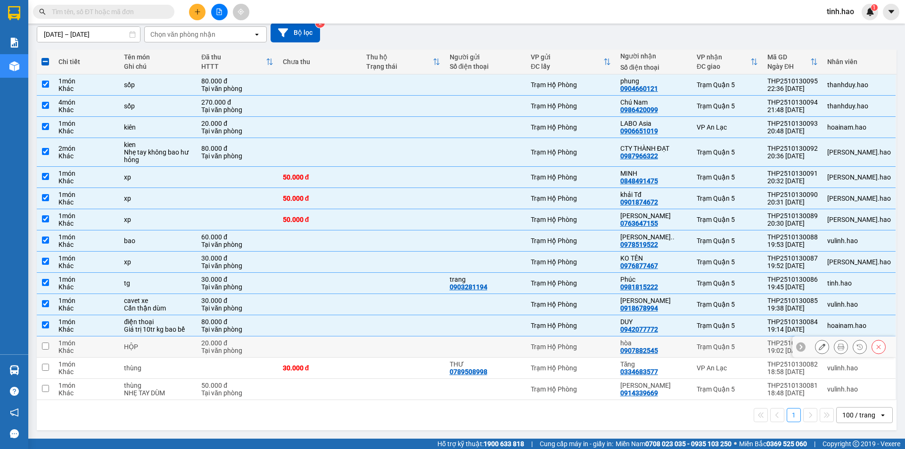
drag, startPoint x: 634, startPoint y: 339, endPoint x: 638, endPoint y: 352, distance: 13.4
click at [616, 350] on td "Trạm Hộ Phòng" at bounding box center [571, 347] width 90 height 21
checkbox input "true"
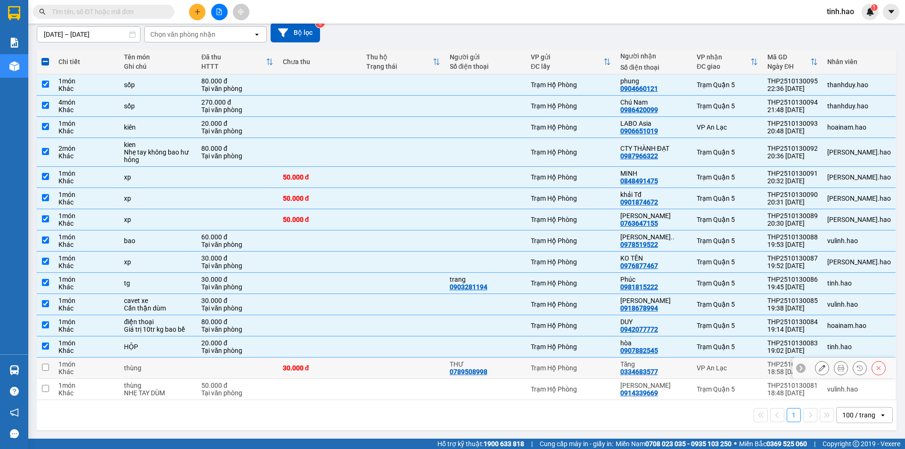
drag, startPoint x: 638, startPoint y: 359, endPoint x: 642, endPoint y: 375, distance: 16.8
click at [641, 371] on td "Tăng 0334683577" at bounding box center [654, 368] width 76 height 21
checkbox input "true"
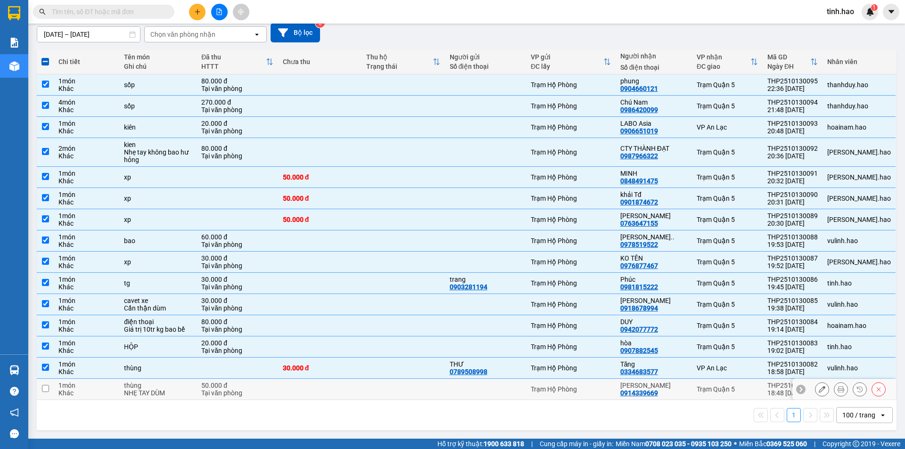
click at [616, 389] on td "Trạm Hộ Phòng" at bounding box center [571, 389] width 90 height 21
checkbox input "true"
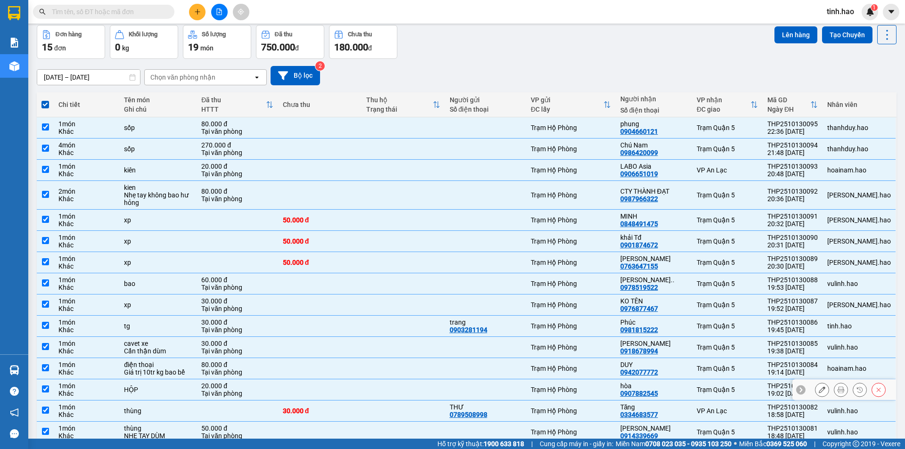
scroll to position [0, 0]
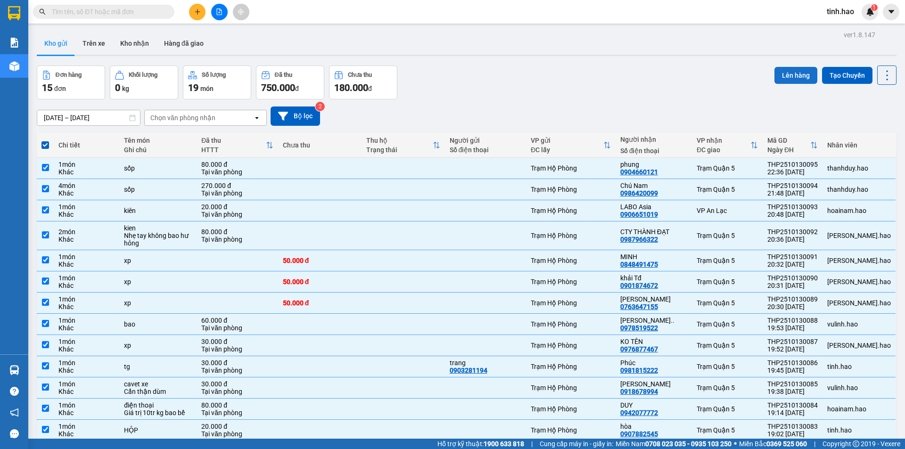
click at [797, 73] on button "Lên hàng" at bounding box center [796, 75] width 43 height 17
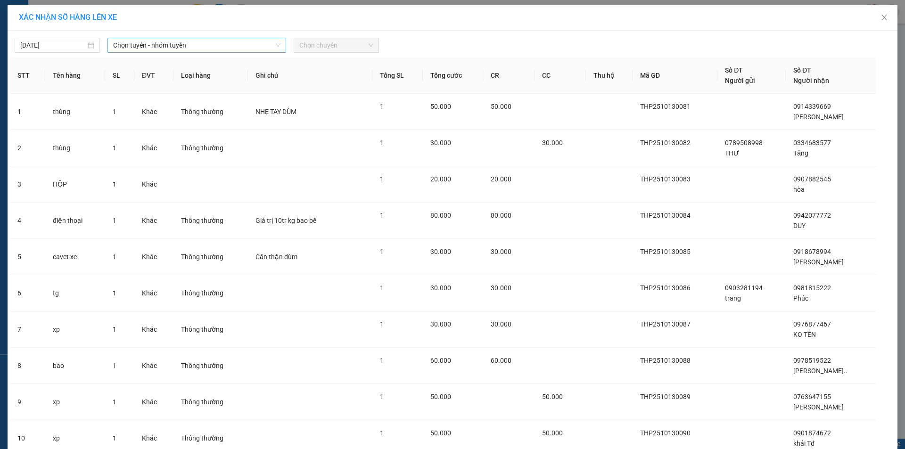
click at [166, 47] on span "Chọn tuyến - nhóm tuyến" at bounding box center [196, 45] width 167 height 14
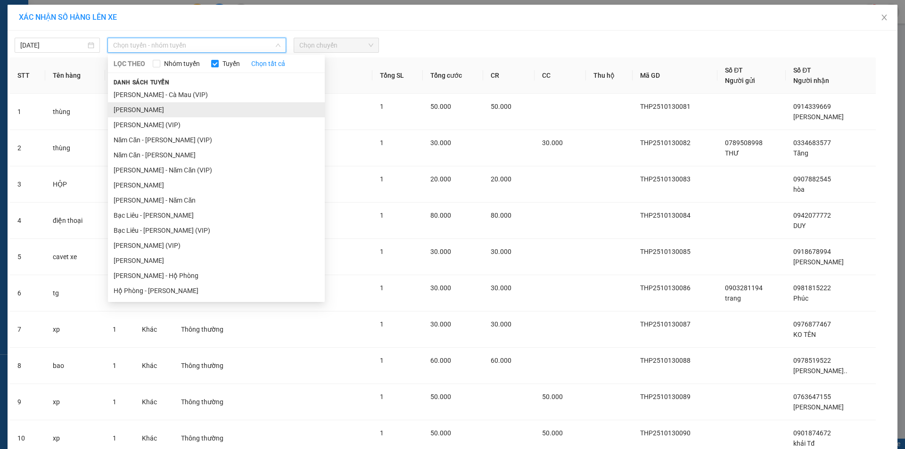
click at [149, 107] on li "[PERSON_NAME]" at bounding box center [216, 109] width 217 height 15
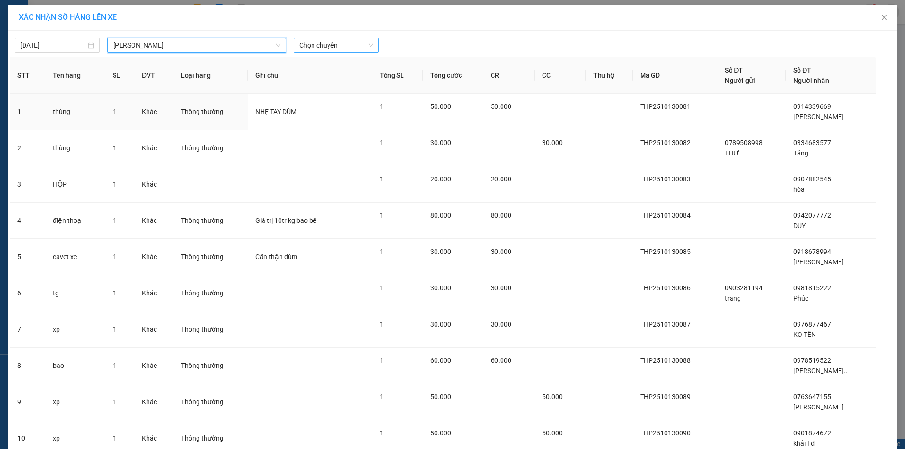
click at [345, 48] on span "Chọn chuyến" at bounding box center [336, 45] width 74 height 14
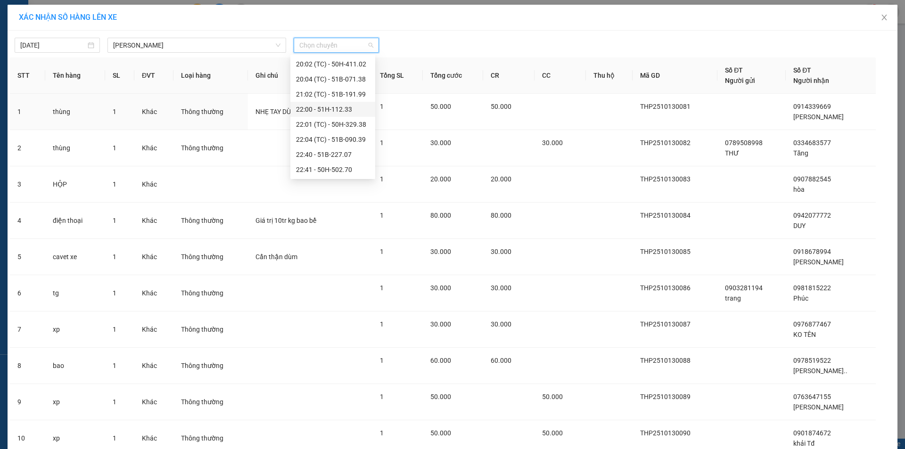
scroll to position [119, 0]
click at [307, 99] on div "20:00 - 50H-505.26" at bounding box center [333, 96] width 74 height 10
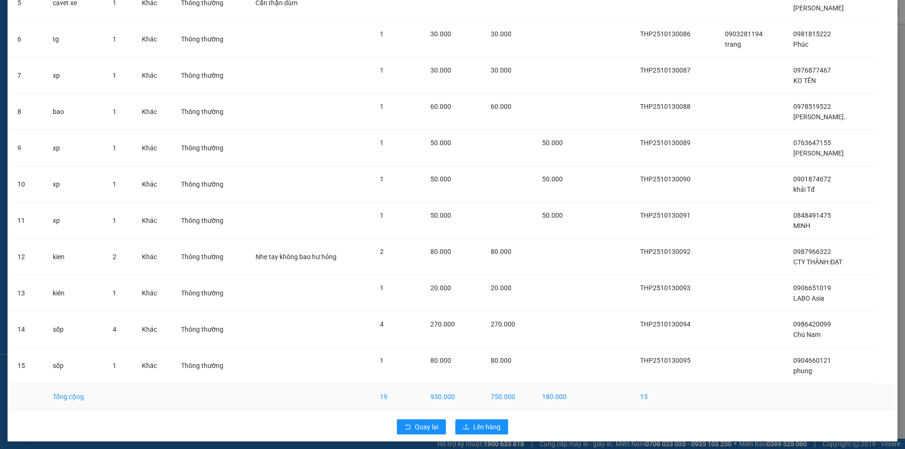
scroll to position [264, 0]
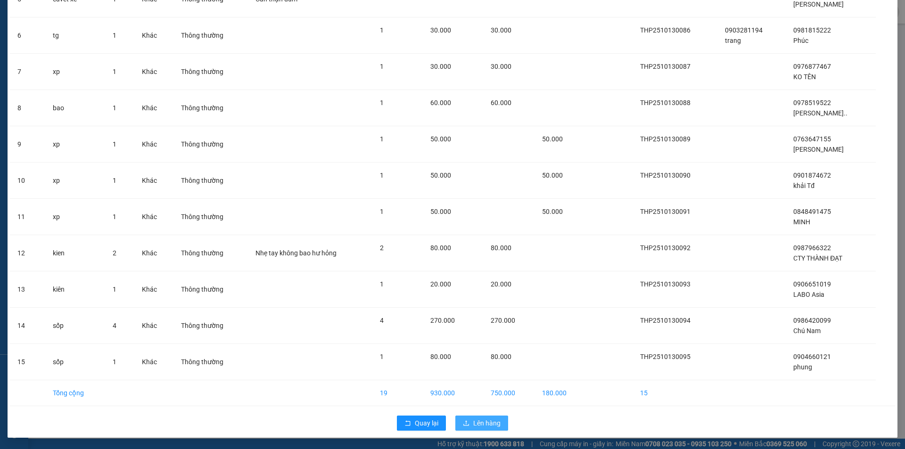
click at [479, 420] on span "Lên hàng" at bounding box center [486, 423] width 27 height 10
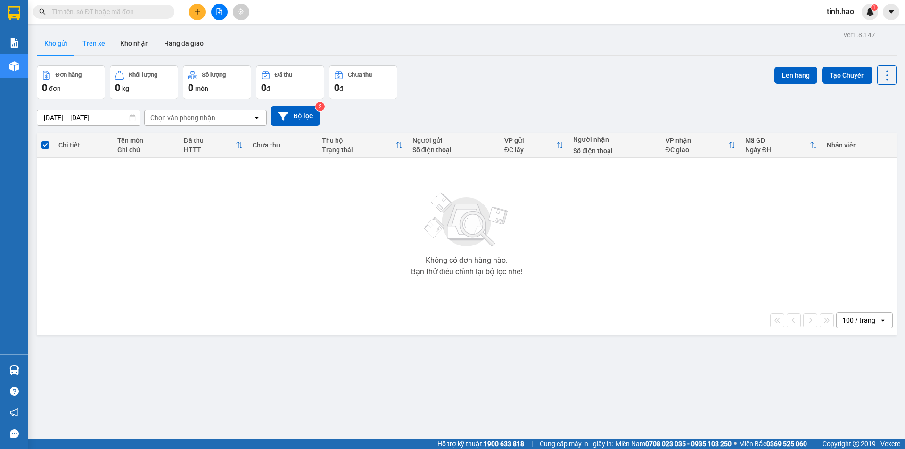
click at [94, 44] on button "Trên xe" at bounding box center [94, 43] width 38 height 23
